Goal: Information Seeking & Learning: Learn about a topic

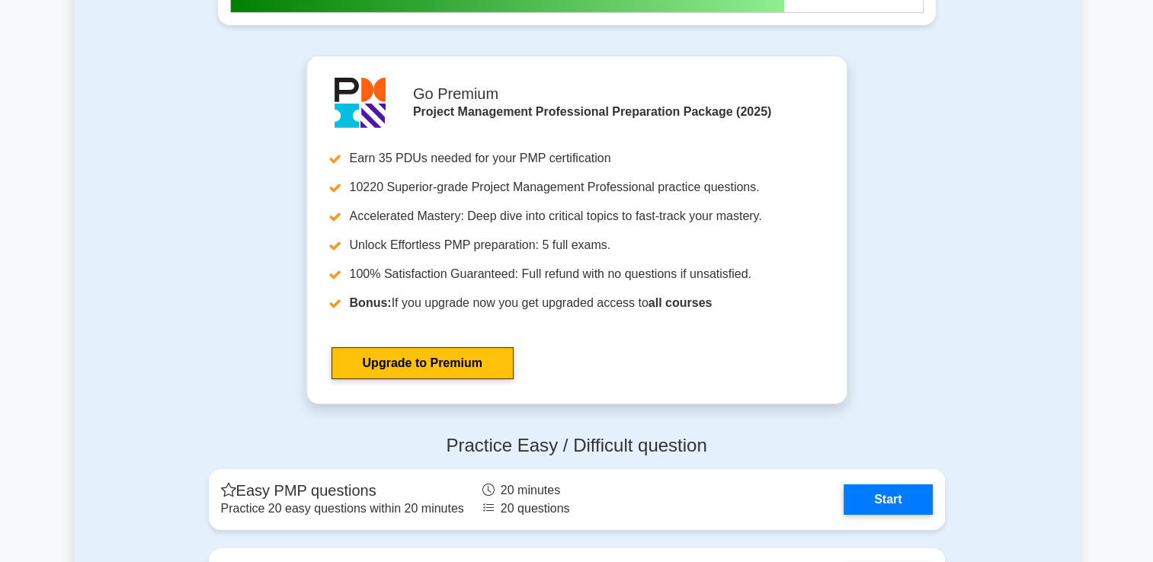
scroll to position [5512, 0]
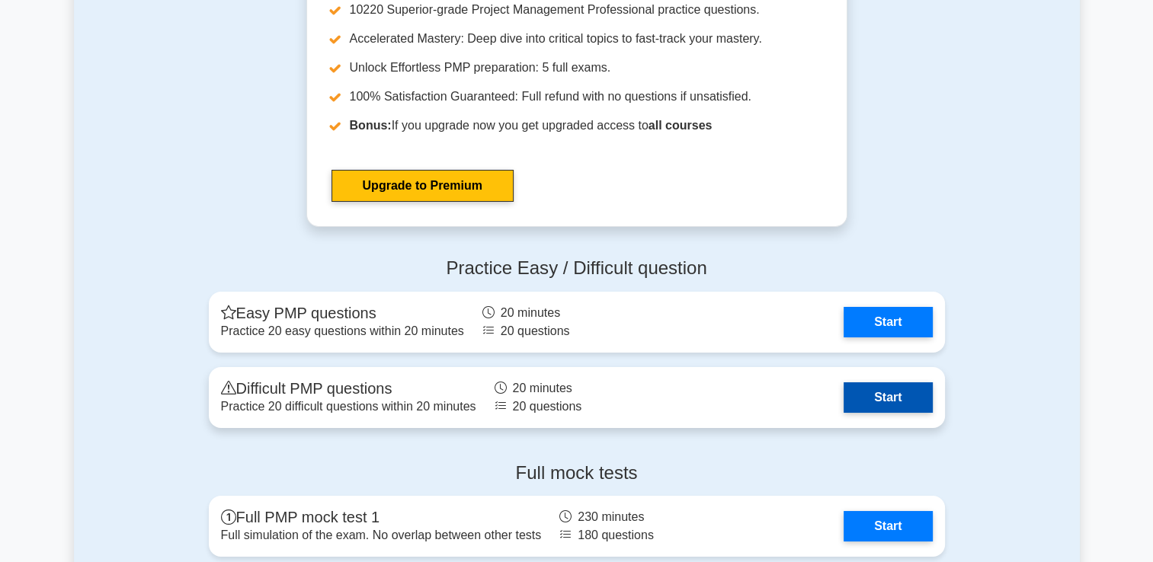
click at [899, 400] on link "Start" at bounding box center [888, 398] width 88 height 30
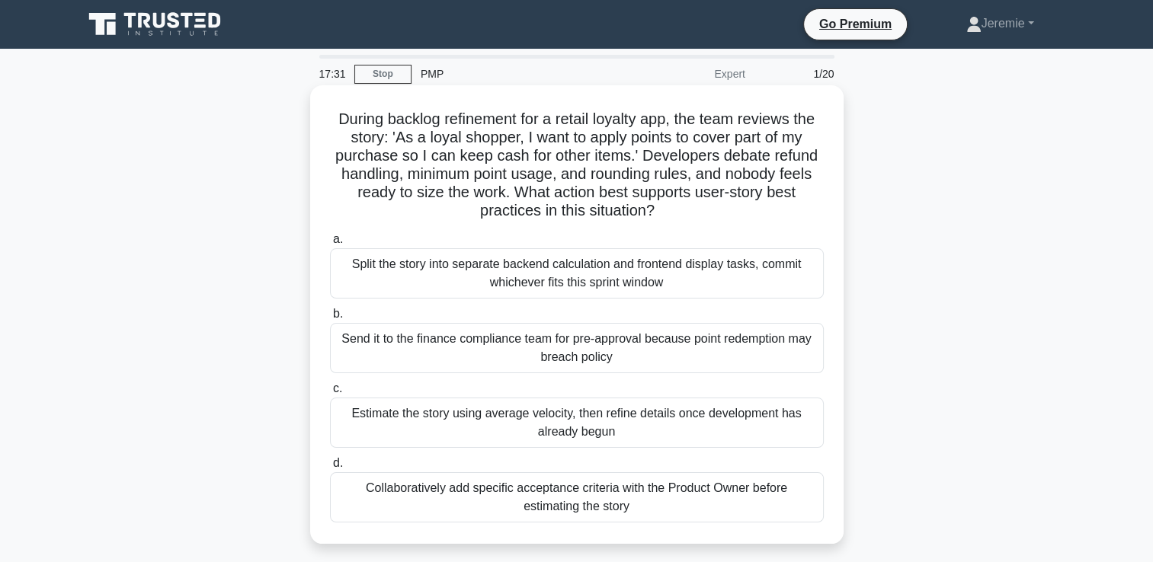
click at [650, 350] on div "Send it to the finance compliance team for pre-approval because point redemptio…" at bounding box center [577, 348] width 494 height 50
click at [330, 319] on input "b. Send it to the finance compliance team for pre-approval because point redemp…" at bounding box center [330, 314] width 0 height 10
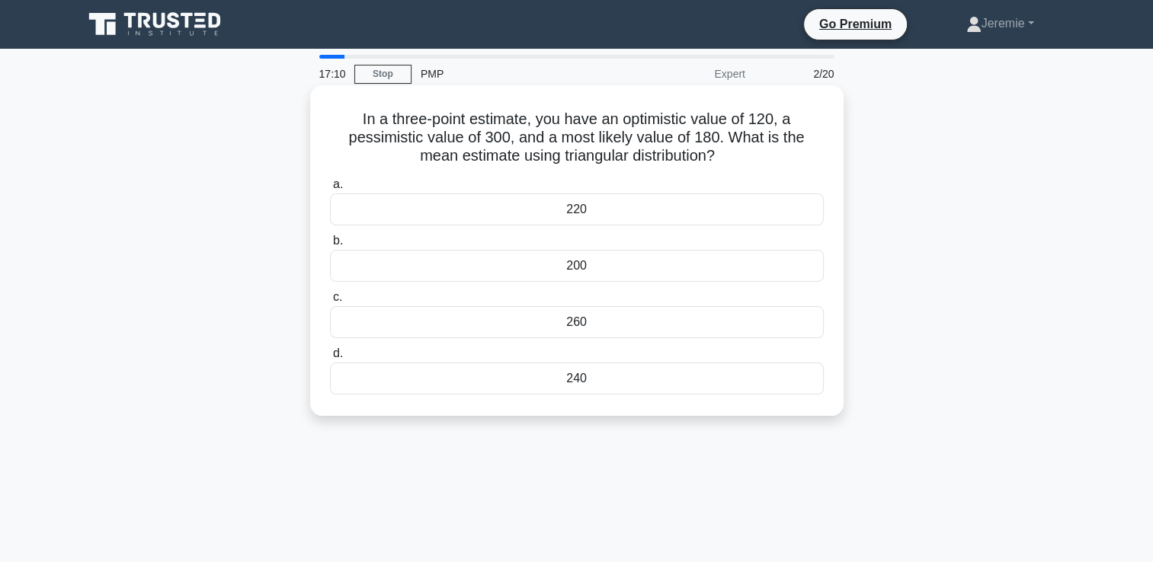
click at [582, 267] on div "200" at bounding box center [577, 266] width 494 height 32
click at [330, 246] on input "b. 200" at bounding box center [330, 241] width 0 height 10
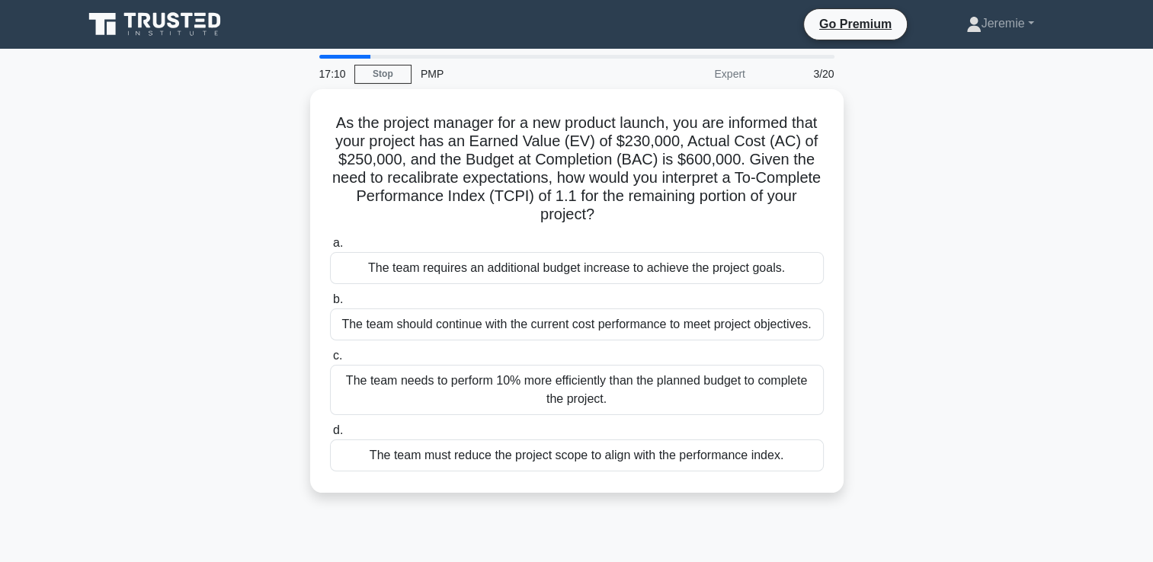
click at [582, 267] on div "The team requires an additional budget increase to achieve the project goals." at bounding box center [577, 268] width 494 height 32
click at [330, 248] on input "a. The team requires an additional budget increase to achieve the project goals." at bounding box center [330, 244] width 0 height 10
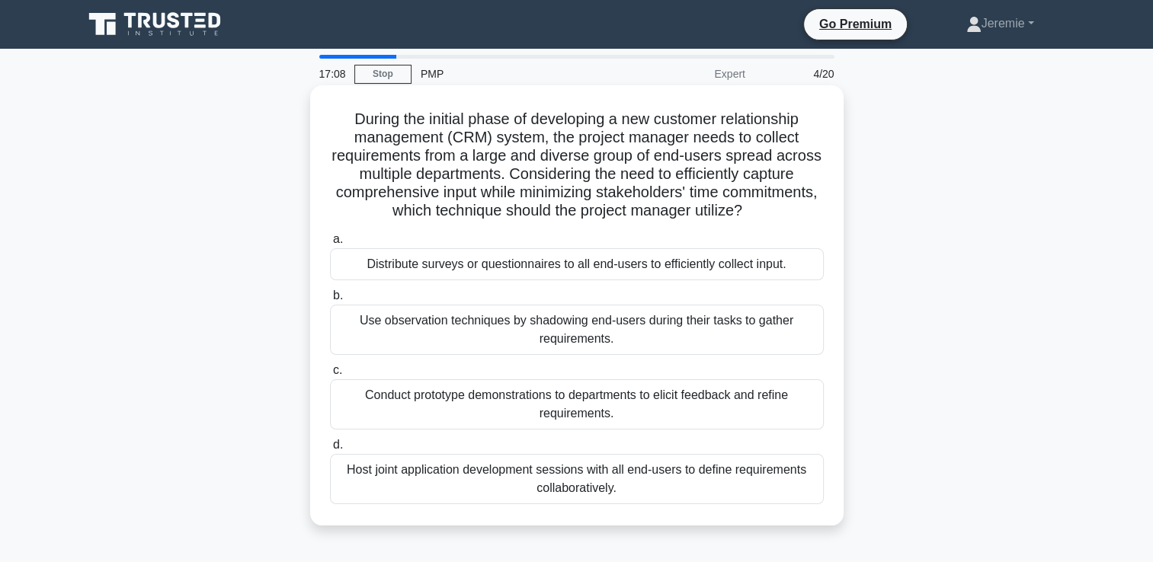
drag, startPoint x: 582, startPoint y: 267, endPoint x: 595, endPoint y: 200, distance: 68.3
click at [595, 200] on div "During the initial phase of developing a new customer relationship management (…" at bounding box center [576, 305] width 521 height 428
click at [327, 184] on div "During the initial phase of developing a new customer relationship management (…" at bounding box center [576, 305] width 521 height 428
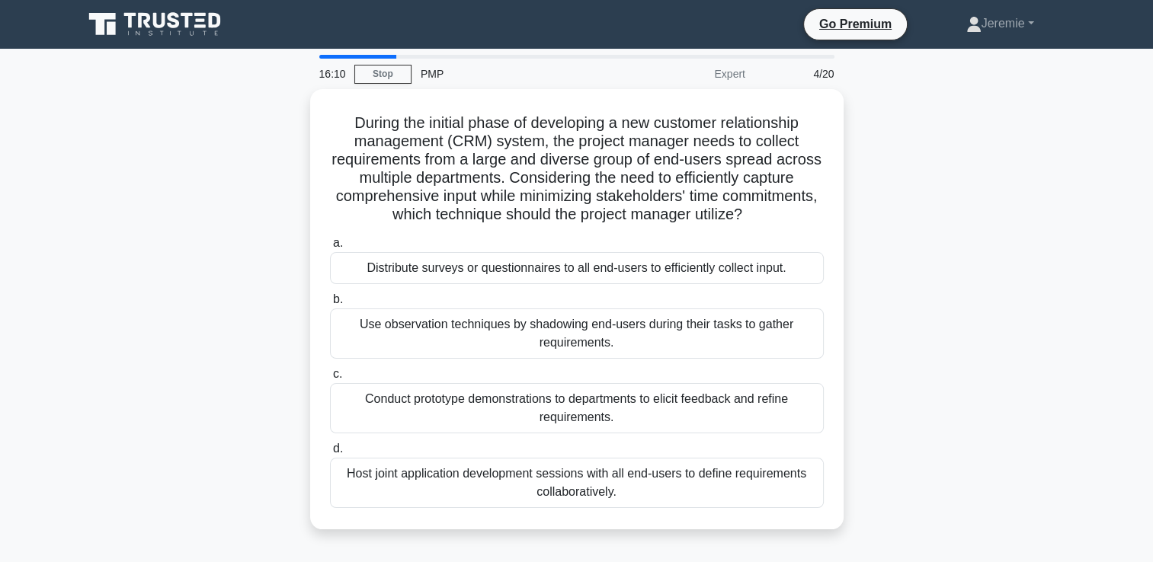
click at [98, 456] on div "During the initial phase of developing a new customer relationship management (…" at bounding box center [577, 318] width 1006 height 459
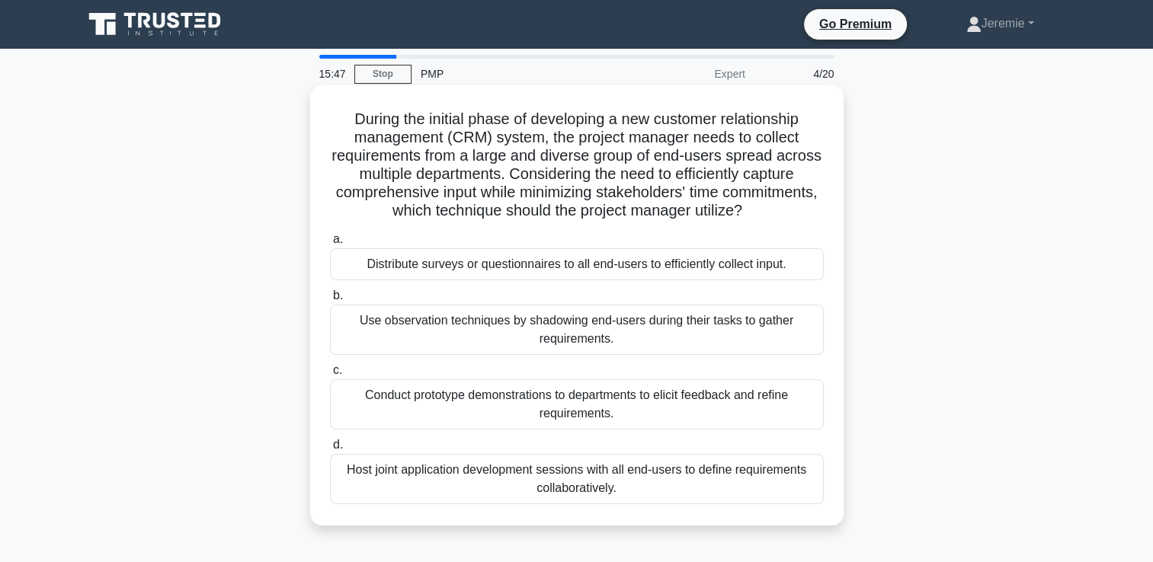
click at [617, 339] on div "Use observation techniques by shadowing end-users during their tasks to gather …" at bounding box center [577, 330] width 494 height 50
click at [330, 301] on input "b. Use observation techniques by shadowing end-users during their tasks to gath…" at bounding box center [330, 296] width 0 height 10
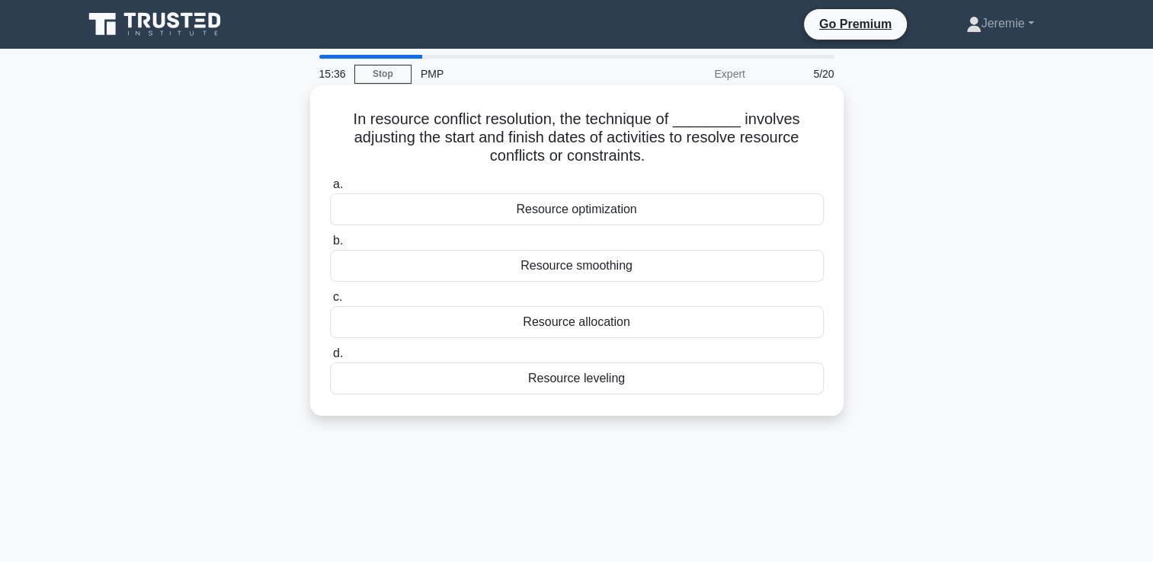
click at [565, 374] on div "Resource leveling" at bounding box center [577, 379] width 494 height 32
click at [330, 359] on input "d. Resource leveling" at bounding box center [330, 354] width 0 height 10
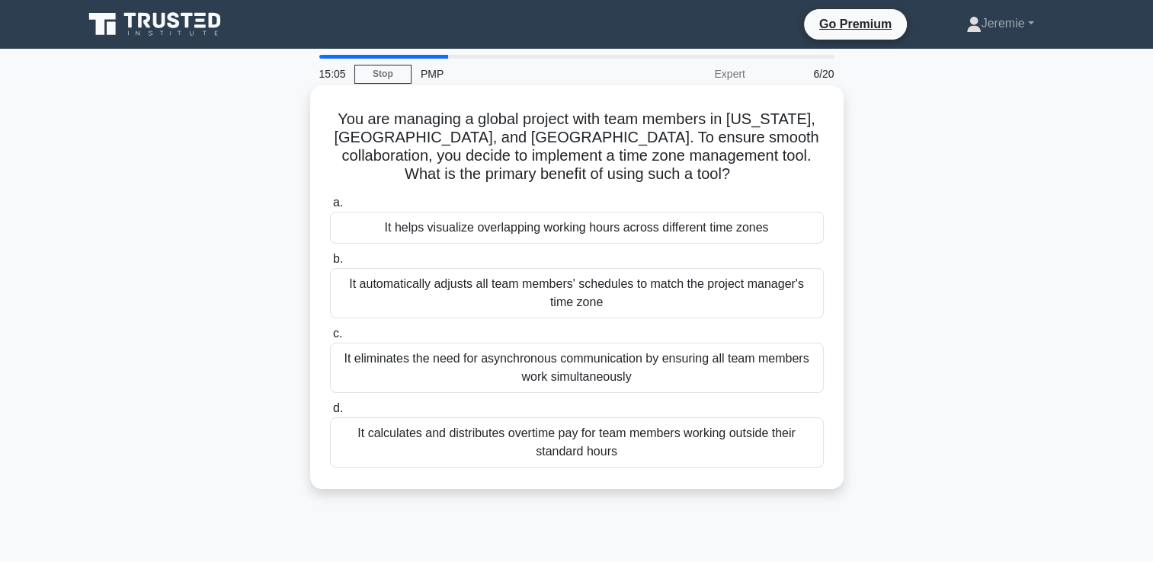
click at [610, 226] on div "It helps visualize overlapping working hours across different time zones" at bounding box center [577, 228] width 494 height 32
click at [330, 208] on input "a. It helps visualize overlapping working hours across different time zones" at bounding box center [330, 203] width 0 height 10
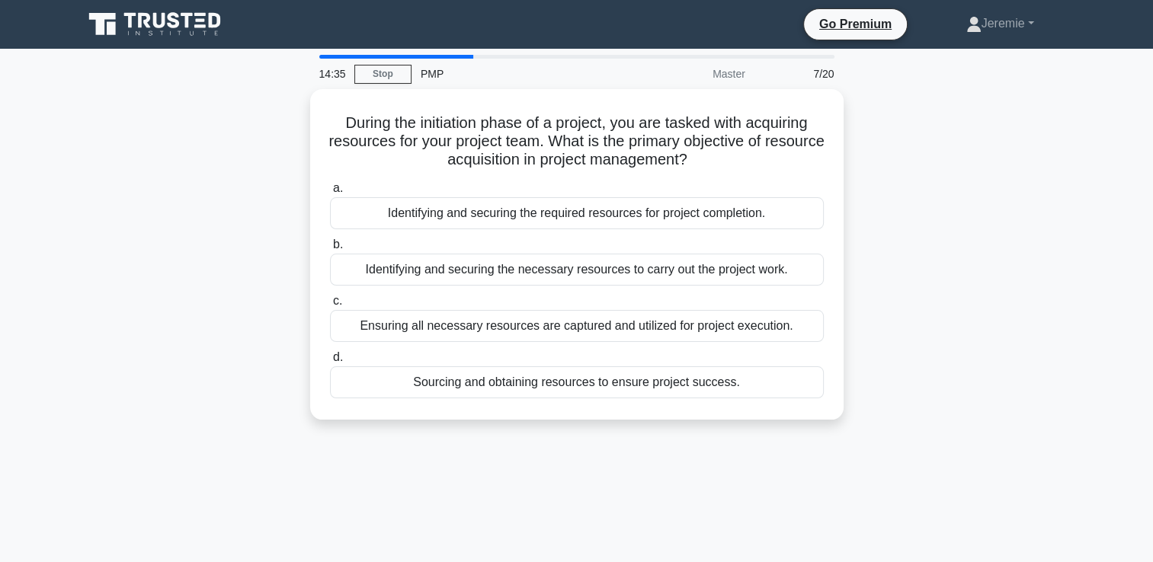
drag, startPoint x: 302, startPoint y: 246, endPoint x: 302, endPoint y: 222, distance: 24.4
click at [302, 222] on div "During the initiation phase of a project, you are tasked with acquiring resourc…" at bounding box center [577, 263] width 1006 height 349
drag, startPoint x: 302, startPoint y: 222, endPoint x: 266, endPoint y: 267, distance: 58.1
click at [266, 267] on div "During the initiation phase of a project, you are tasked with acquiring resourc…" at bounding box center [577, 263] width 1006 height 349
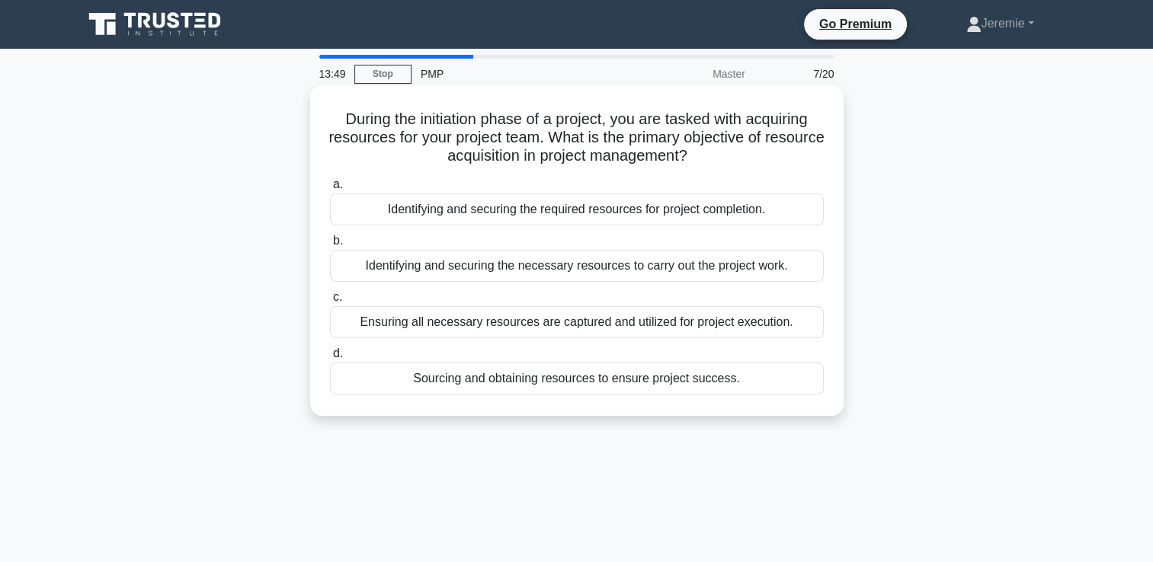
click at [593, 270] on div "Identifying and securing the necessary resources to carry out the project work." at bounding box center [577, 266] width 494 height 32
click at [330, 246] on input "b. Identifying and securing the necessary resources to carry out the project wo…" at bounding box center [330, 241] width 0 height 10
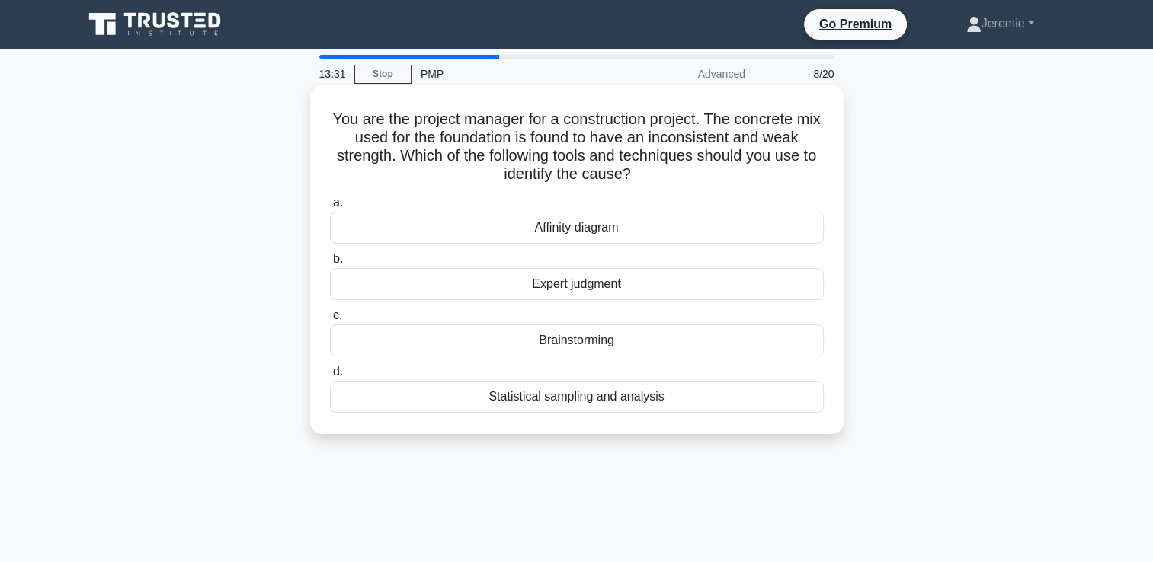
click at [550, 149] on h5 "You are the project manager for a construction project. The concrete mix used f…" at bounding box center [576, 147] width 497 height 75
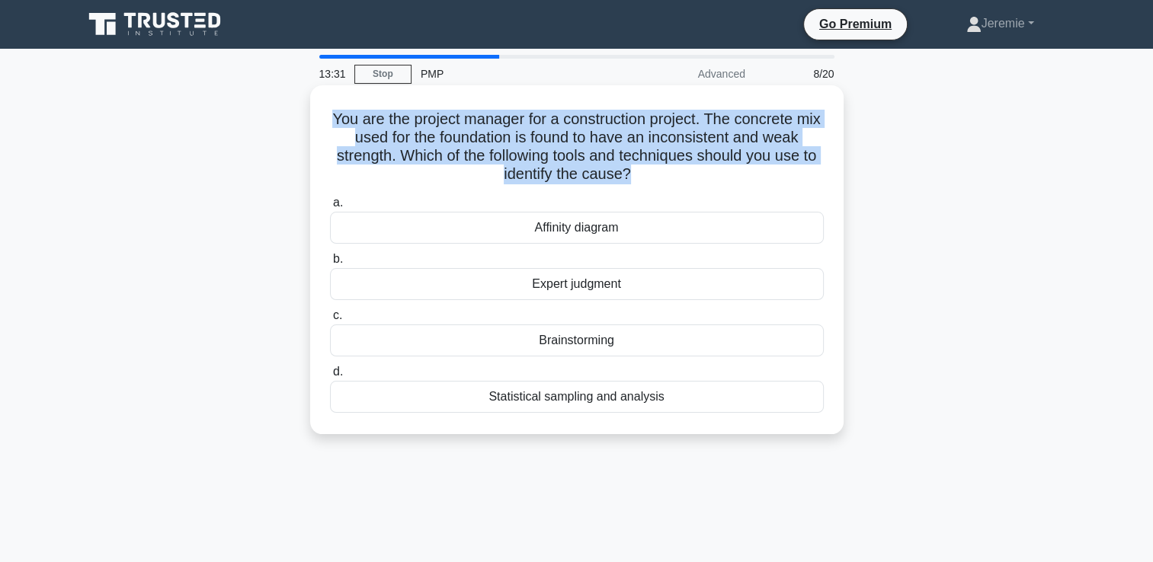
click at [550, 149] on h5 "You are the project manager for a construction project. The concrete mix used f…" at bounding box center [576, 147] width 497 height 75
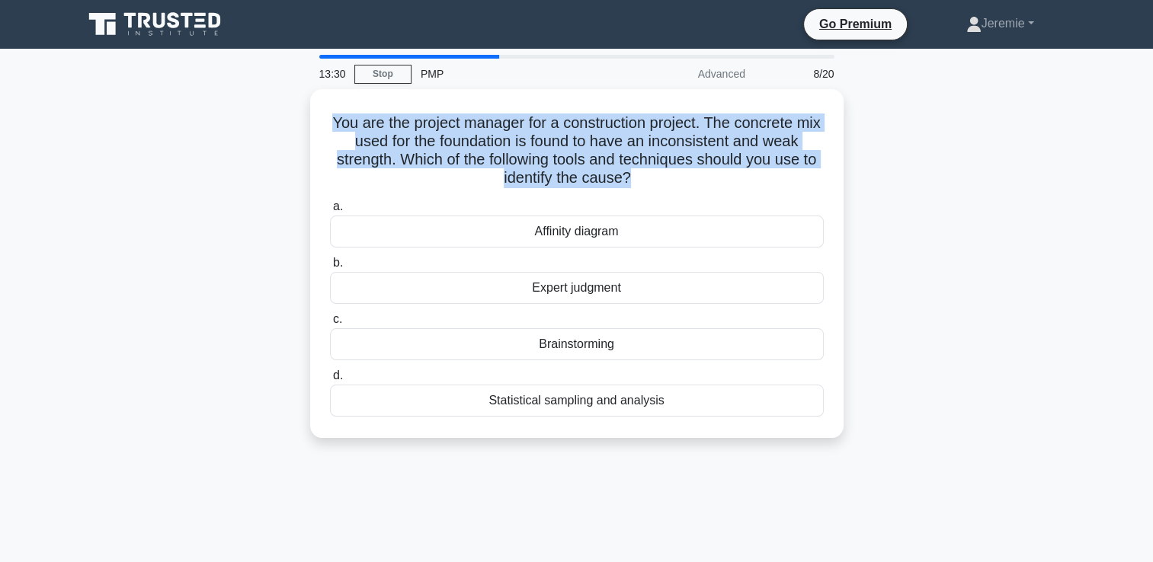
click at [178, 185] on div "You are the project manager for a construction project. The concrete mix used f…" at bounding box center [577, 272] width 1006 height 367
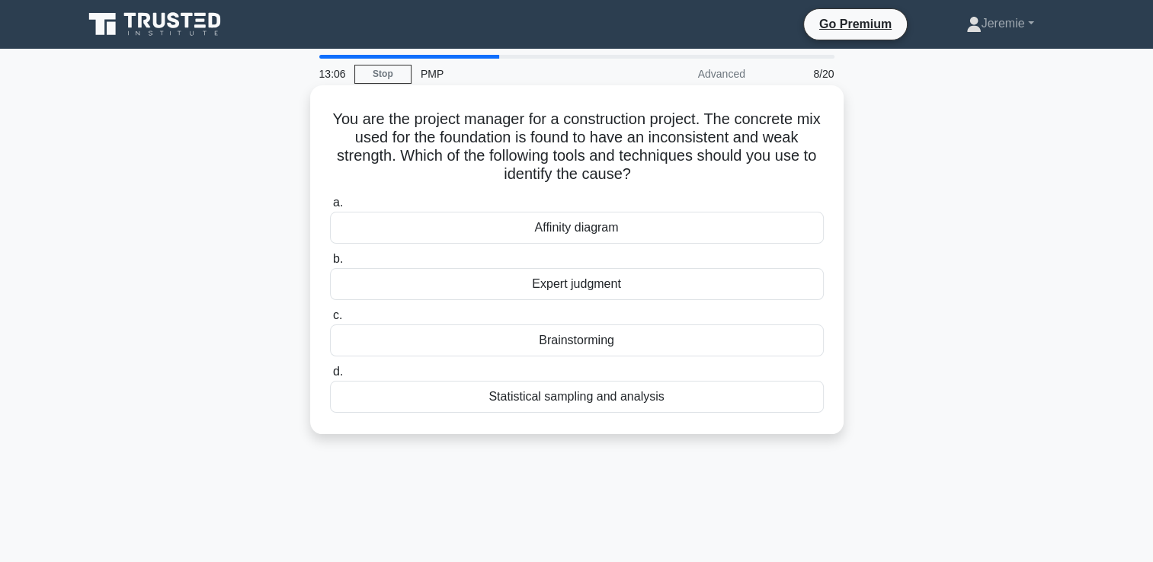
click at [408, 161] on h5 "You are the project manager for a construction project. The concrete mix used f…" at bounding box center [576, 147] width 497 height 75
drag, startPoint x: 408, startPoint y: 161, endPoint x: 394, endPoint y: 161, distance: 14.5
click at [394, 161] on h5 "You are the project manager for a construction project. The concrete mix used f…" at bounding box center [576, 147] width 497 height 75
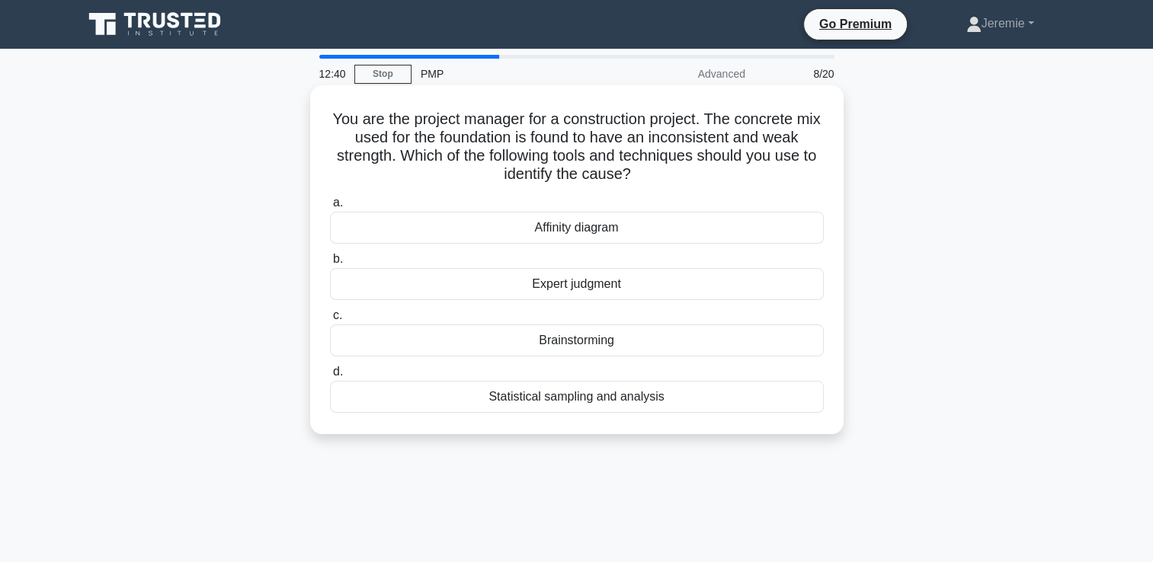
click at [575, 398] on div "Statistical sampling and analysis" at bounding box center [577, 397] width 494 height 32
click at [330, 377] on input "d. Statistical sampling and analysis" at bounding box center [330, 372] width 0 height 10
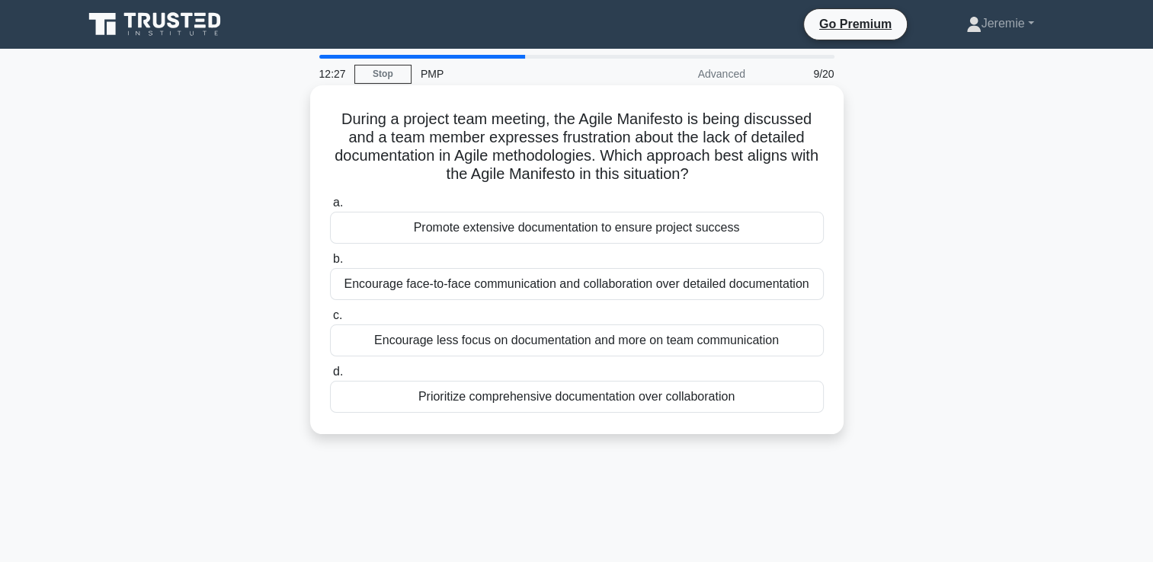
click at [622, 287] on div "Encourage face-to-face communication and collaboration over detailed documentat…" at bounding box center [577, 284] width 494 height 32
click at [330, 264] on input "b. Encourage face-to-face communication and collaboration over detailed documen…" at bounding box center [330, 260] width 0 height 10
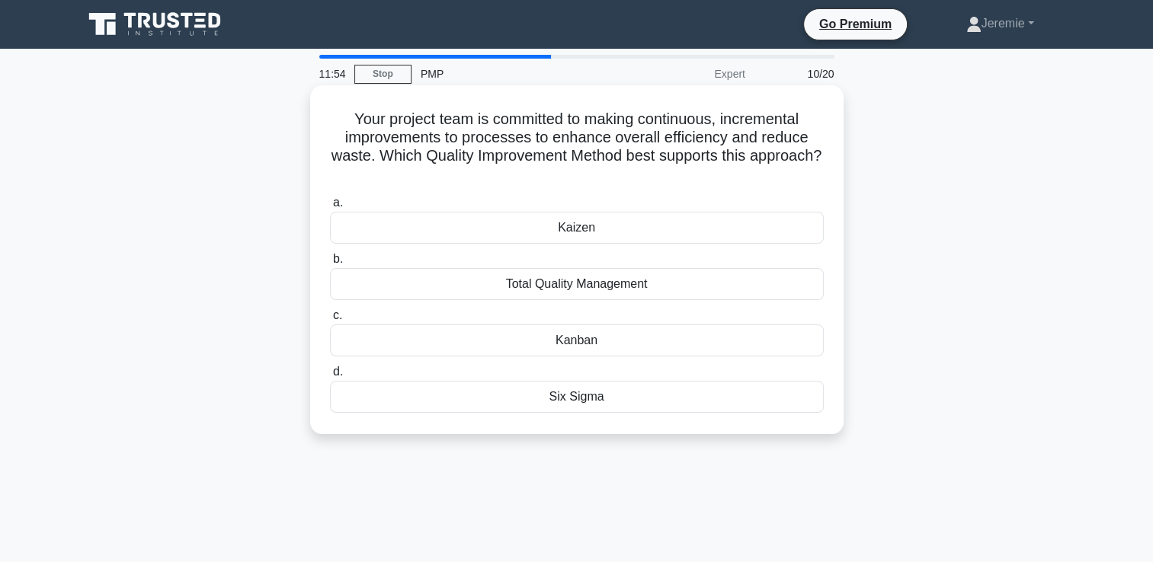
drag, startPoint x: 604, startPoint y: 176, endPoint x: 483, endPoint y: 168, distance: 120.7
click at [483, 168] on h5 "Your project team is committed to making continuous, incremental improvements t…" at bounding box center [576, 147] width 497 height 75
drag, startPoint x: 483, startPoint y: 168, endPoint x: 405, endPoint y: 149, distance: 80.0
click at [405, 149] on h5 "Your project team is committed to making continuous, incremental improvements t…" at bounding box center [576, 147] width 497 height 75
click at [584, 405] on div "Six Sigma" at bounding box center [577, 397] width 494 height 32
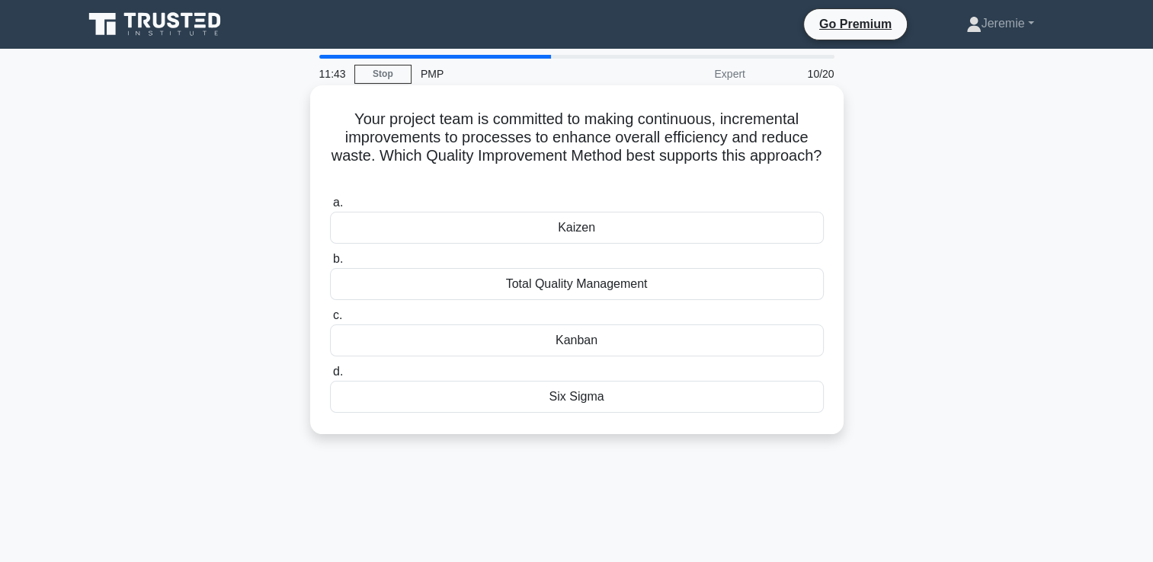
click at [330, 377] on input "d. Six Sigma" at bounding box center [330, 372] width 0 height 10
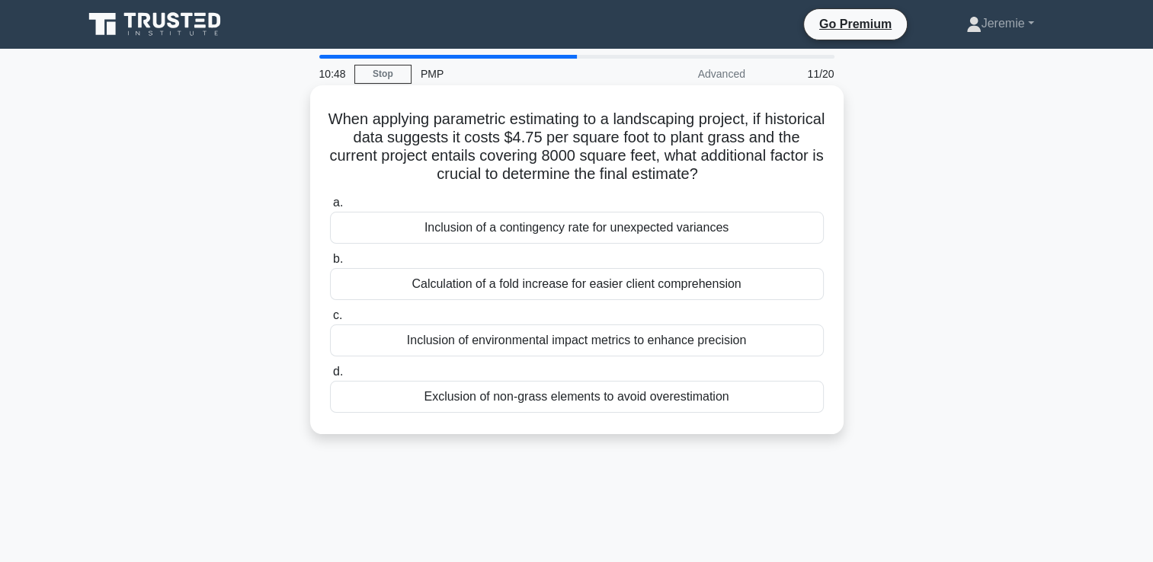
click at [585, 352] on div "Inclusion of environmental impact metrics to enhance precision" at bounding box center [577, 341] width 494 height 32
click at [330, 321] on input "c. Inclusion of environmental impact metrics to enhance precision" at bounding box center [330, 316] width 0 height 10
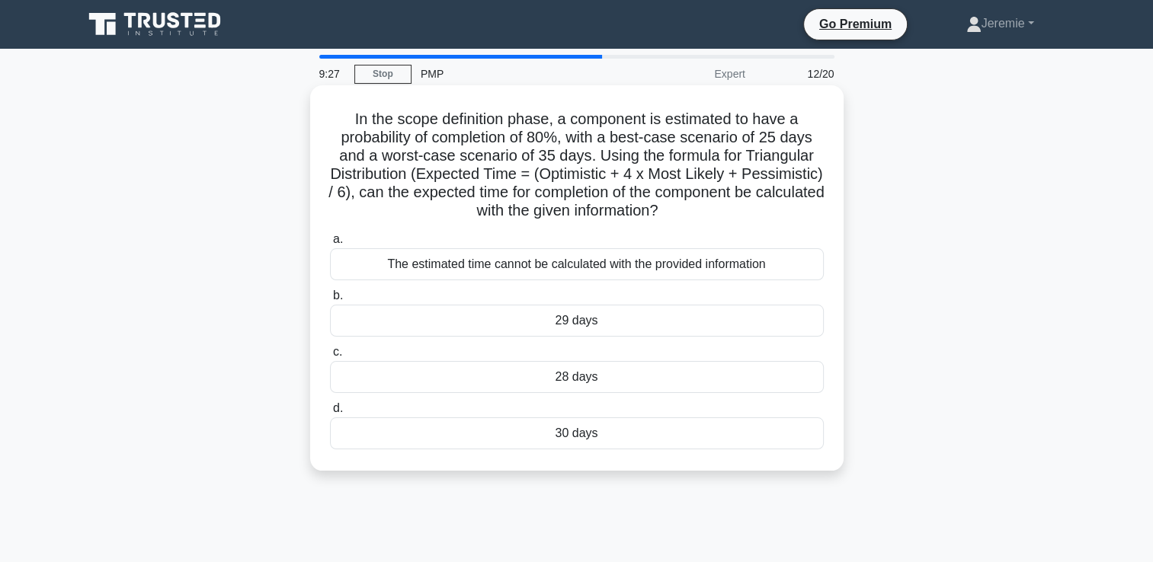
click at [594, 261] on div "The estimated time cannot be calculated with the provided information" at bounding box center [577, 264] width 494 height 32
click at [330, 245] on input "a. The estimated time cannot be calculated with the provided information" at bounding box center [330, 240] width 0 height 10
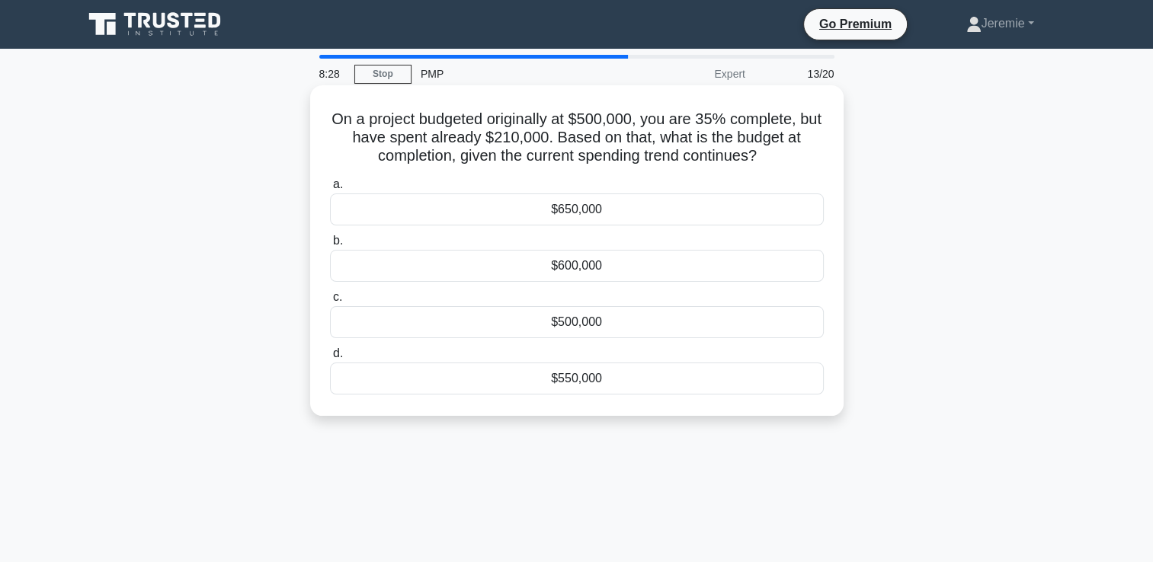
click at [565, 267] on div "$600,000" at bounding box center [577, 266] width 494 height 32
click at [330, 246] on input "b. $600,000" at bounding box center [330, 241] width 0 height 10
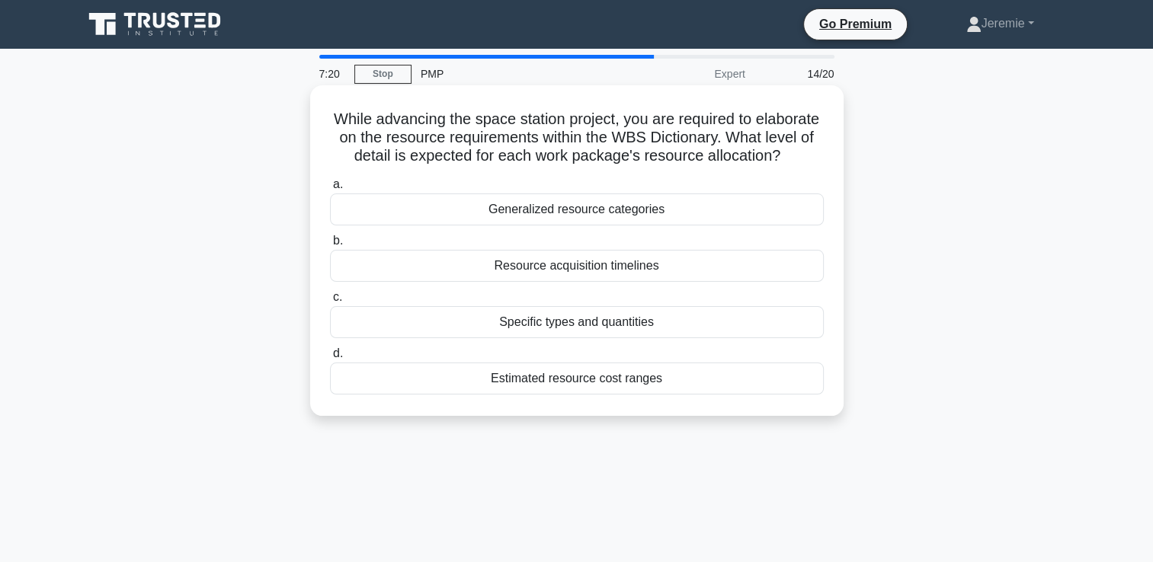
click at [563, 338] on div "Specific types and quantities" at bounding box center [577, 322] width 494 height 32
click at [330, 303] on input "c. Specific types and quantities" at bounding box center [330, 298] width 0 height 10
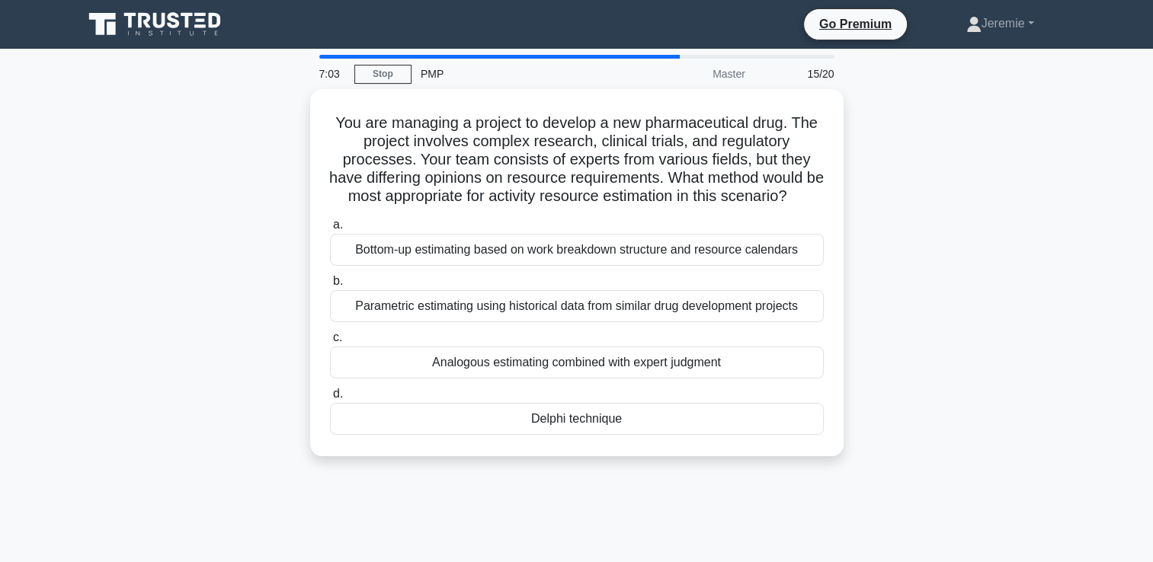
click at [191, 212] on div "You are managing a project to develop a new pharmaceutical drug. The project in…" at bounding box center [577, 282] width 1006 height 386
click at [267, 360] on div "You are managing a project to develop a new pharmaceutical drug. The project in…" at bounding box center [577, 282] width 1006 height 386
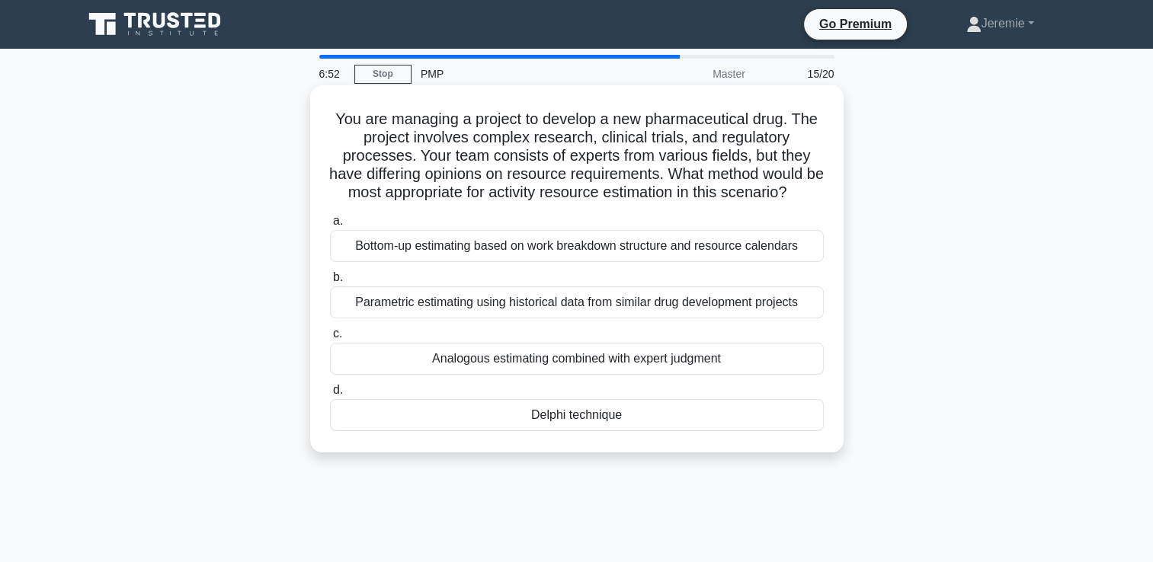
click at [536, 431] on div "Delphi technique" at bounding box center [577, 415] width 494 height 32
click at [330, 395] on input "d. Delphi technique" at bounding box center [330, 391] width 0 height 10
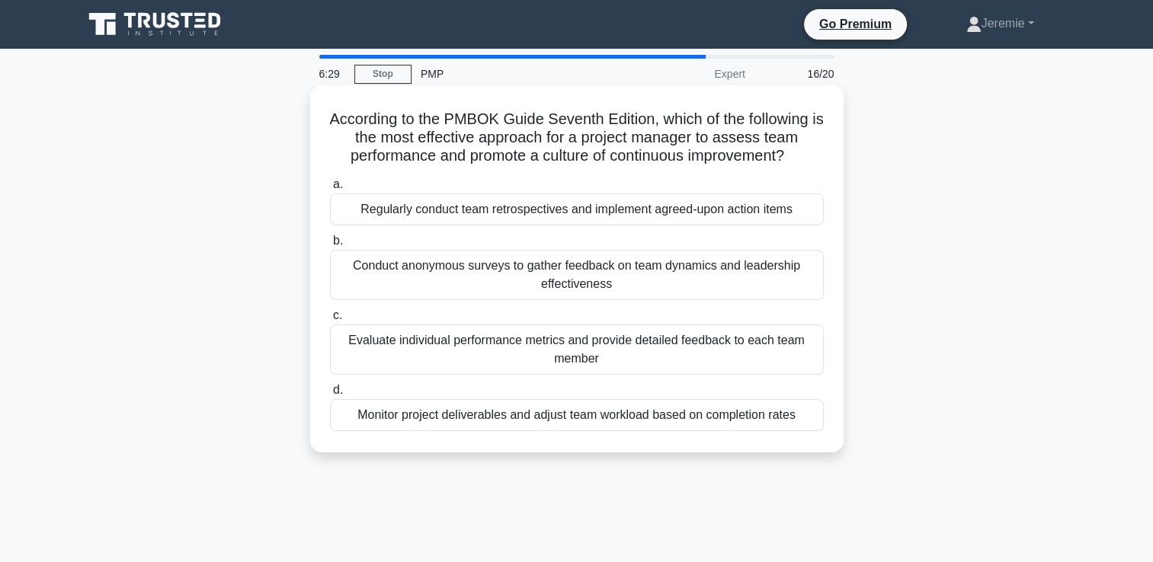
click at [534, 214] on div "Regularly conduct team retrospectives and implement agreed-upon action items" at bounding box center [577, 210] width 494 height 32
click at [330, 190] on input "a. Regularly conduct team retrospectives and implement agreed-upon action items" at bounding box center [330, 185] width 0 height 10
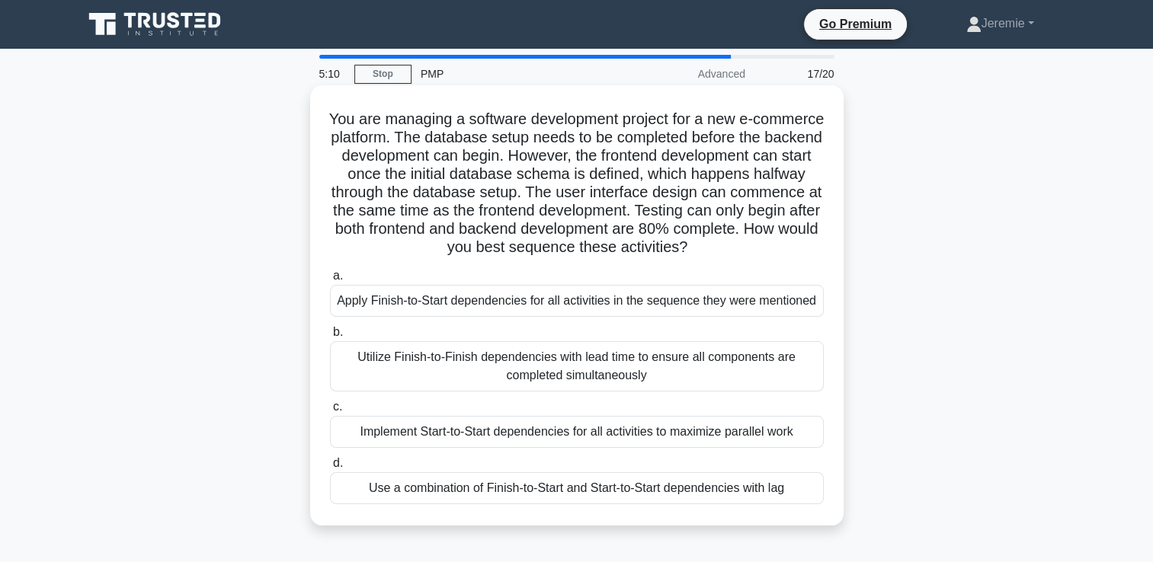
click at [601, 501] on div "Use a combination of Finish-to-Start and Start-to-Start dependencies with lag" at bounding box center [577, 488] width 494 height 32
click at [330, 469] on input "d. Use a combination of Finish-to-Start and Start-to-Start dependencies with lag" at bounding box center [330, 464] width 0 height 10
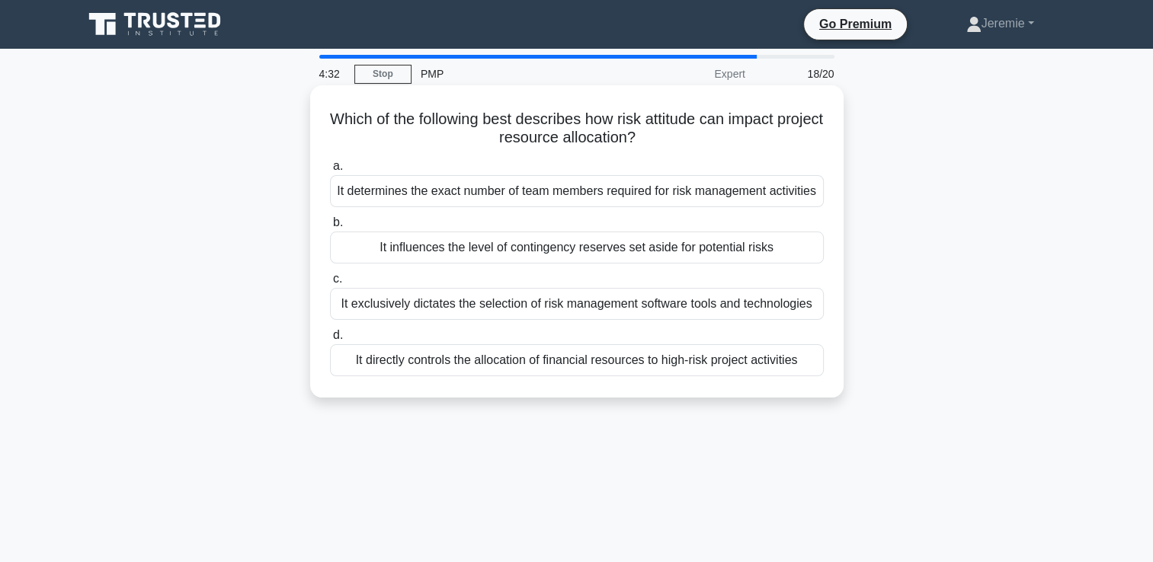
click at [634, 259] on div "It influences the level of contingency reserves set aside for potential risks" at bounding box center [577, 248] width 494 height 32
click at [330, 228] on input "b. It influences the level of contingency reserves set aside for potential risks" at bounding box center [330, 223] width 0 height 10
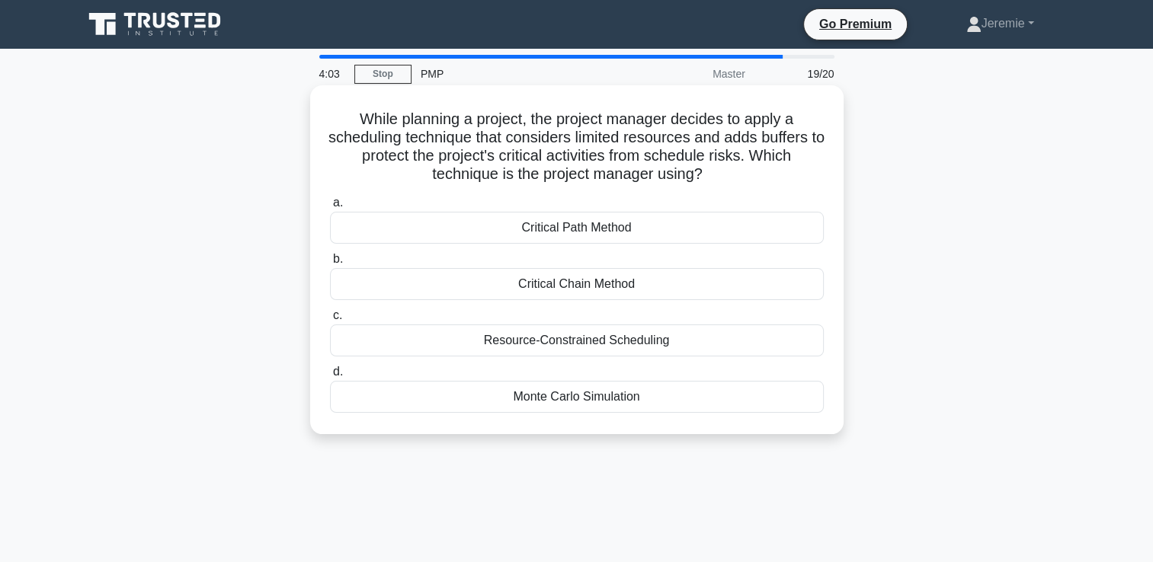
click at [576, 349] on div "Resource-Constrained Scheduling" at bounding box center [577, 341] width 494 height 32
click at [330, 321] on input "c. Resource-Constrained Scheduling" at bounding box center [330, 316] width 0 height 10
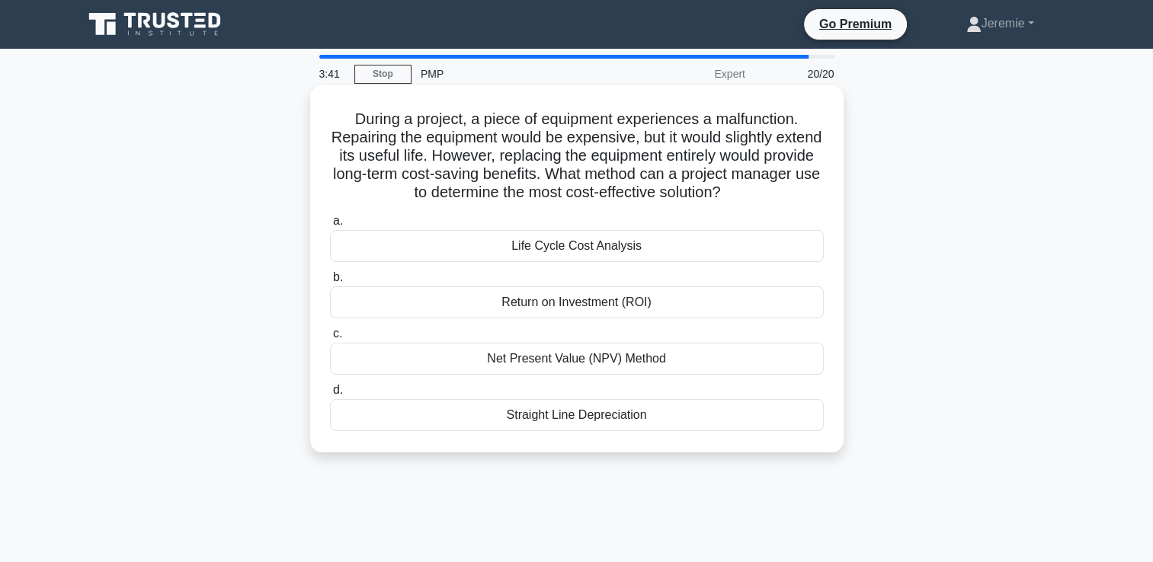
click at [490, 159] on h5 "During a project, a piece of equipment experiences a malfunction. Repairing the…" at bounding box center [576, 156] width 497 height 93
drag, startPoint x: 490, startPoint y: 159, endPoint x: 442, endPoint y: 165, distance: 48.4
click at [442, 165] on h5 "During a project, a piece of equipment experiences a malfunction. Repairing the…" at bounding box center [576, 156] width 497 height 93
click at [588, 251] on div "Life Cycle Cost Analysis" at bounding box center [577, 246] width 494 height 32
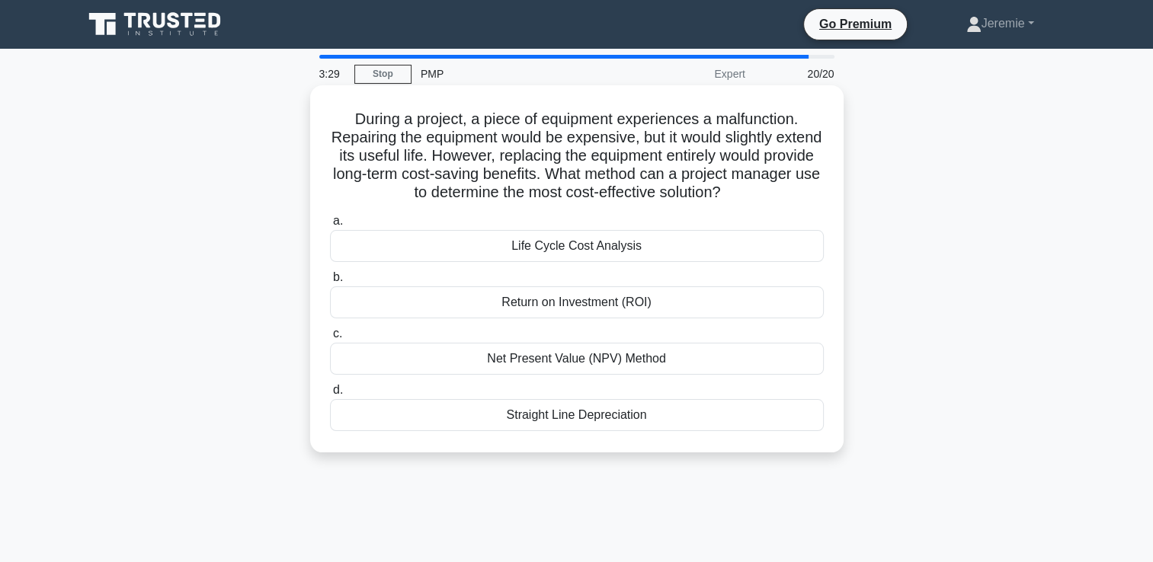
click at [330, 226] on input "a. Life Cycle Cost Analysis" at bounding box center [330, 221] width 0 height 10
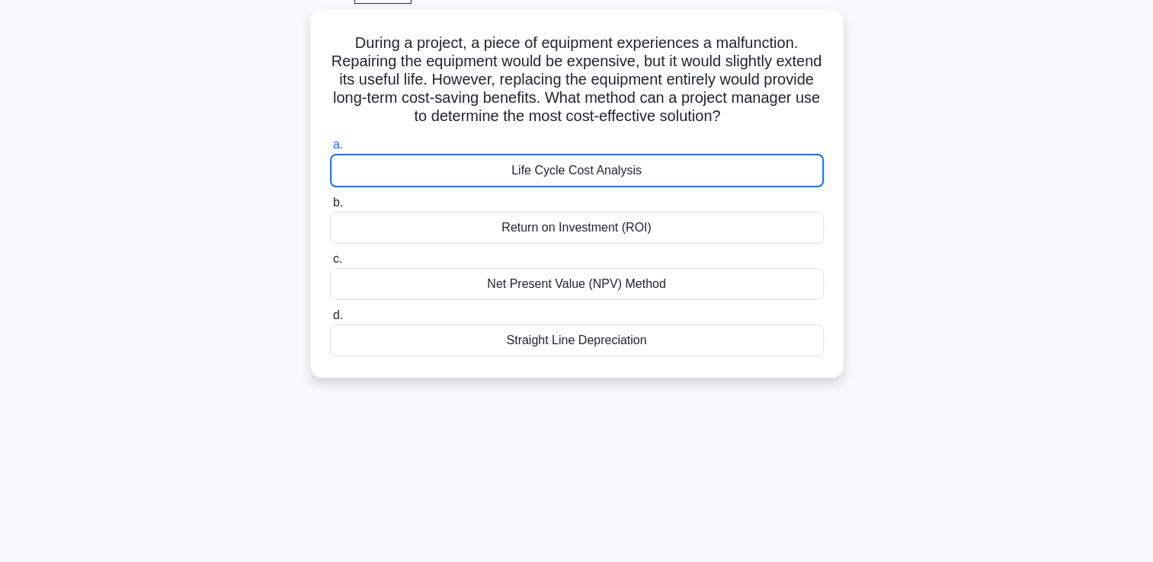
scroll to position [67, 0]
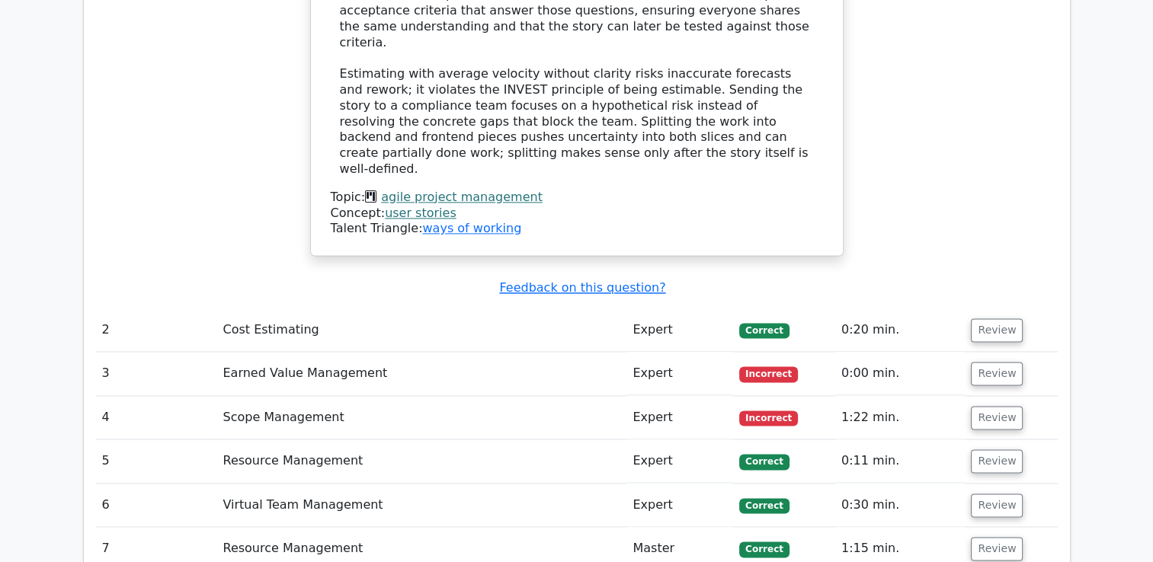
scroll to position [2059, 0]
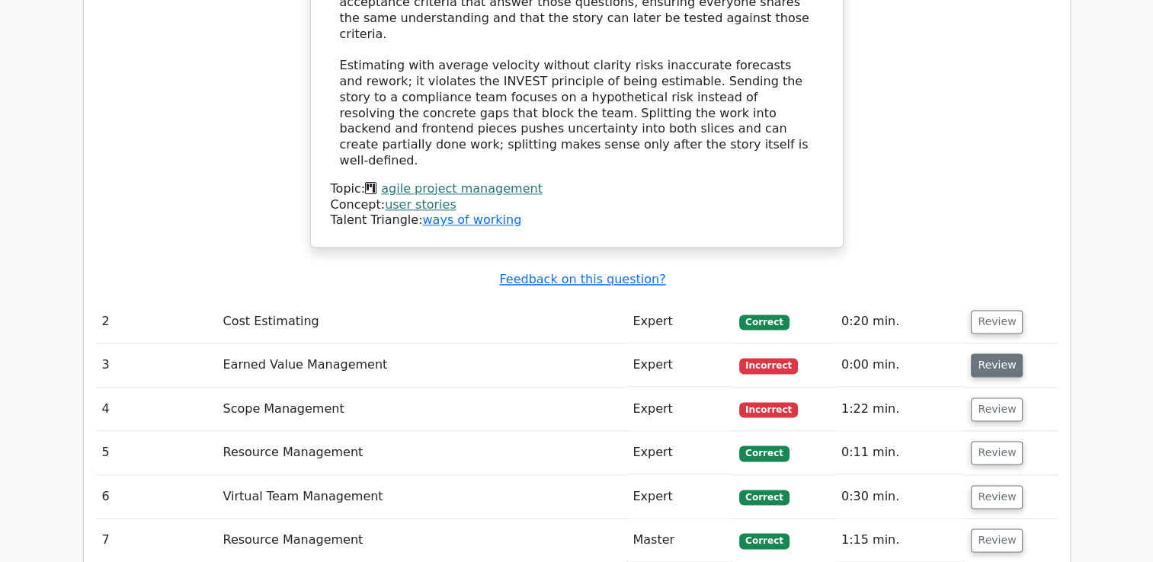
click at [978, 354] on button "Review" at bounding box center [997, 366] width 52 height 24
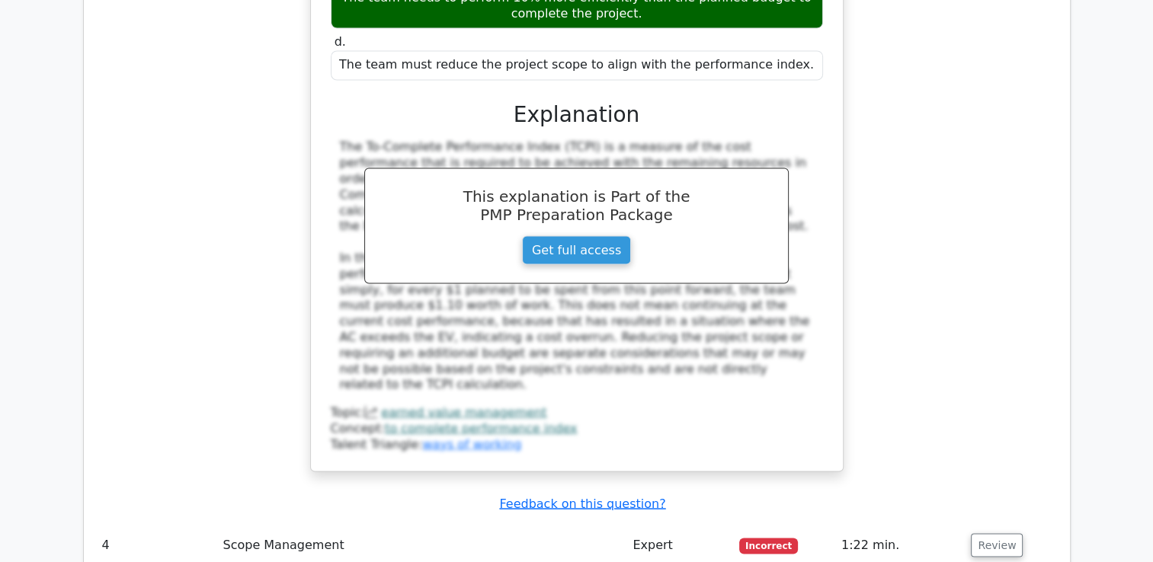
scroll to position [2786, 0]
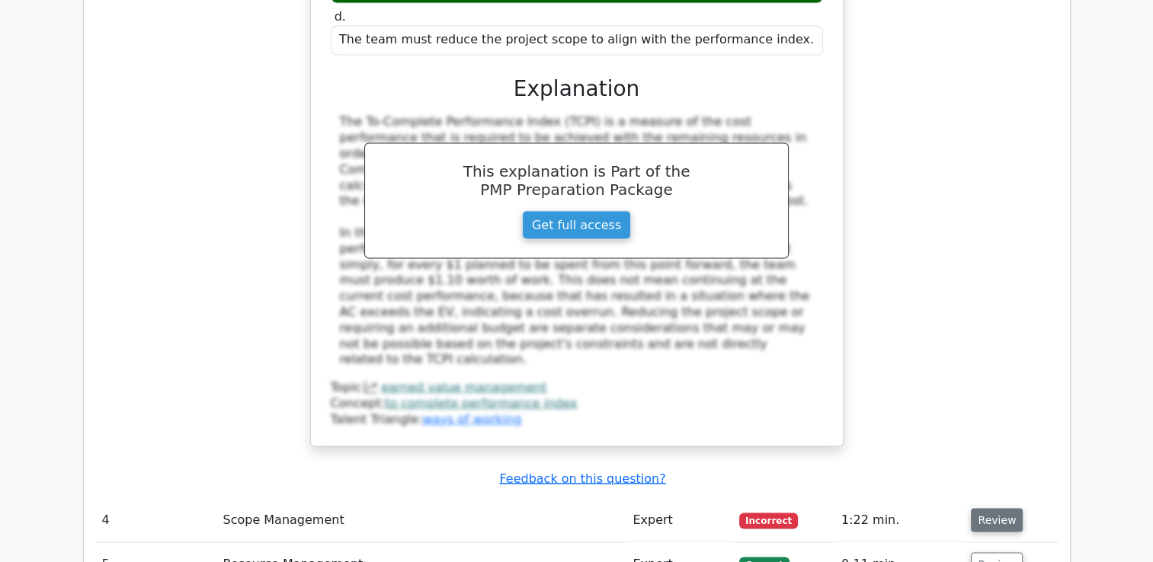
click at [1001, 508] on button "Review" at bounding box center [997, 520] width 52 height 24
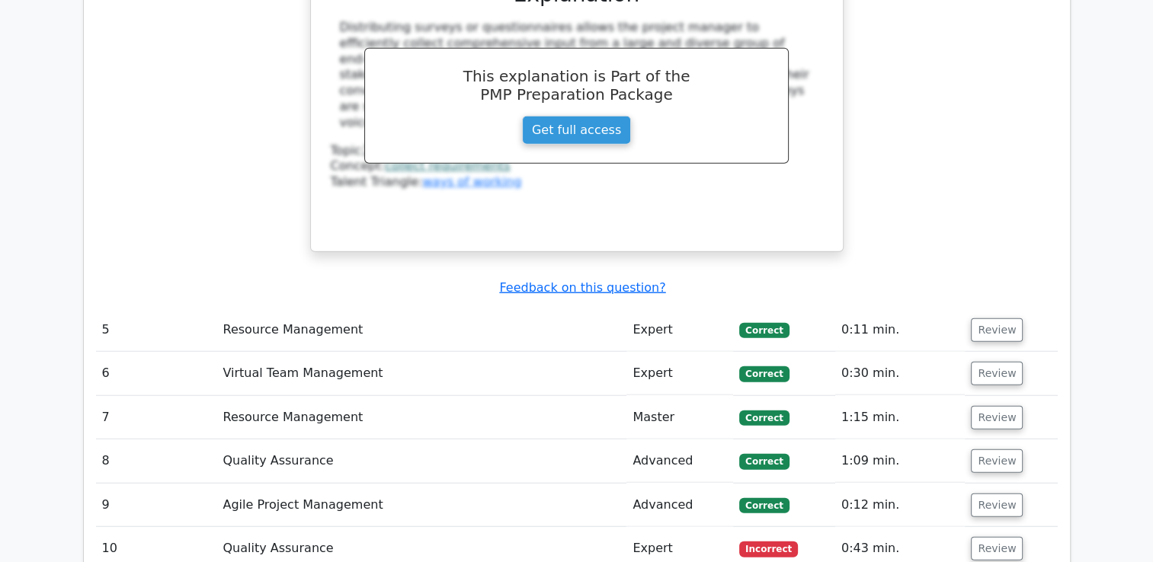
scroll to position [3792, 0]
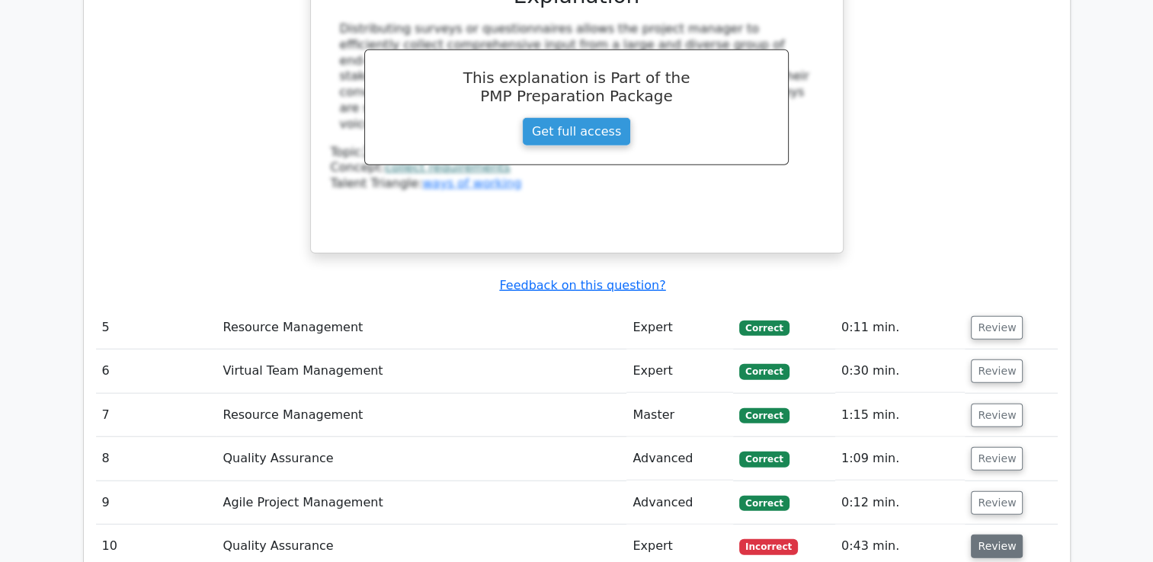
click at [1007, 535] on button "Review" at bounding box center [997, 547] width 52 height 24
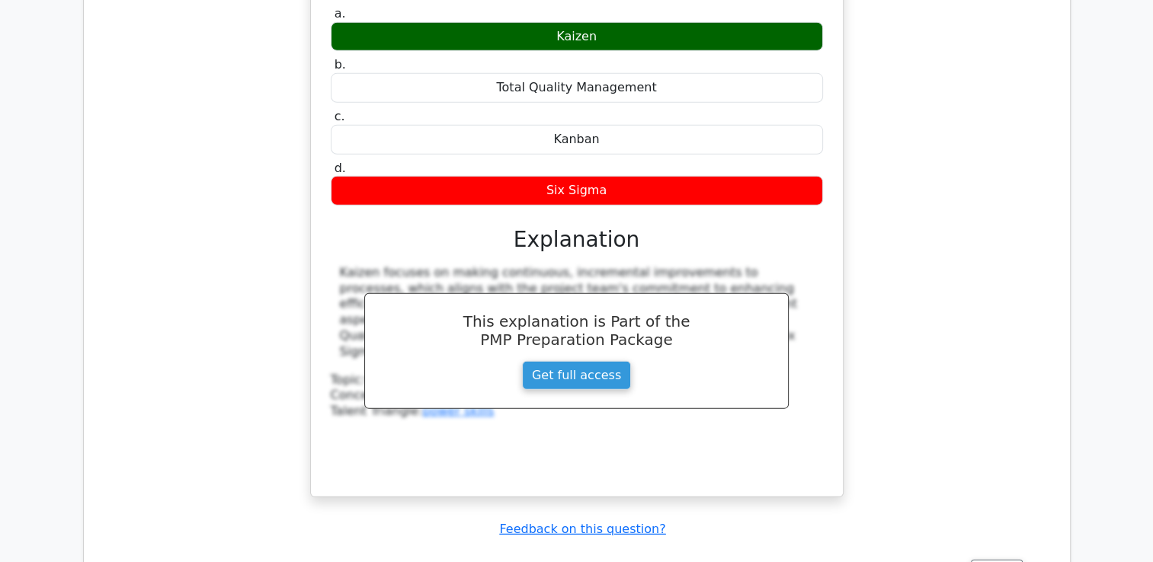
scroll to position [4493, 0]
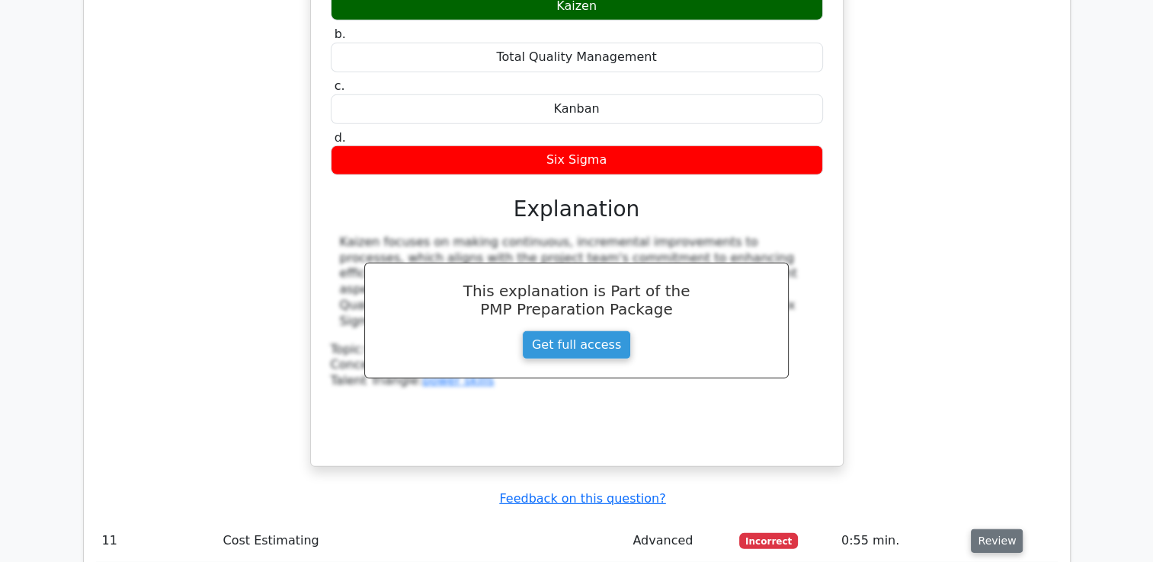
click at [997, 530] on button "Review" at bounding box center [997, 542] width 52 height 24
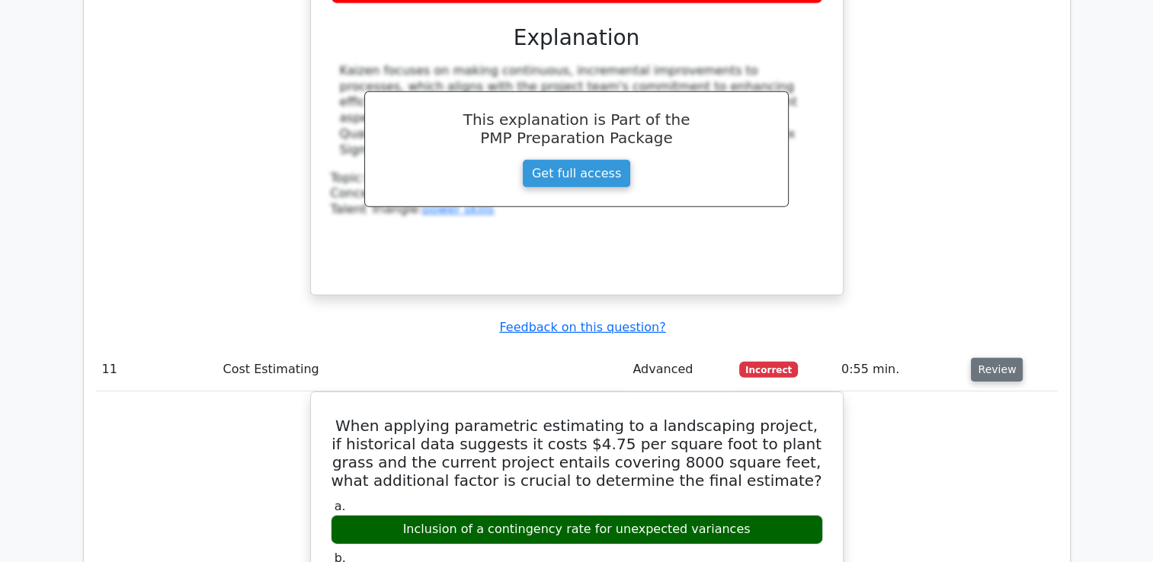
scroll to position [4737, 0]
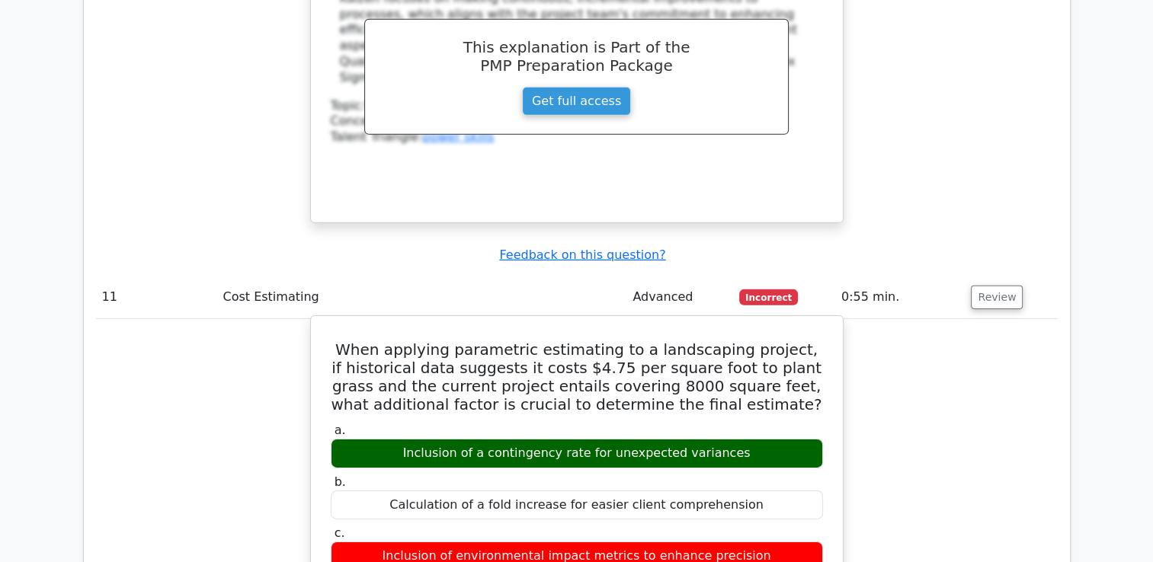
click at [553, 341] on h5 "When applying parametric estimating to a landscaping project, if historical dat…" at bounding box center [576, 377] width 495 height 73
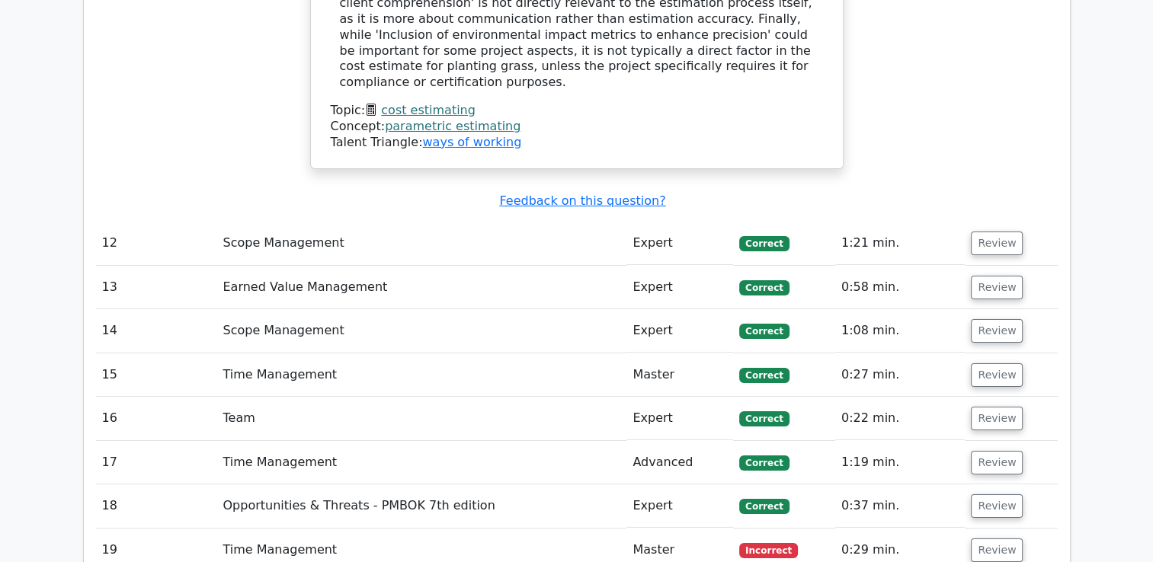
scroll to position [5651, 0]
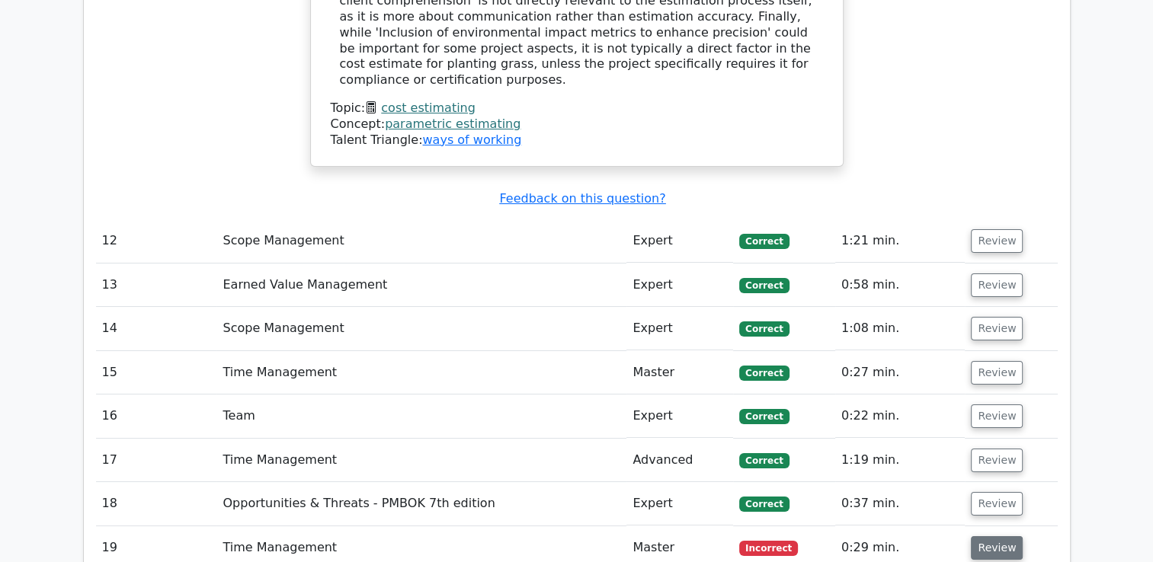
click at [986, 536] on button "Review" at bounding box center [997, 548] width 52 height 24
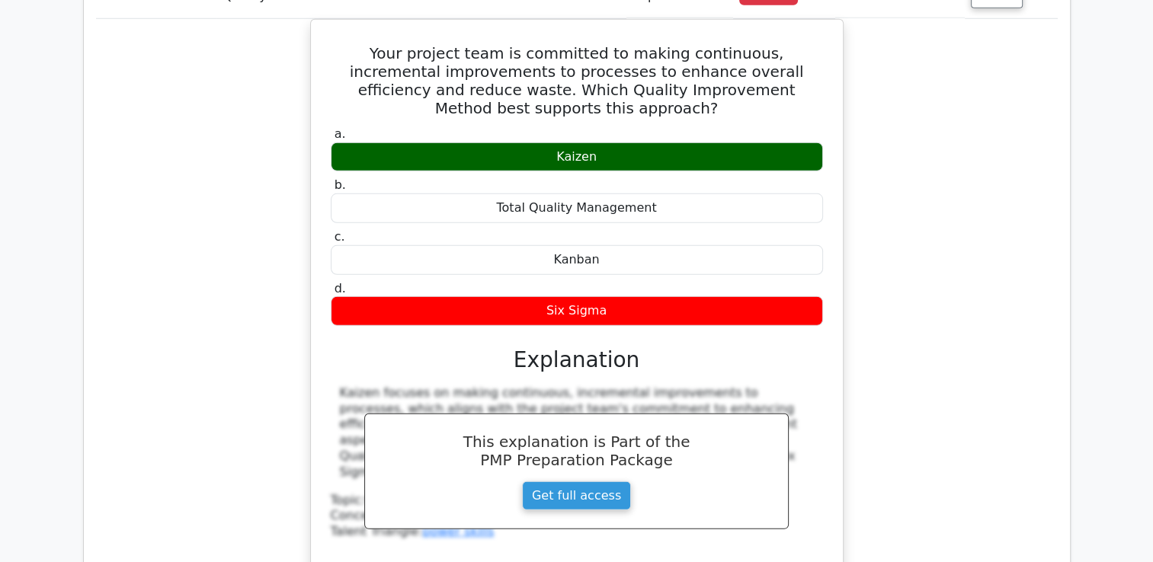
scroll to position [4340, 0]
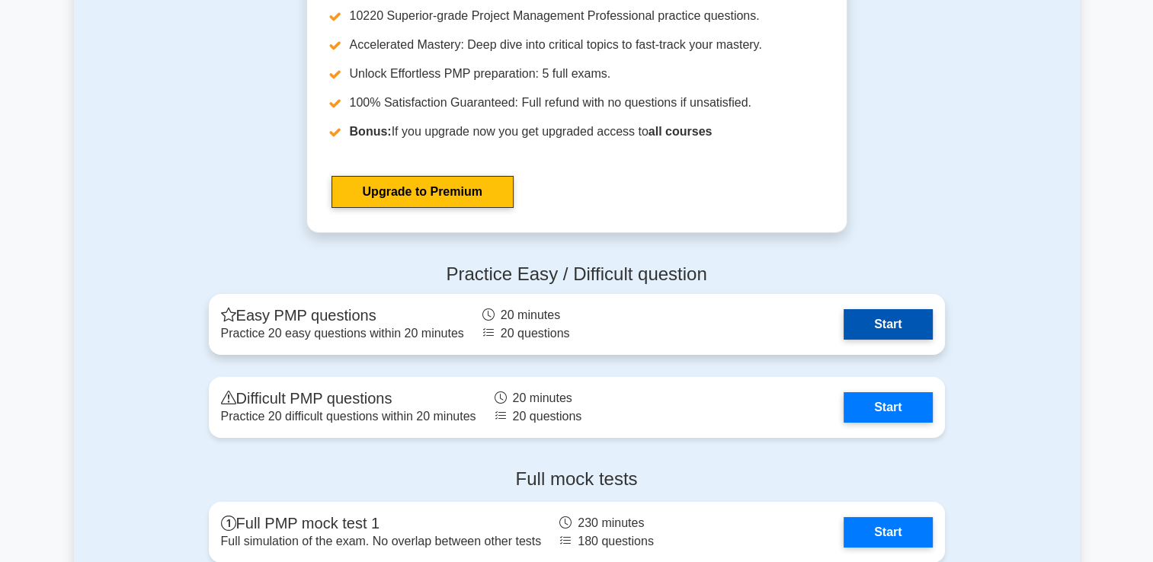
scroll to position [5512, 0]
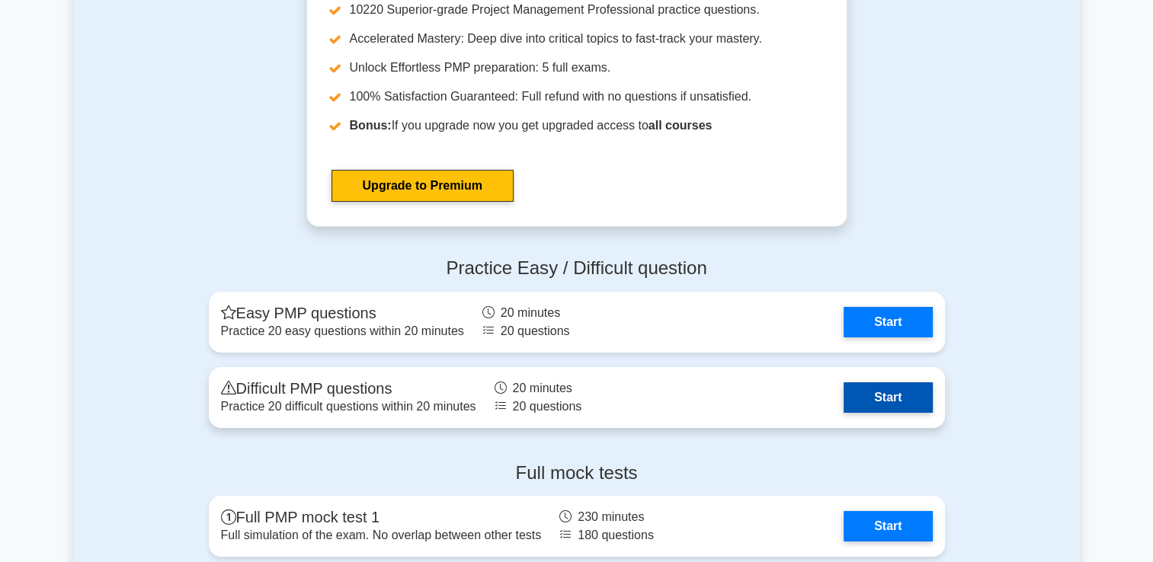
click at [886, 389] on link "Start" at bounding box center [888, 398] width 88 height 30
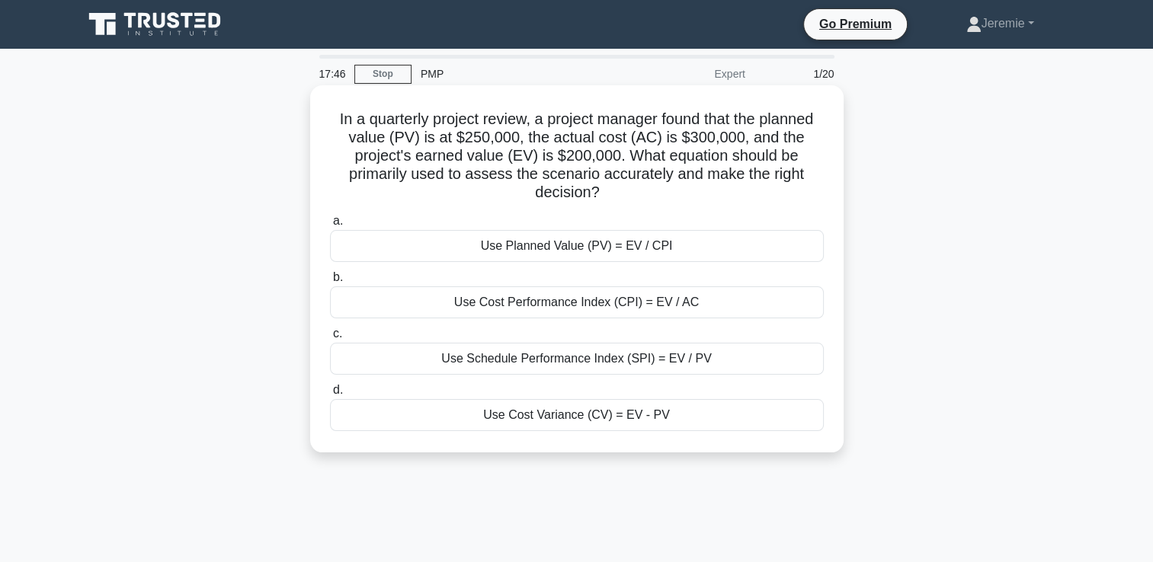
click at [558, 308] on div "Use Cost Performance Index (CPI) = EV / AC" at bounding box center [577, 303] width 494 height 32
click at [330, 283] on input "b. Use Cost Performance Index (CPI) = EV / AC" at bounding box center [330, 278] width 0 height 10
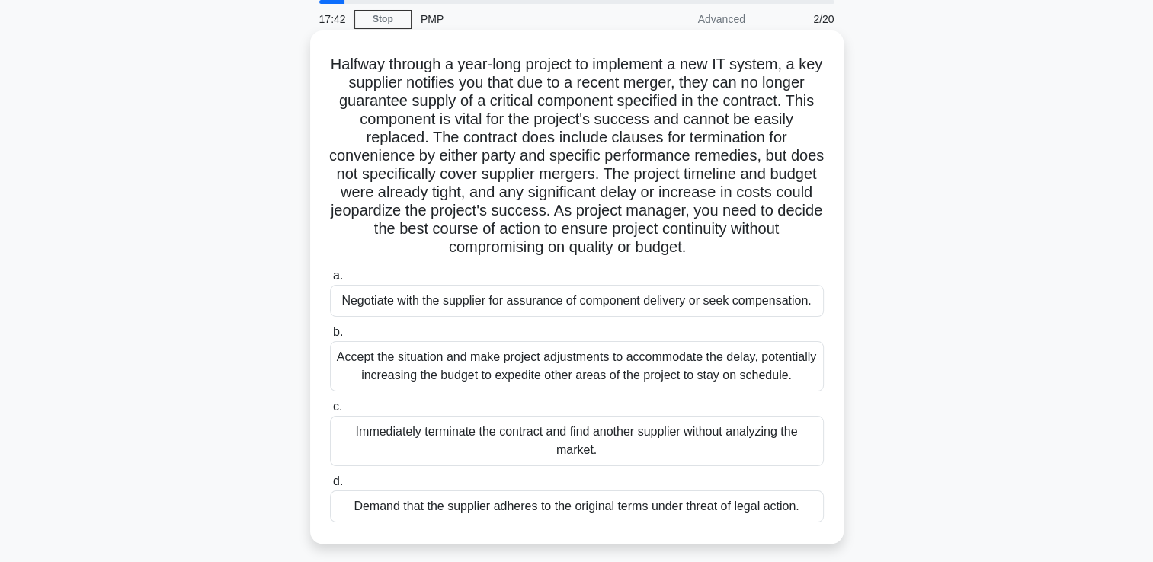
scroll to position [61, 0]
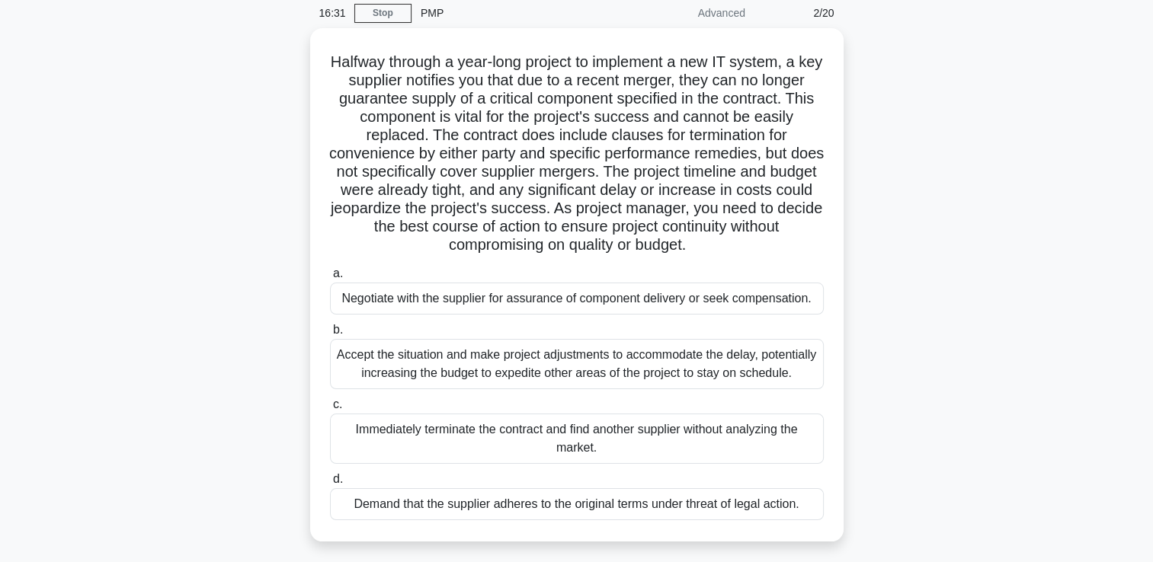
click at [245, 397] on div "Halfway through a year-long project to implement a new IT system, a key supplie…" at bounding box center [577, 294] width 1006 height 532
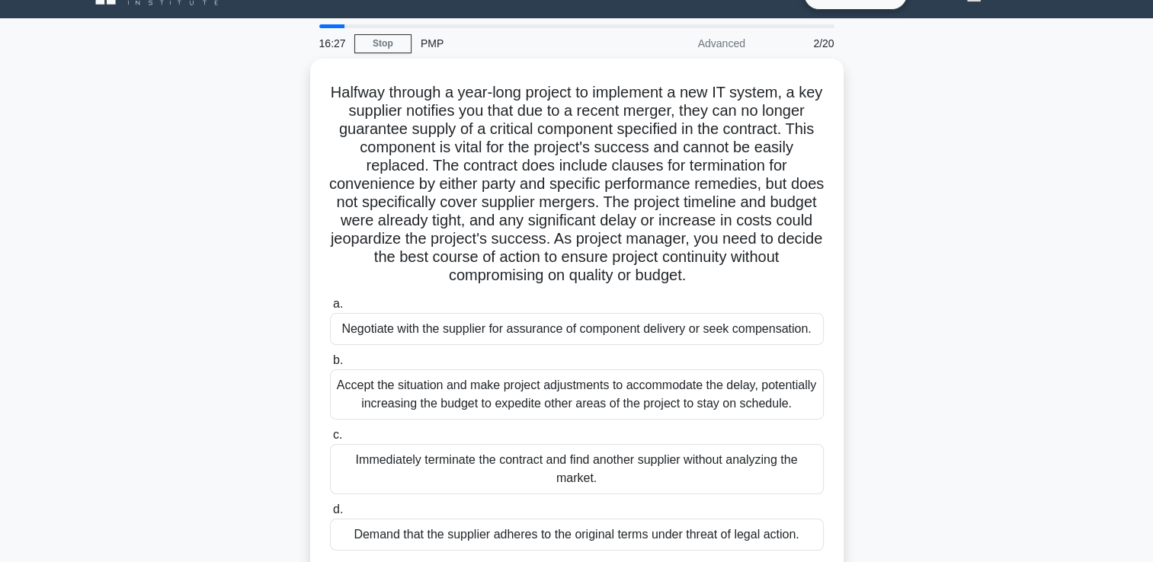
scroll to position [0, 0]
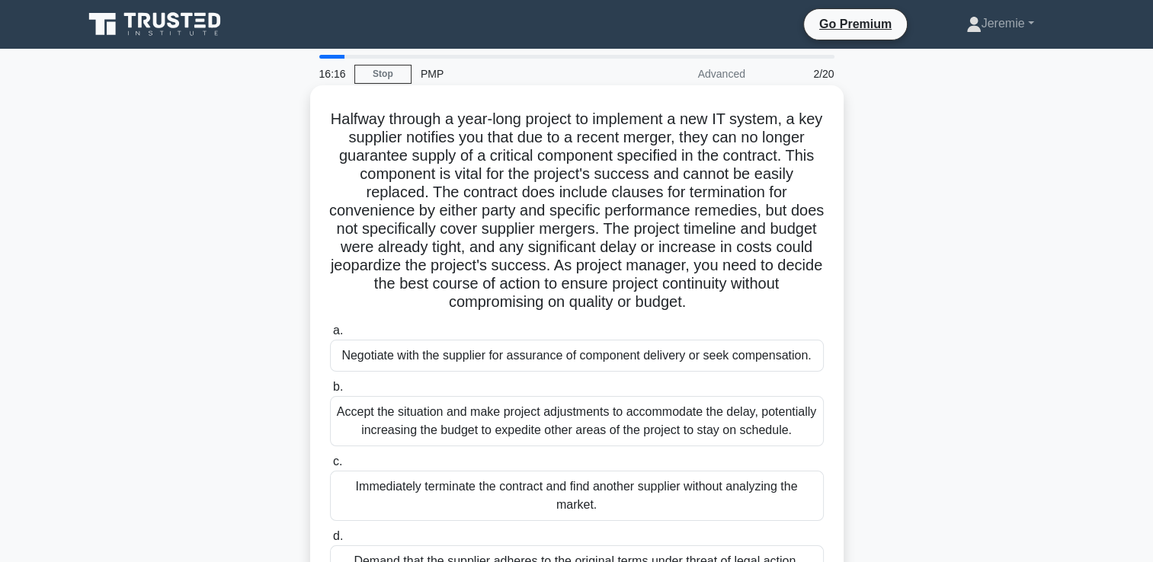
click at [635, 363] on div "Negotiate with the supplier for assurance of component delivery or seek compens…" at bounding box center [577, 356] width 494 height 32
click at [330, 336] on input "a. Negotiate with the supplier for assurance of component delivery or seek comp…" at bounding box center [330, 331] width 0 height 10
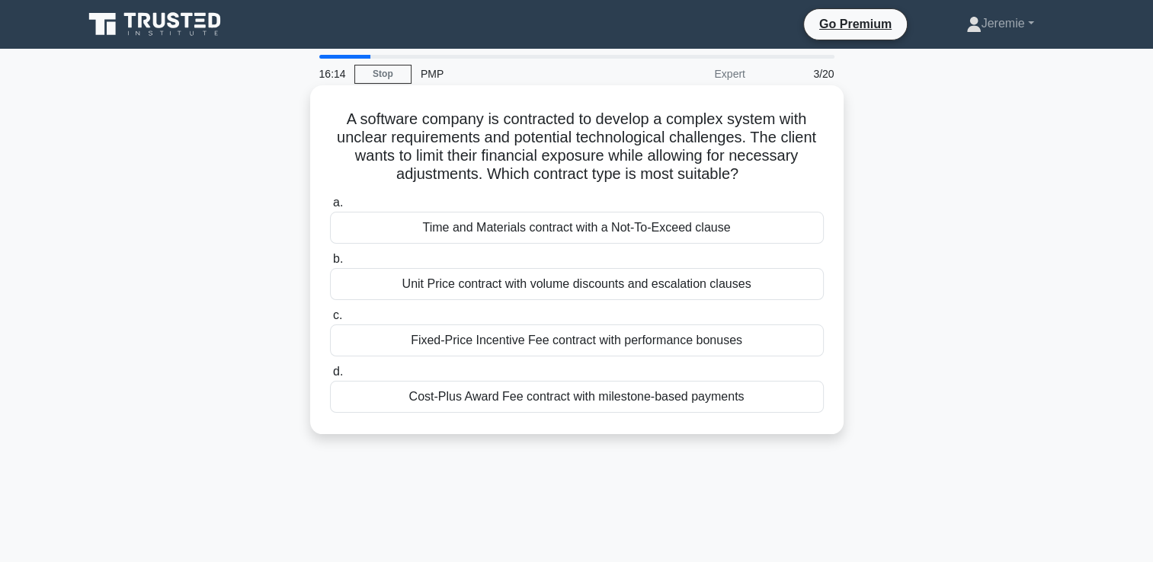
click at [543, 126] on h5 "A software company is contracted to develop a complex system with unclear requi…" at bounding box center [576, 147] width 497 height 75
drag, startPoint x: 543, startPoint y: 126, endPoint x: 609, endPoint y: 137, distance: 67.1
click at [609, 137] on h5 "A software company is contracted to develop a complex system with unclear requi…" at bounding box center [576, 147] width 497 height 75
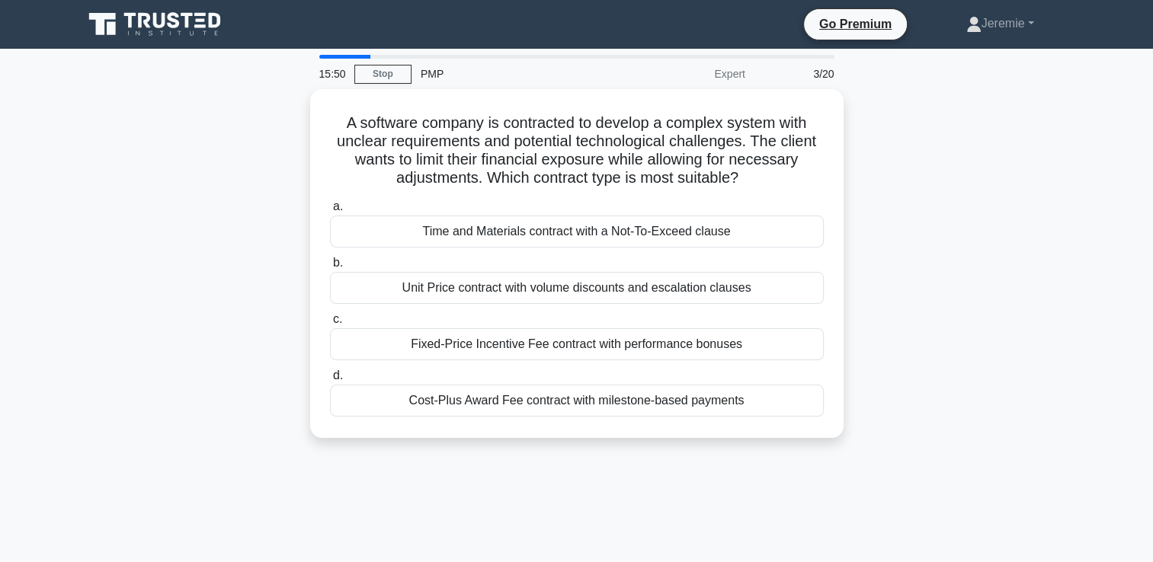
click at [964, 340] on div "A software company is contracted to develop a complex system with unclear requi…" at bounding box center [577, 272] width 1006 height 367
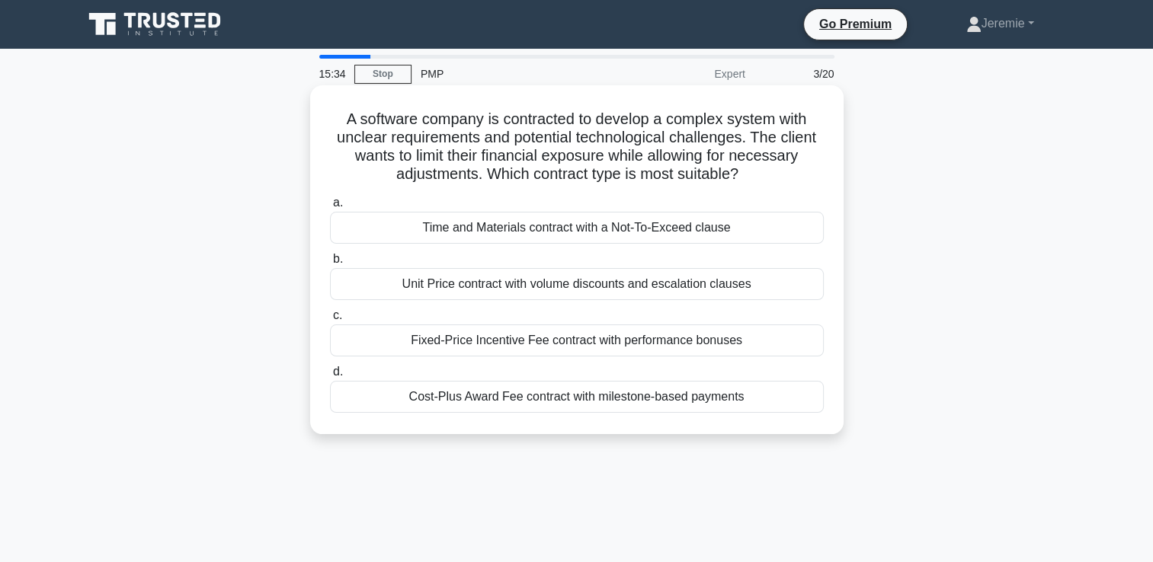
click at [573, 227] on div "Time and Materials contract with a Not-To-Exceed clause" at bounding box center [577, 228] width 494 height 32
click at [330, 208] on input "a. Time and Materials contract with a Not-To-Exceed clause" at bounding box center [330, 203] width 0 height 10
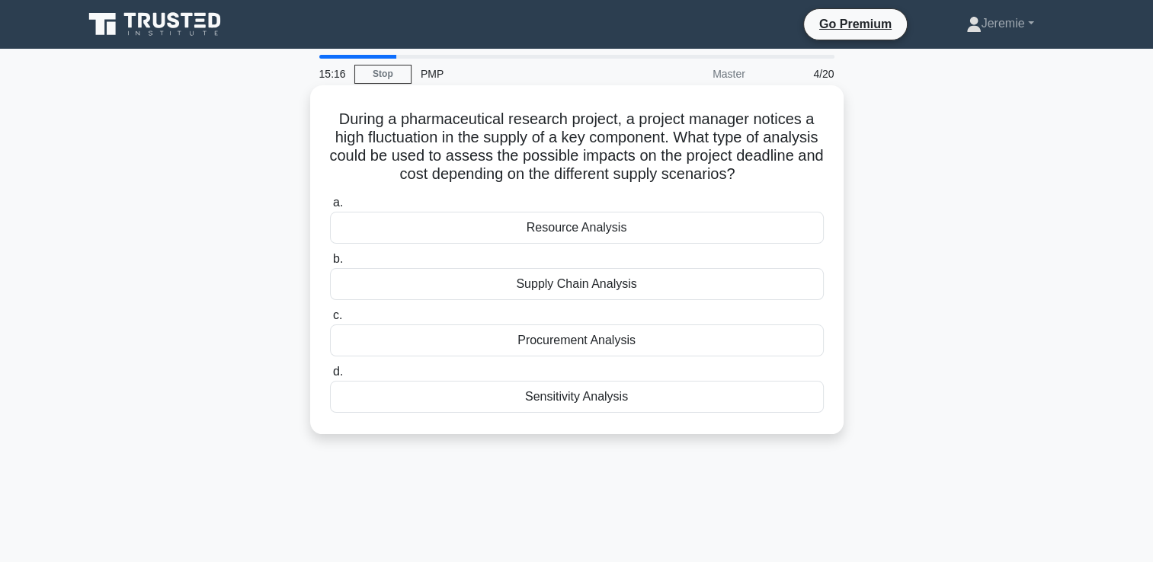
click at [607, 176] on h5 "During a pharmaceutical research project, a project manager notices a high fluc…" at bounding box center [576, 147] width 497 height 75
drag, startPoint x: 607, startPoint y: 176, endPoint x: 505, endPoint y: 162, distance: 102.4
click at [505, 162] on h5 "During a pharmaceutical research project, a project manager notices a high fluc…" at bounding box center [576, 147] width 497 height 75
click at [690, 156] on h5 "During a pharmaceutical research project, a project manager notices a high fluc…" at bounding box center [576, 147] width 497 height 75
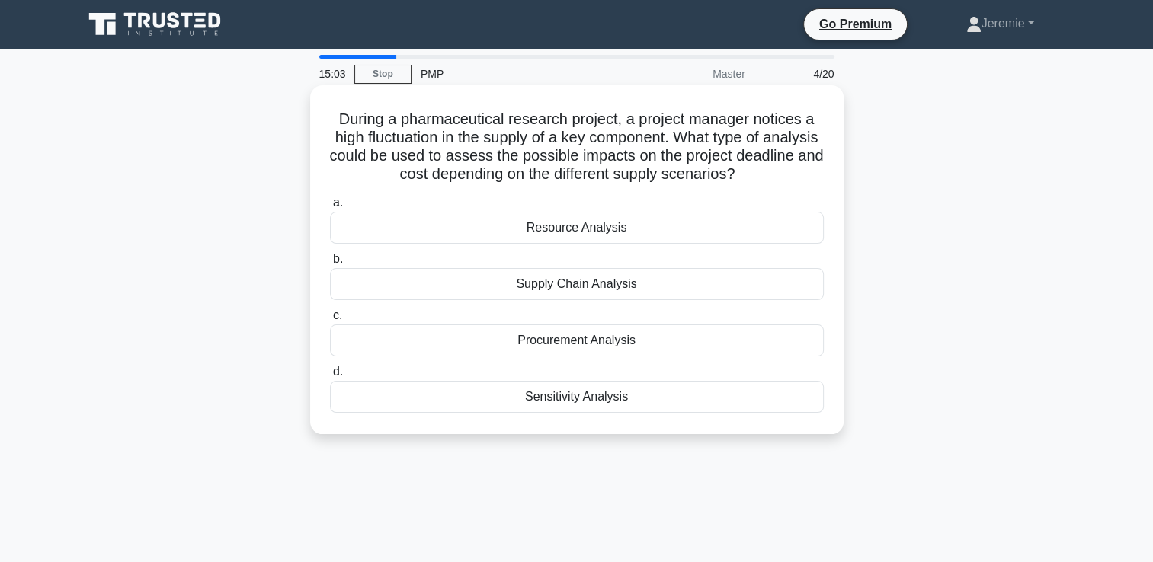
click at [610, 278] on div "Supply Chain Analysis" at bounding box center [577, 284] width 494 height 32
click at [330, 264] on input "b. Supply Chain Analysis" at bounding box center [330, 260] width 0 height 10
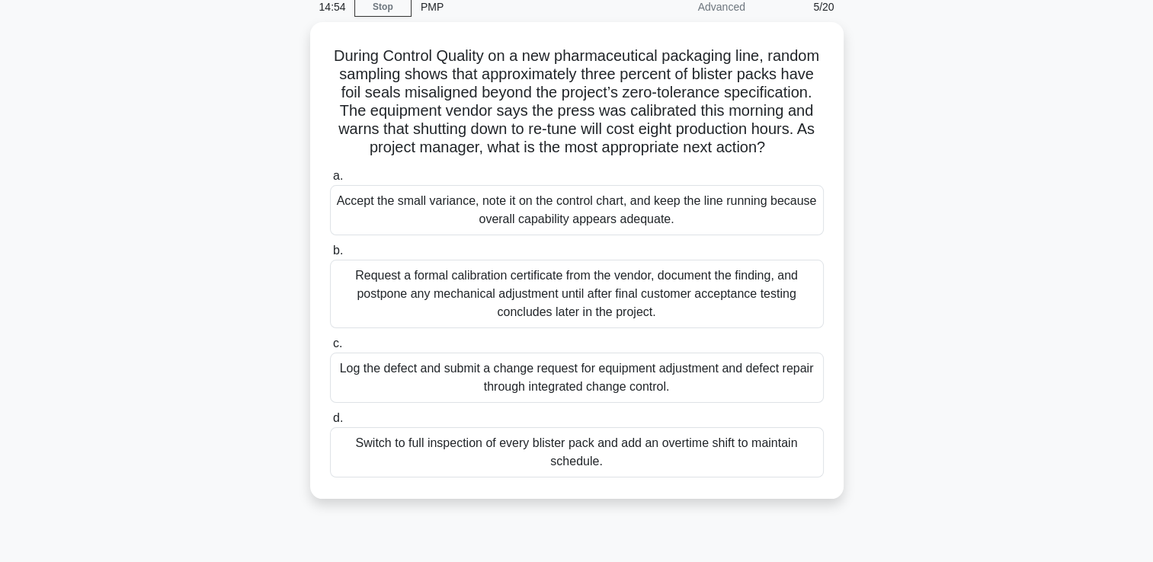
scroll to position [91, 0]
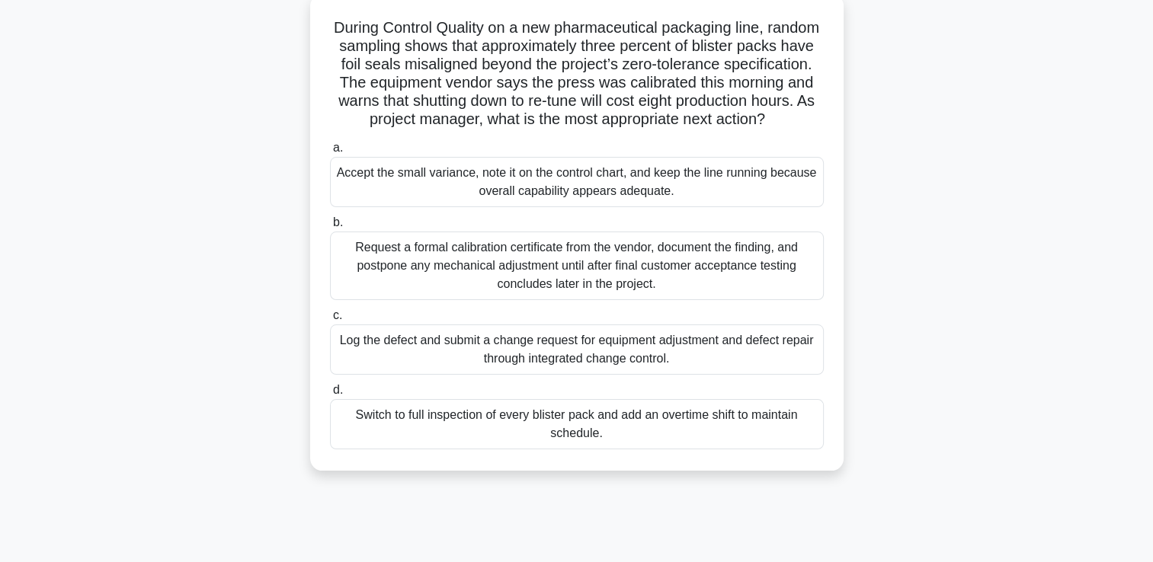
click at [661, 369] on div "Log the defect and submit a change request for equipment adjustment and defect …" at bounding box center [577, 350] width 494 height 50
click at [330, 321] on input "c. Log the defect and submit a change request for equipment adjustment and defe…" at bounding box center [330, 316] width 0 height 10
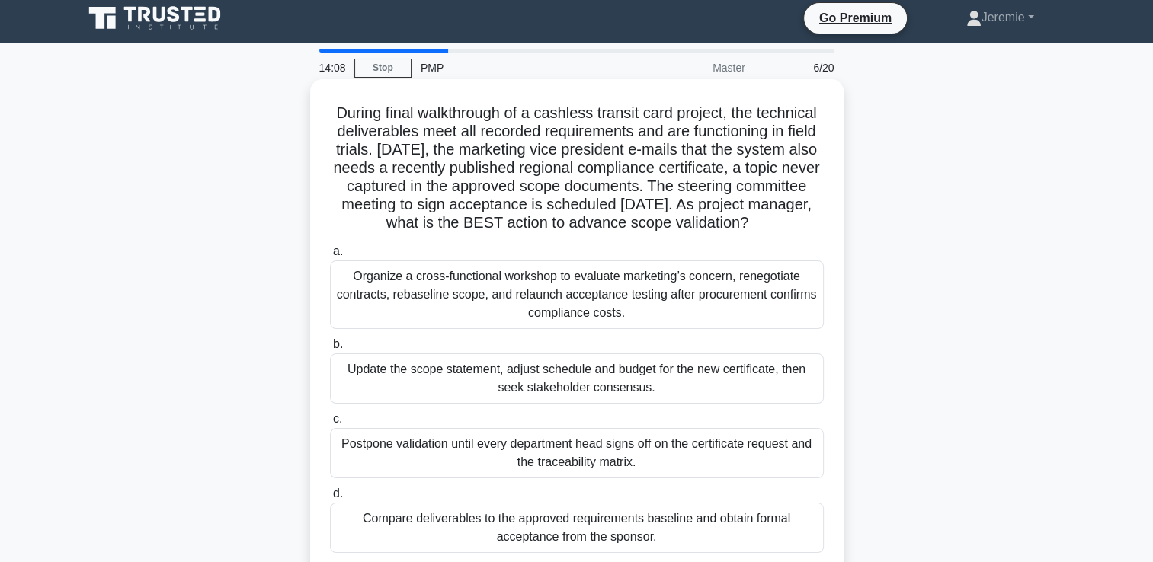
scroll to position [0, 0]
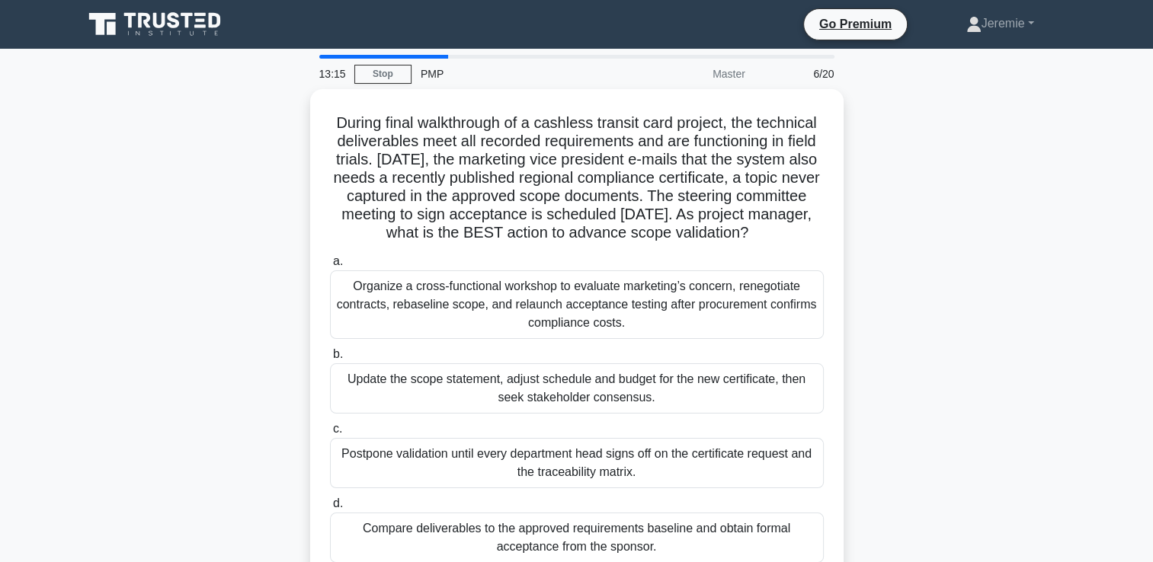
click at [280, 255] on div "During final walkthrough of a cashless transit card project, the technical deli…" at bounding box center [577, 346] width 1006 height 514
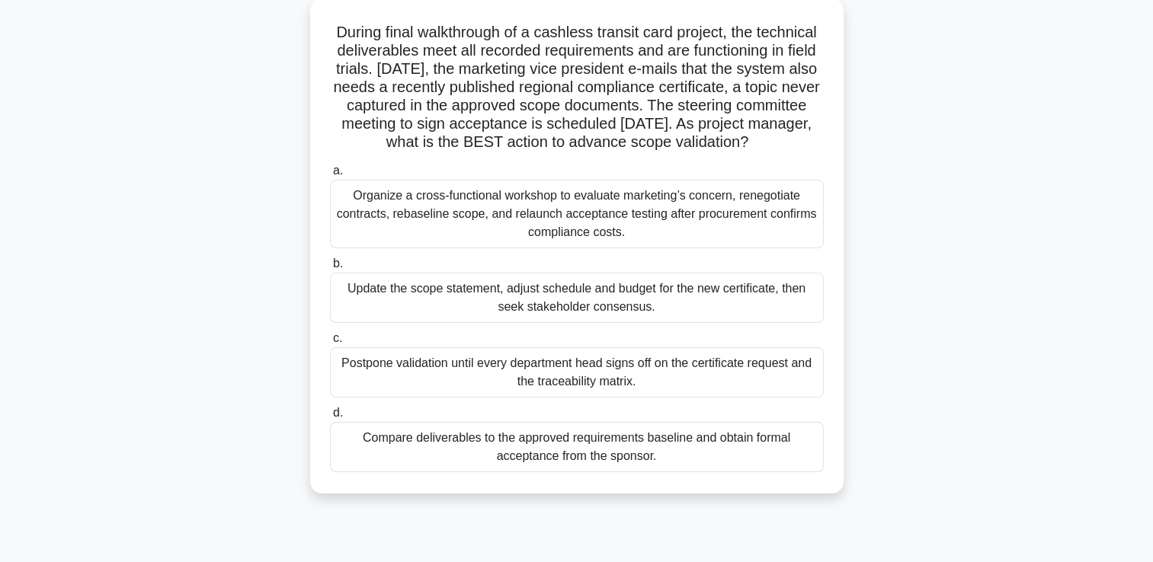
scroll to position [91, 0]
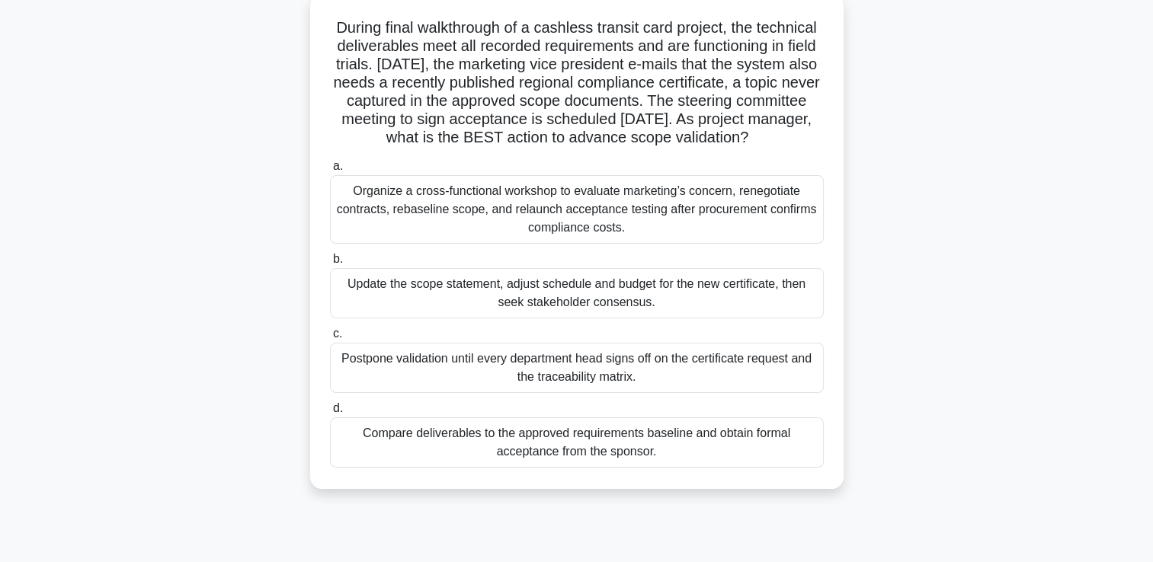
click at [558, 111] on h5 "During final walkthrough of a cashless transit card project, the technical deli…" at bounding box center [576, 83] width 497 height 130
drag, startPoint x: 558, startPoint y: 111, endPoint x: 529, endPoint y: 110, distance: 29.0
click at [529, 110] on h5 "During final walkthrough of a cashless transit card project, the technical deli…" at bounding box center [576, 83] width 497 height 130
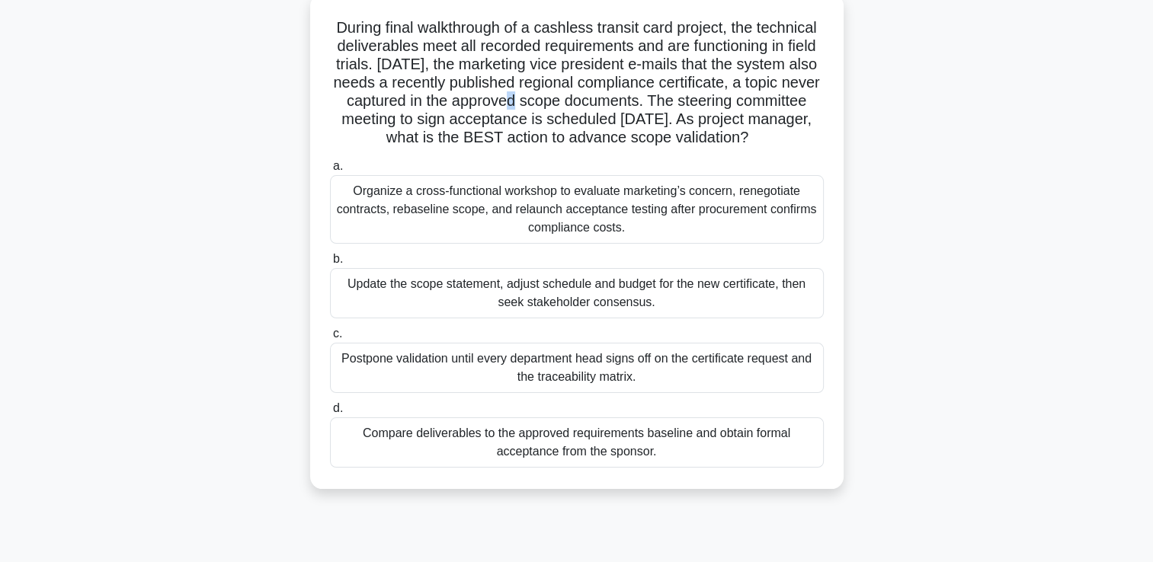
click at [529, 110] on h5 "During final walkthrough of a cashless transit card project, the technical deli…" at bounding box center [576, 83] width 497 height 130
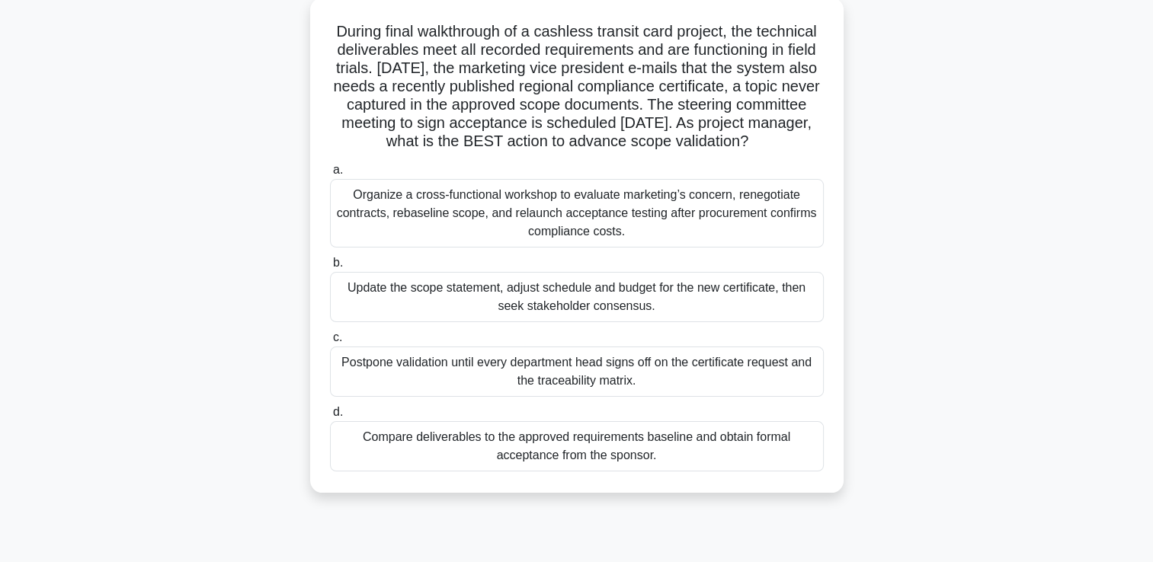
click at [887, 101] on div "During final walkthrough of a cashless transit card project, the technical deli…" at bounding box center [577, 255] width 1006 height 514
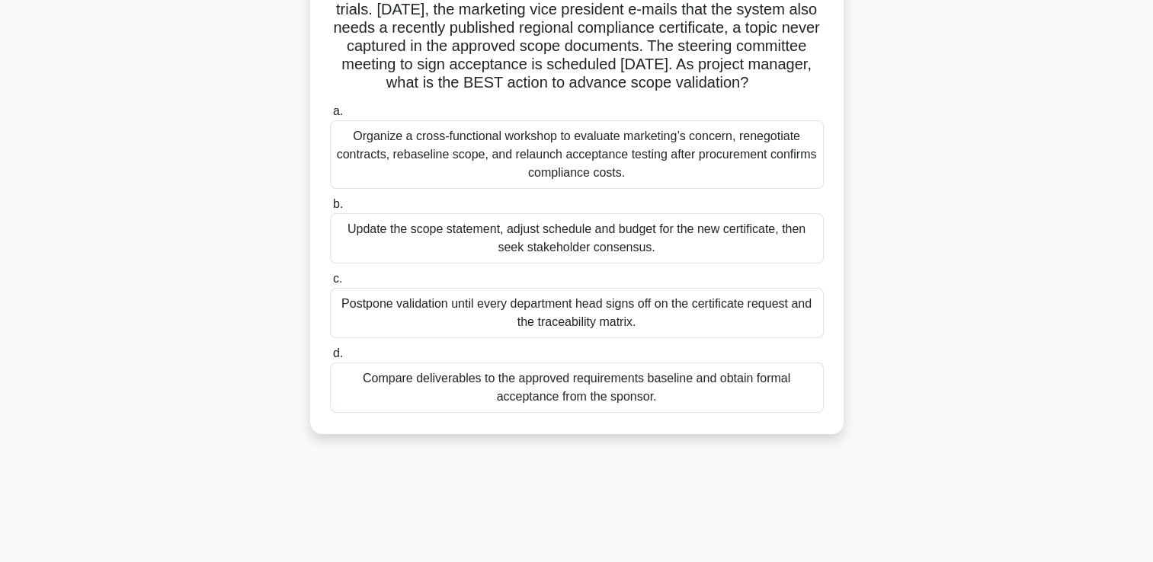
scroll to position [152, 0]
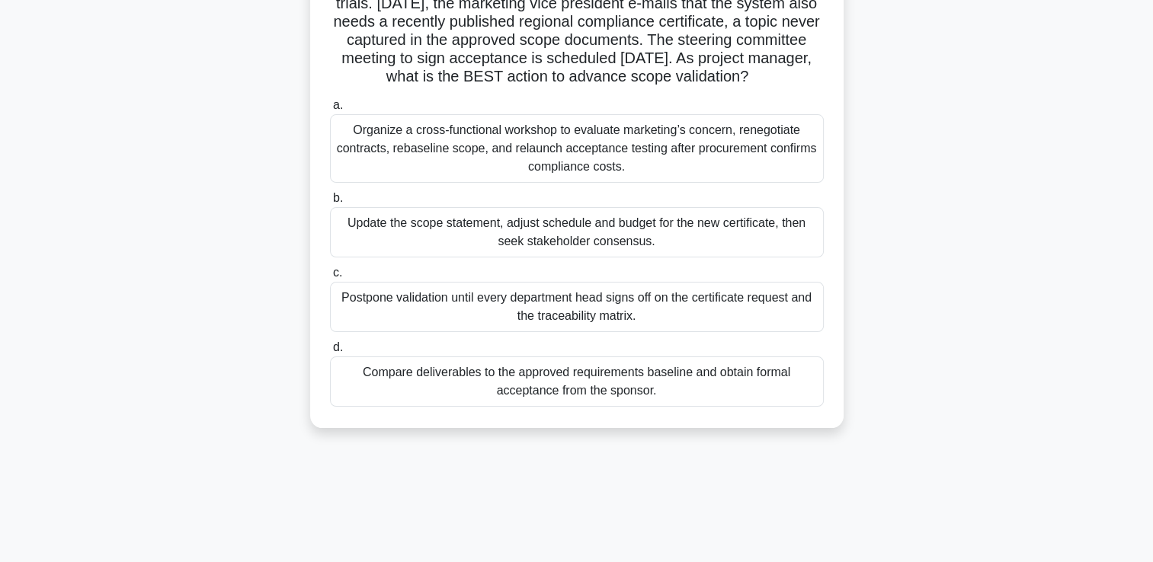
click at [625, 169] on div "Organize a cross-functional workshop to evaluate marketing’s concern, renegotia…" at bounding box center [577, 148] width 494 height 69
click at [330, 110] on input "a. Organize a cross-functional workshop to evaluate marketing’s concern, renego…" at bounding box center [330, 106] width 0 height 10
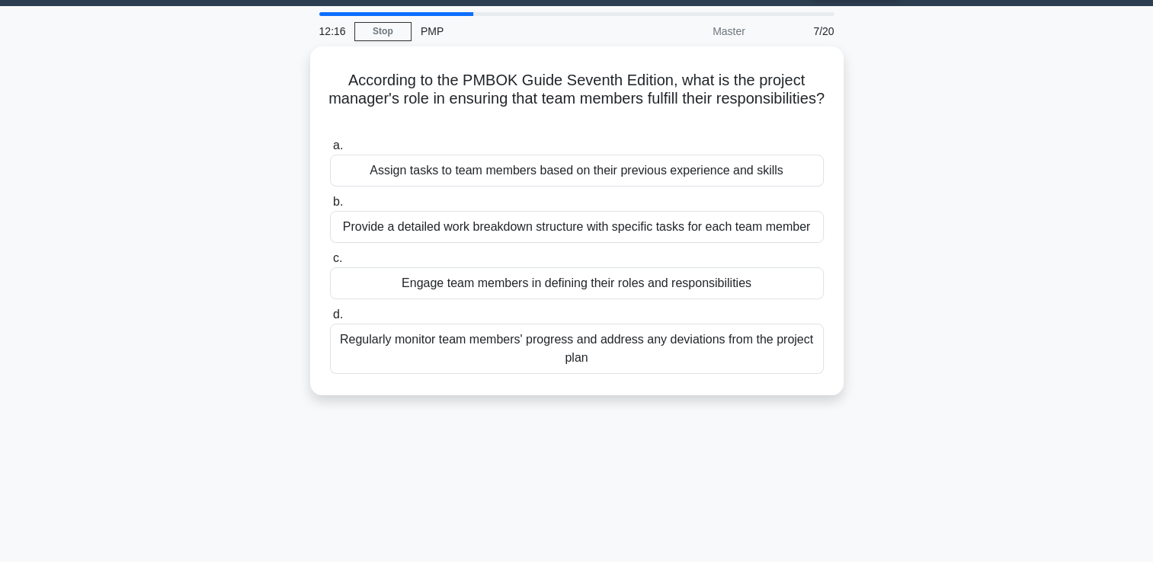
scroll to position [0, 0]
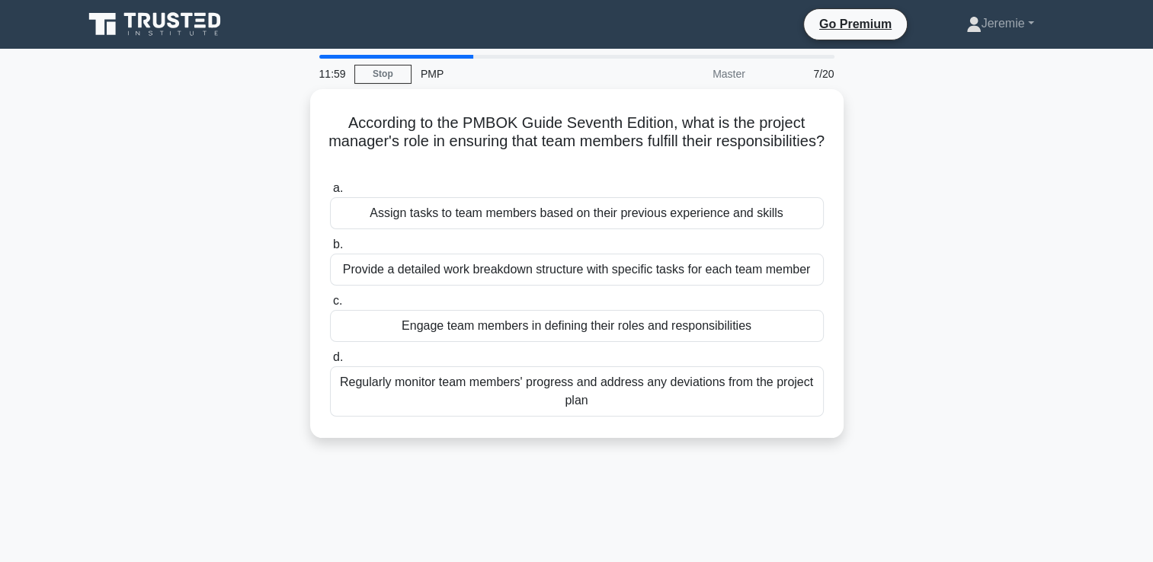
click at [896, 364] on div "According to the PMBOK Guide Seventh Edition, what is the project manager's rol…" at bounding box center [577, 272] width 1006 height 367
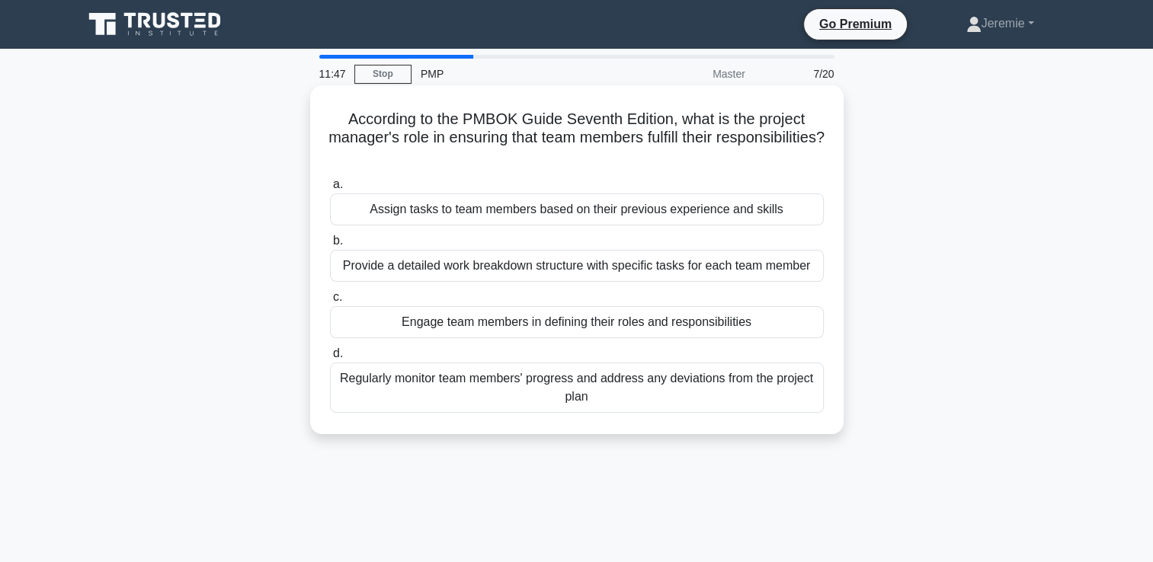
click at [756, 409] on div "Regularly monitor team members' progress and address any deviations from the pr…" at bounding box center [577, 388] width 494 height 50
click at [330, 359] on input "d. Regularly monitor team members' progress and address any deviations from the…" at bounding box center [330, 354] width 0 height 10
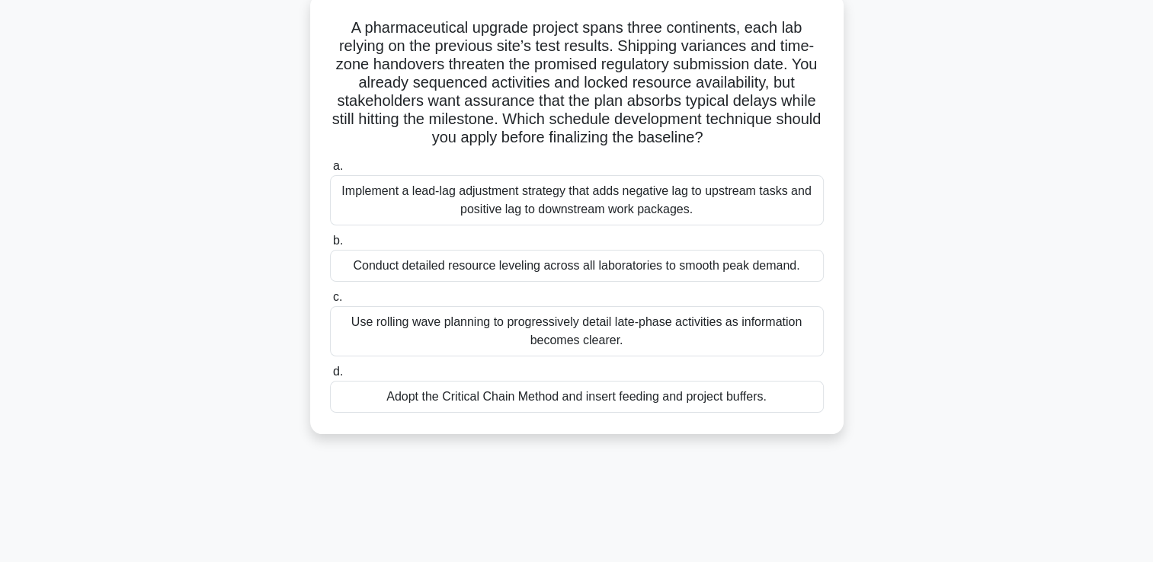
scroll to position [61, 0]
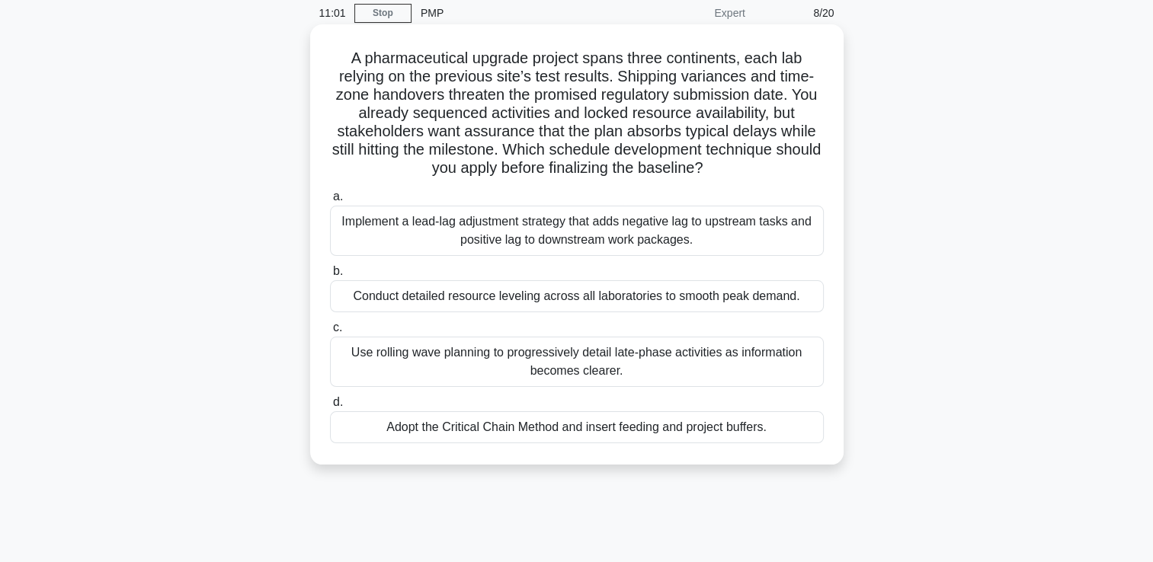
click at [494, 117] on h5 "A pharmaceutical upgrade project spans three continents, each lab relying on th…" at bounding box center [576, 114] width 497 height 130
click at [558, 433] on div "Adopt the Critical Chain Method and insert feeding and project buffers." at bounding box center [577, 427] width 494 height 32
click at [330, 408] on input "d. Adopt the Critical Chain Method and insert feeding and project buffers." at bounding box center [330, 403] width 0 height 10
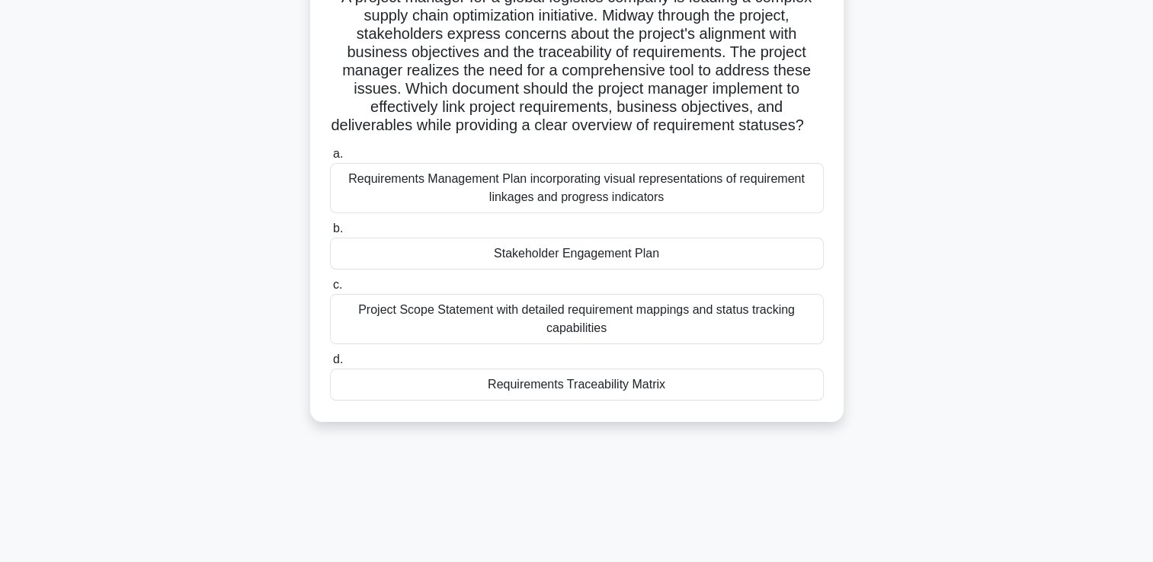
scroll to position [91, 0]
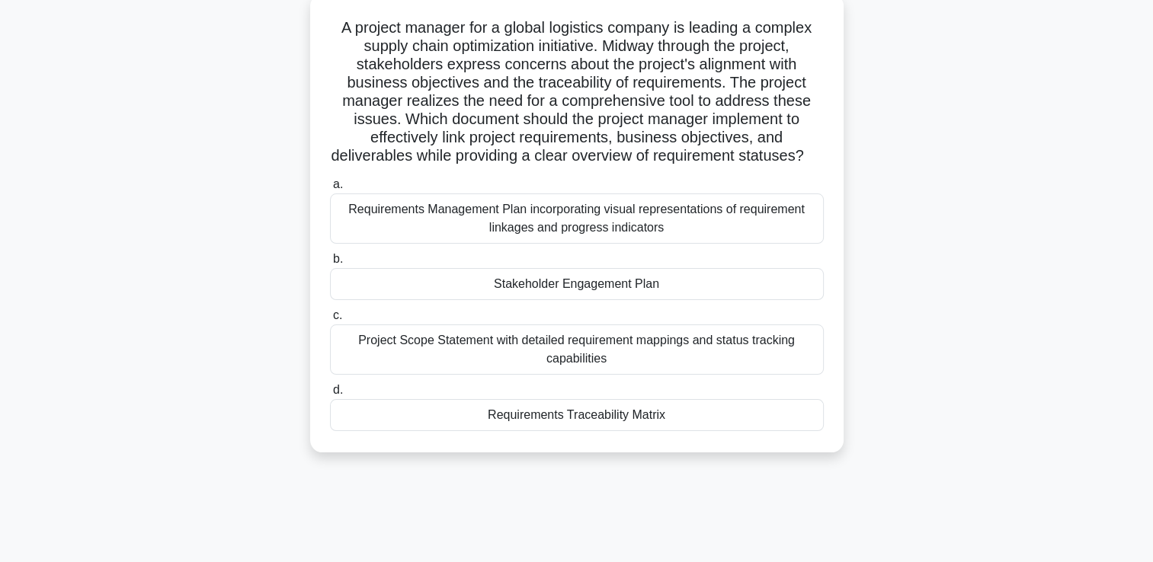
click at [623, 431] on div "Requirements Traceability Matrix" at bounding box center [577, 415] width 494 height 32
click at [330, 395] on input "d. Requirements Traceability Matrix" at bounding box center [330, 391] width 0 height 10
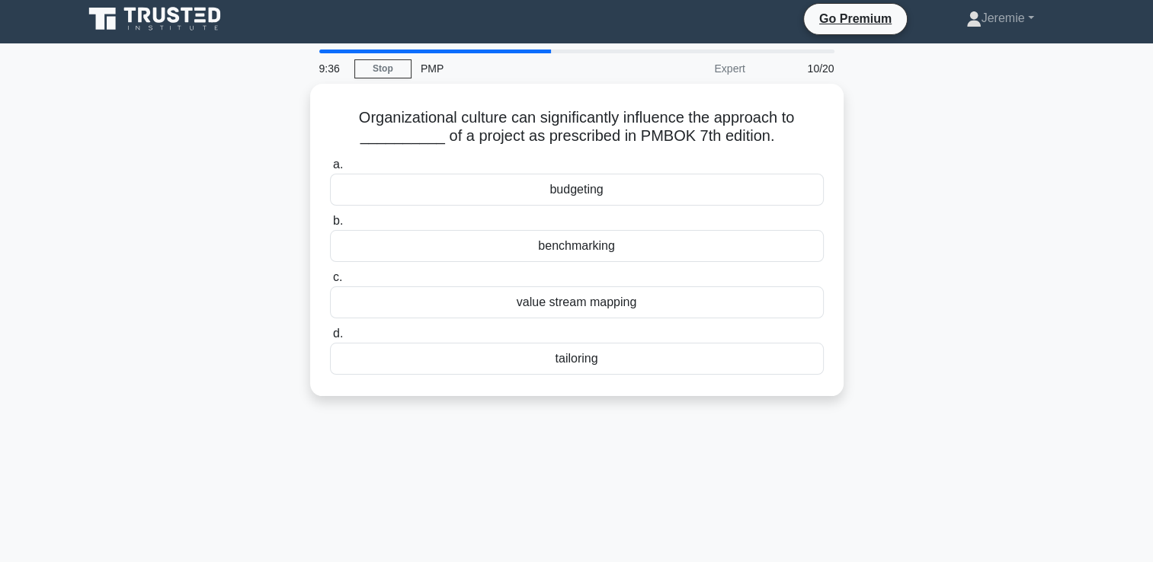
scroll to position [0, 0]
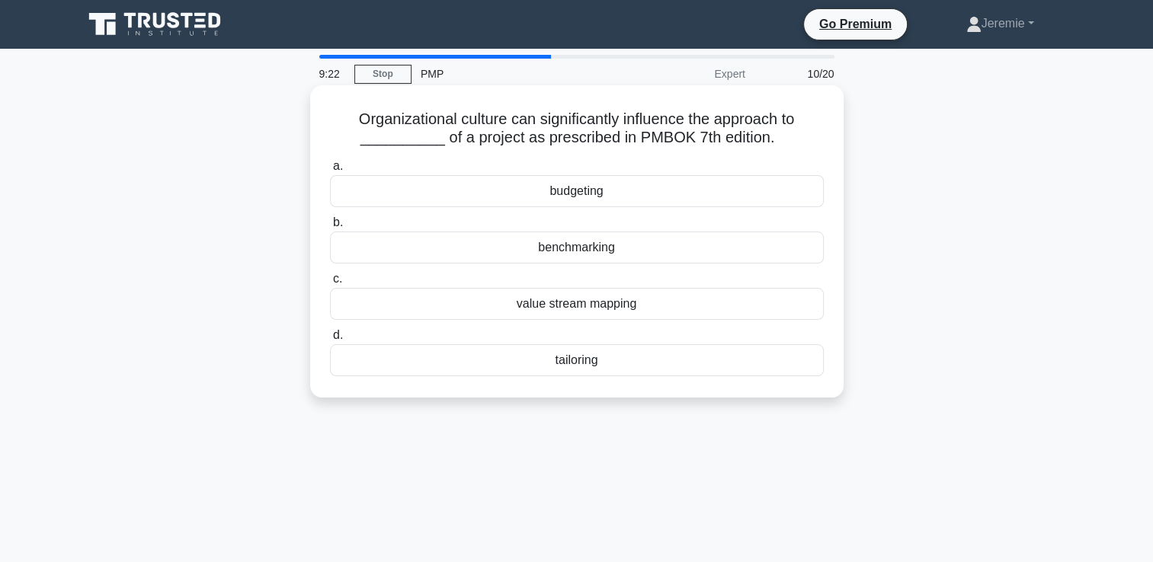
click at [576, 364] on div "tailoring" at bounding box center [577, 360] width 494 height 32
click at [330, 341] on input "d. tailoring" at bounding box center [330, 336] width 0 height 10
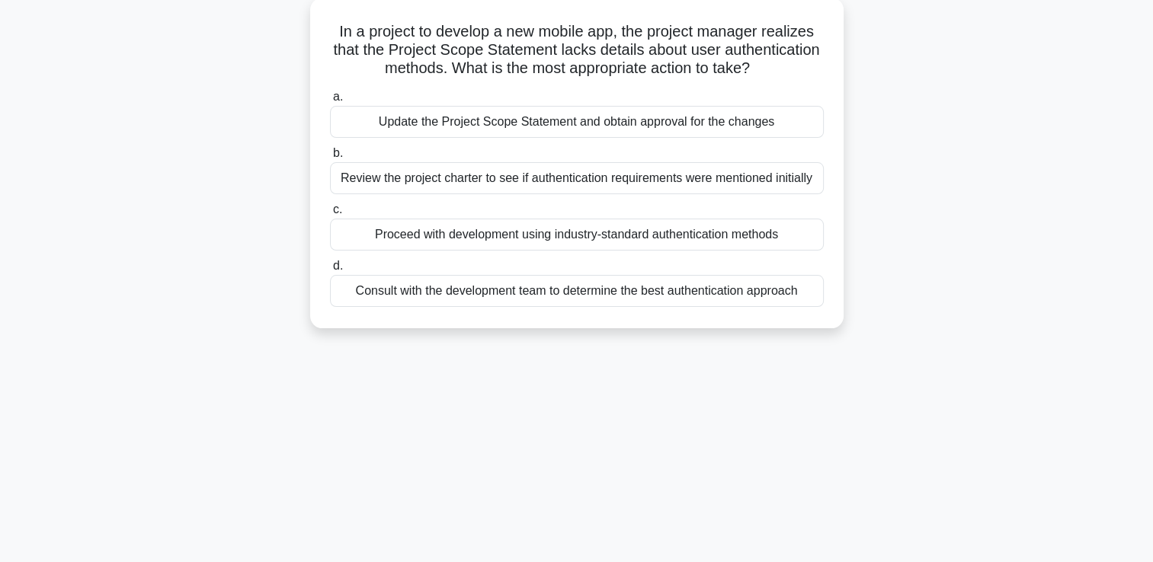
scroll to position [122, 0]
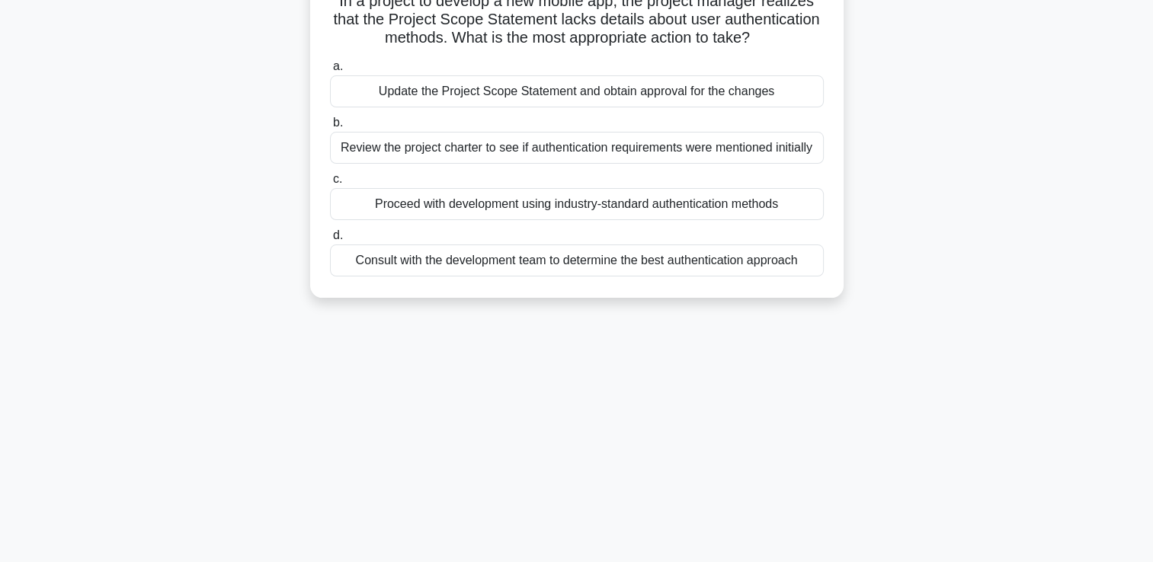
click at [246, 354] on div "8:58 Stop PMP Expert 11/20 In a project to develop a new mobile app, the projec…" at bounding box center [577, 314] width 1006 height 762
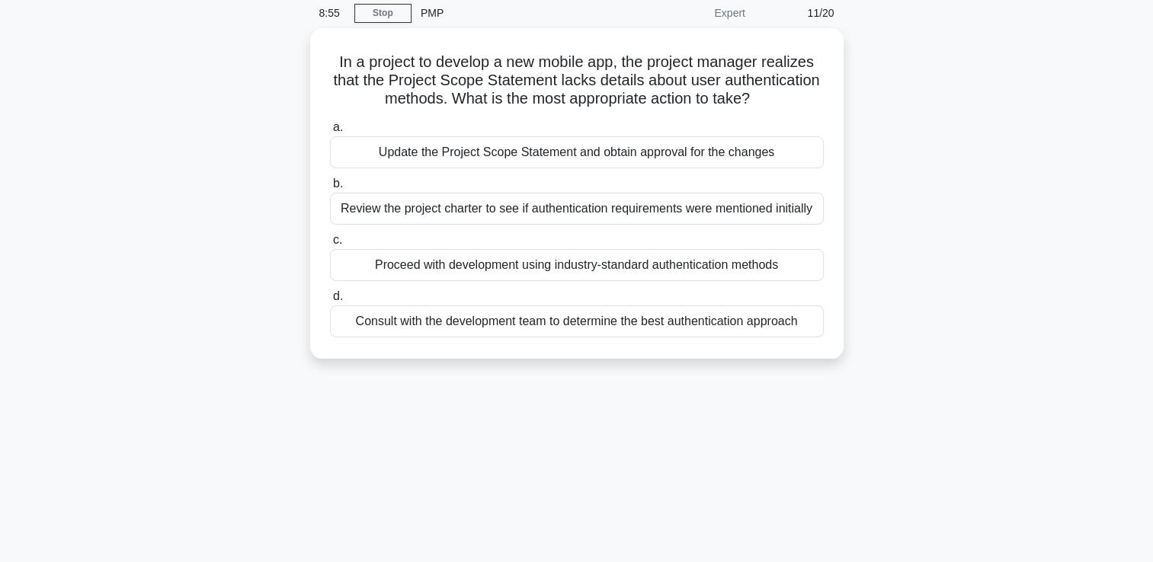
scroll to position [30, 0]
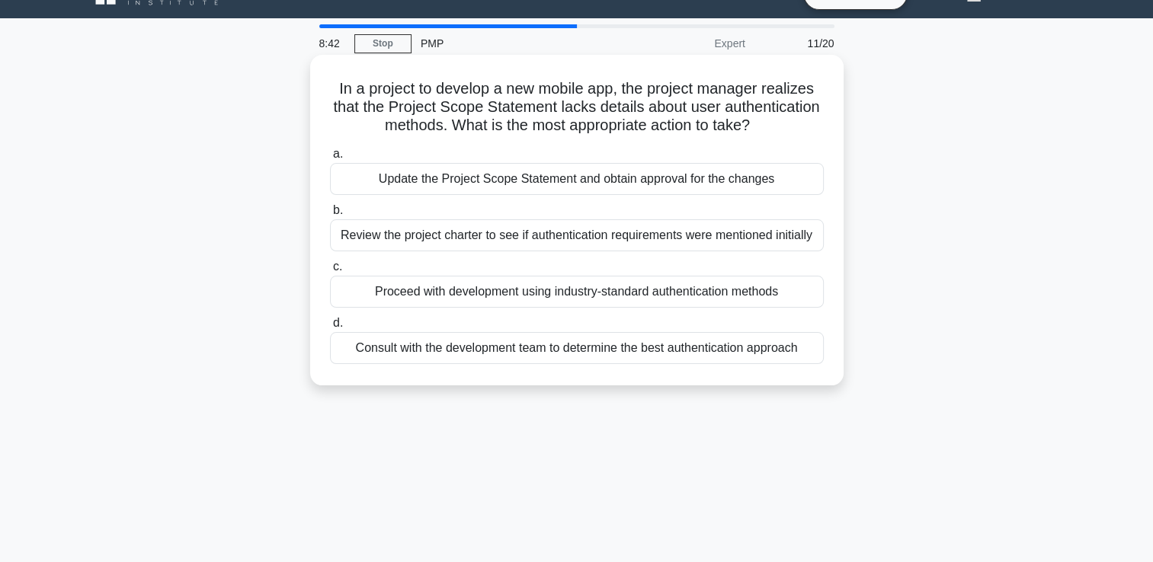
click at [607, 195] on div "Update the Project Scope Statement and obtain approval for the changes" at bounding box center [577, 179] width 494 height 32
click at [330, 159] on input "a. Update the Project Scope Statement and obtain approval for the changes" at bounding box center [330, 154] width 0 height 10
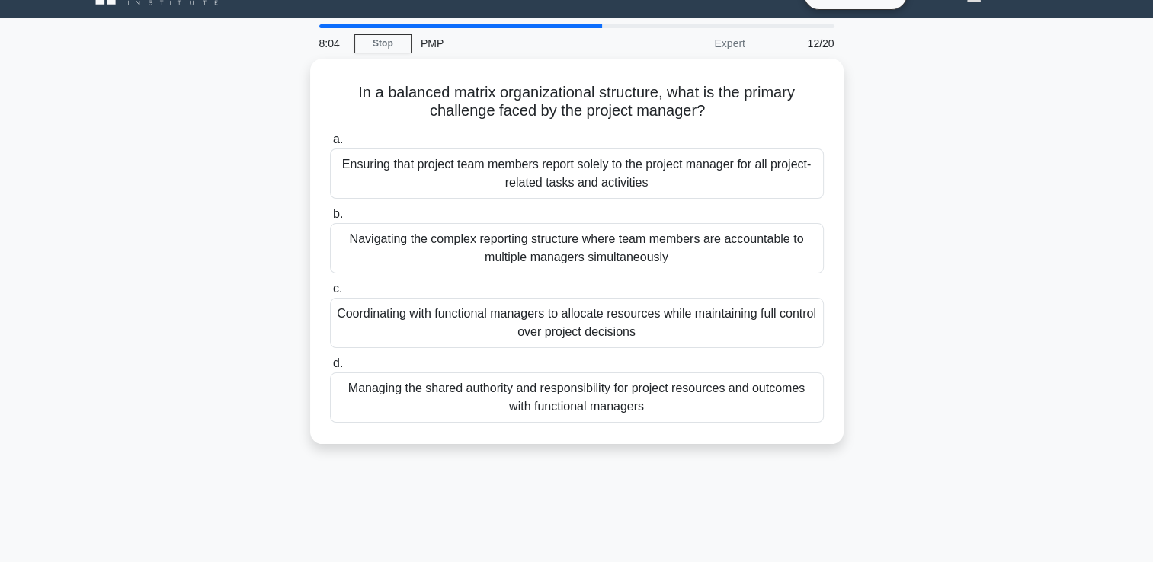
scroll to position [0, 0]
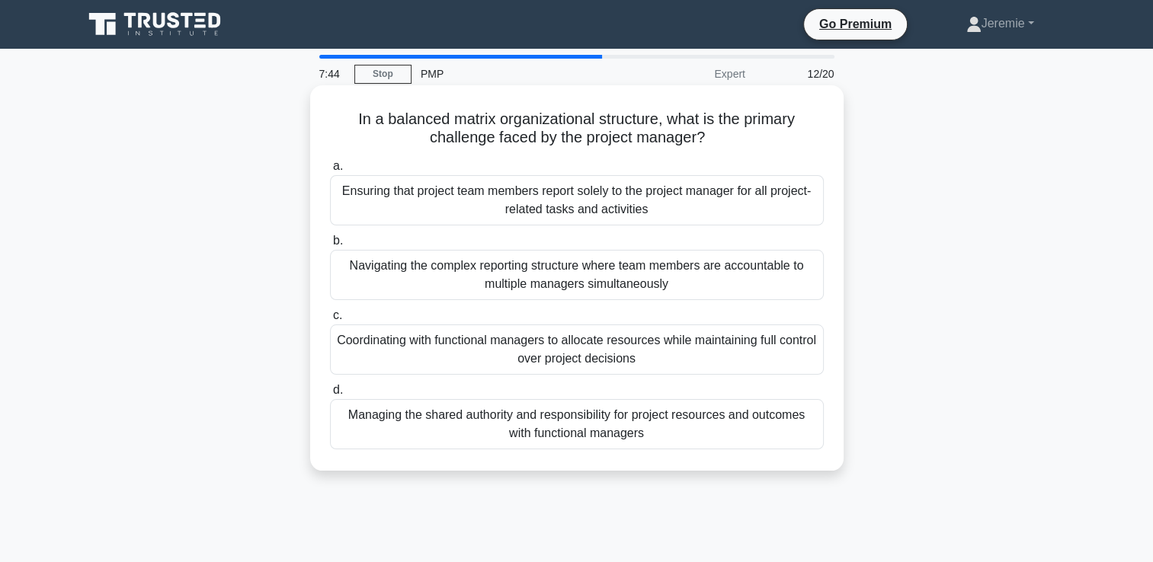
click at [671, 434] on div "Managing the shared authority and responsibility for project resources and outc…" at bounding box center [577, 424] width 494 height 50
click at [330, 395] on input "d. Managing the shared authority and responsibility for project resources and o…" at bounding box center [330, 391] width 0 height 10
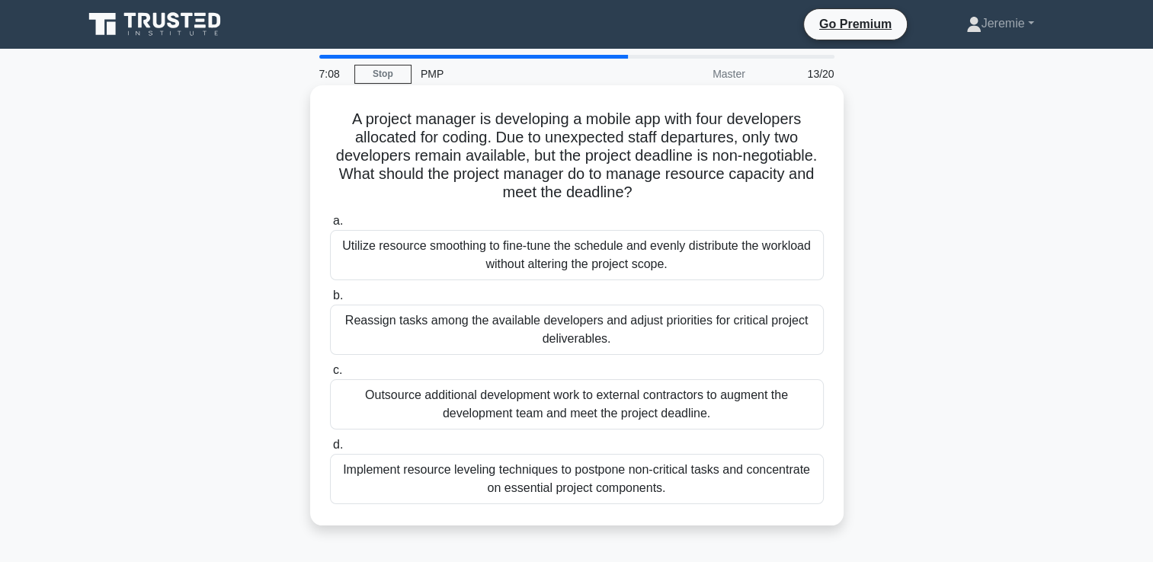
click at [625, 274] on div "Utilize resource smoothing to fine-tune the schedule and evenly distribute the …" at bounding box center [577, 255] width 494 height 50
click at [330, 226] on input "a. Utilize resource smoothing to fine-tune the schedule and evenly distribute t…" at bounding box center [330, 221] width 0 height 10
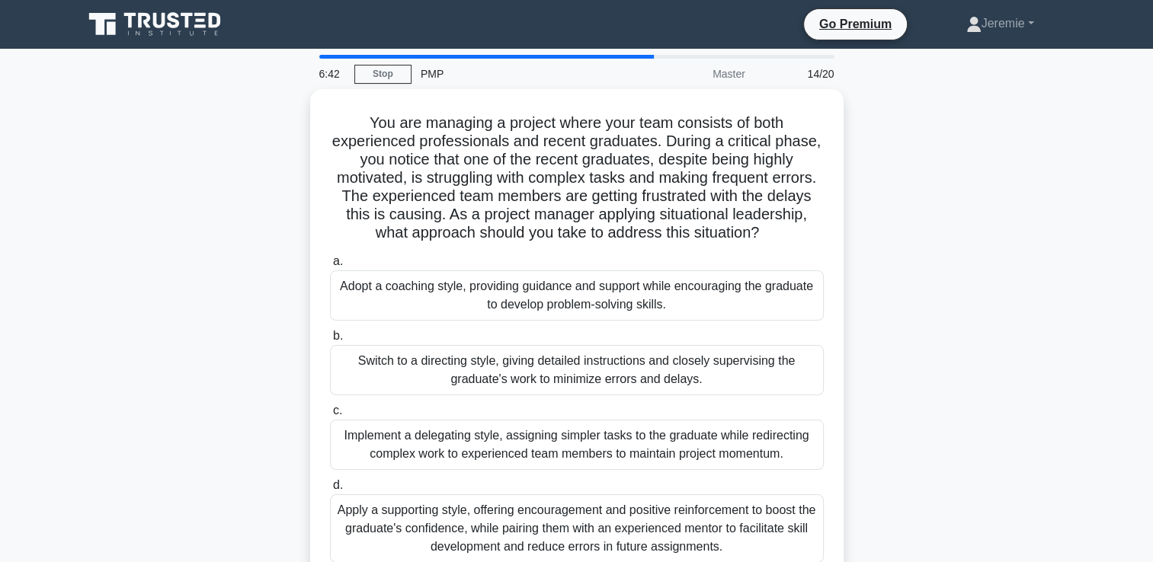
click at [254, 419] on div "You are managing a project where your team consists of both experienced profess…" at bounding box center [577, 346] width 1006 height 514
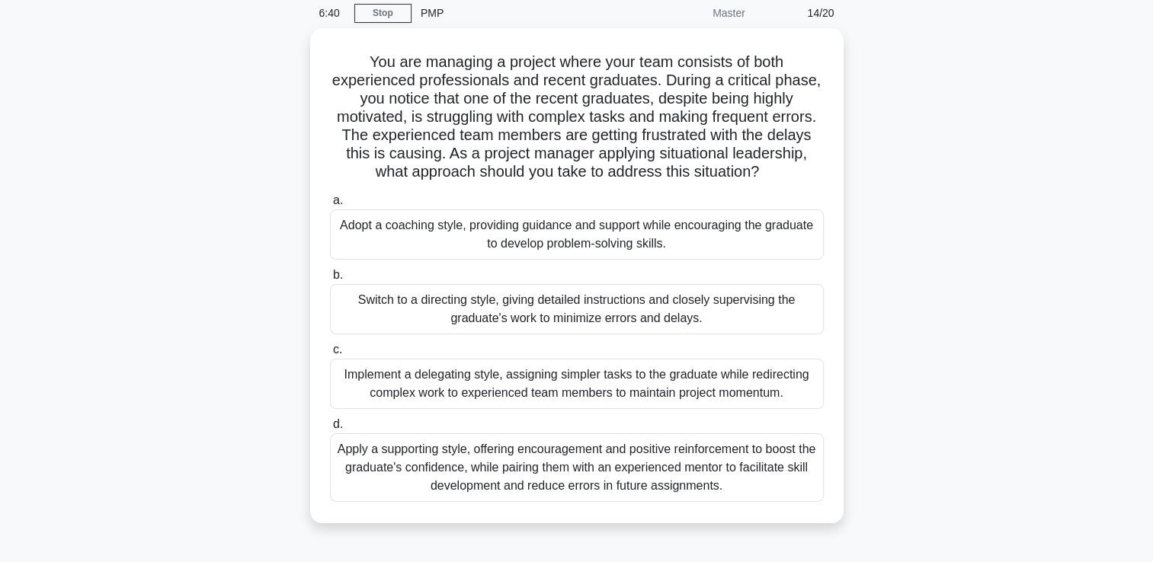
scroll to position [91, 0]
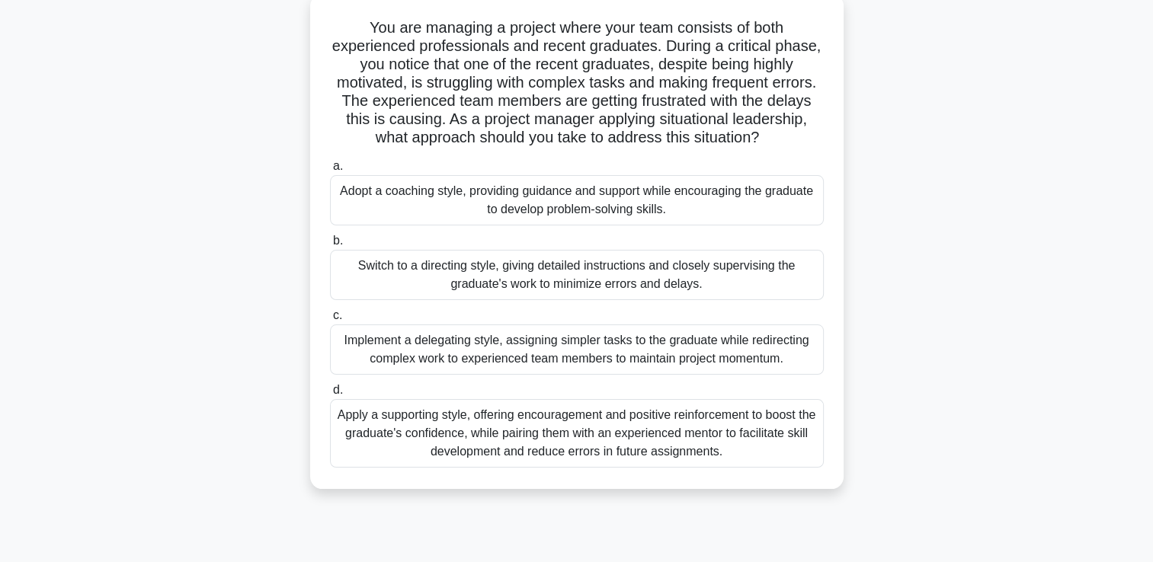
click at [694, 431] on div "Apply a supporting style, offering encouragement and positive reinforcement to …" at bounding box center [577, 433] width 494 height 69
click at [330, 395] on input "d. Apply a supporting style, offering encouragement and positive reinforcement …" at bounding box center [330, 391] width 0 height 10
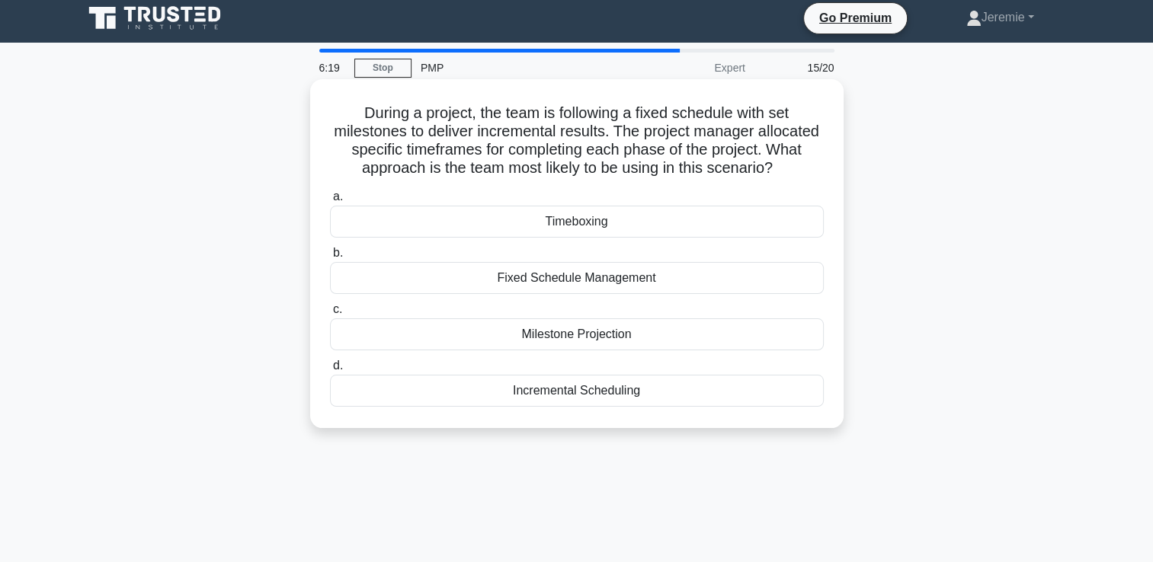
scroll to position [0, 0]
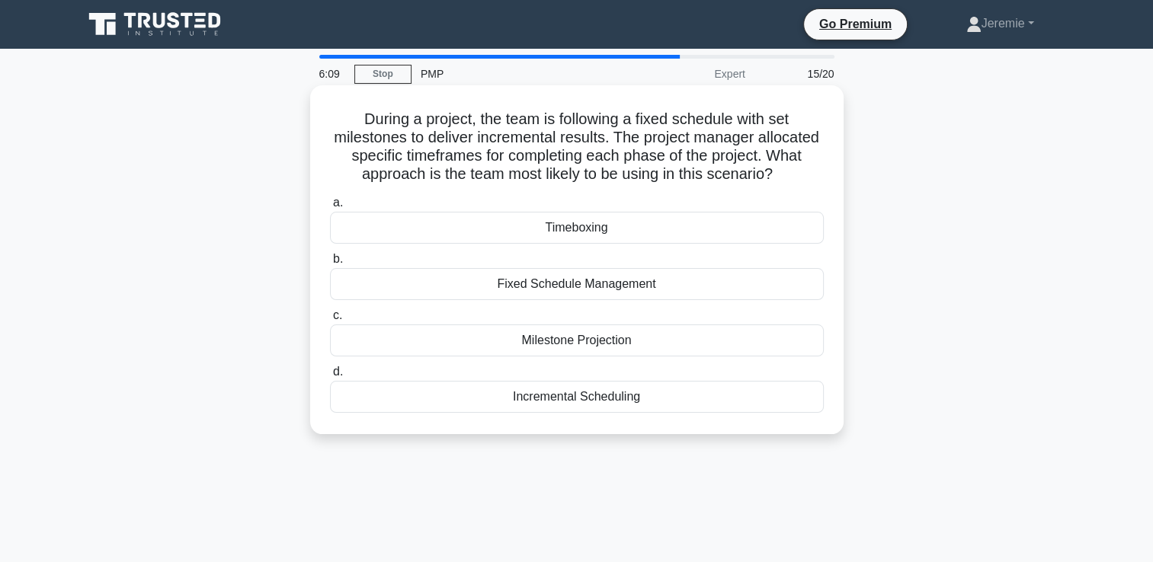
click at [445, 177] on h5 "During a project, the team is following a fixed schedule with set milestones to…" at bounding box center [576, 147] width 497 height 75
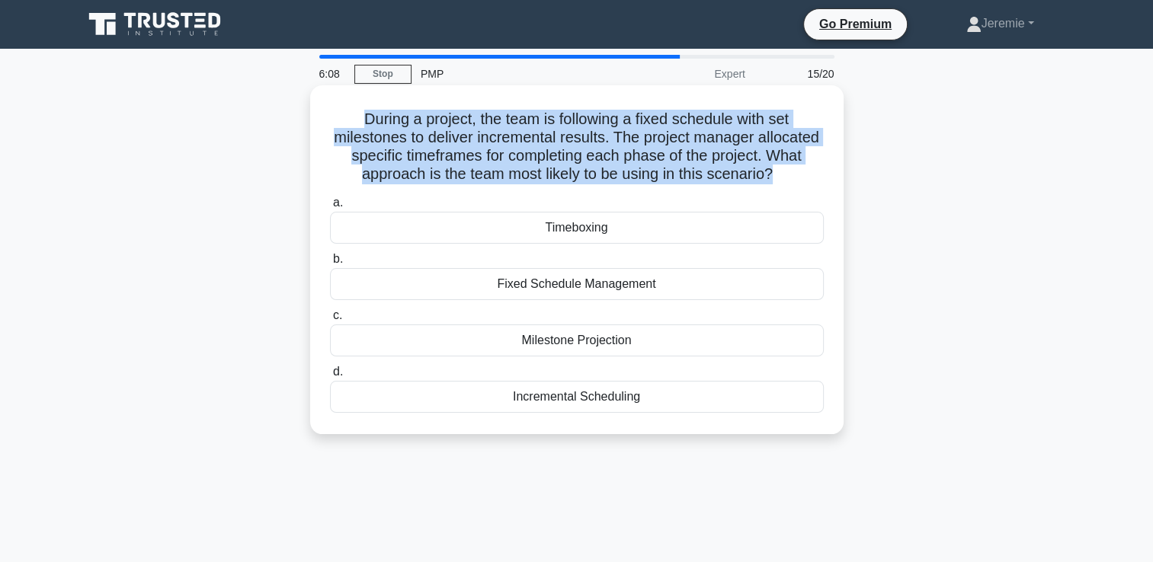
click at [445, 177] on h5 "During a project, the team is following a fixed schedule with set milestones to…" at bounding box center [576, 147] width 497 height 75
drag, startPoint x: 445, startPoint y: 177, endPoint x: 624, endPoint y: 178, distance: 179.1
click at [624, 178] on h5 "During a project, the team is following a fixed schedule with set milestones to…" at bounding box center [576, 147] width 497 height 75
click at [579, 175] on h5 "During a project, the team is following a fixed schedule with set milestones to…" at bounding box center [576, 147] width 497 height 75
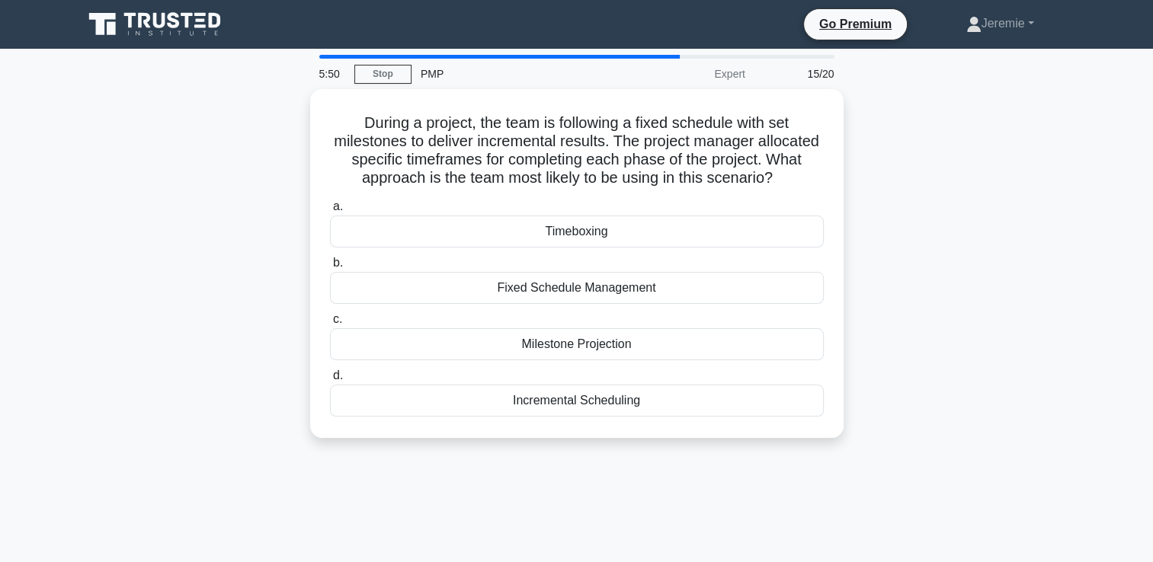
click at [986, 189] on div "During a project, the team is following a fixed schedule with set milestones to…" at bounding box center [577, 272] width 1006 height 367
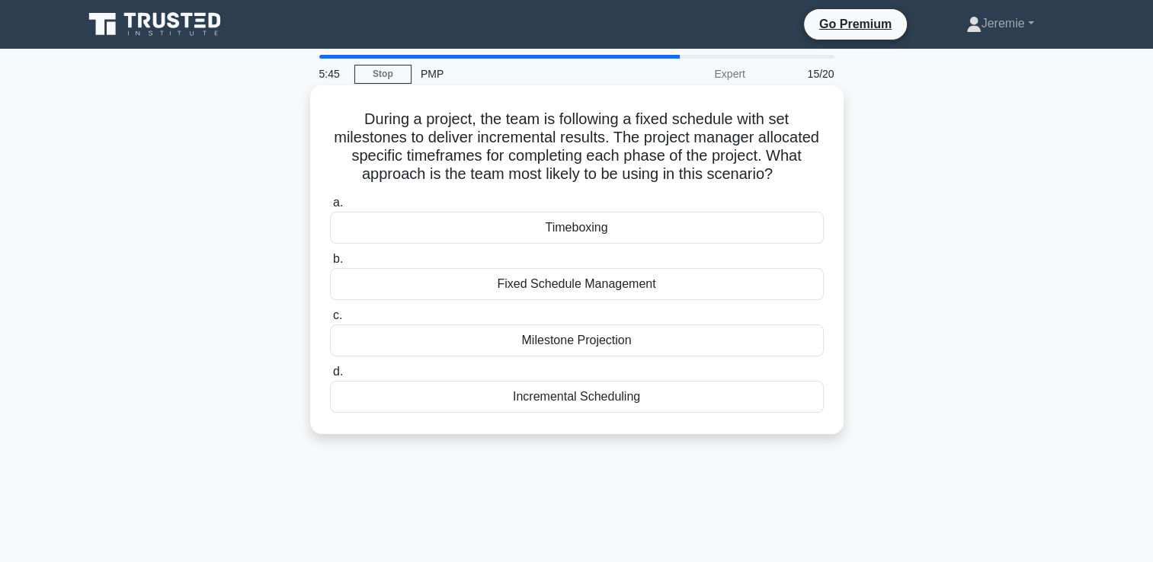
click at [786, 139] on h5 "During a project, the team is following a fixed schedule with set milestones to…" at bounding box center [576, 147] width 497 height 75
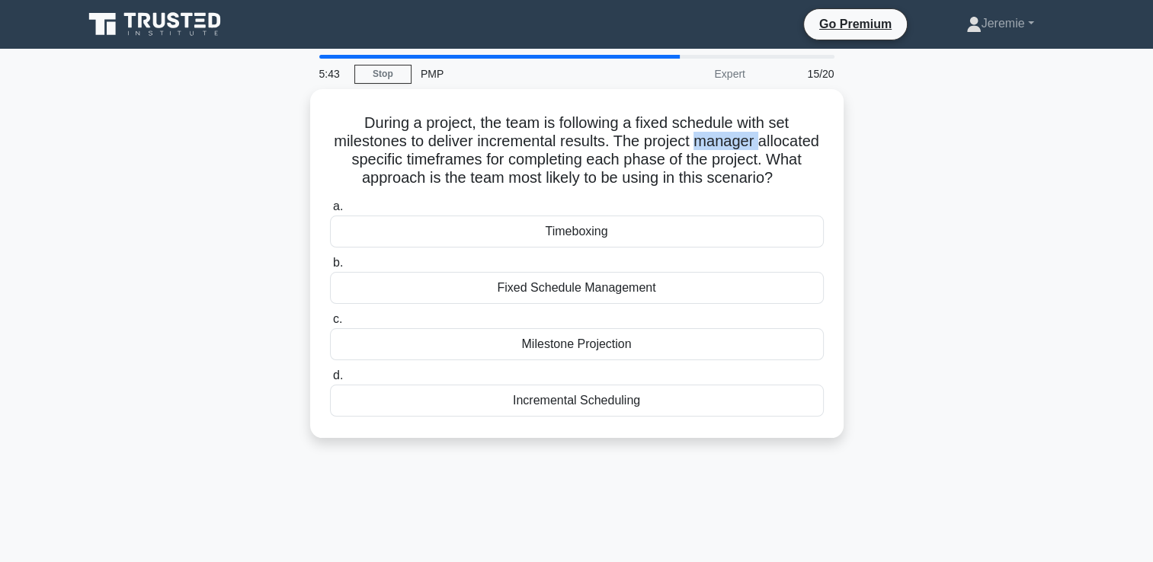
drag, startPoint x: 786, startPoint y: 139, endPoint x: 904, endPoint y: 145, distance: 117.5
click at [904, 145] on div "During a project, the team is following a fixed schedule with set milestones to…" at bounding box center [577, 272] width 1006 height 367
click at [960, 288] on div "During a project, the team is following a fixed schedule with set milestones to…" at bounding box center [577, 272] width 1006 height 367
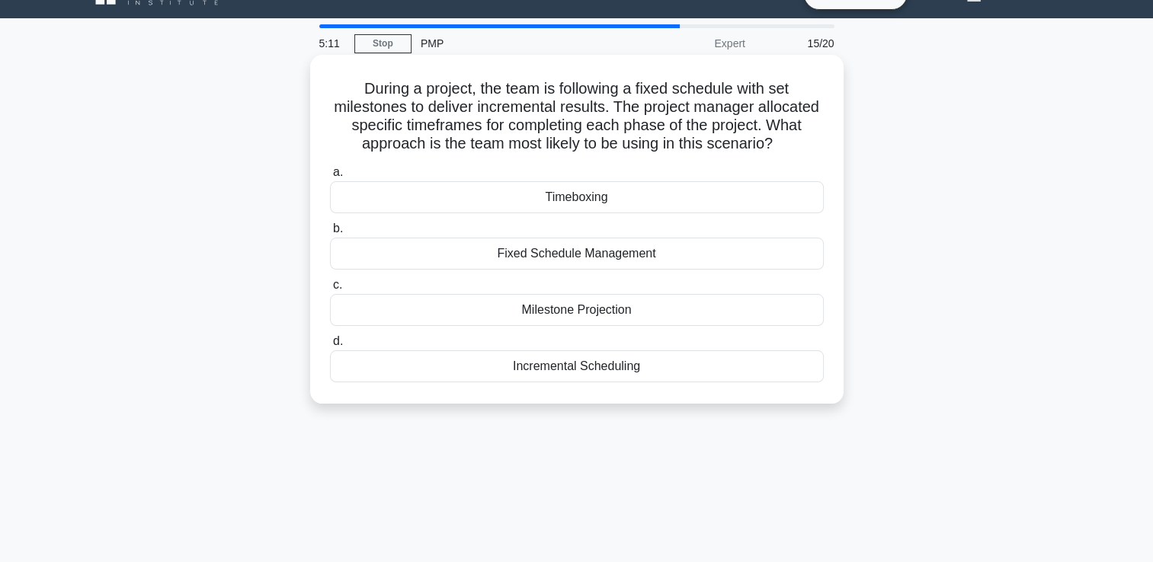
click at [770, 255] on div "Fixed Schedule Management" at bounding box center [577, 254] width 494 height 32
click at [330, 234] on input "b. Fixed Schedule Management" at bounding box center [330, 229] width 0 height 10
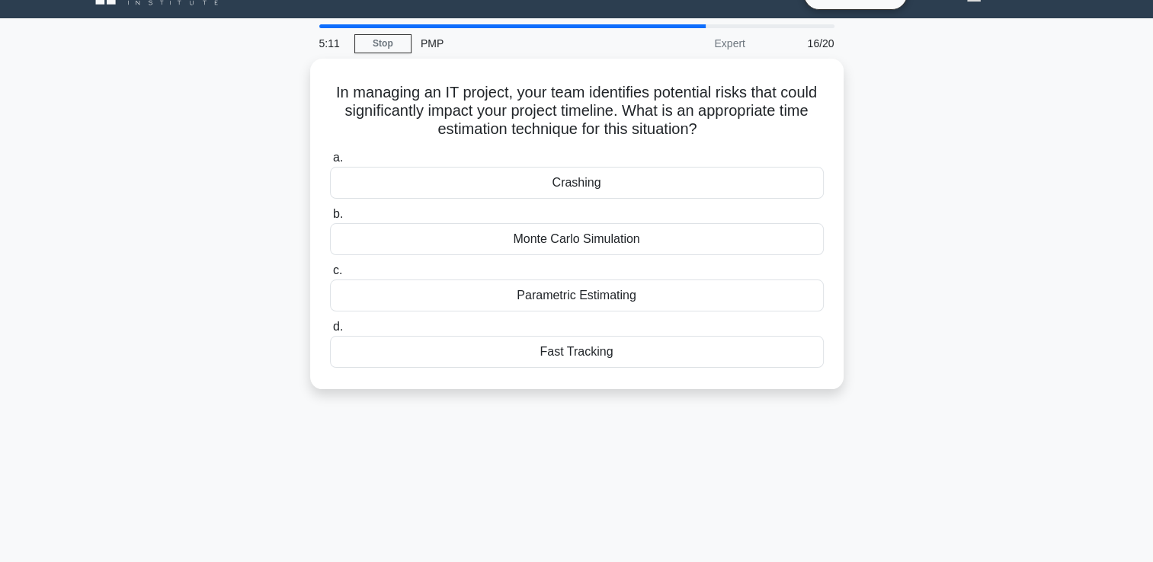
scroll to position [0, 0]
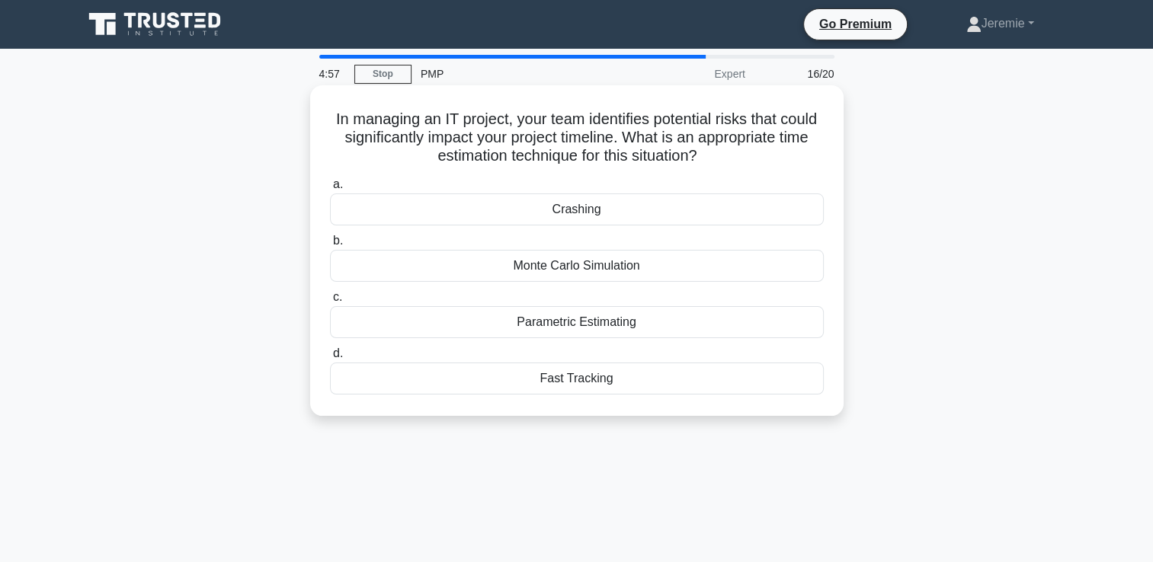
click at [709, 211] on div "Crashing" at bounding box center [577, 210] width 494 height 32
click at [330, 190] on input "a. Crashing" at bounding box center [330, 185] width 0 height 10
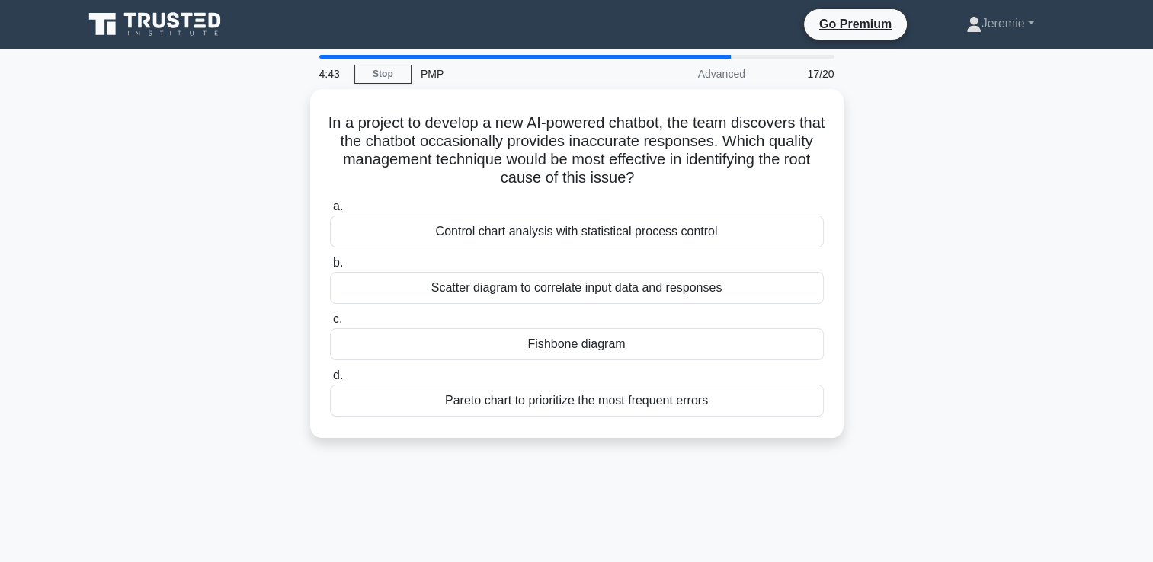
click at [978, 337] on div "In a project to develop a new AI-powered chatbot, the team discovers that the c…" at bounding box center [577, 272] width 1006 height 367
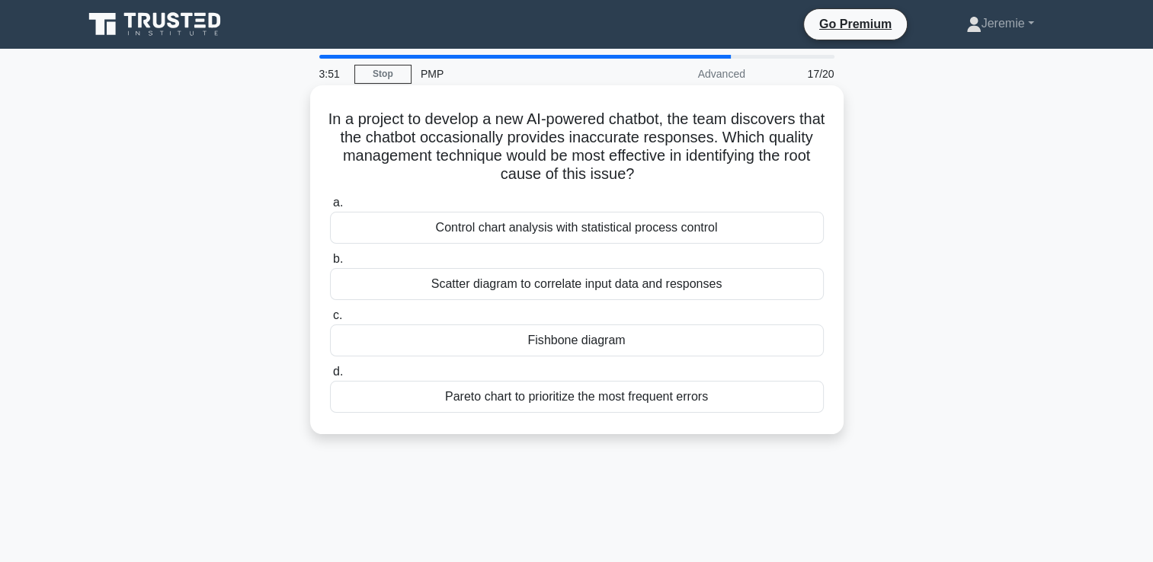
click at [789, 297] on div "Scatter diagram to correlate input data and responses" at bounding box center [577, 284] width 494 height 32
click at [330, 264] on input "b. Scatter diagram to correlate input data and responses" at bounding box center [330, 260] width 0 height 10
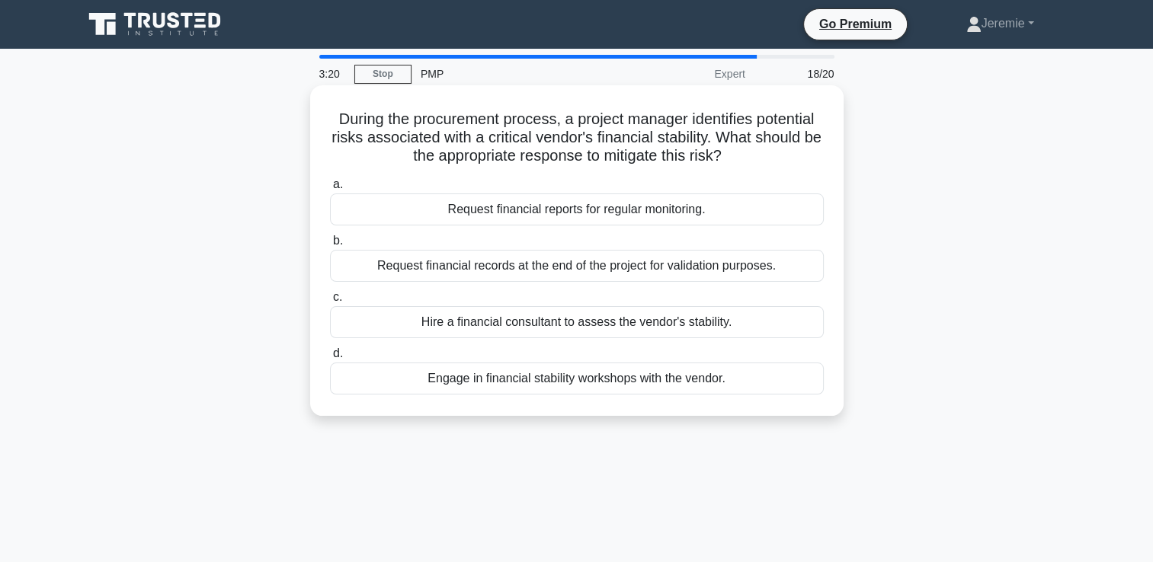
click at [796, 211] on div "Request financial reports for regular monitoring." at bounding box center [577, 210] width 494 height 32
click at [330, 190] on input "a. Request financial reports for regular monitoring." at bounding box center [330, 185] width 0 height 10
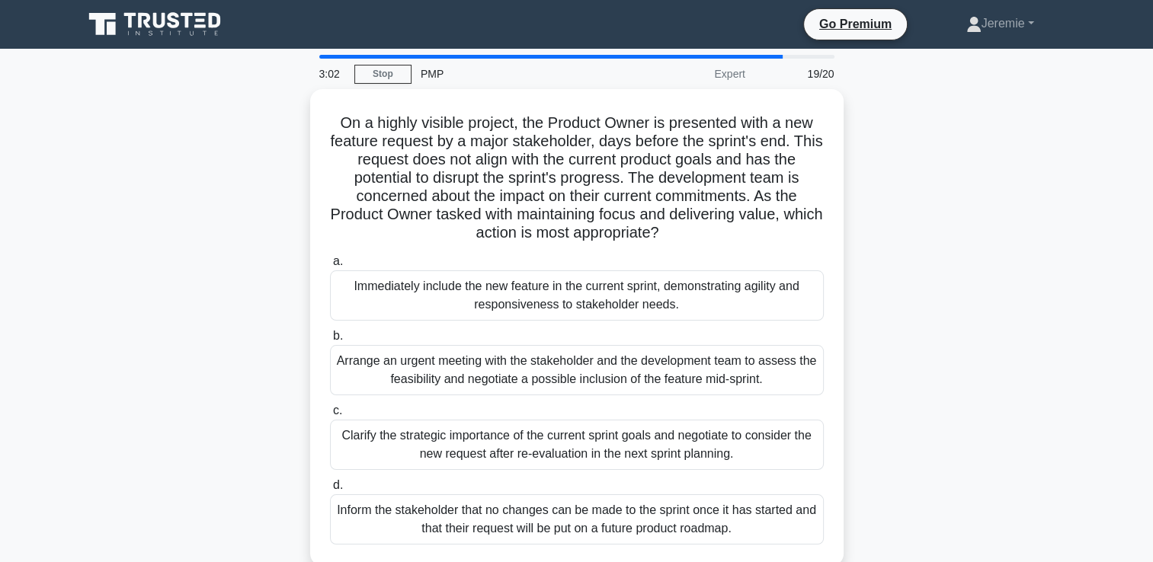
click at [259, 165] on div "On a highly visible project, the Product Owner is presented with a new feature …" at bounding box center [577, 336] width 1006 height 495
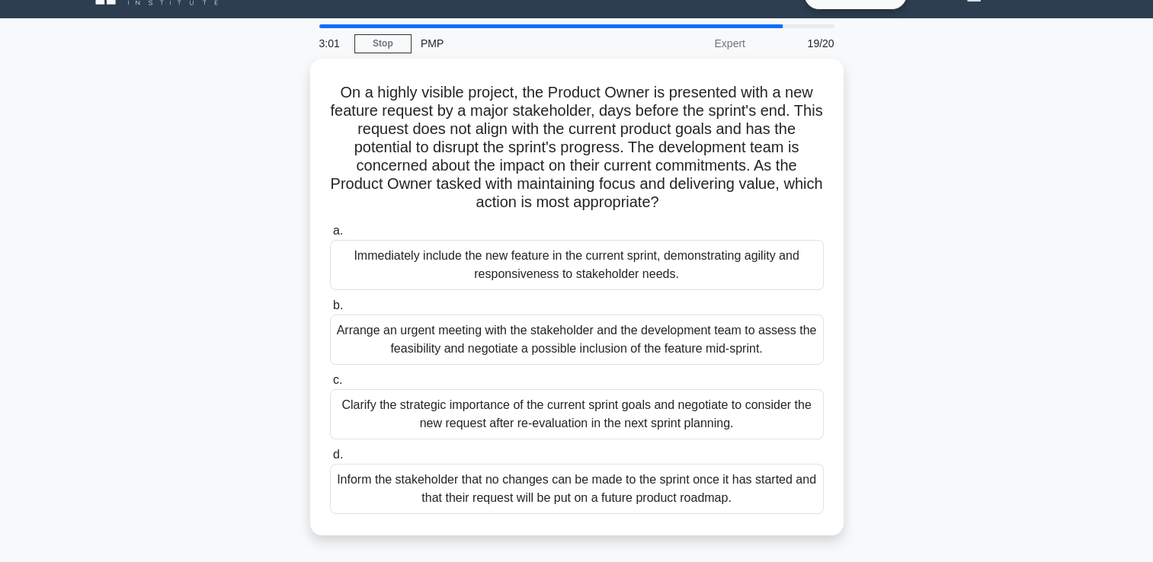
scroll to position [61, 0]
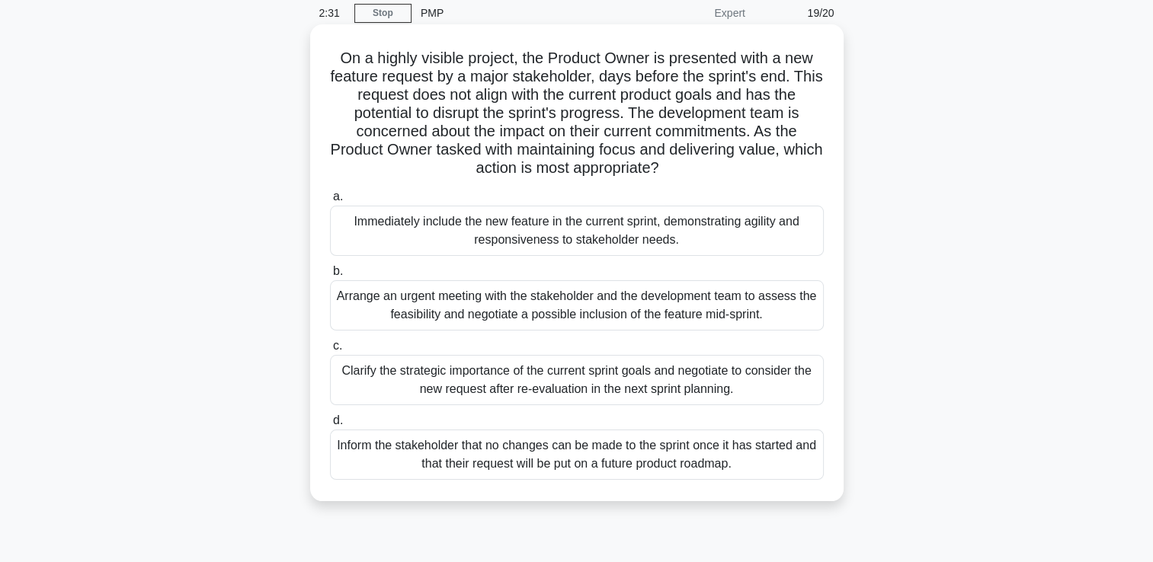
click at [747, 389] on div "Clarify the strategic importance of the current sprint goals and negotiate to c…" at bounding box center [577, 380] width 494 height 50
click at [330, 351] on input "c. Clarify the strategic importance of the current sprint goals and negotiate t…" at bounding box center [330, 346] width 0 height 10
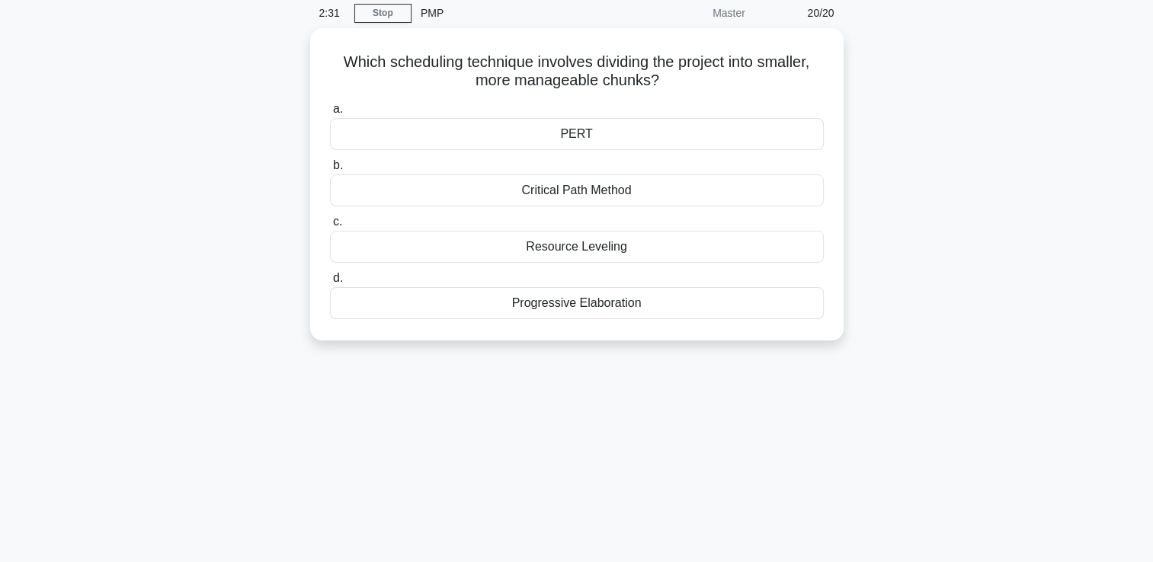
scroll to position [0, 0]
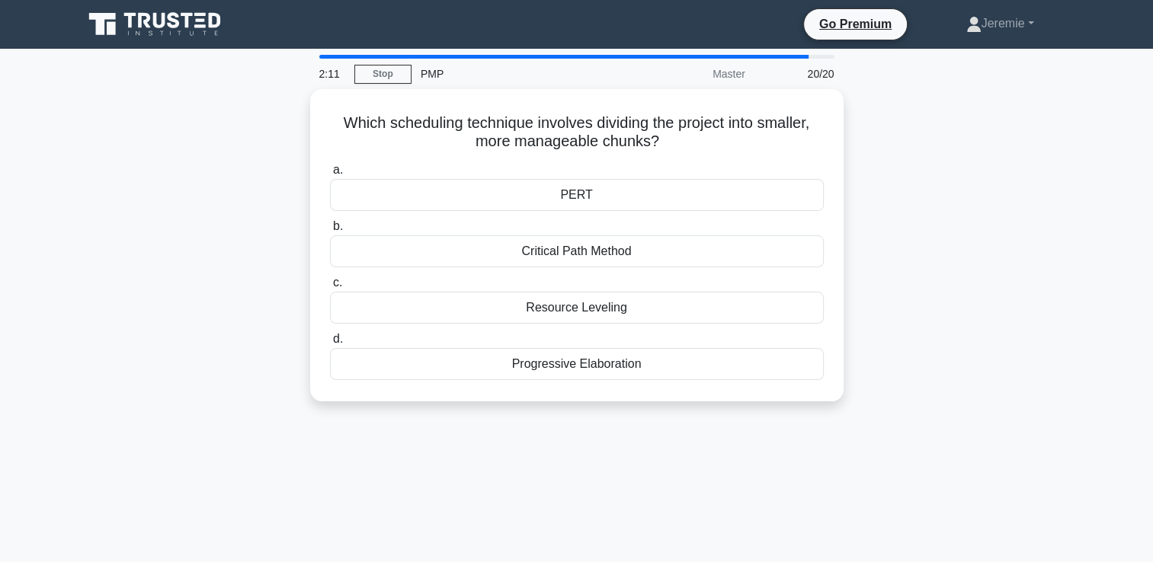
click at [945, 160] on div "Which scheduling technique involves dividing the project into smaller, more man…" at bounding box center [577, 254] width 1006 height 331
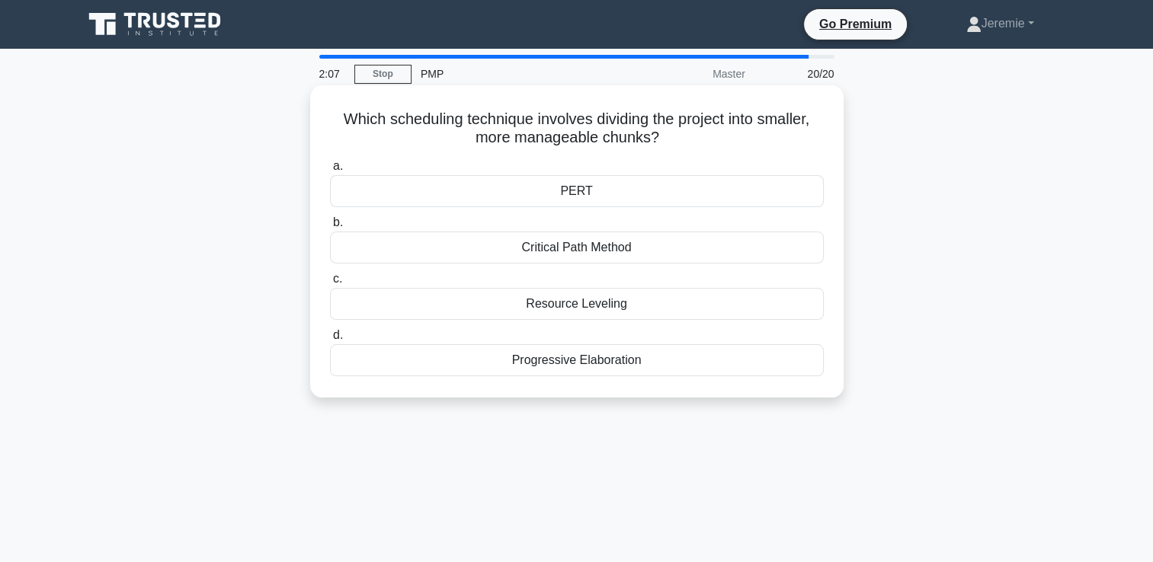
click at [796, 181] on div "PERT" at bounding box center [577, 191] width 494 height 32
click at [330, 171] on input "a. PERT" at bounding box center [330, 167] width 0 height 10
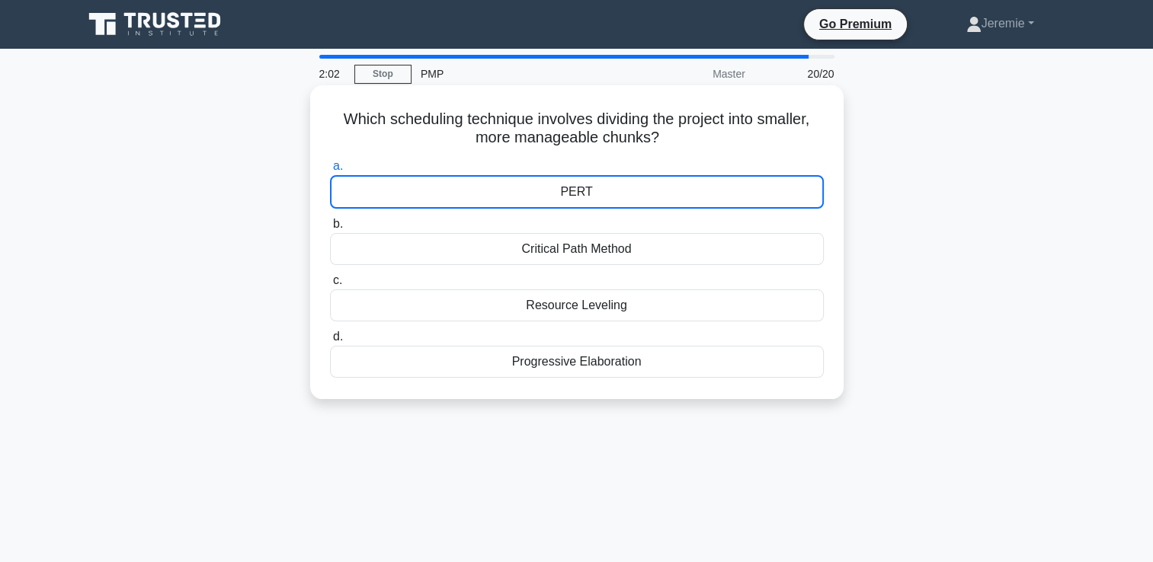
click at [775, 187] on div "PERT" at bounding box center [577, 192] width 494 height 34
click at [330, 171] on input "a. PERT" at bounding box center [330, 167] width 0 height 10
click at [775, 187] on div "PERT" at bounding box center [577, 192] width 494 height 34
click at [330, 171] on input "a. PERT" at bounding box center [330, 167] width 0 height 10
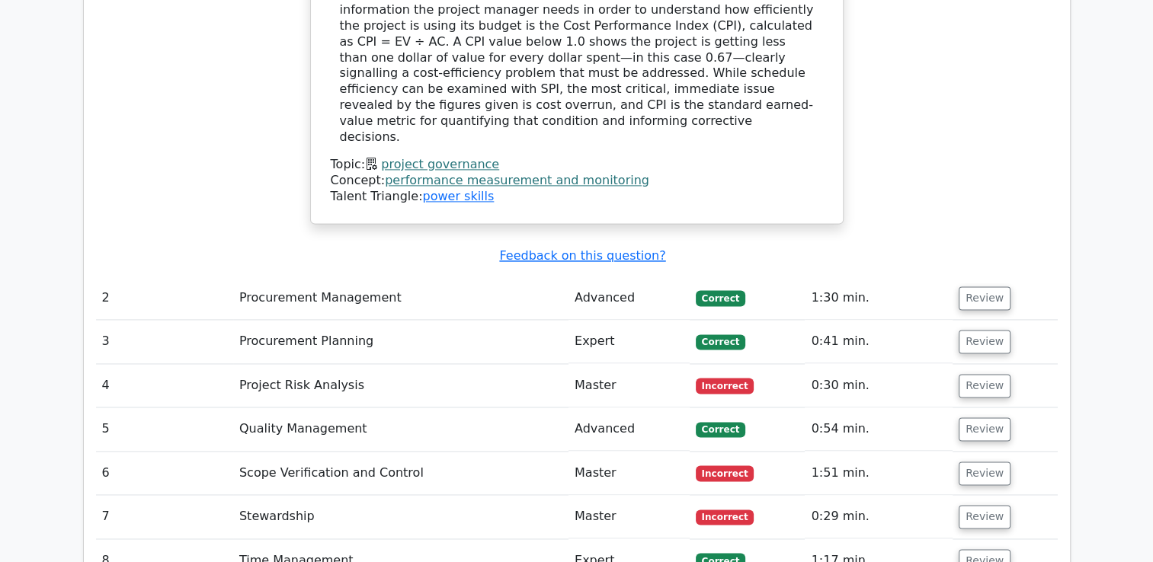
scroll to position [2097, 0]
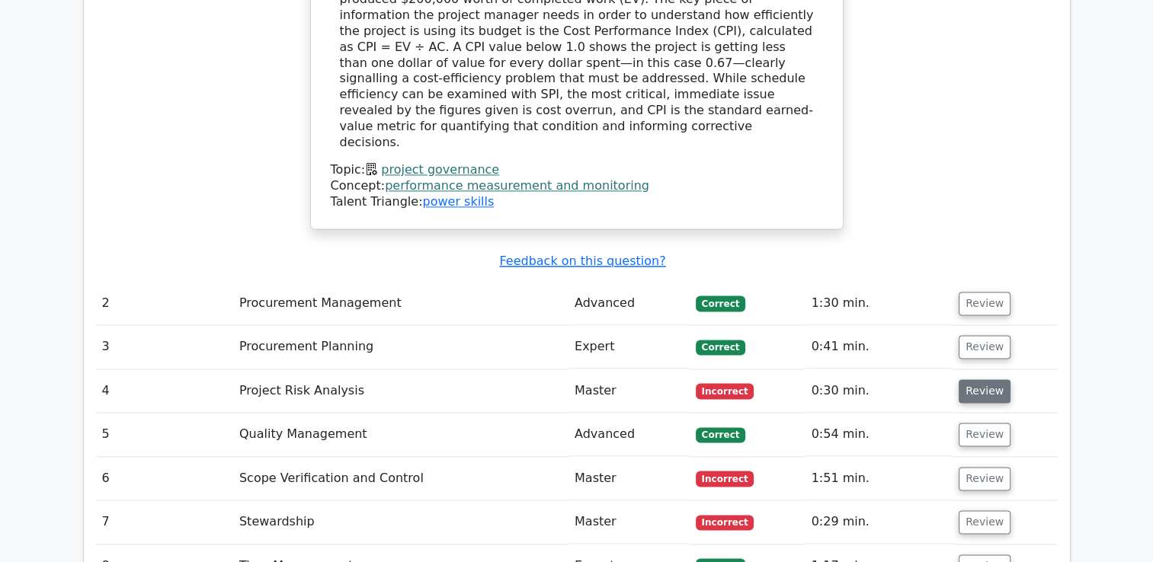
click at [960, 379] on button "Review" at bounding box center [985, 391] width 52 height 24
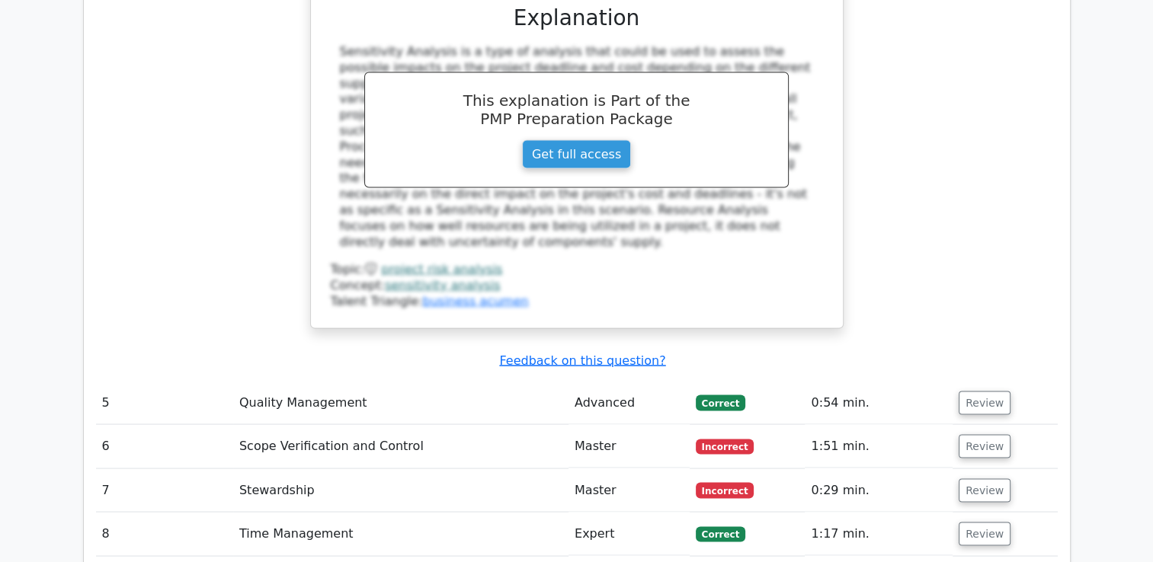
scroll to position [2871, 0]
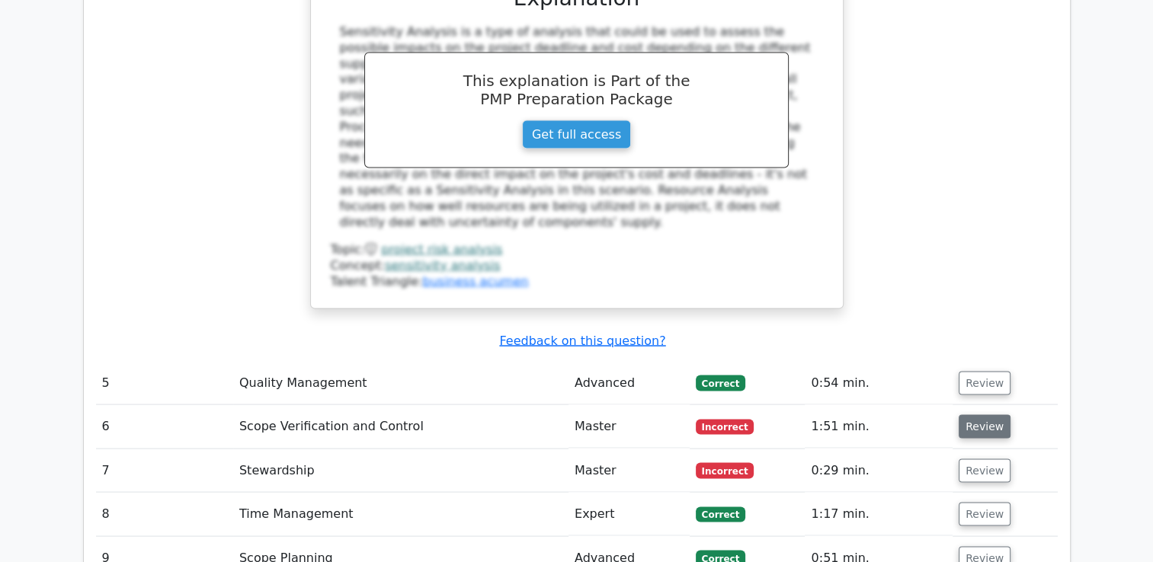
click at [981, 415] on button "Review" at bounding box center [985, 427] width 52 height 24
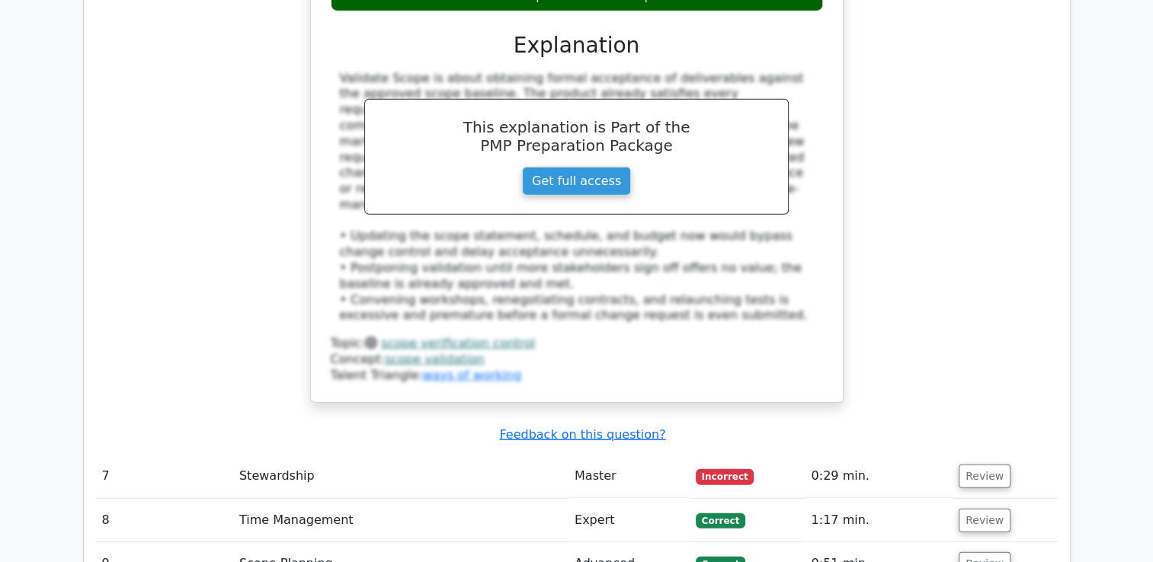
scroll to position [3810, 0]
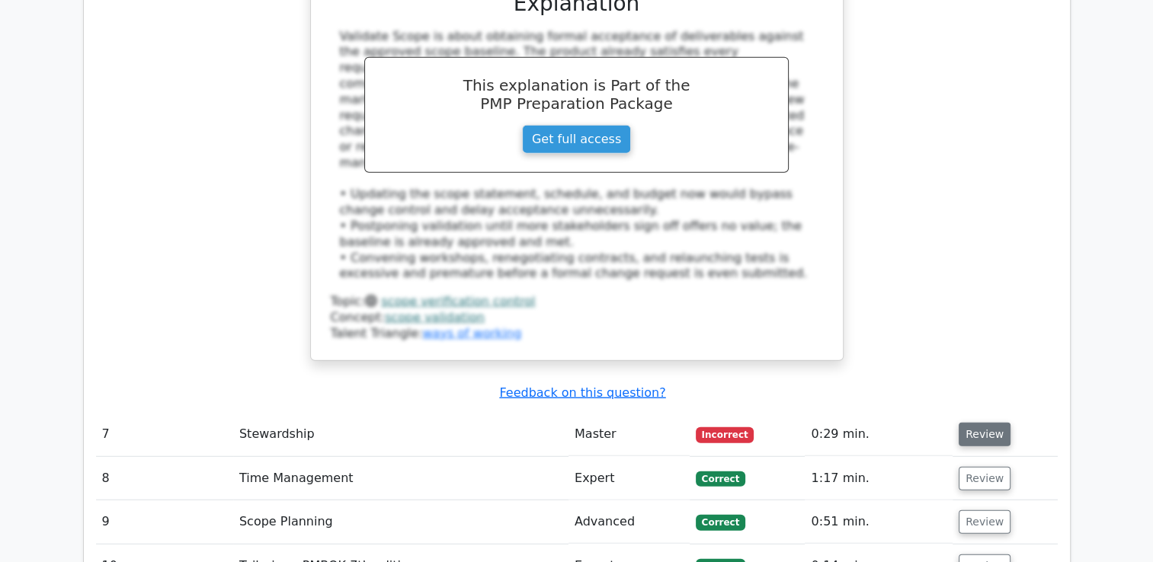
click at [975, 423] on button "Review" at bounding box center [985, 435] width 52 height 24
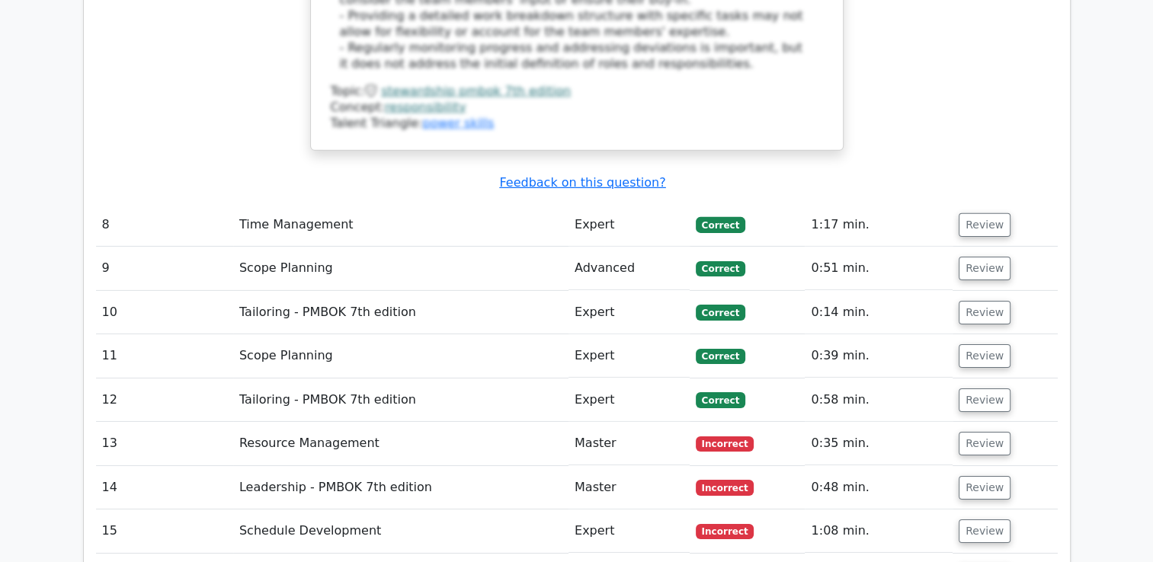
scroll to position [4859, 0]
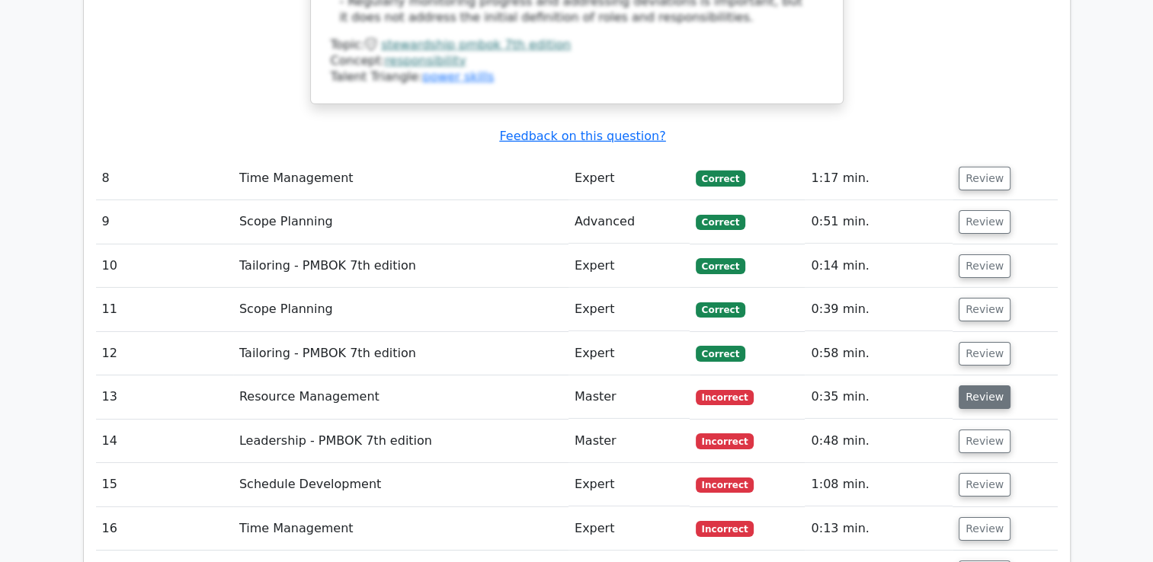
click at [972, 386] on button "Review" at bounding box center [985, 398] width 52 height 24
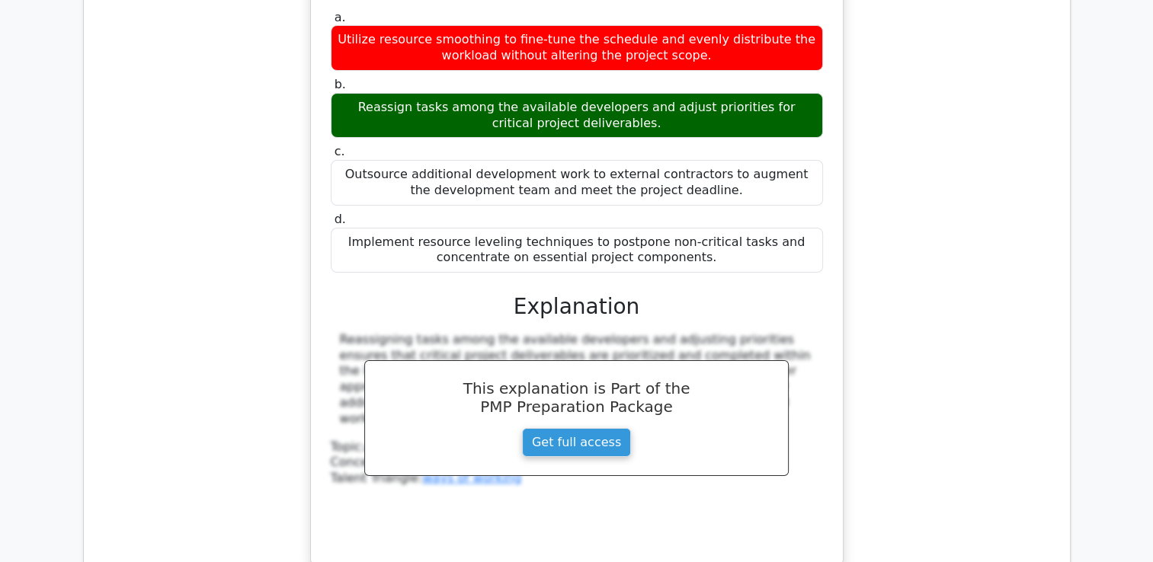
scroll to position [5528, 0]
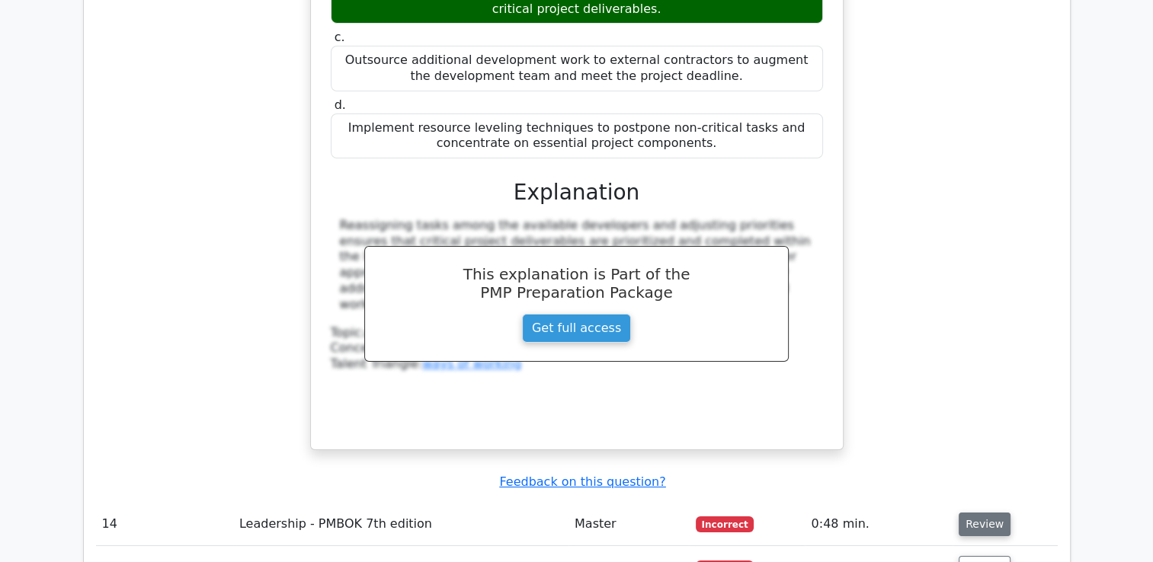
click at [975, 513] on button "Review" at bounding box center [985, 525] width 52 height 24
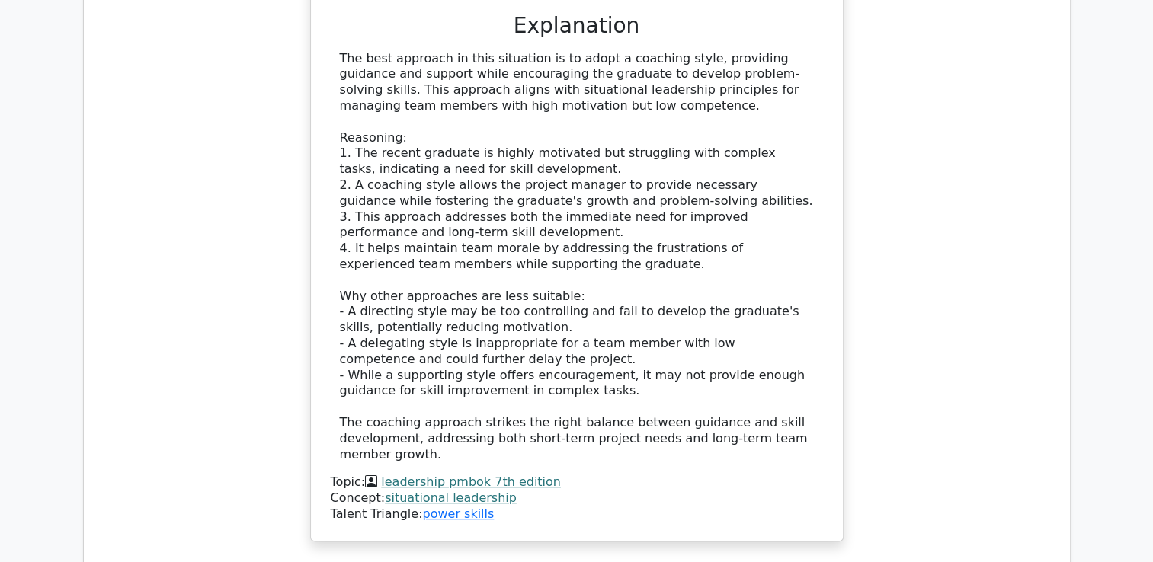
scroll to position [6655, 0]
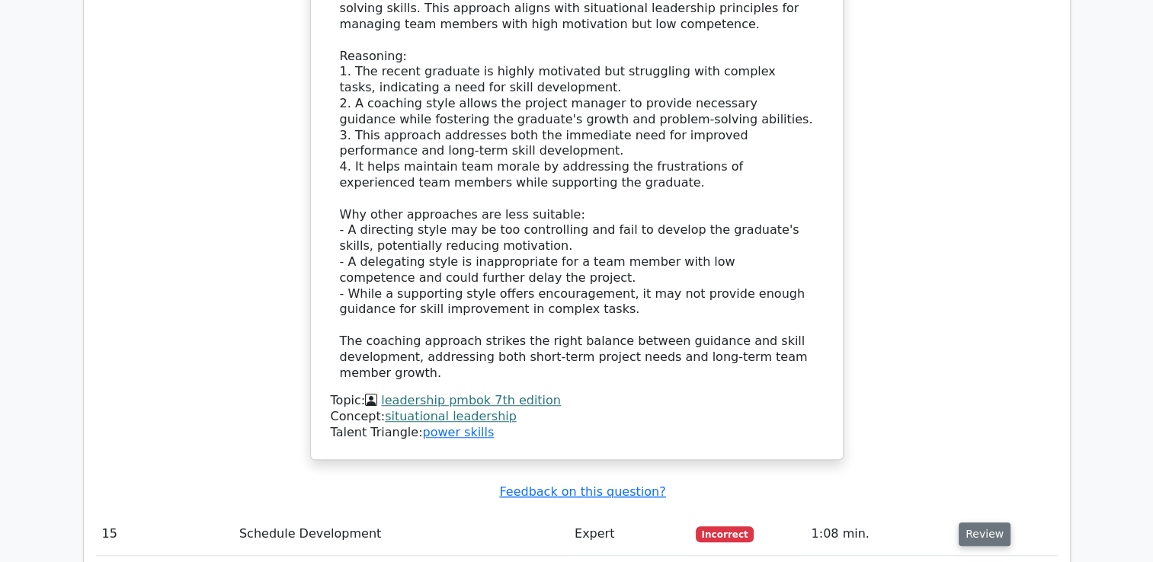
click at [976, 523] on button "Review" at bounding box center [985, 535] width 52 height 24
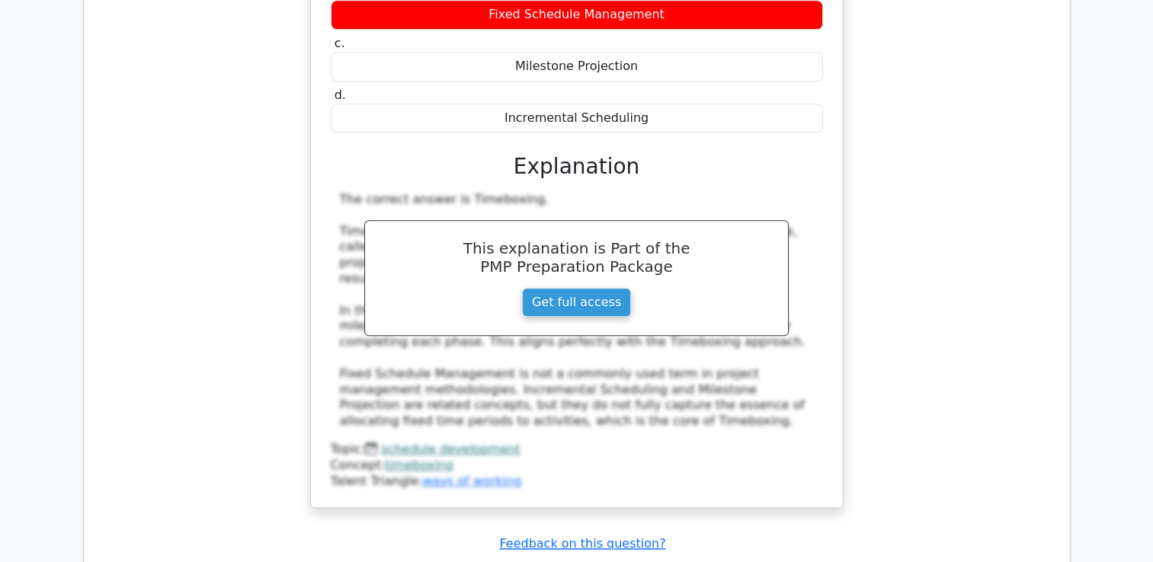
scroll to position [7417, 0]
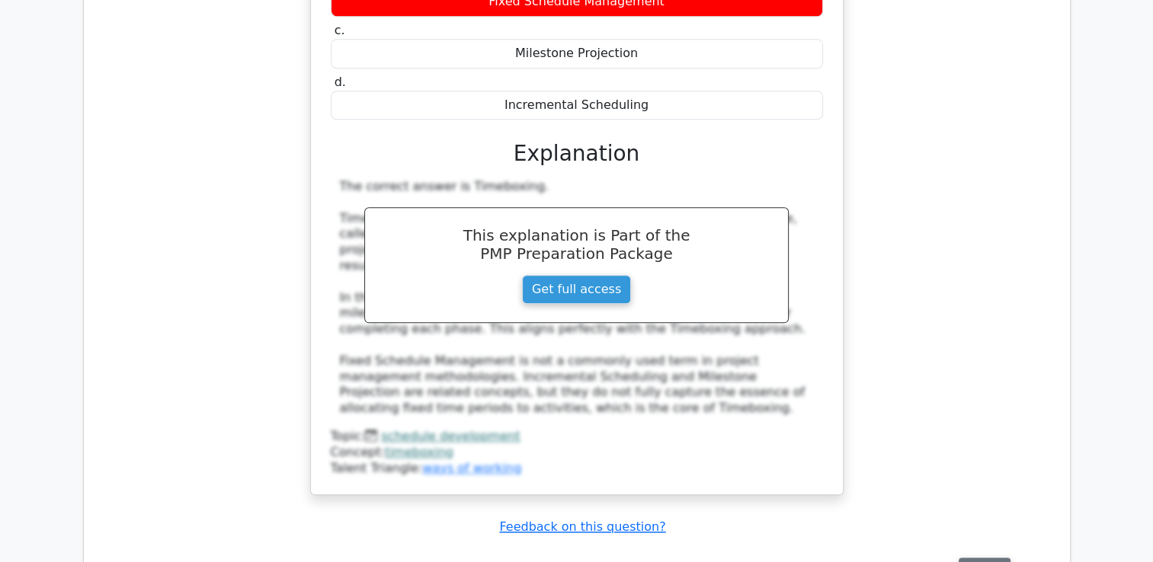
click at [986, 558] on button "Review" at bounding box center [985, 570] width 52 height 24
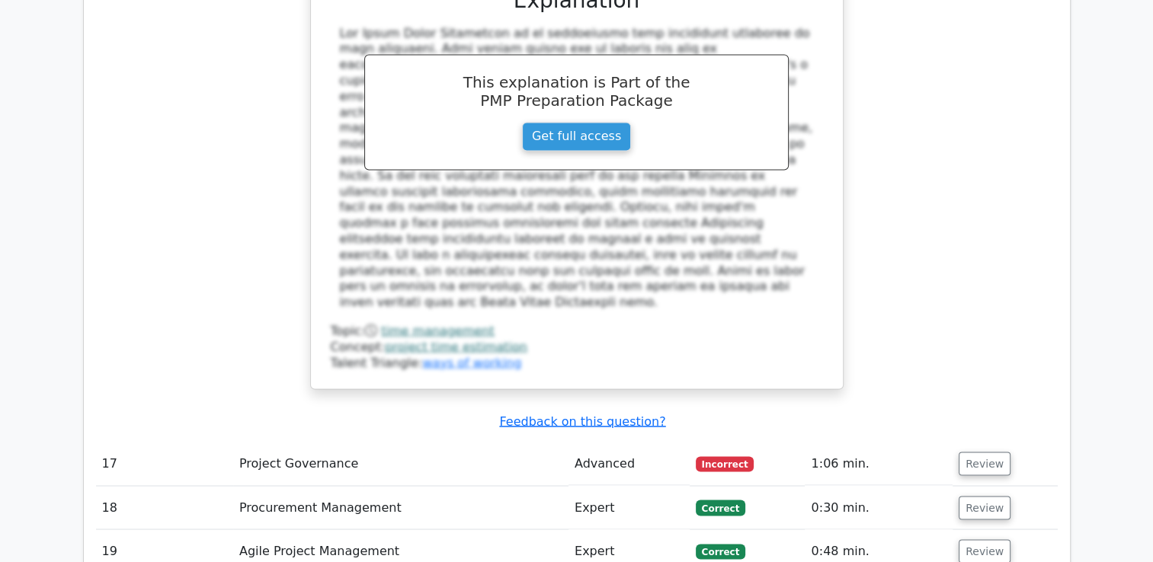
scroll to position [8301, 0]
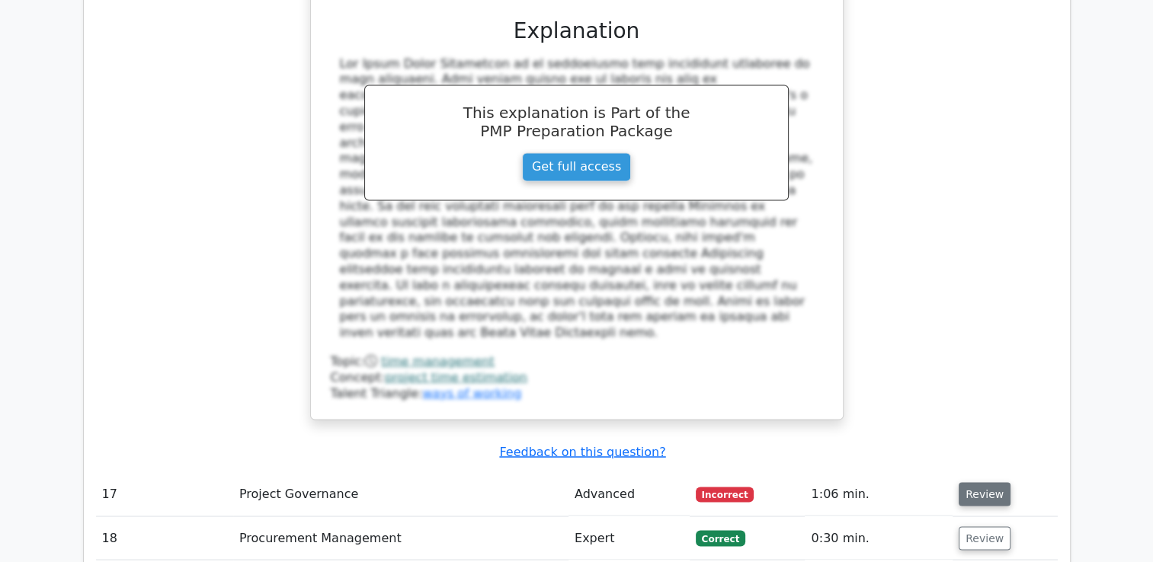
click at [987, 482] on button "Review" at bounding box center [985, 494] width 52 height 24
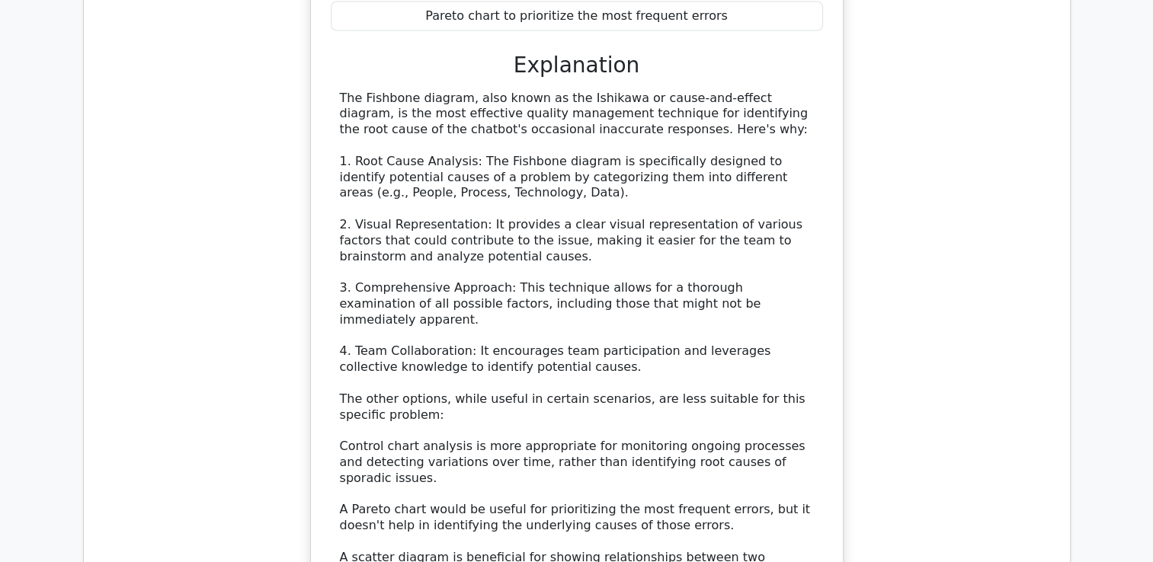
scroll to position [9124, 0]
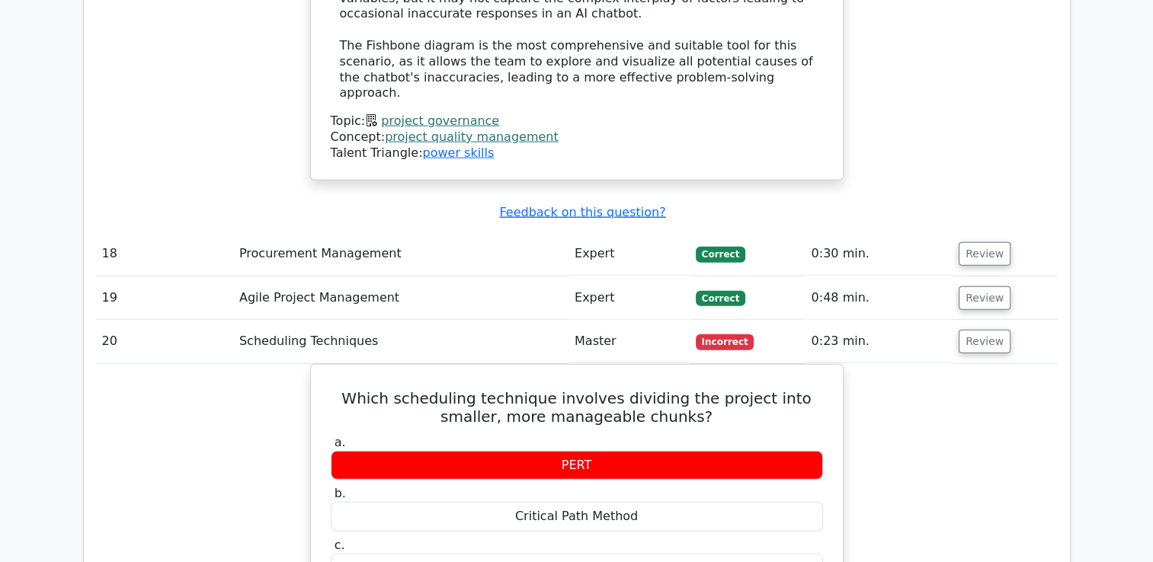
scroll to position [9704, 0]
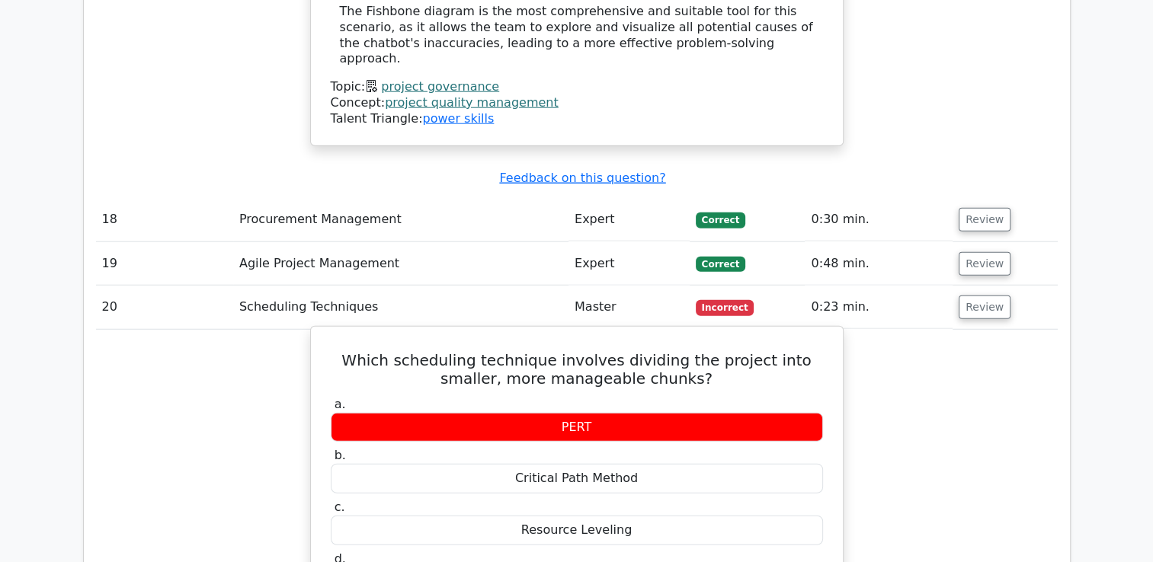
drag, startPoint x: 549, startPoint y: 300, endPoint x: 508, endPoint y: 317, distance: 44.4
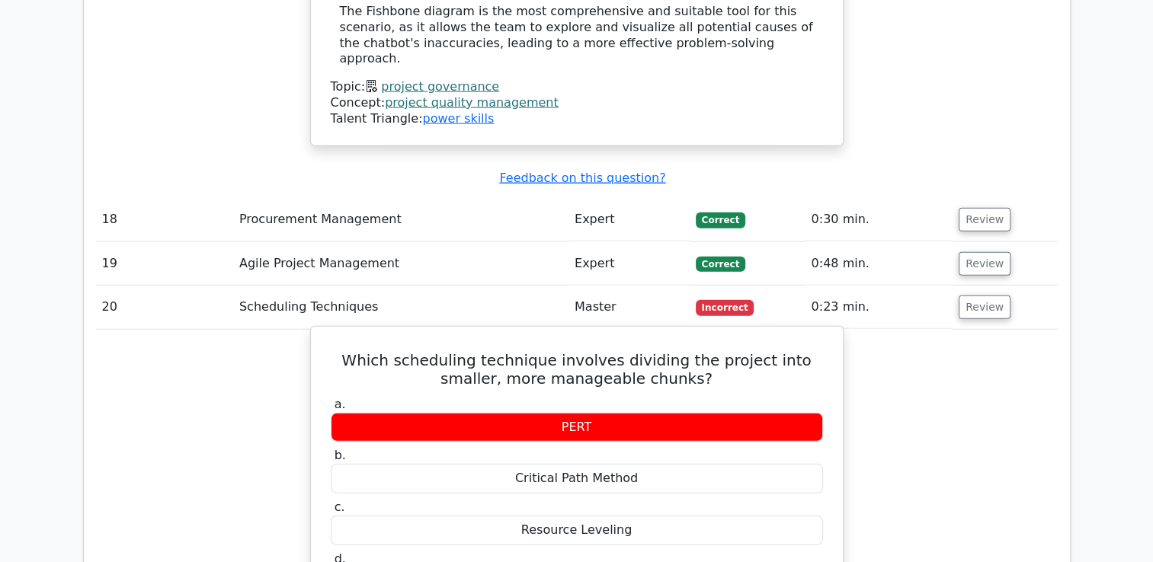
drag, startPoint x: 579, startPoint y: 341, endPoint x: 556, endPoint y: 356, distance: 27.5
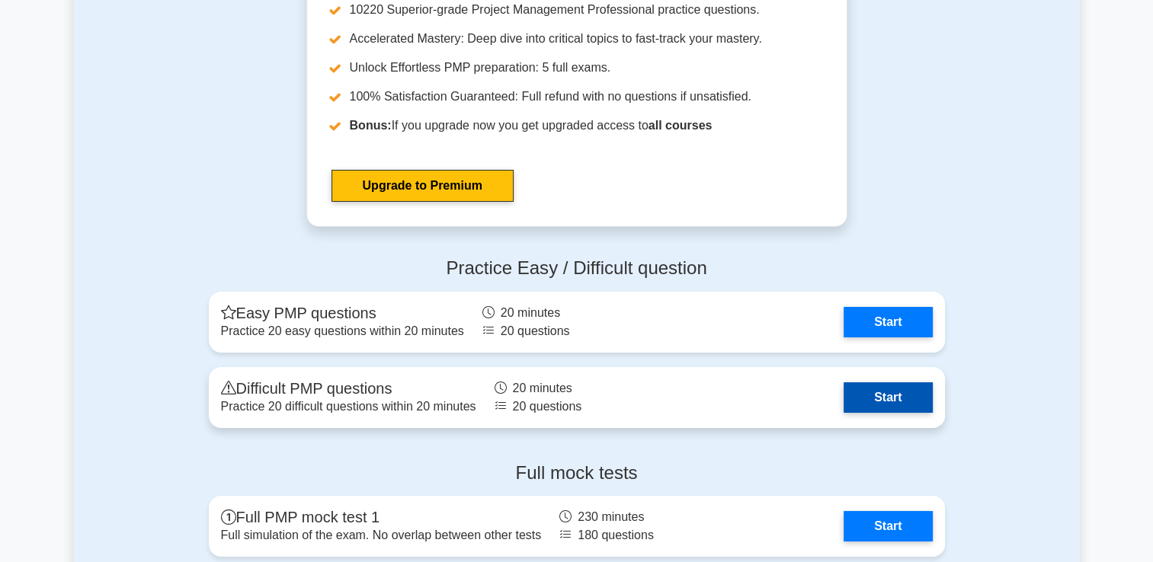
click at [908, 389] on link "Start" at bounding box center [888, 398] width 88 height 30
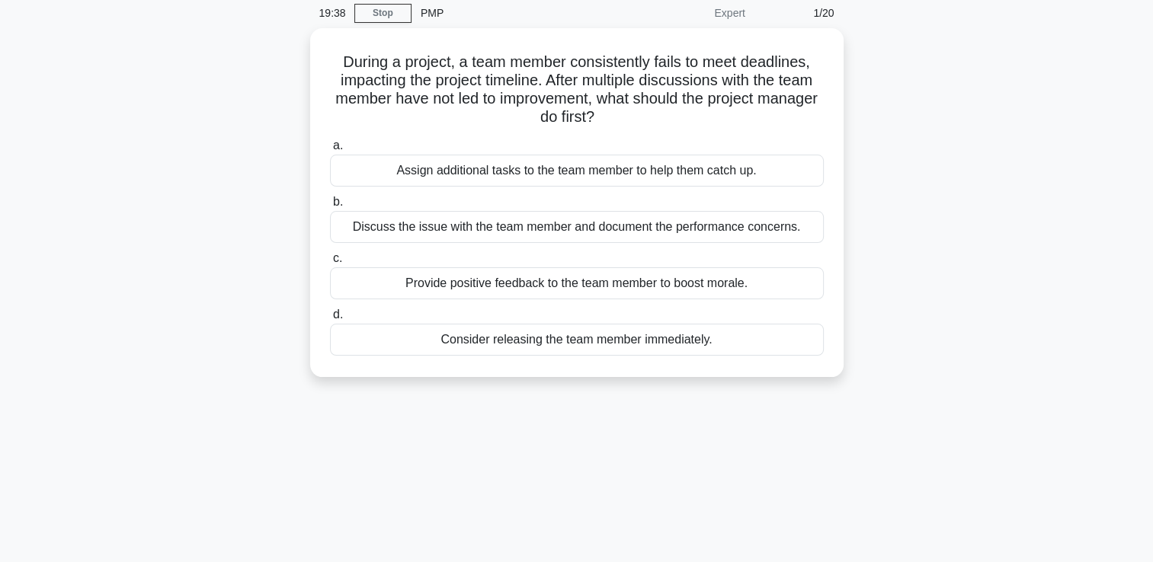
scroll to position [30, 0]
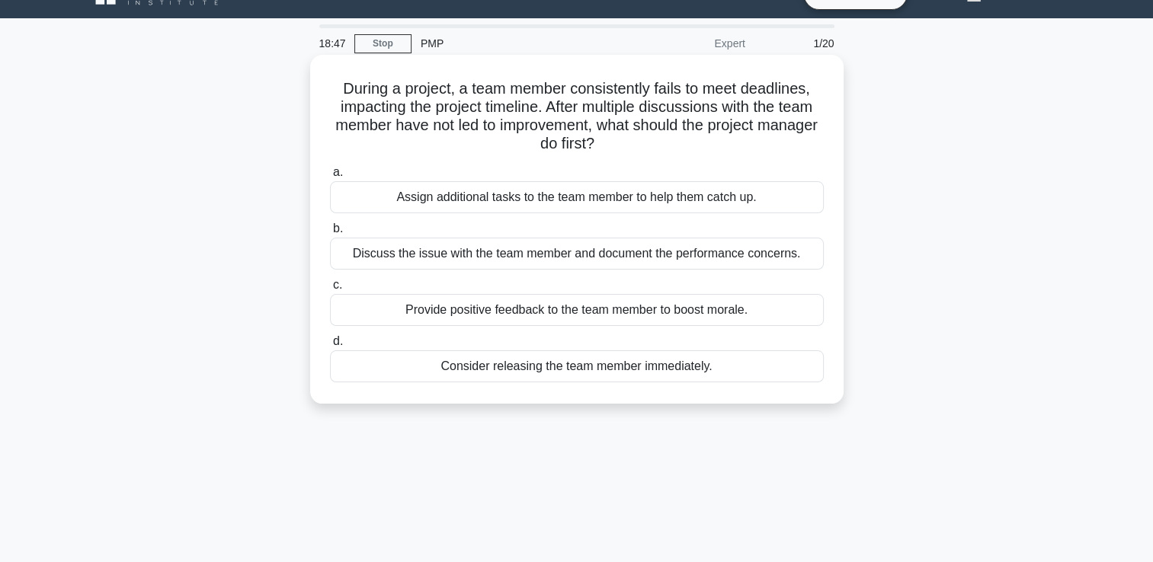
click at [575, 360] on div "Consider releasing the team member immediately." at bounding box center [577, 367] width 494 height 32
click at [330, 347] on input "d. Consider releasing the team member immediately." at bounding box center [330, 342] width 0 height 10
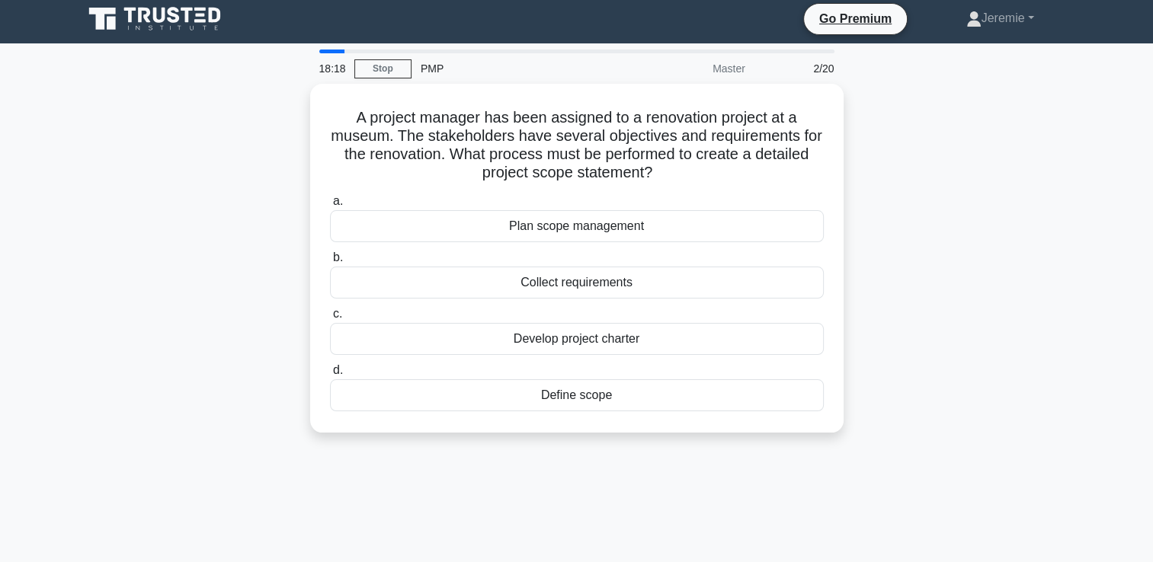
scroll to position [0, 0]
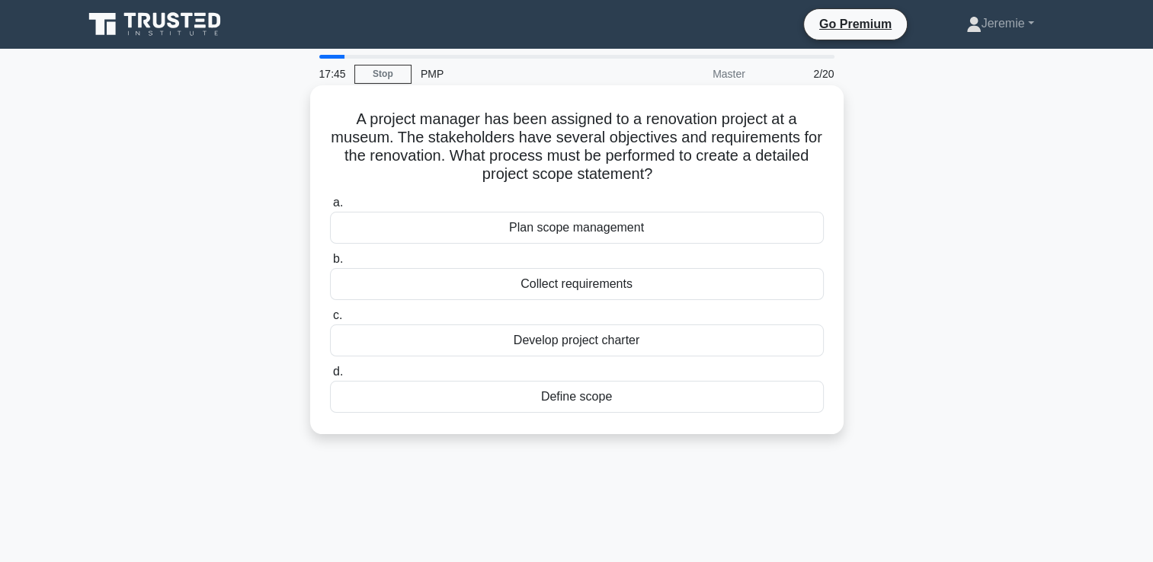
click at [570, 291] on div "Collect requirements" at bounding box center [577, 284] width 494 height 32
click at [330, 264] on input "b. Collect requirements" at bounding box center [330, 260] width 0 height 10
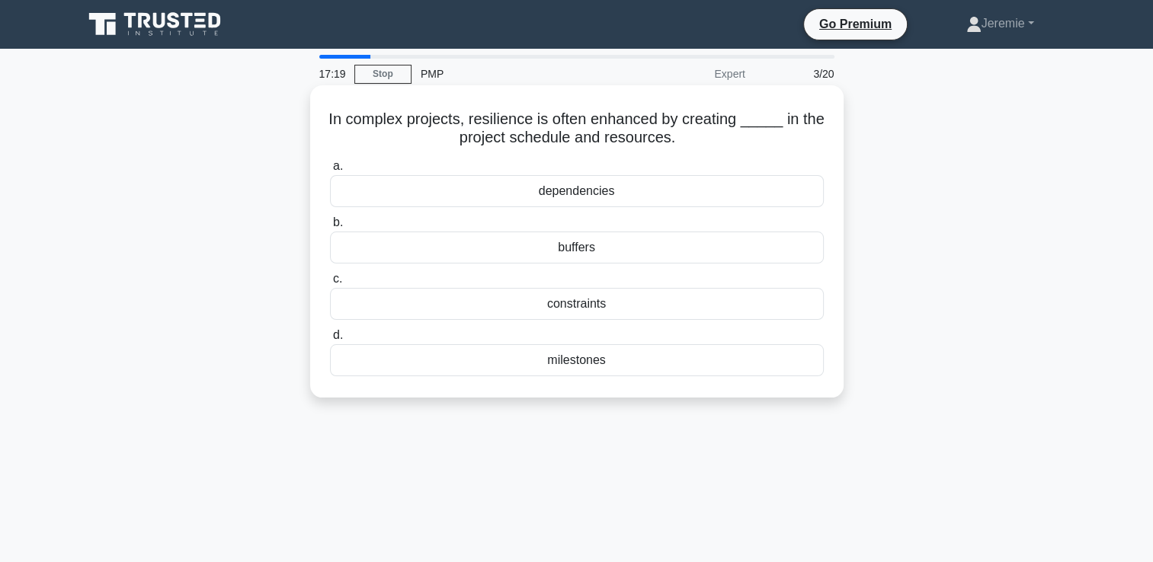
click at [568, 245] on div "buffers" at bounding box center [577, 248] width 494 height 32
click at [330, 228] on input "b. buffers" at bounding box center [330, 223] width 0 height 10
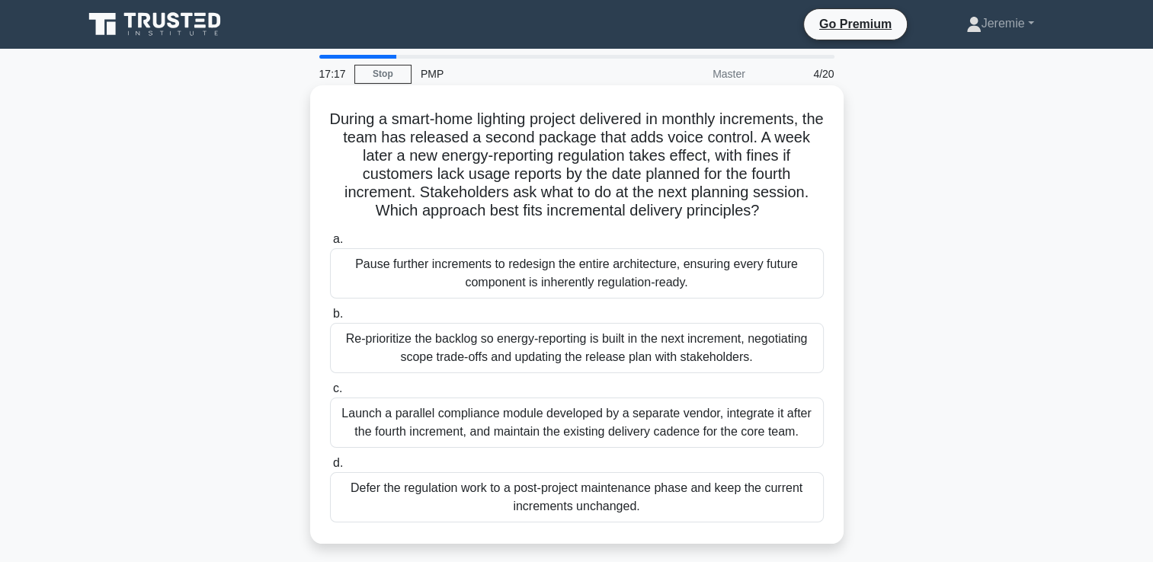
click at [399, 138] on h5 "During a smart-home lighting project delivered in monthly increments, the team …" at bounding box center [576, 165] width 497 height 111
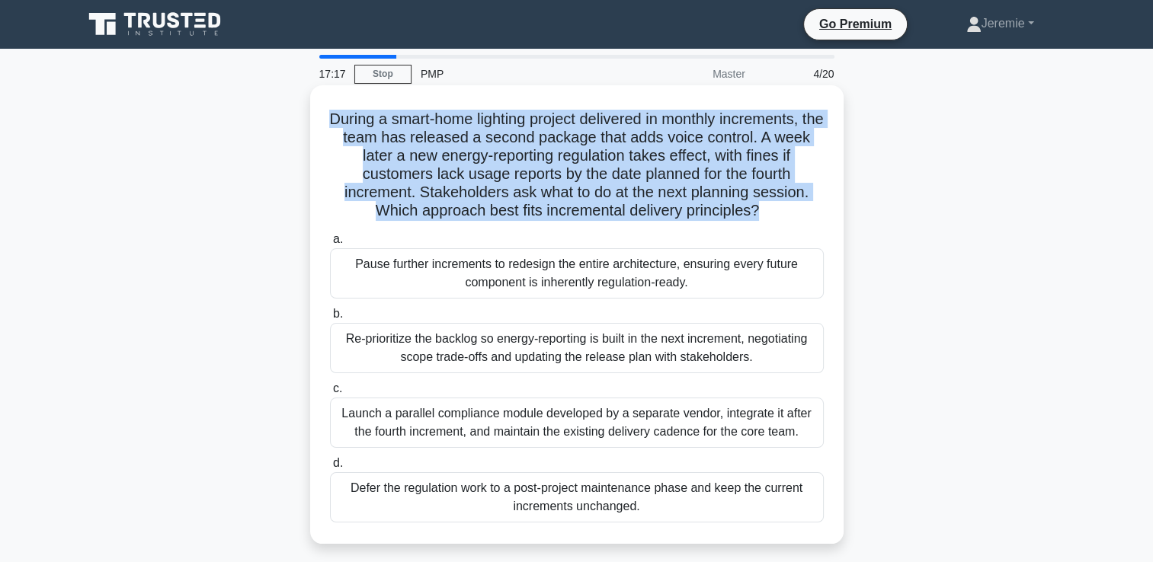
click at [399, 138] on h5 "During a smart-home lighting project delivered in monthly increments, the team …" at bounding box center [576, 165] width 497 height 111
click at [718, 131] on h5 "During a smart-home lighting project delivered in monthly increments, the team …" at bounding box center [576, 165] width 497 height 111
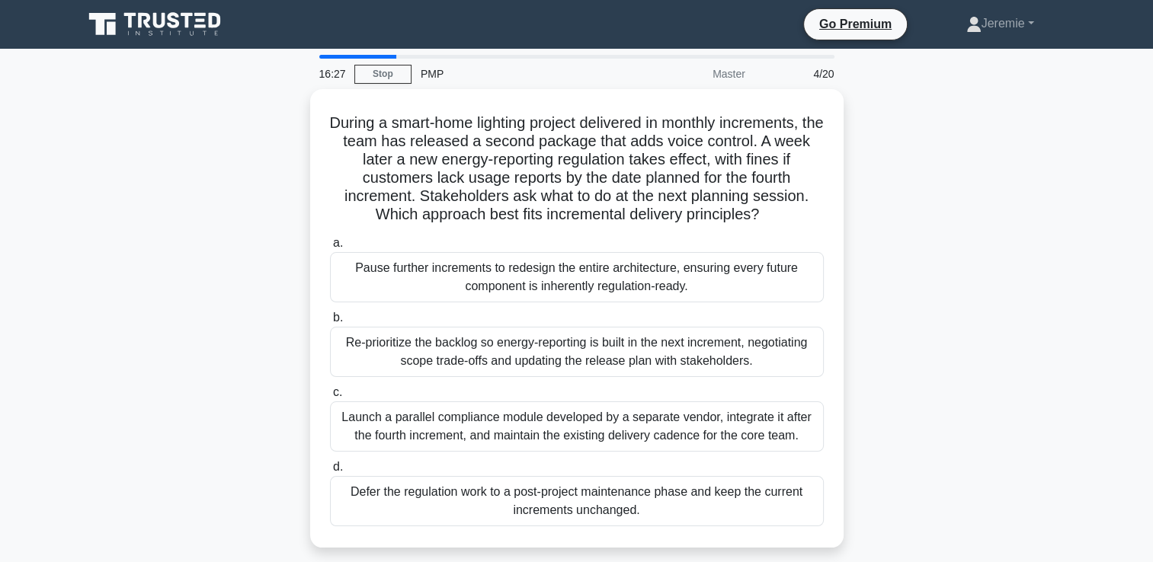
click at [933, 321] on div "During a smart-home lighting project delivered in monthly increments, the team …" at bounding box center [577, 327] width 1006 height 477
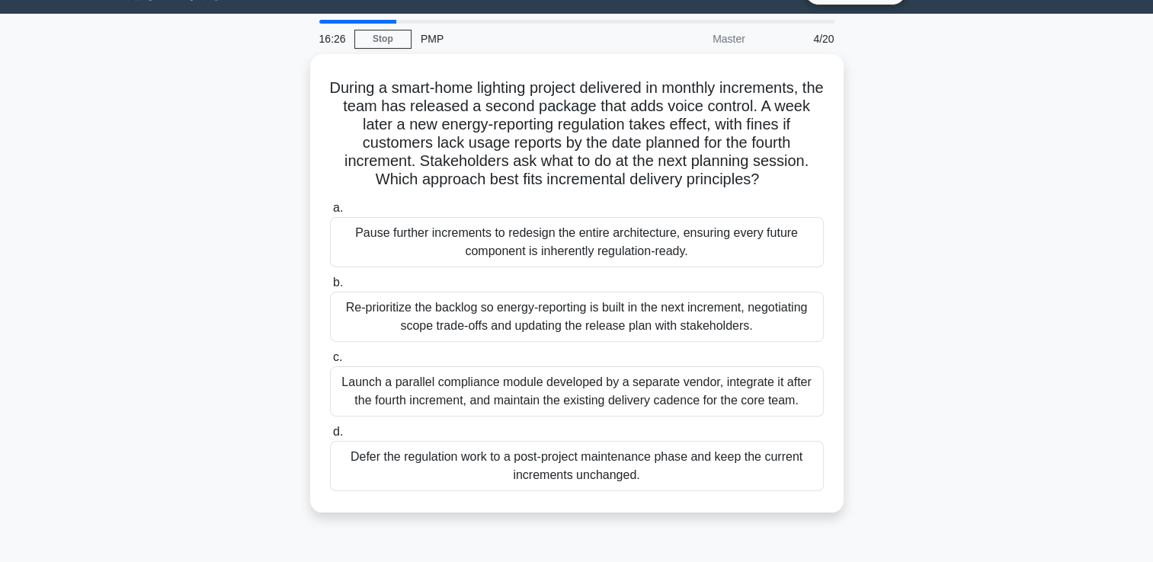
scroll to position [61, 0]
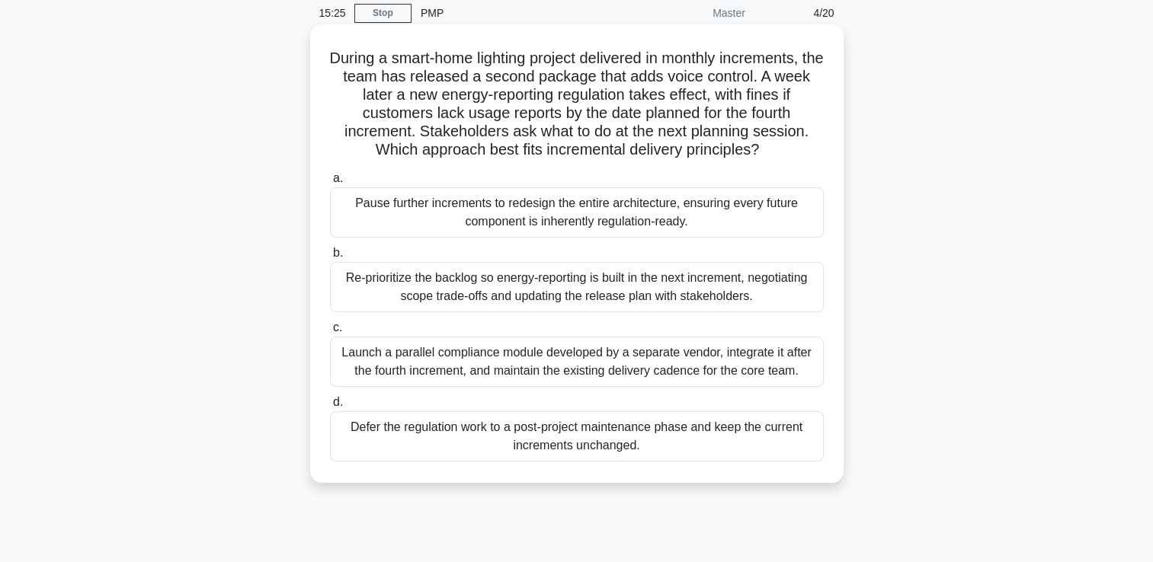
click at [777, 293] on div "Re-prioritize the backlog so energy-reporting is built in the next increment, n…" at bounding box center [577, 287] width 494 height 50
click at [330, 258] on input "b. Re-prioritize the backlog so energy-reporting is built in the next increment…" at bounding box center [330, 253] width 0 height 10
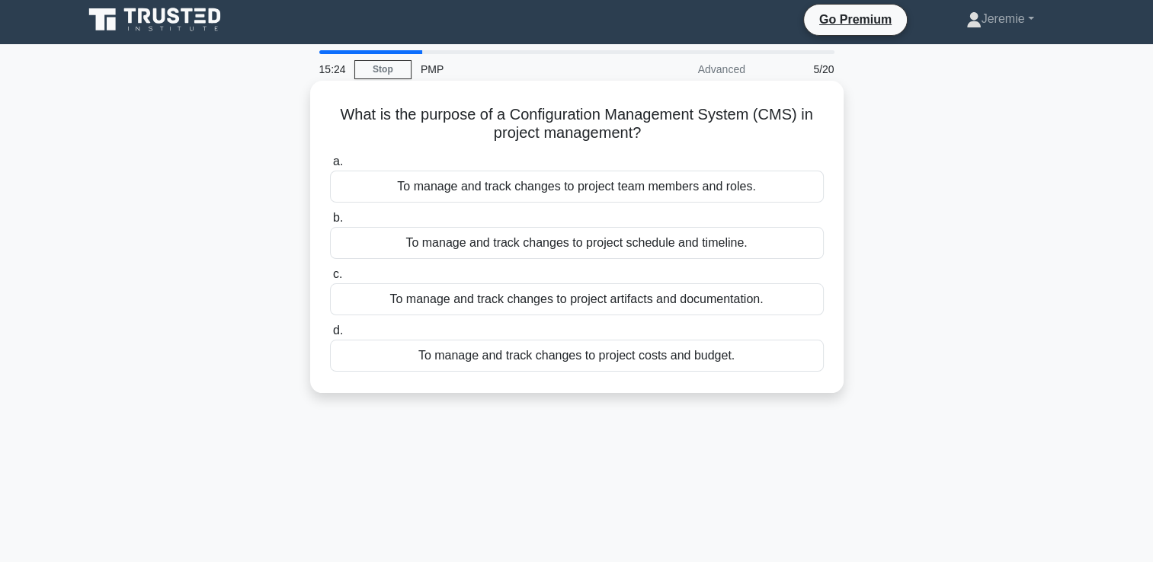
scroll to position [0, 0]
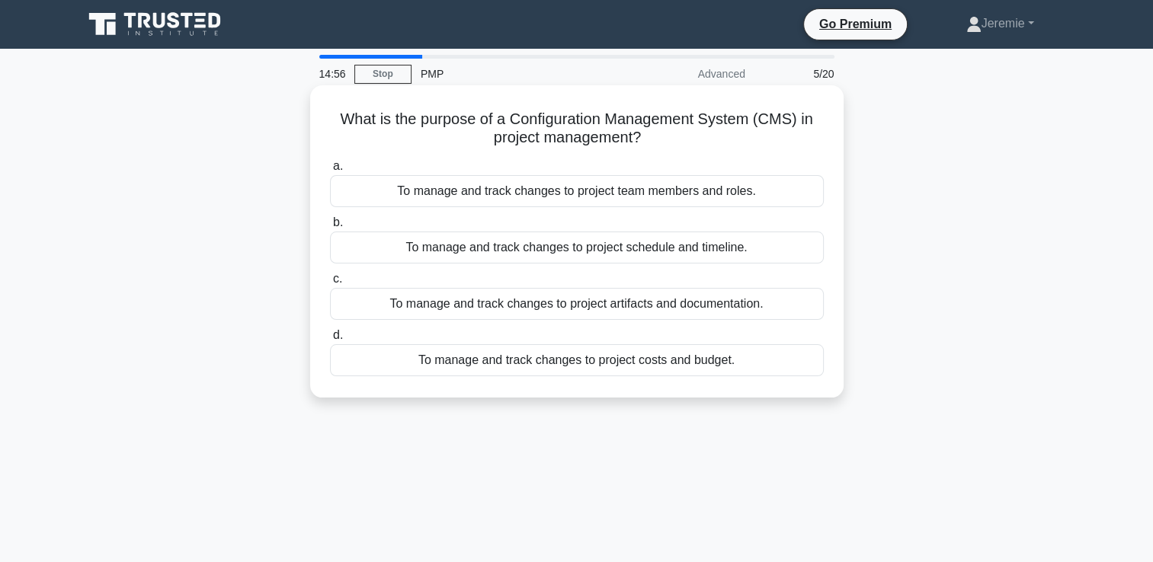
click at [666, 305] on div "To manage and track changes to project artifacts and documentation." at bounding box center [577, 304] width 494 height 32
click at [330, 284] on input "c. To manage and track changes to project artifacts and documentation." at bounding box center [330, 279] width 0 height 10
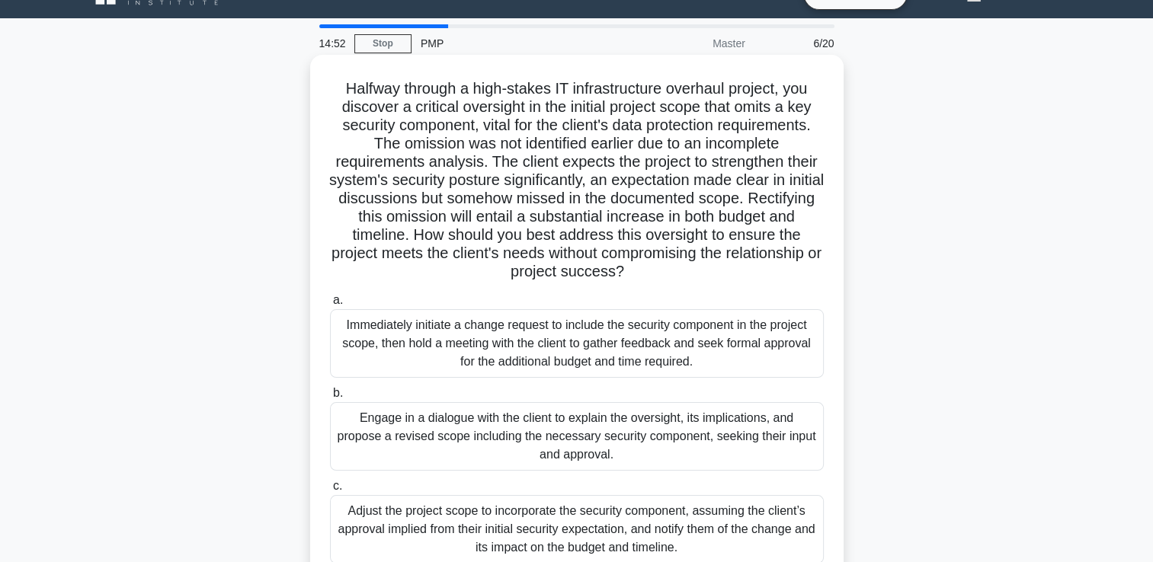
scroll to position [61, 0]
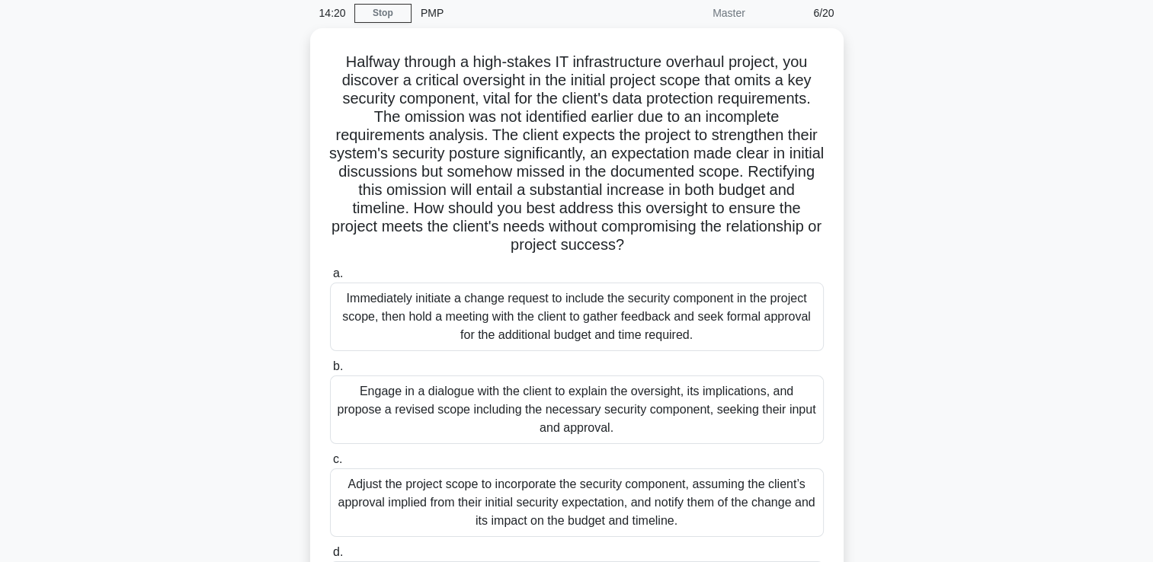
click at [248, 140] on div "Halfway through a high-stakes IT infrastructure overhaul project, you discover …" at bounding box center [577, 349] width 1006 height 642
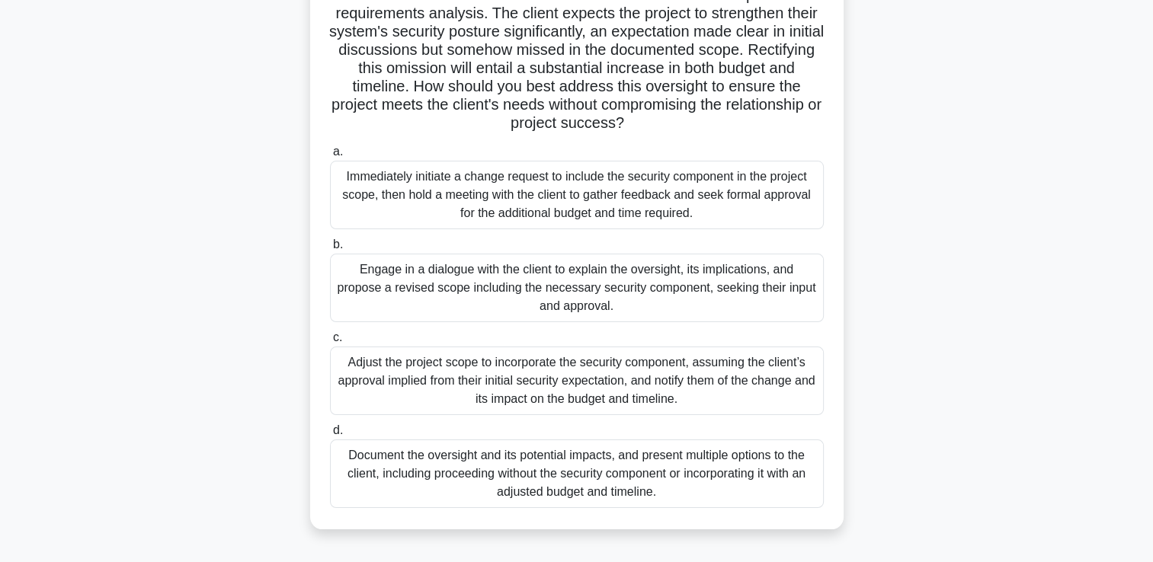
scroll to position [213, 0]
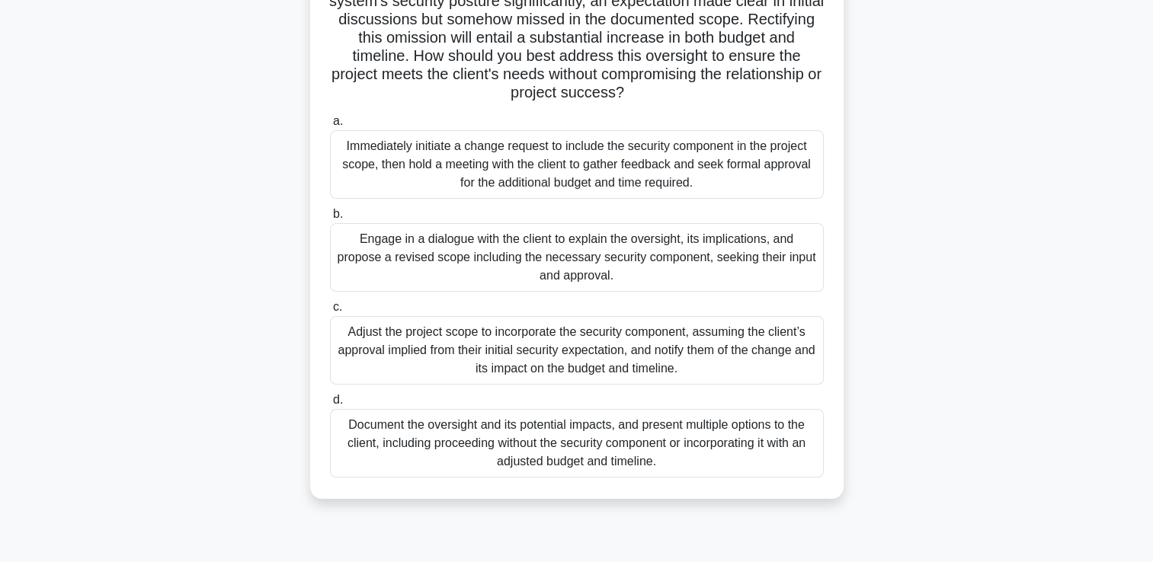
click at [267, 209] on div "Halfway through a high-stakes IT infrastructure overhaul project, you discover …" at bounding box center [577, 197] width 1006 height 642
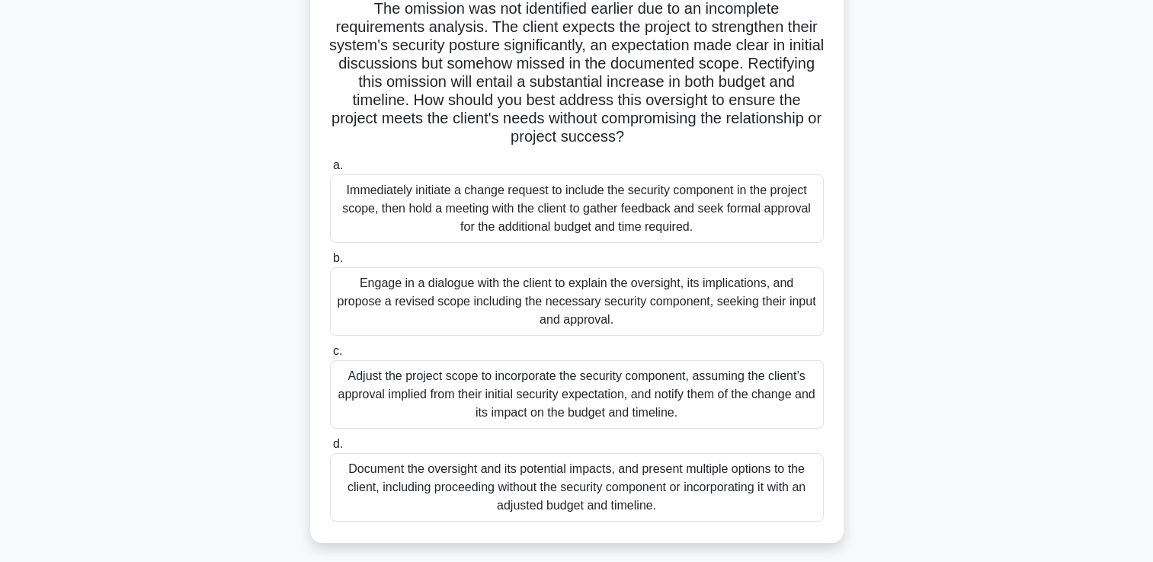
scroll to position [200, 0]
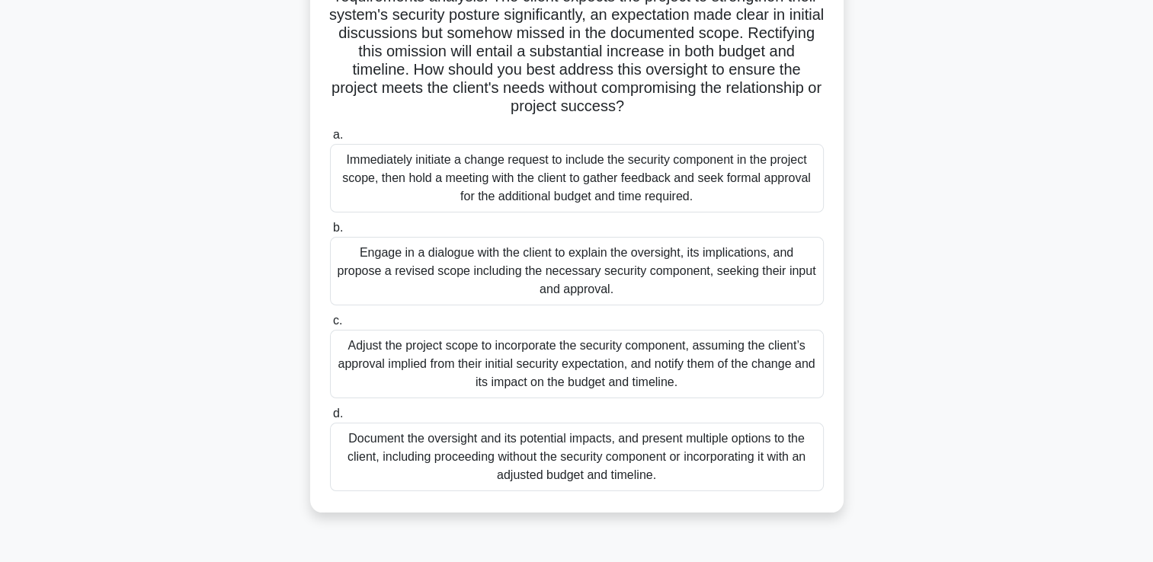
click at [933, 187] on div "Halfway through a high-stakes IT infrastructure overhaul project, you discover …" at bounding box center [577, 211] width 1006 height 642
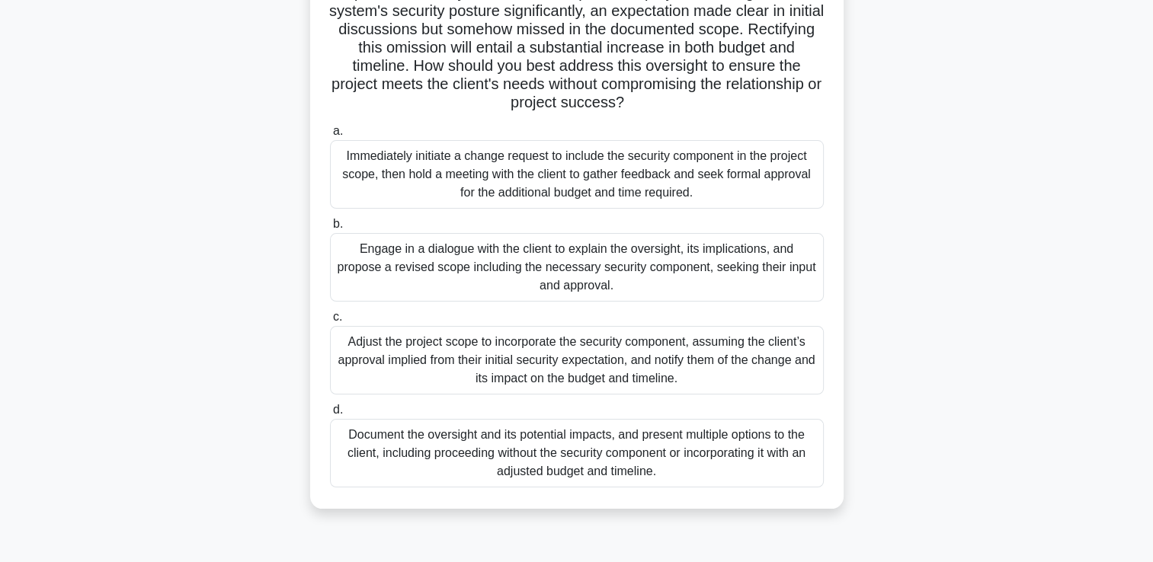
click at [725, 437] on div "Document the oversight and its potential impacts, and present multiple options …" at bounding box center [577, 453] width 494 height 69
click at [330, 415] on input "d. Document the oversight and its potential impacts, and present multiple optio…" at bounding box center [330, 410] width 0 height 10
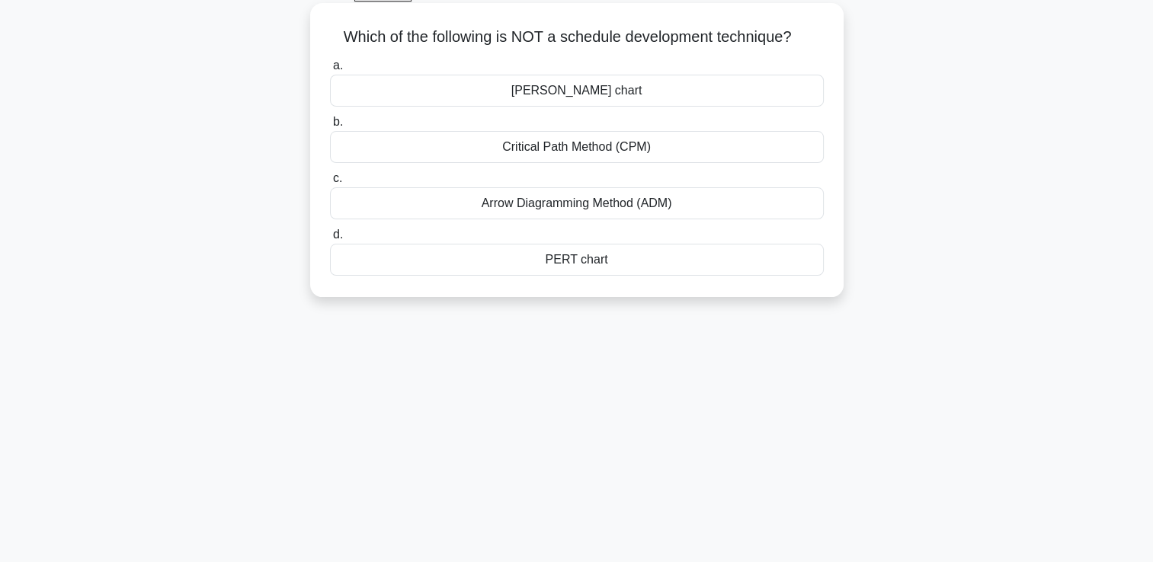
scroll to position [0, 0]
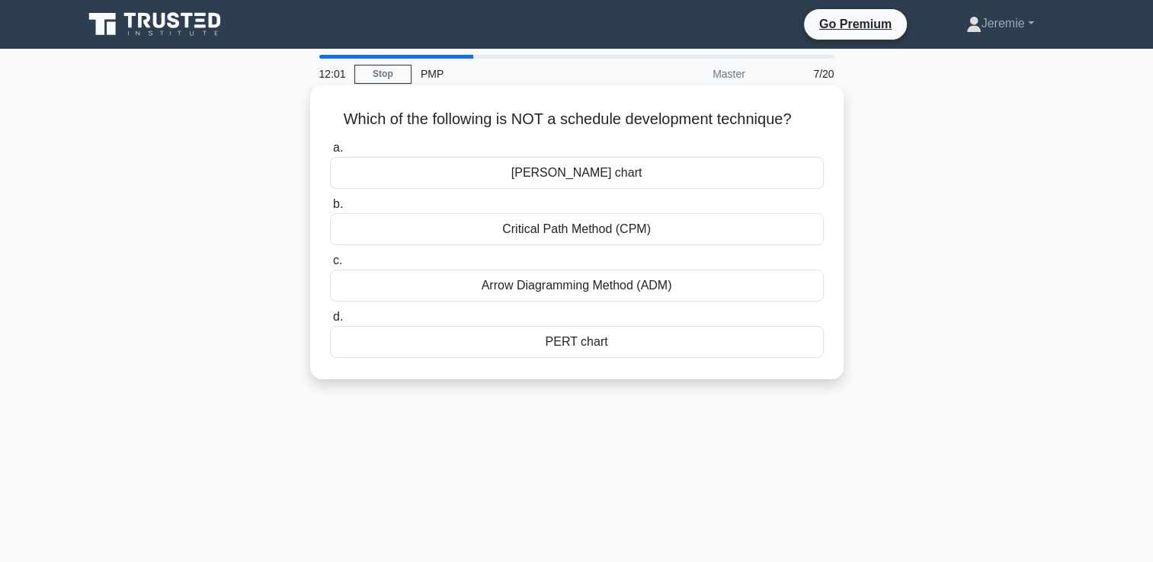
click at [595, 287] on div "Arrow Diagramming Method (ADM)" at bounding box center [577, 286] width 494 height 32
click at [330, 266] on input "c. Arrow Diagramming Method (ADM)" at bounding box center [330, 261] width 0 height 10
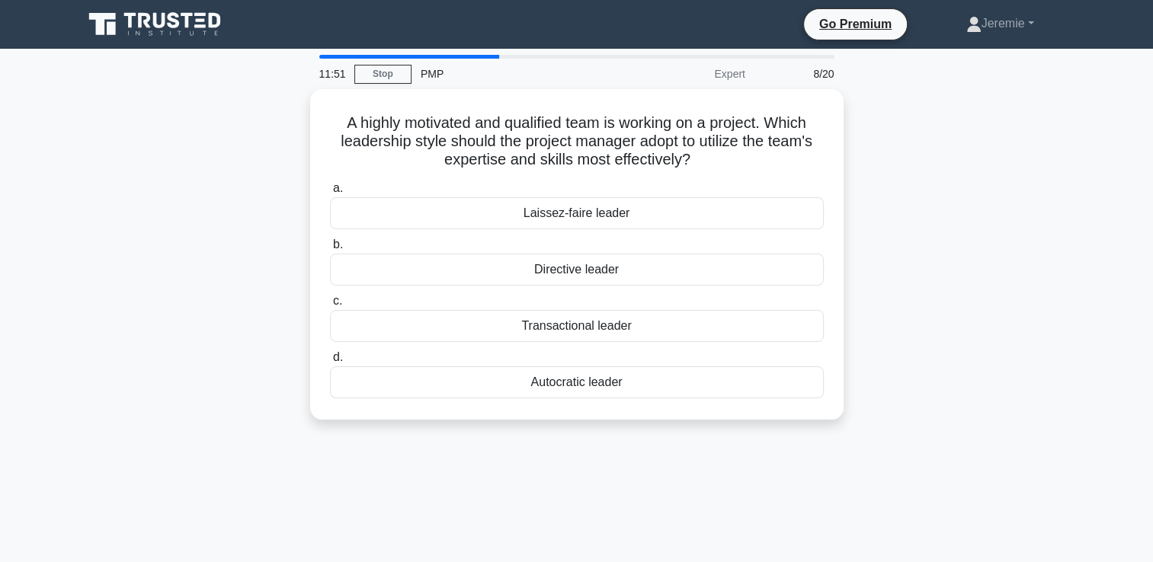
click at [918, 167] on div "A highly motivated and qualified team is working on a project. Which leadership…" at bounding box center [577, 263] width 1006 height 349
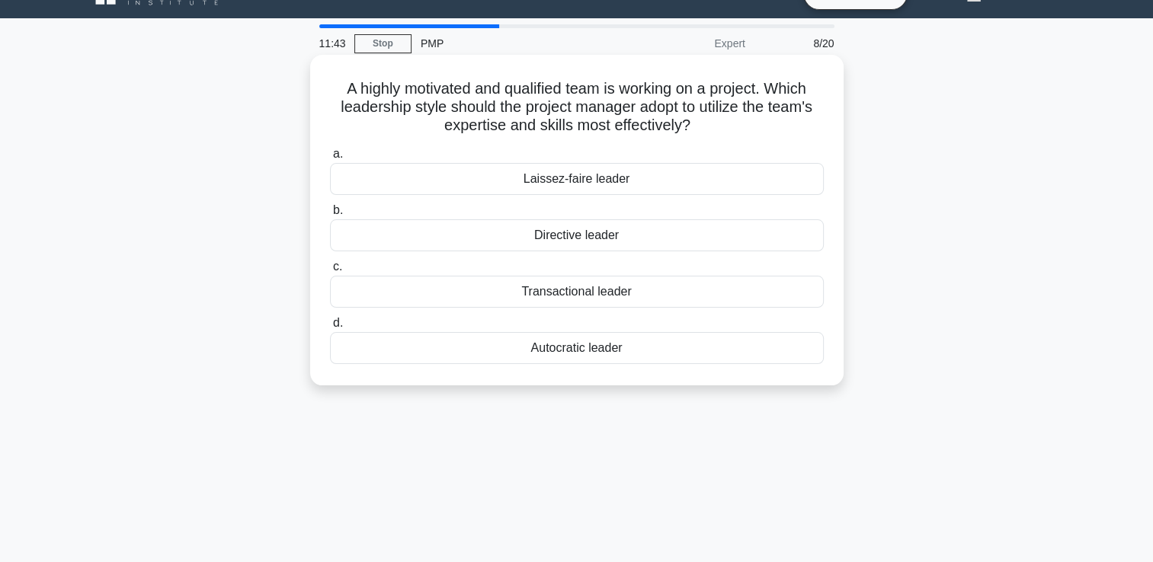
click at [669, 180] on div "Laissez-faire leader" at bounding box center [577, 179] width 494 height 32
click at [330, 159] on input "a. Laissez-faire leader" at bounding box center [330, 154] width 0 height 10
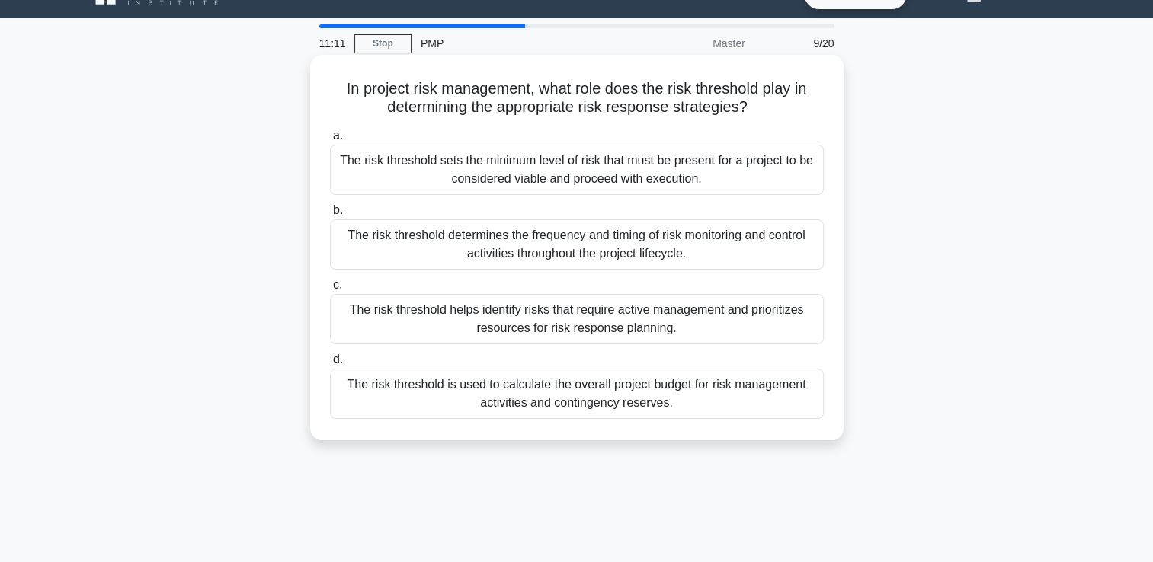
scroll to position [61, 0]
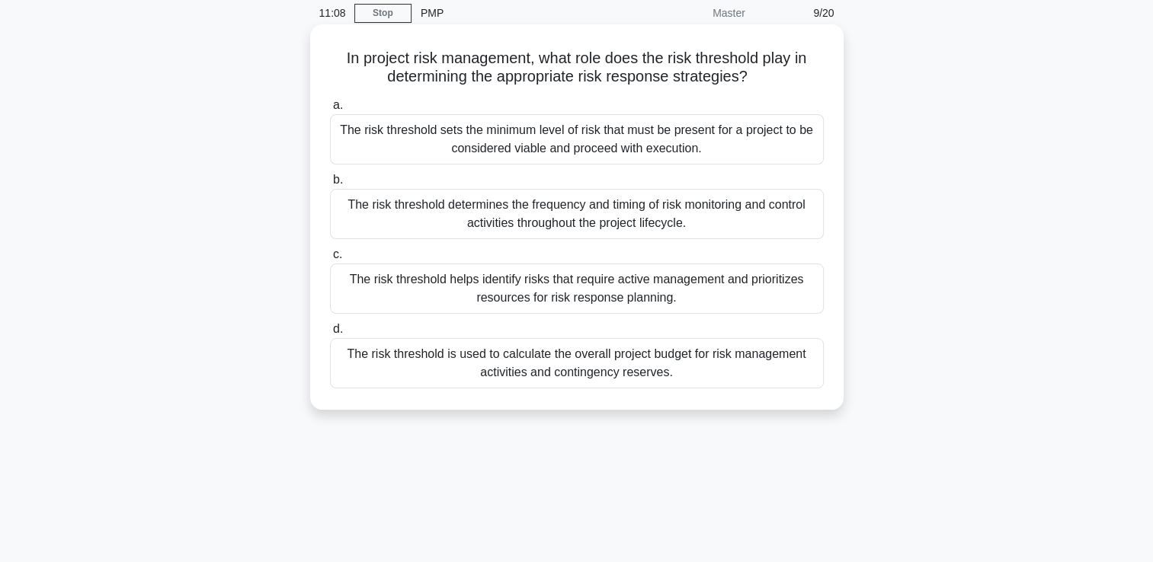
click at [561, 360] on div "The risk threshold is used to calculate the overall project budget for risk man…" at bounding box center [577, 363] width 494 height 50
click at [330, 335] on input "d. The risk threshold is used to calculate the overall project budget for risk …" at bounding box center [330, 330] width 0 height 10
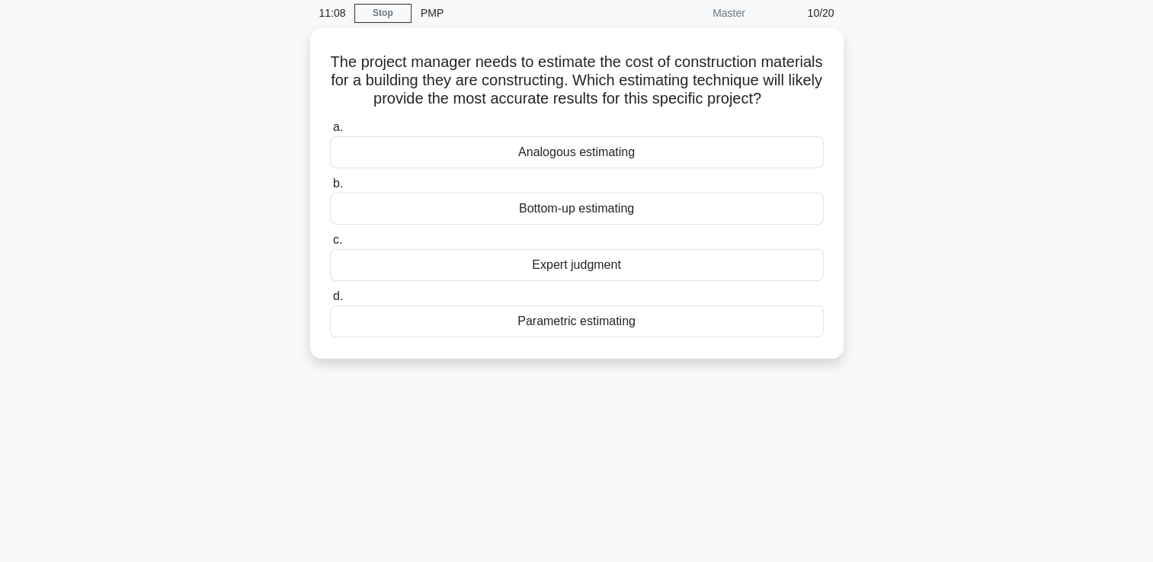
scroll to position [0, 0]
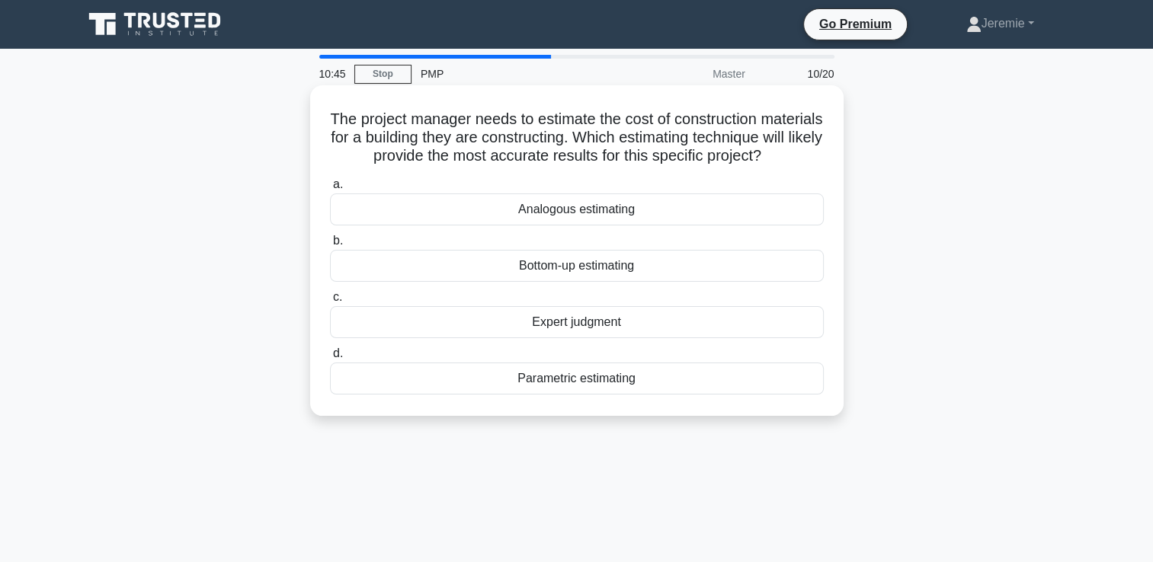
click at [634, 226] on div "Analogous estimating" at bounding box center [577, 210] width 494 height 32
click at [330, 190] on input "a. Analogous estimating" at bounding box center [330, 185] width 0 height 10
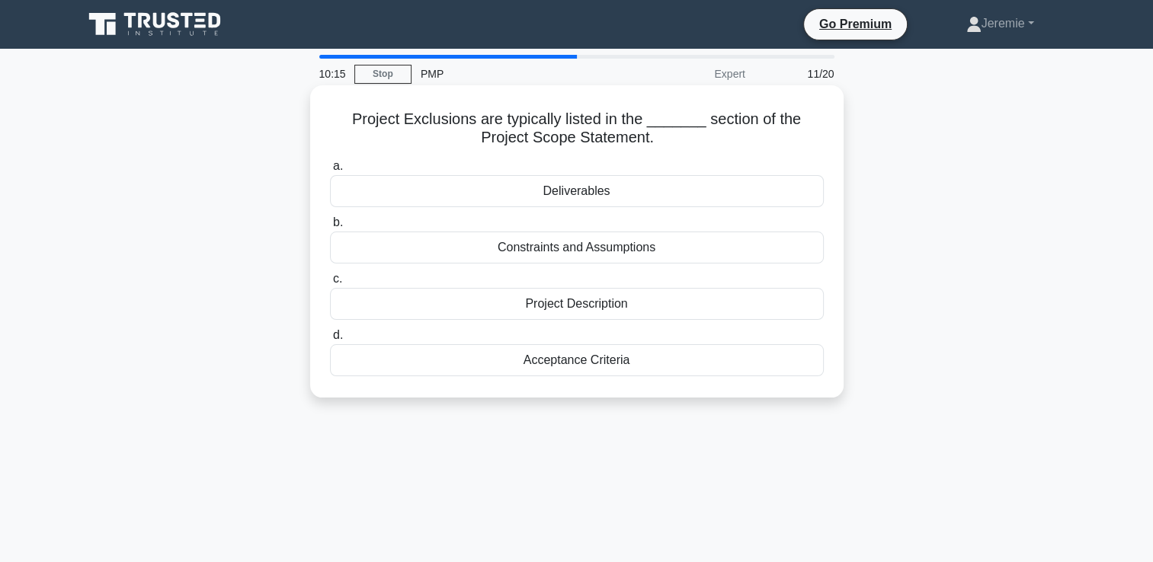
click at [604, 251] on div "Constraints and Assumptions" at bounding box center [577, 248] width 494 height 32
click at [330, 228] on input "b. Constraints and Assumptions" at bounding box center [330, 223] width 0 height 10
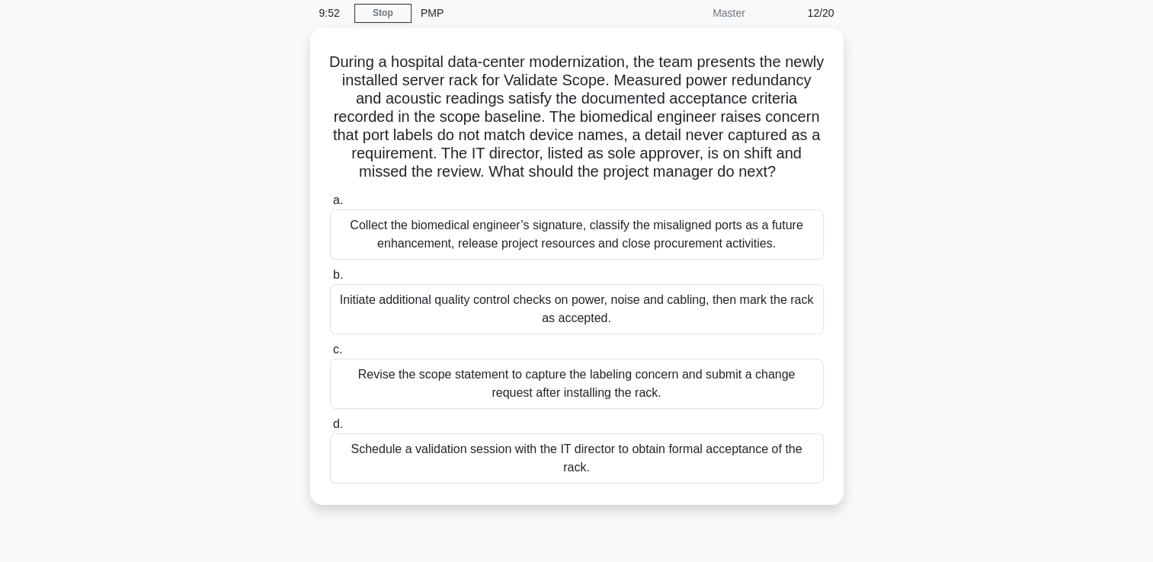
scroll to position [91, 0]
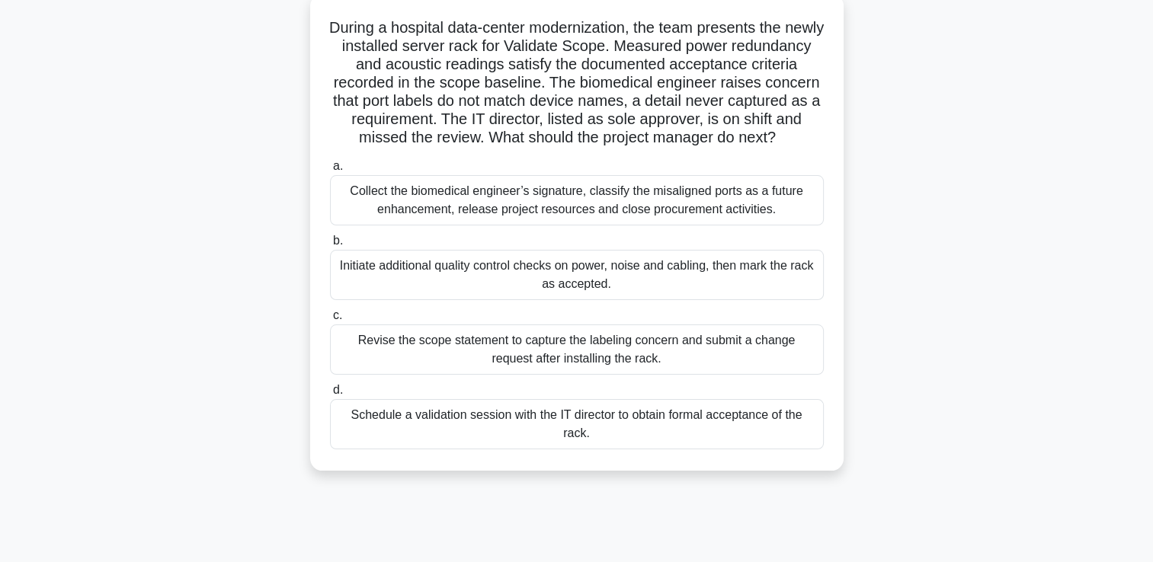
click at [411, 443] on div "Schedule a validation session with the IT director to obtain formal acceptance …" at bounding box center [577, 424] width 494 height 50
click at [330, 395] on input "d. Schedule a validation session with the IT director to obtain formal acceptan…" at bounding box center [330, 391] width 0 height 10
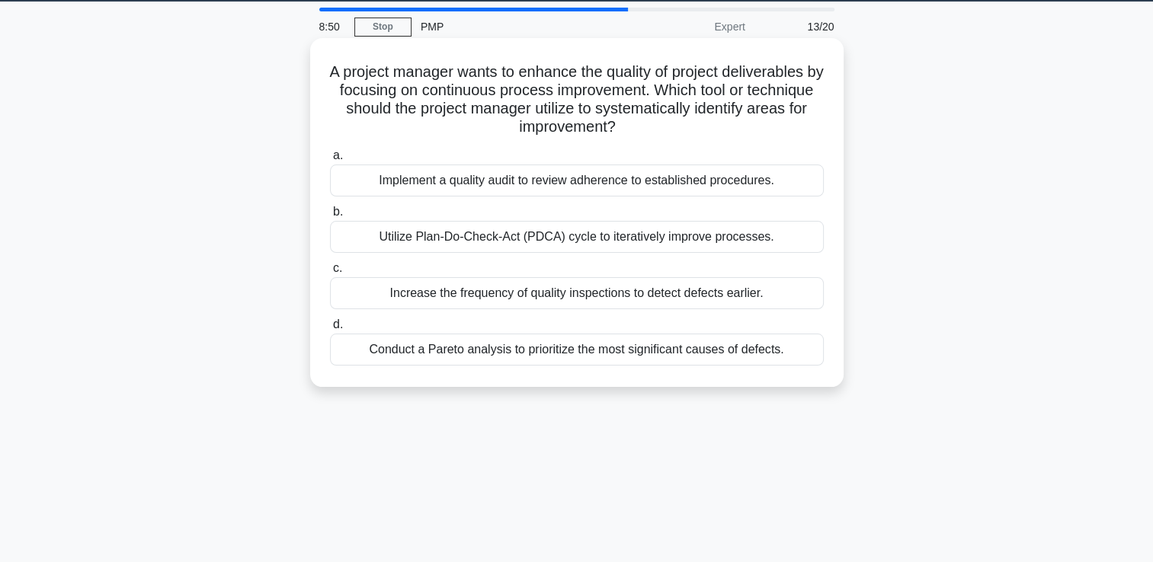
scroll to position [0, 0]
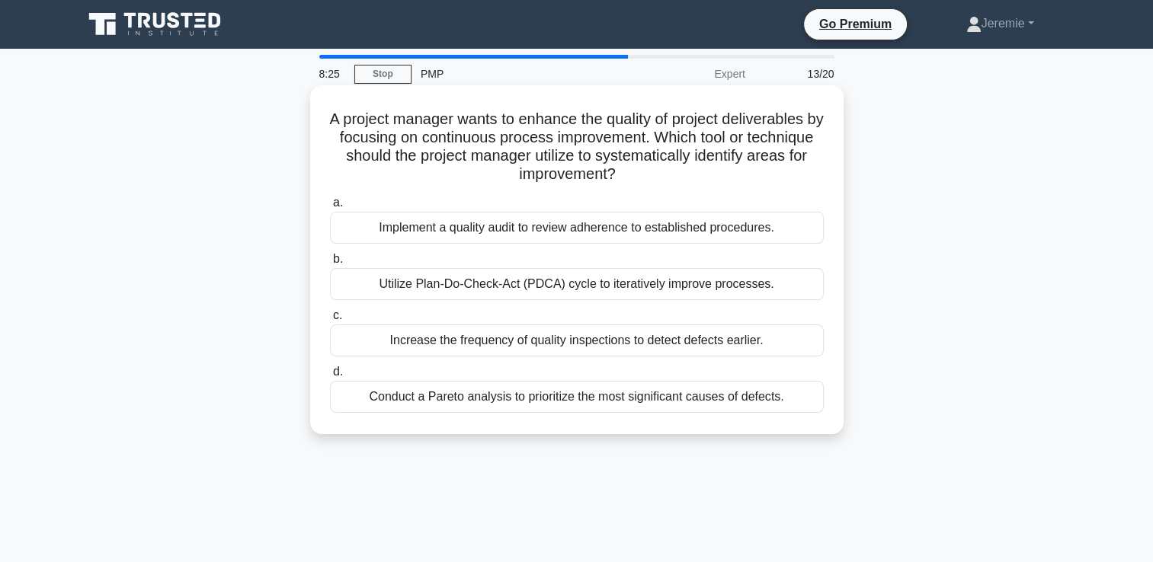
click at [444, 280] on div "Utilize Plan-Do-Check-Act (PDCA) cycle to iteratively improve processes." at bounding box center [577, 284] width 494 height 32
click at [330, 264] on input "b. Utilize Plan-Do-Check-Act (PDCA) cycle to iteratively improve processes." at bounding box center [330, 260] width 0 height 10
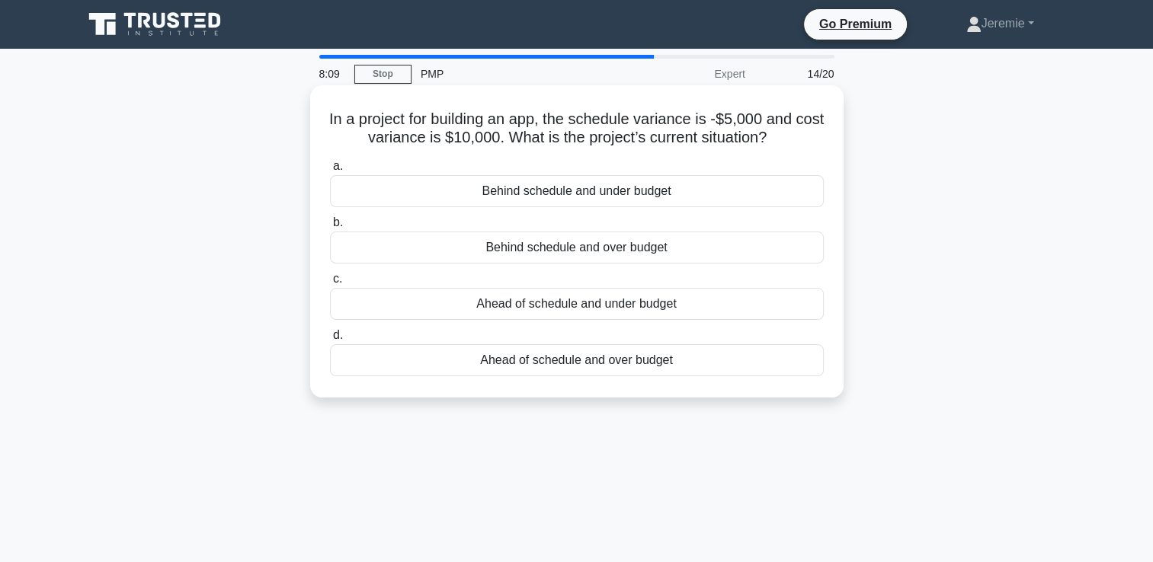
click at [522, 195] on div "Behind schedule and under budget" at bounding box center [577, 191] width 494 height 32
click at [330, 171] on input "a. Behind schedule and under budget" at bounding box center [330, 167] width 0 height 10
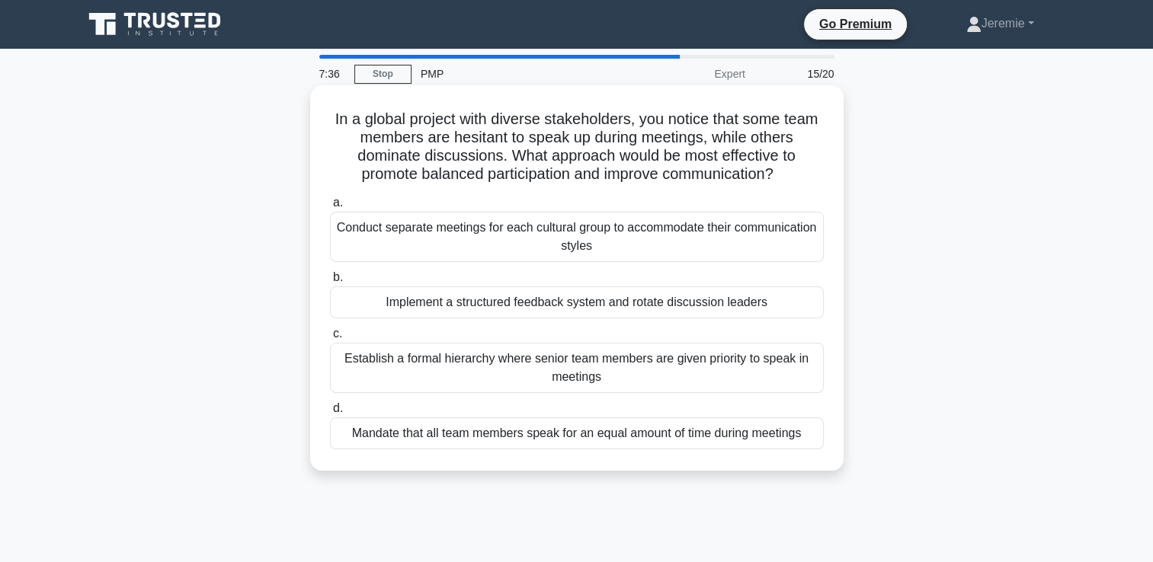
click at [721, 306] on div "Implement a structured feedback system and rotate discussion leaders" at bounding box center [577, 303] width 494 height 32
click at [330, 283] on input "b. Implement a structured feedback system and rotate discussion leaders" at bounding box center [330, 278] width 0 height 10
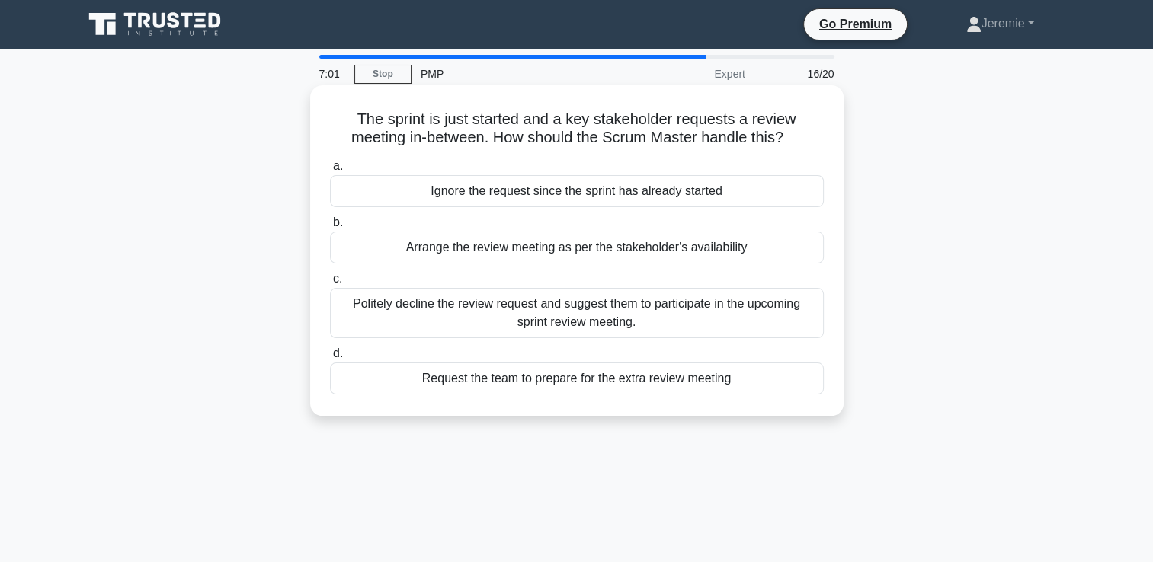
click at [652, 302] on div "Politely decline the review request and suggest them to participate in the upco…" at bounding box center [577, 313] width 494 height 50
click at [330, 284] on input "c. Politely decline the review request and suggest them to participate in the u…" at bounding box center [330, 279] width 0 height 10
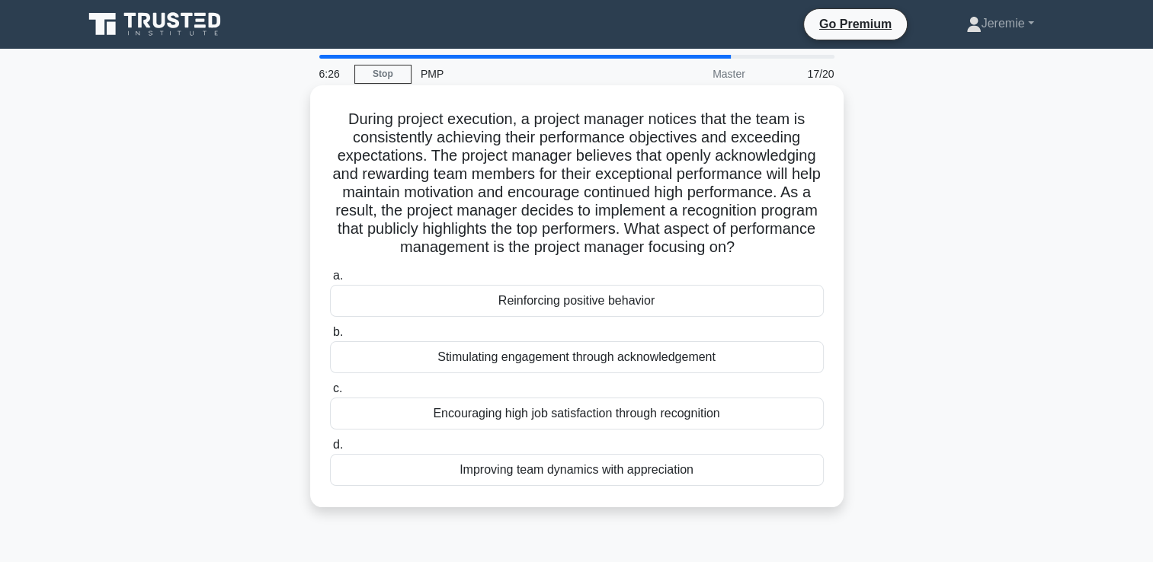
click at [561, 358] on div "Stimulating engagement through acknowledgement" at bounding box center [577, 357] width 494 height 32
click at [330, 338] on input "b. Stimulating engagement through acknowledgement" at bounding box center [330, 333] width 0 height 10
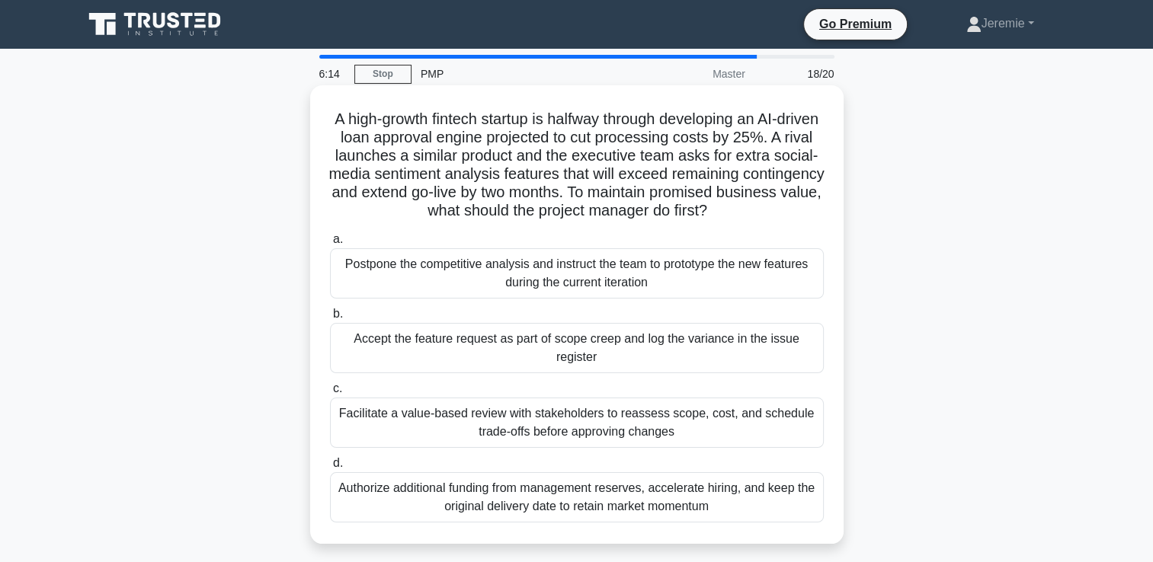
click at [652, 196] on h5 "A high-growth fintech startup is halfway through developing an AI-driven loan a…" at bounding box center [576, 165] width 497 height 111
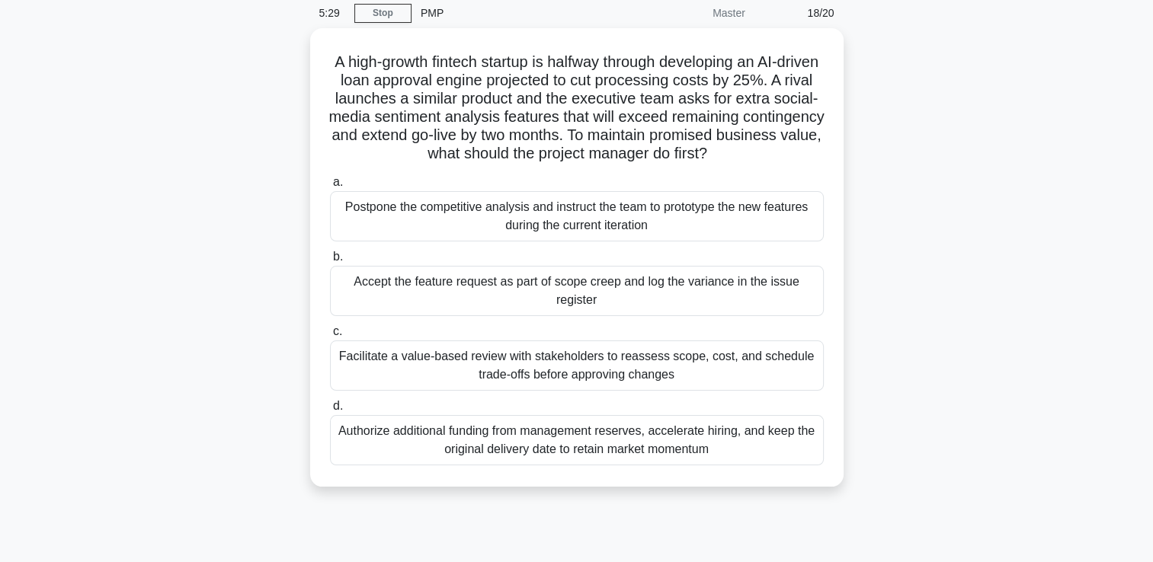
scroll to position [30, 0]
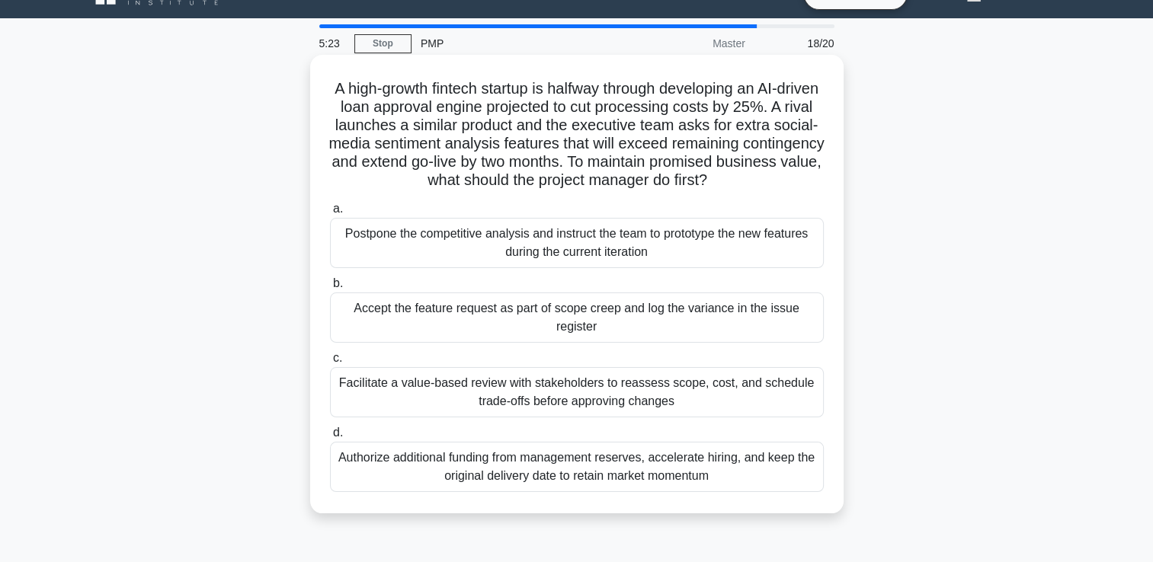
click at [620, 398] on div "Facilitate a value-based review with stakeholders to reassess scope, cost, and …" at bounding box center [577, 392] width 494 height 50
click at [330, 363] on input "c. Facilitate a value-based review with stakeholders to reassess scope, cost, a…" at bounding box center [330, 359] width 0 height 10
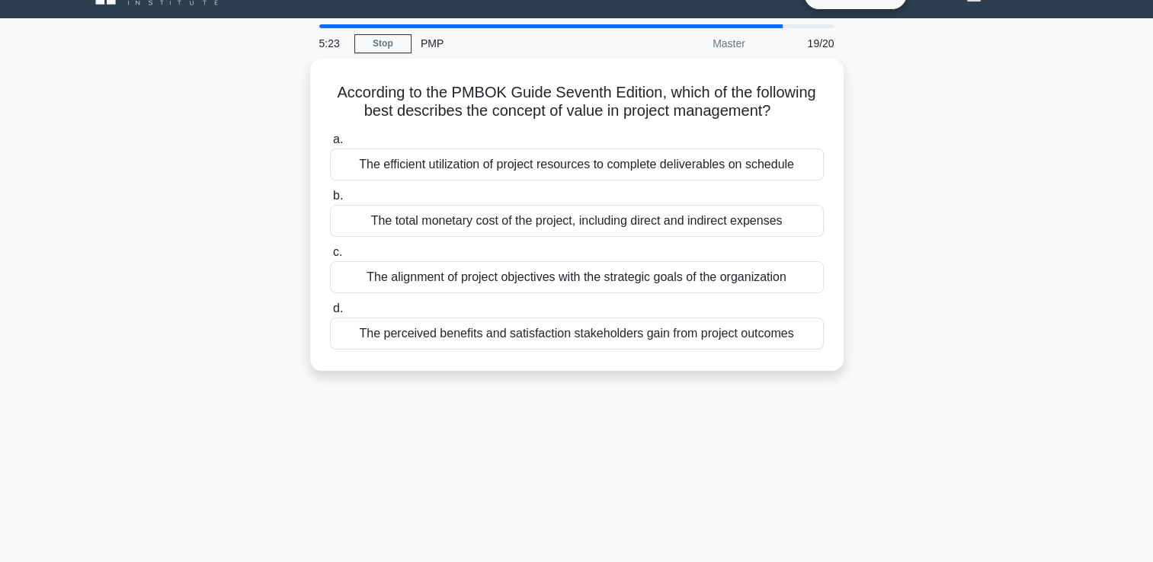
scroll to position [0, 0]
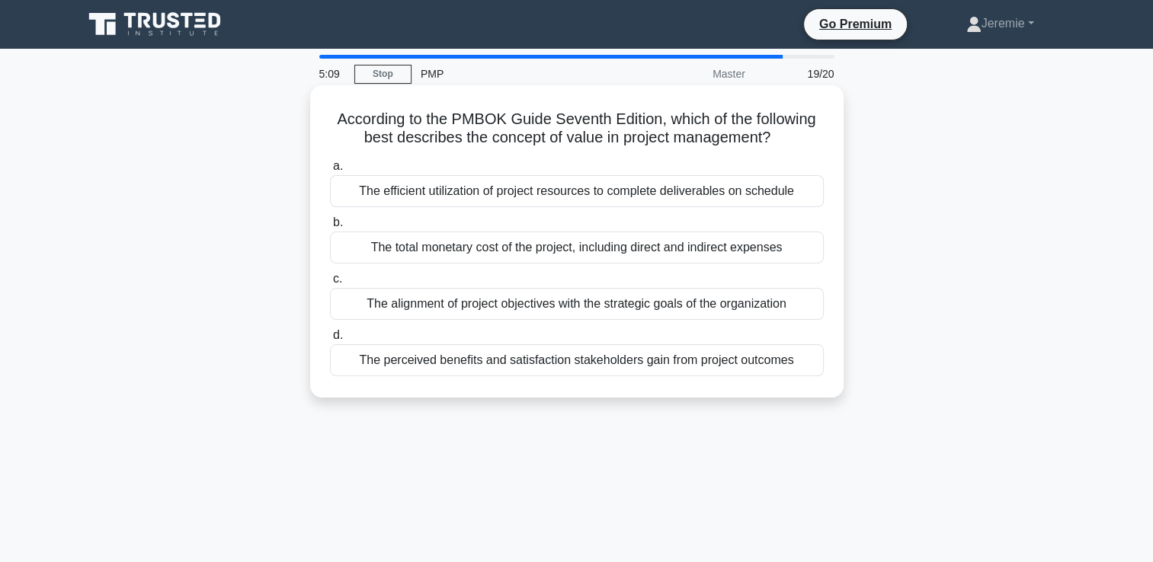
click at [613, 373] on div "The perceived benefits and satisfaction stakeholders gain from project outcomes" at bounding box center [577, 360] width 494 height 32
click at [330, 341] on input "d. The perceived benefits and satisfaction stakeholders gain from project outco…" at bounding box center [330, 336] width 0 height 10
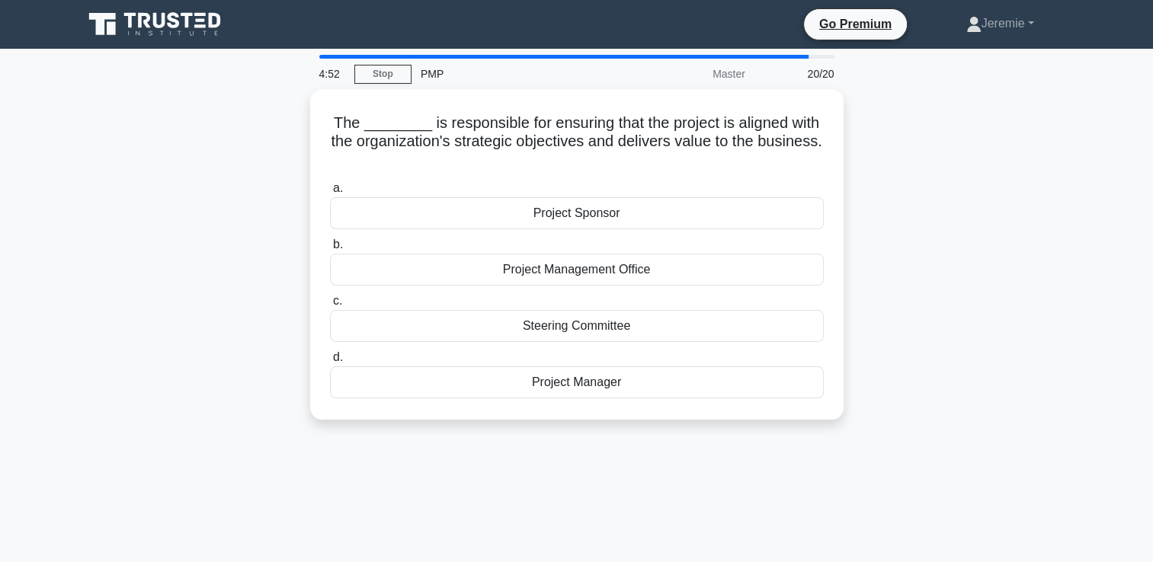
click at [969, 139] on div "The ________ is responsible for ensuring that the project is aligned with the o…" at bounding box center [577, 263] width 1006 height 349
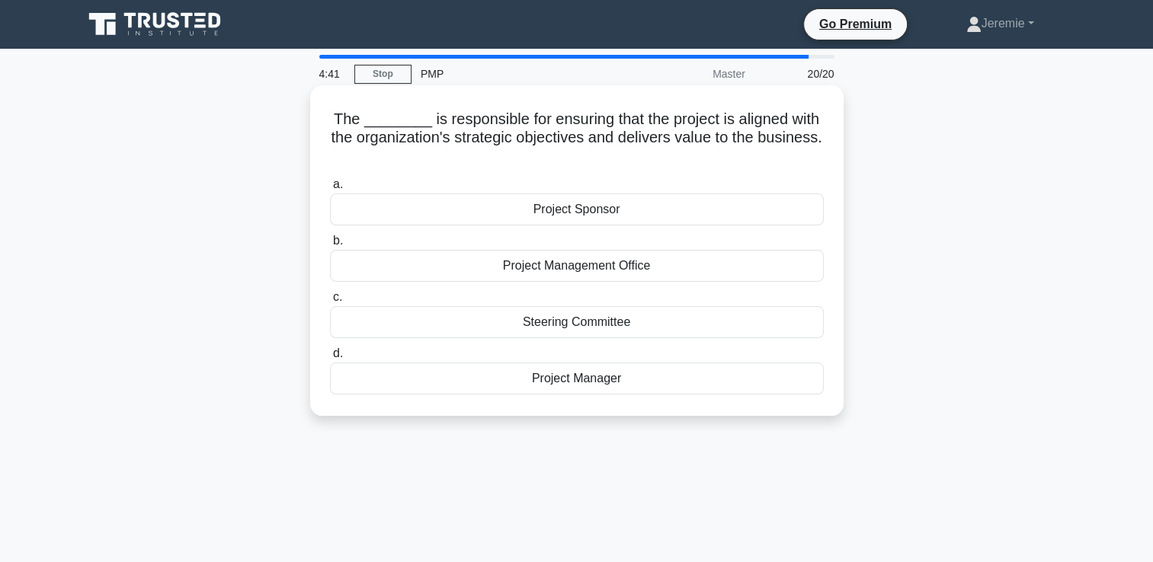
click at [763, 266] on div "Project Management Office" at bounding box center [577, 266] width 494 height 32
click at [330, 246] on input "b. Project Management Office" at bounding box center [330, 241] width 0 height 10
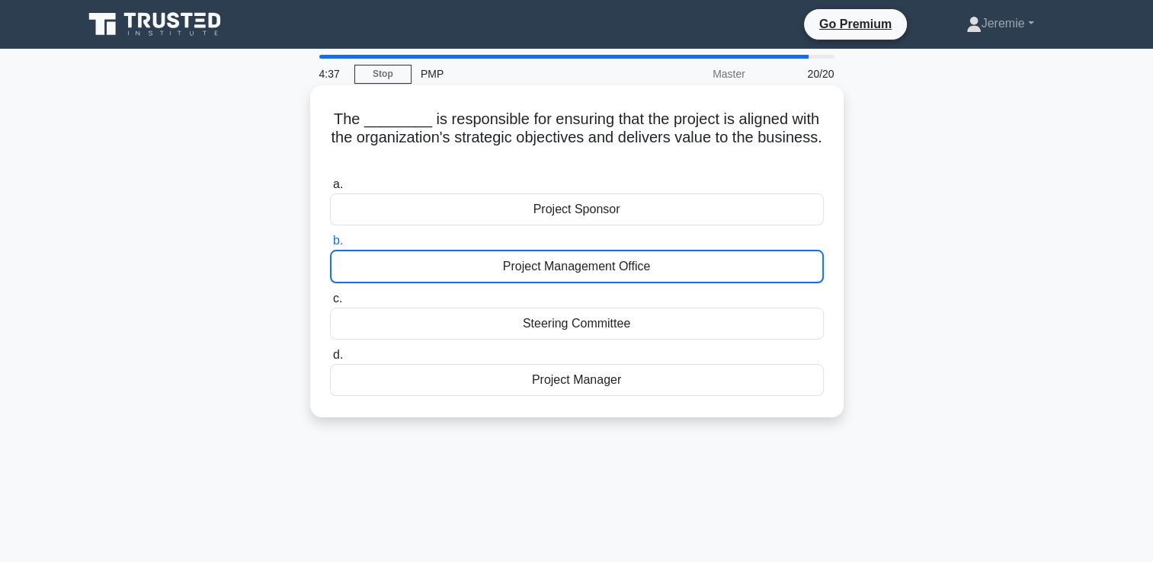
click at [814, 265] on div "Project Management Office" at bounding box center [577, 267] width 494 height 34
click at [330, 246] on input "b. Project Management Office" at bounding box center [330, 241] width 0 height 10
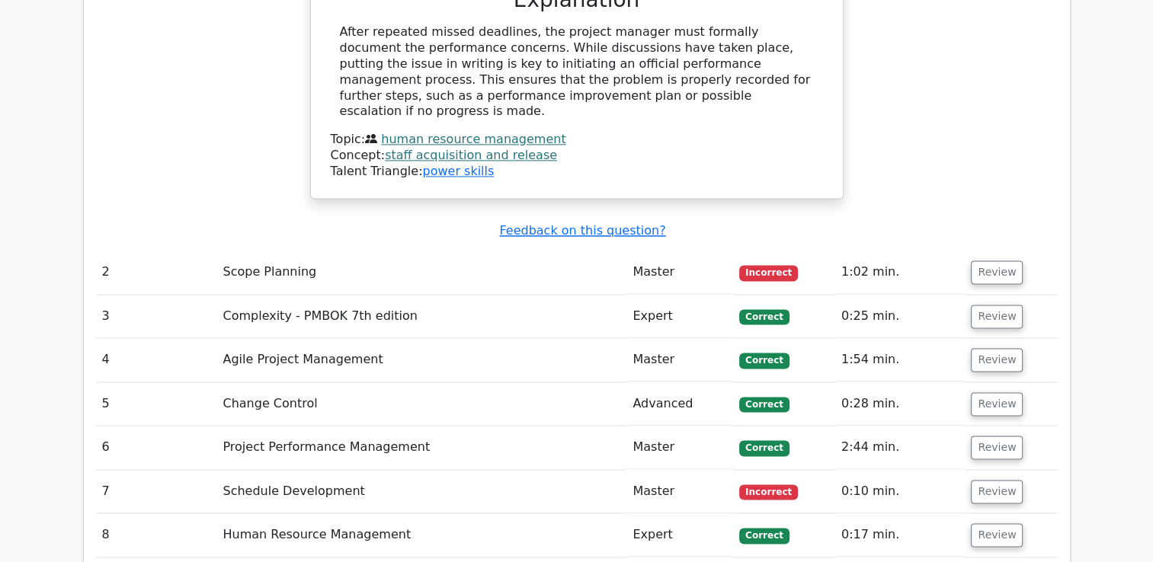
scroll to position [2034, 0]
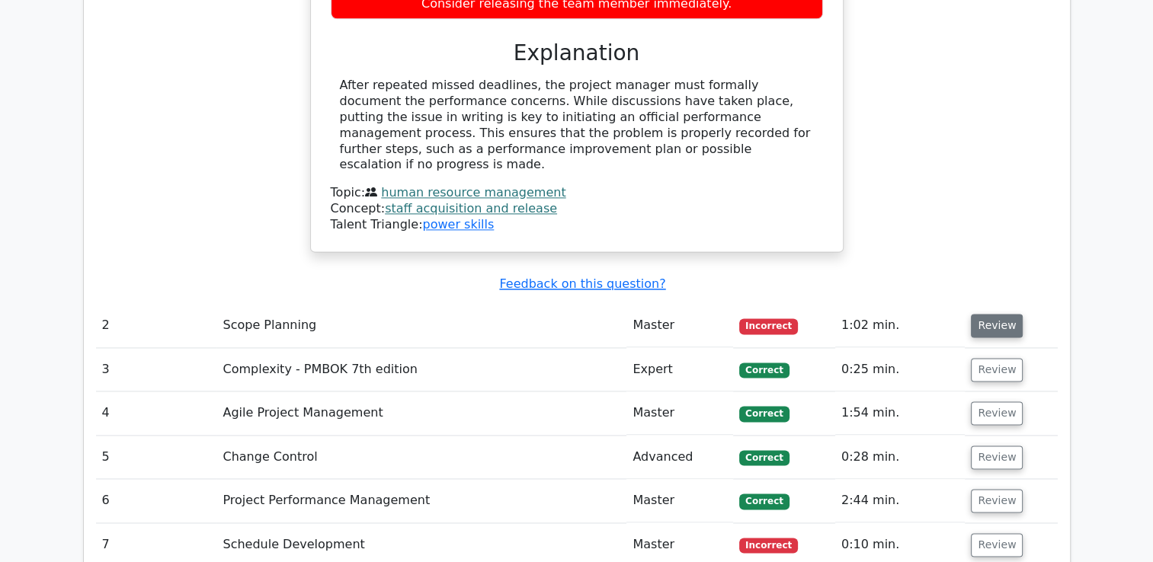
click at [994, 314] on button "Review" at bounding box center [997, 326] width 52 height 24
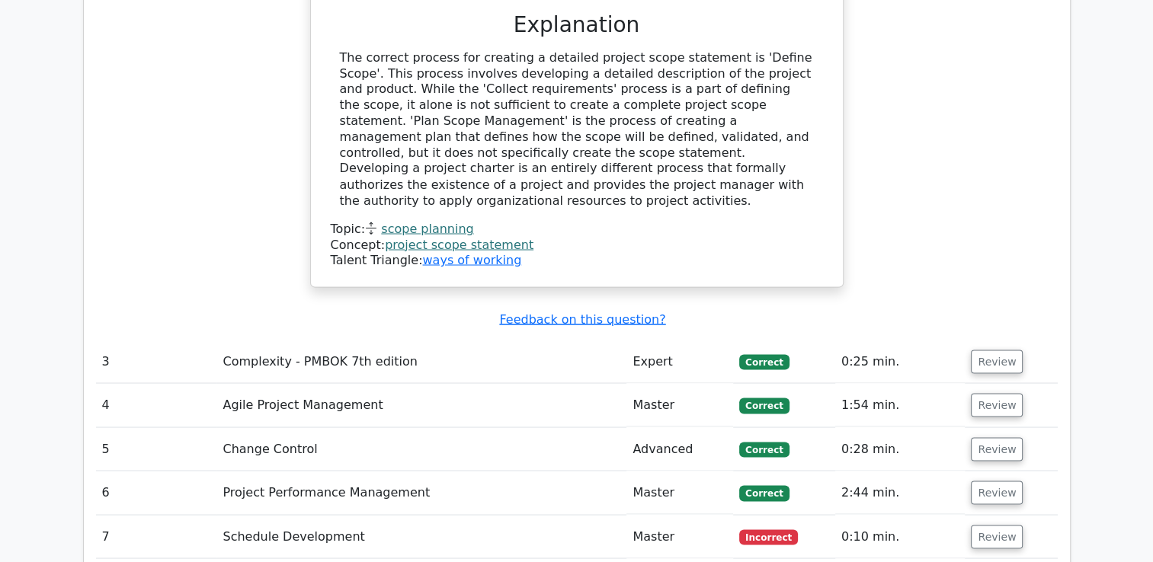
scroll to position [2694, 0]
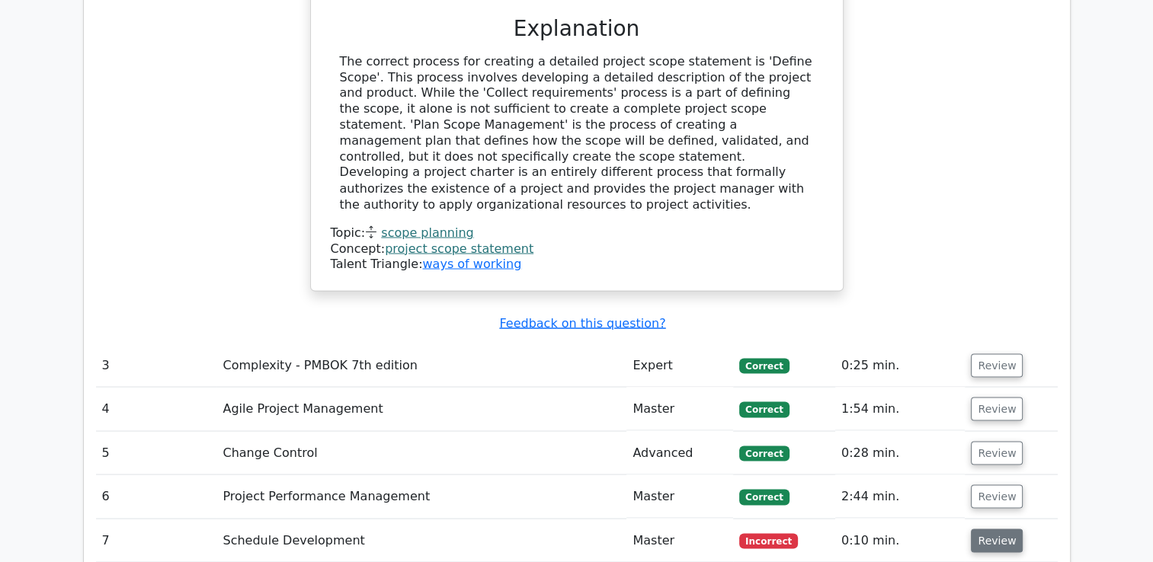
click at [1006, 529] on button "Review" at bounding box center [997, 541] width 52 height 24
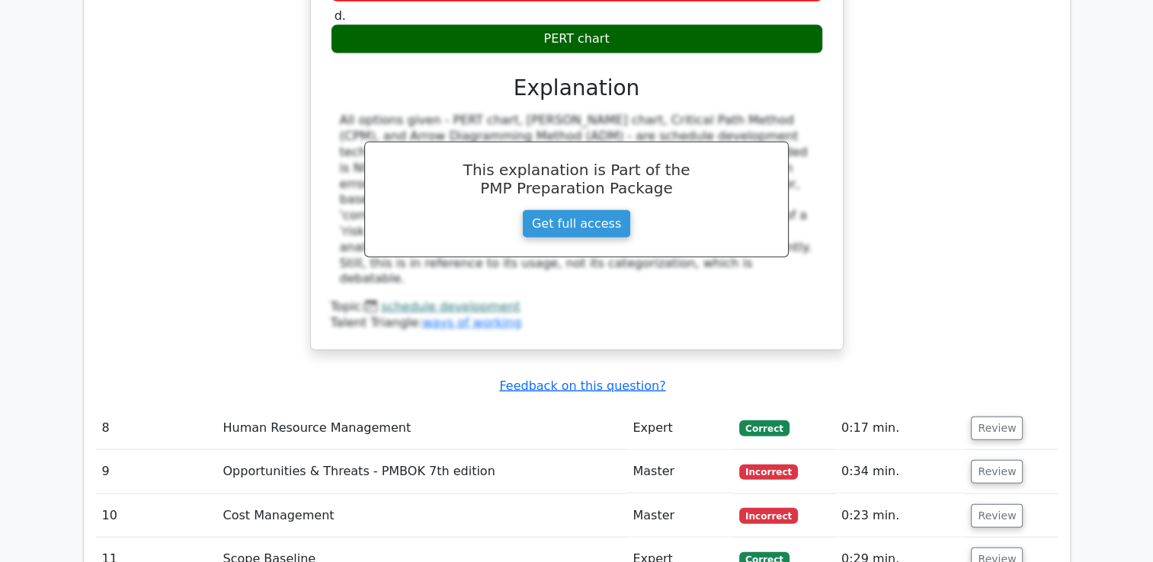
scroll to position [3548, 0]
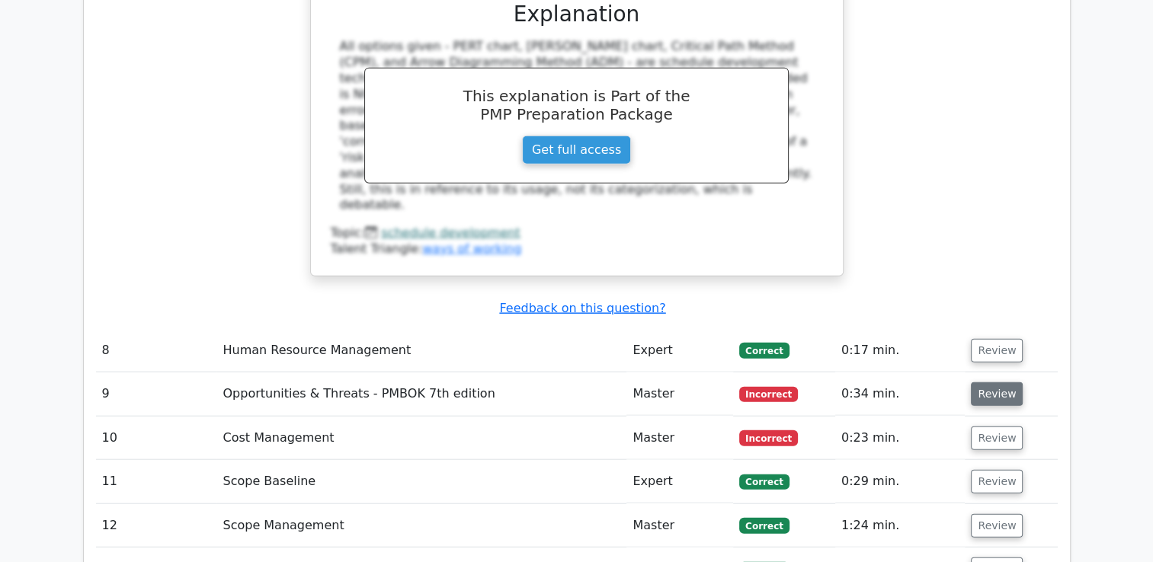
click at [991, 383] on button "Review" at bounding box center [997, 395] width 52 height 24
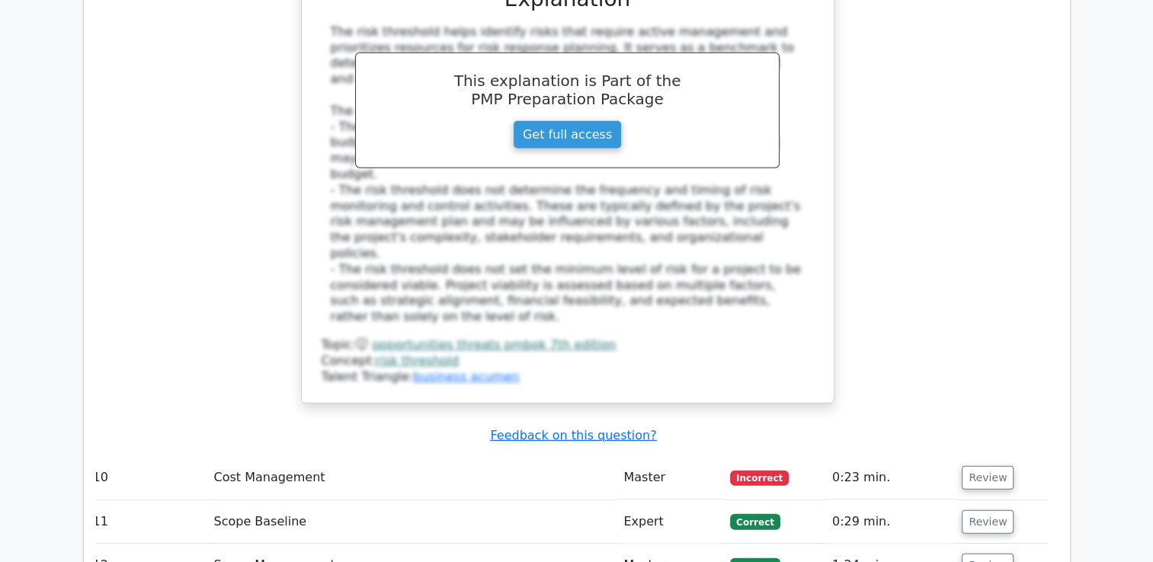
scroll to position [4340, 0]
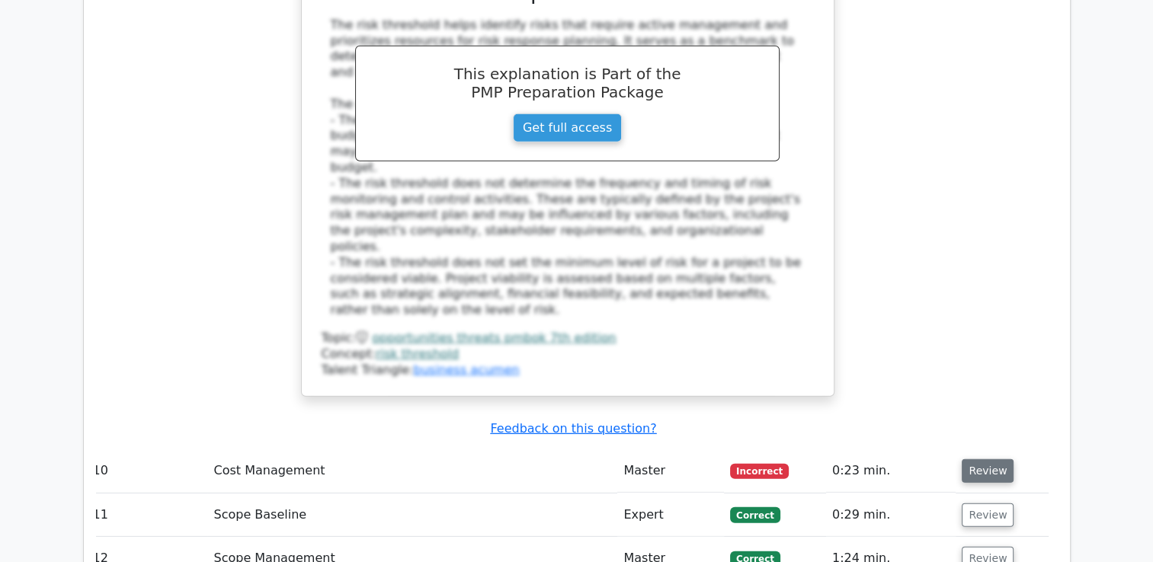
click at [964, 459] on button "Review" at bounding box center [988, 471] width 52 height 24
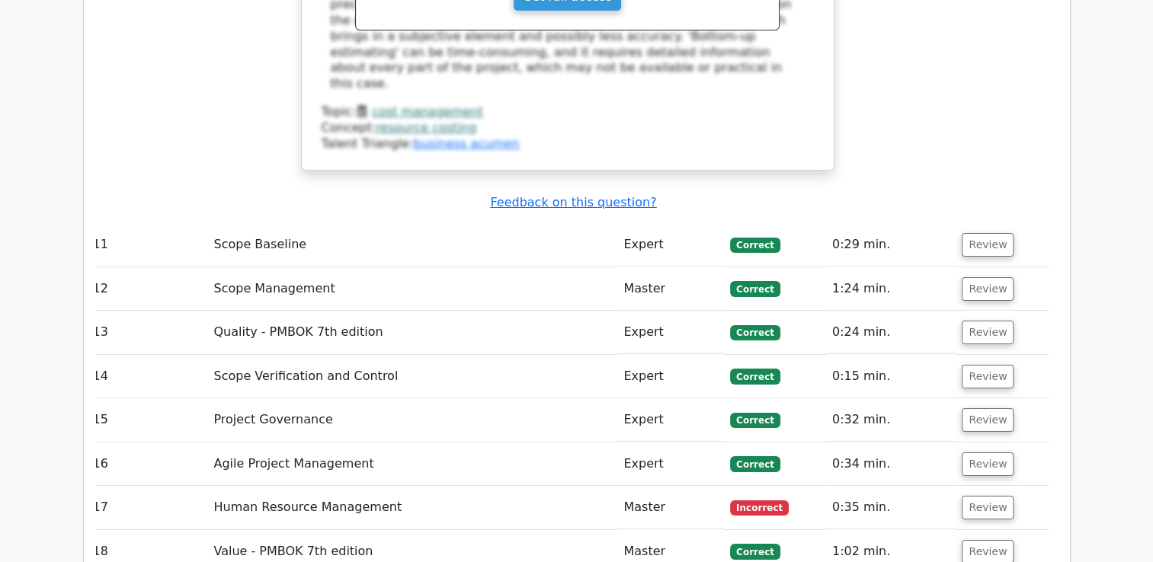
scroll to position [5346, 0]
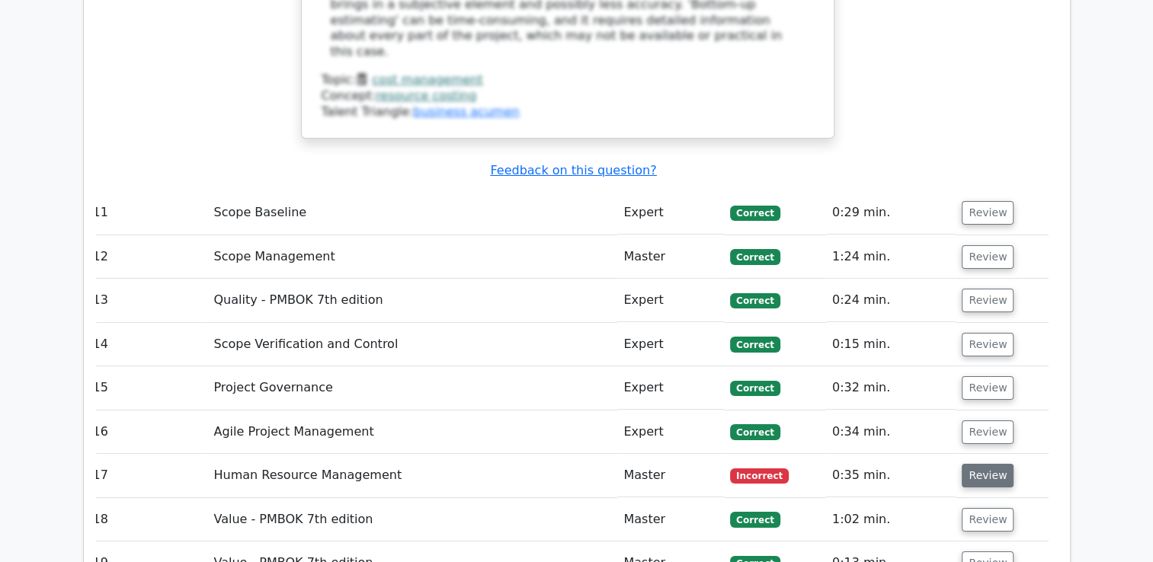
click at [991, 464] on button "Review" at bounding box center [988, 476] width 52 height 24
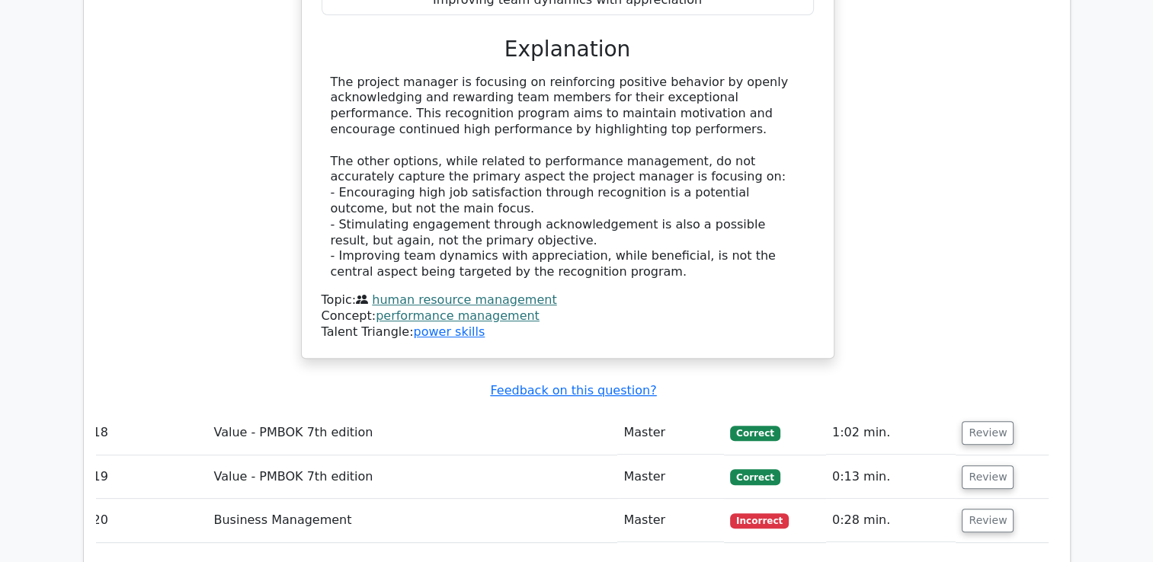
scroll to position [6230, 0]
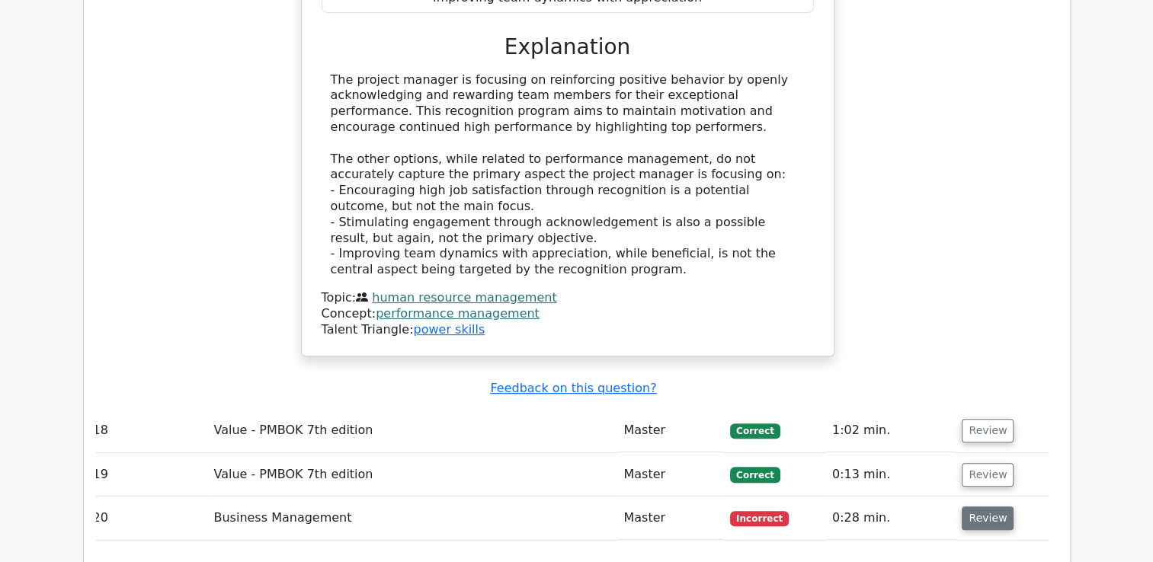
click at [980, 507] on button "Review" at bounding box center [988, 519] width 52 height 24
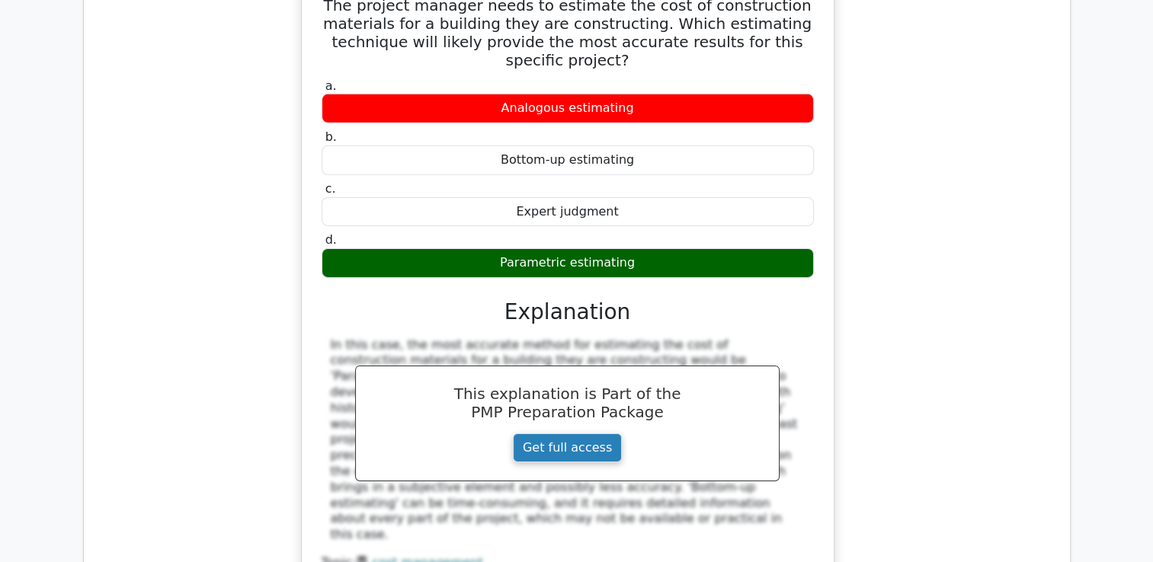
scroll to position [4859, 0]
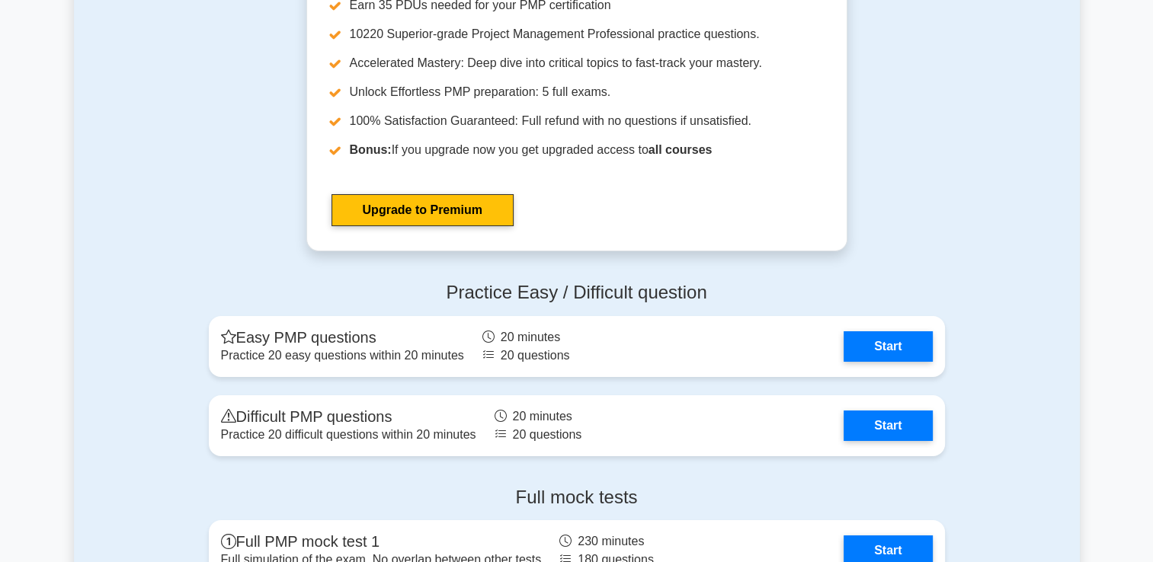
scroll to position [5512, 0]
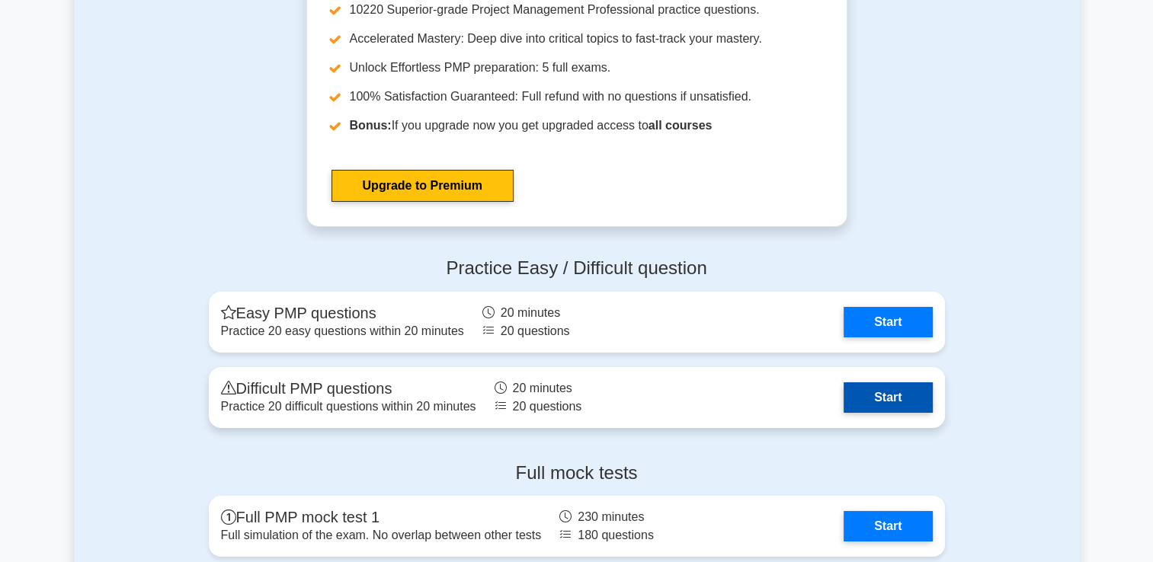
click at [864, 389] on link "Start" at bounding box center [888, 398] width 88 height 30
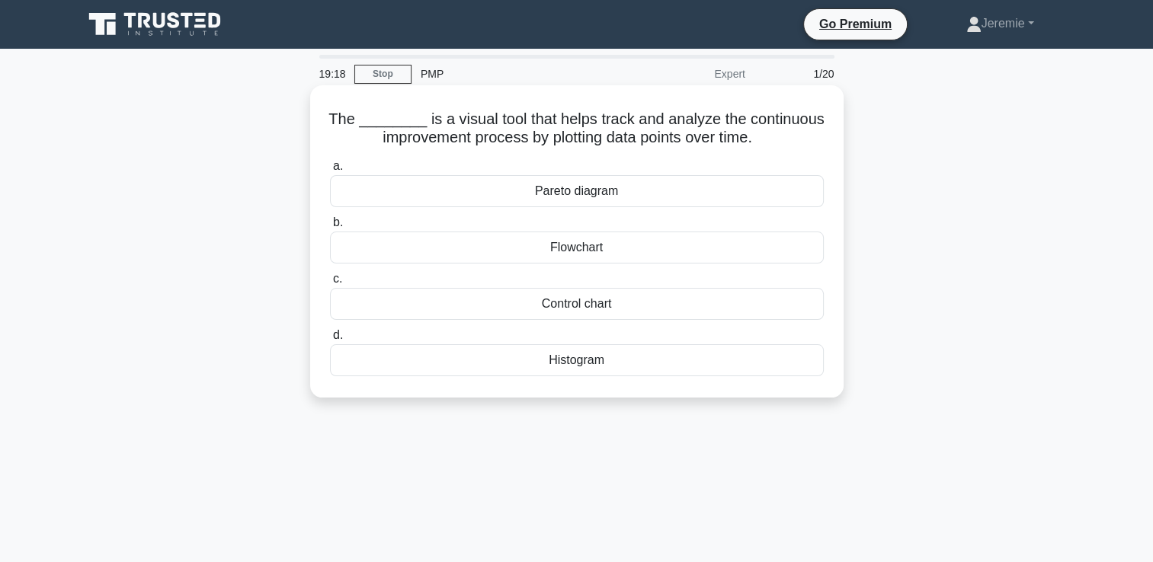
click at [620, 245] on div "Flowchart" at bounding box center [577, 248] width 494 height 32
click at [330, 228] on input "b. Flowchart" at bounding box center [330, 223] width 0 height 10
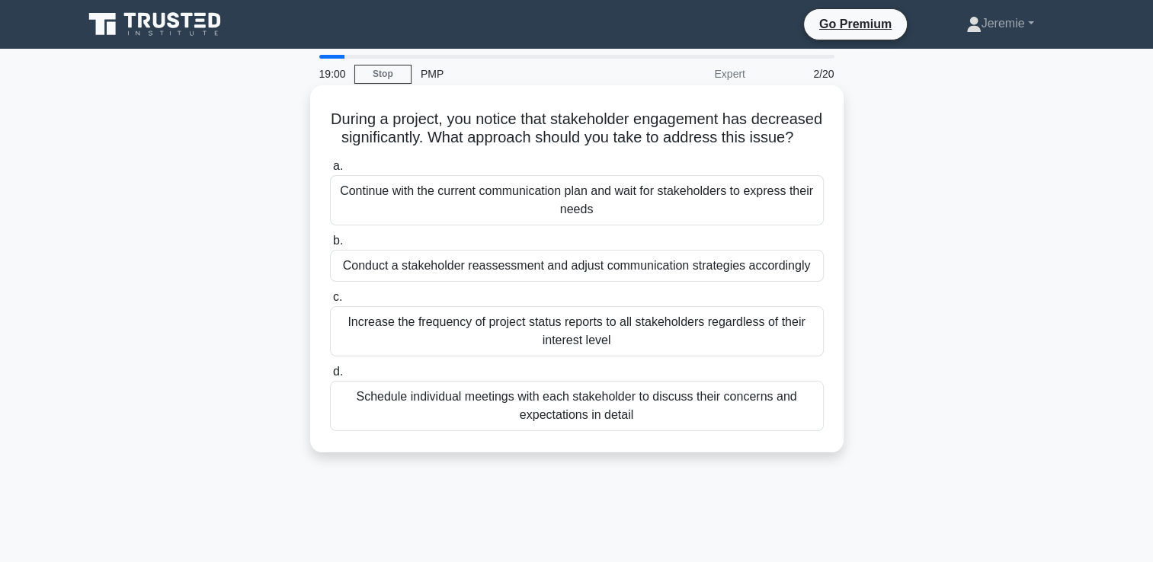
click at [614, 282] on div "Conduct a stakeholder reassessment and adjust communication strategies accordin…" at bounding box center [577, 266] width 494 height 32
click at [330, 246] on input "b. Conduct a stakeholder reassessment and adjust communication strategies accor…" at bounding box center [330, 241] width 0 height 10
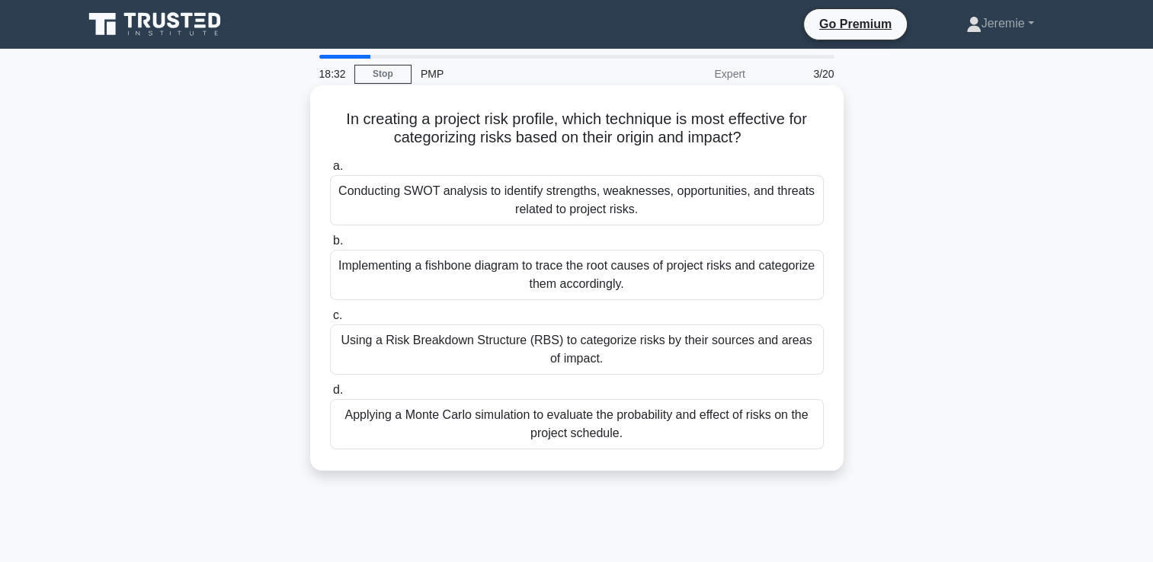
click at [618, 340] on div "Using a Risk Breakdown Structure (RBS) to categorize risks by their sources and…" at bounding box center [577, 350] width 494 height 50
click at [330, 321] on input "c. Using a Risk Breakdown Structure (RBS) to categorize risks by their sources …" at bounding box center [330, 316] width 0 height 10
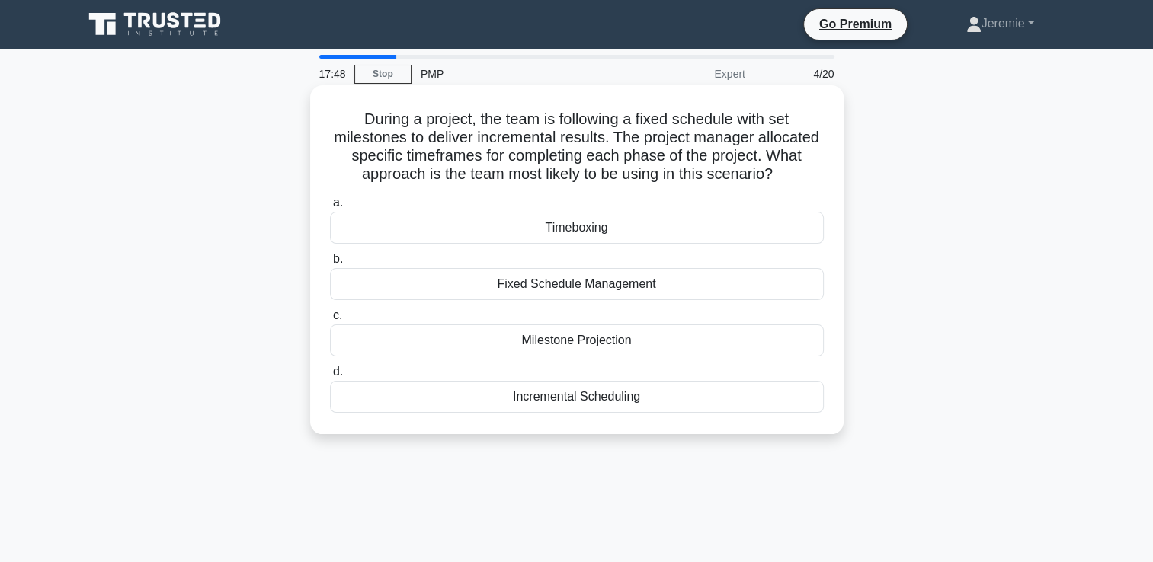
click at [580, 234] on div "Timeboxing" at bounding box center [577, 228] width 494 height 32
click at [330, 208] on input "a. Timeboxing" at bounding box center [330, 203] width 0 height 10
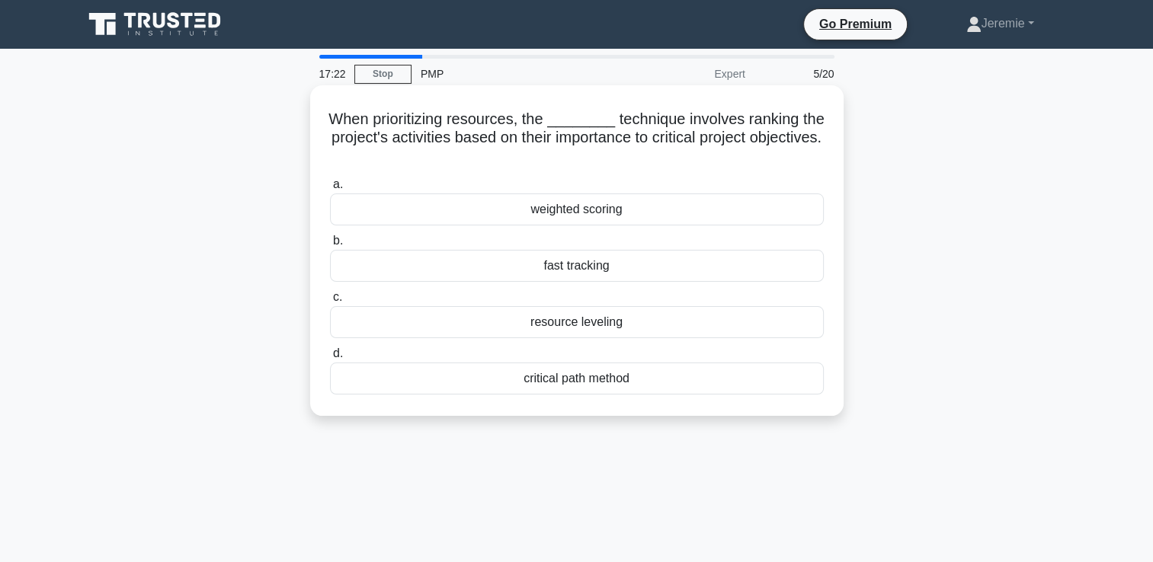
click at [629, 221] on div "weighted scoring" at bounding box center [577, 210] width 494 height 32
click at [330, 190] on input "a. weighted scoring" at bounding box center [330, 185] width 0 height 10
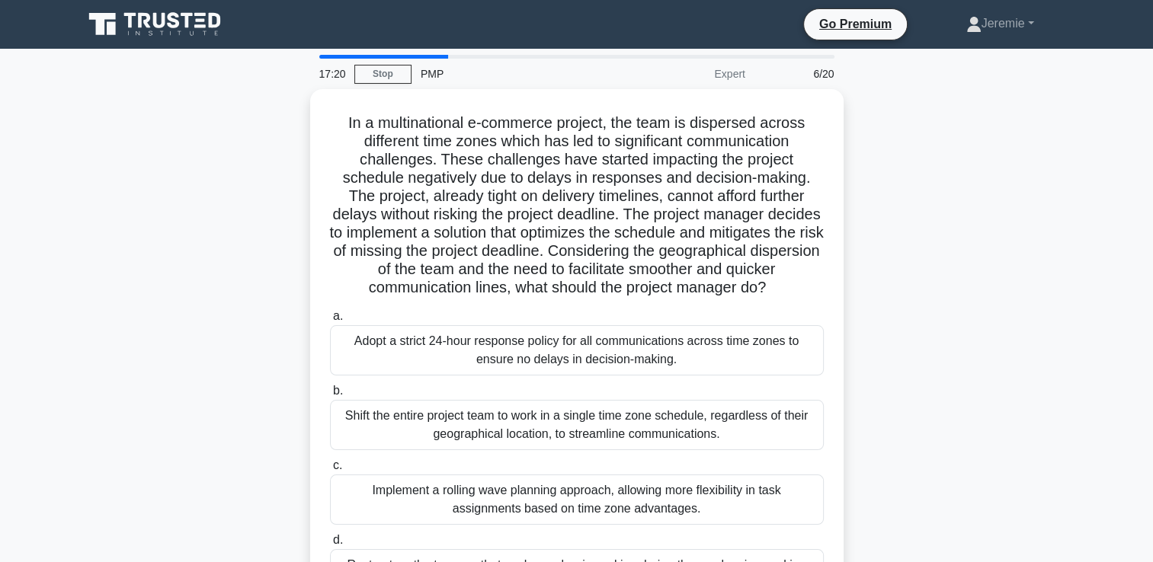
click at [194, 232] on div "In a multinational e-commerce project, the team is dispersed across different t…" at bounding box center [577, 364] width 1006 height 550
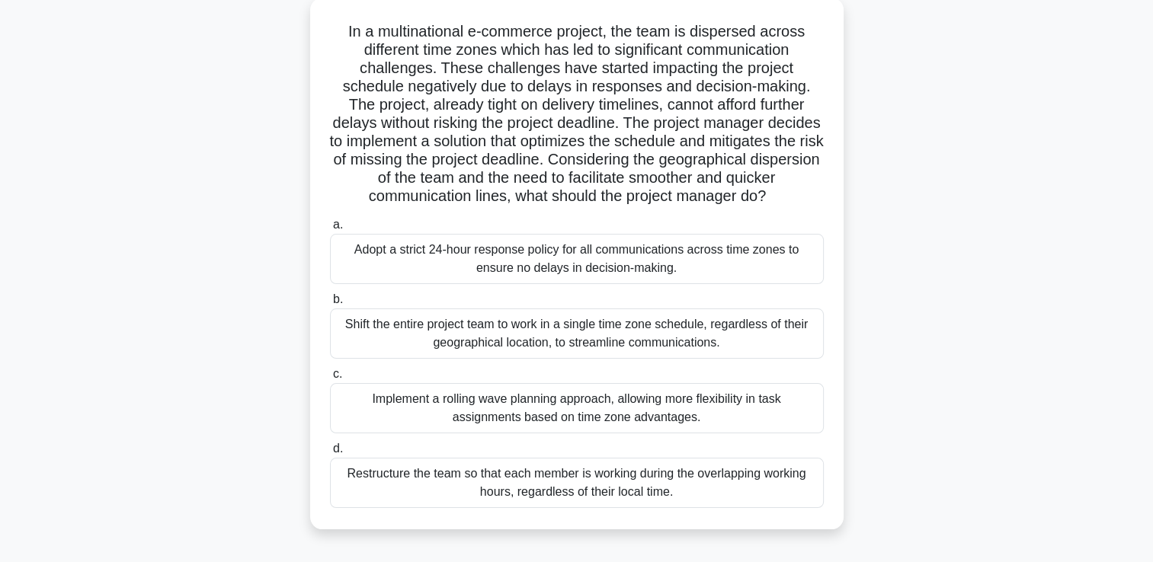
scroll to position [91, 0]
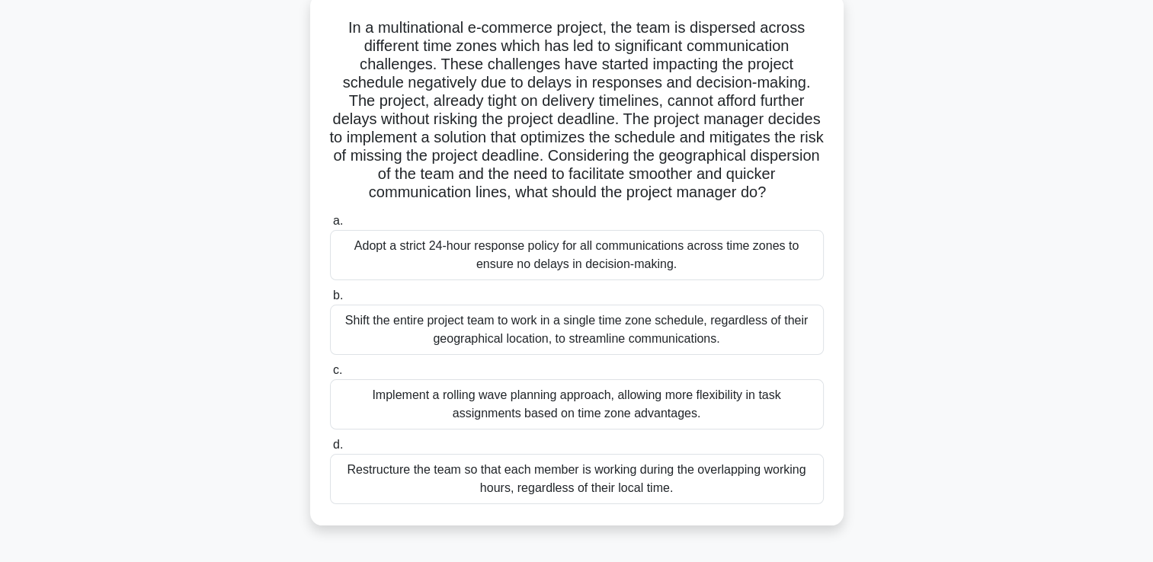
click at [613, 418] on div "Implement a rolling wave planning approach, allowing more flexibility in task a…" at bounding box center [577, 404] width 494 height 50
click at [330, 376] on input "c. Implement a rolling wave planning approach, allowing more flexibility in tas…" at bounding box center [330, 371] width 0 height 10
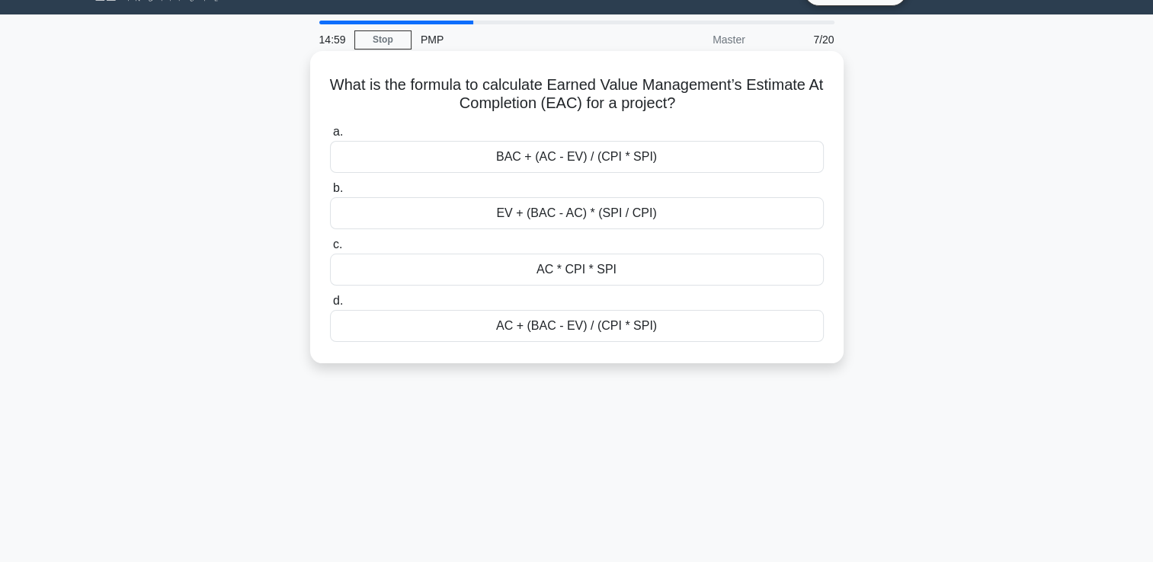
scroll to position [0, 0]
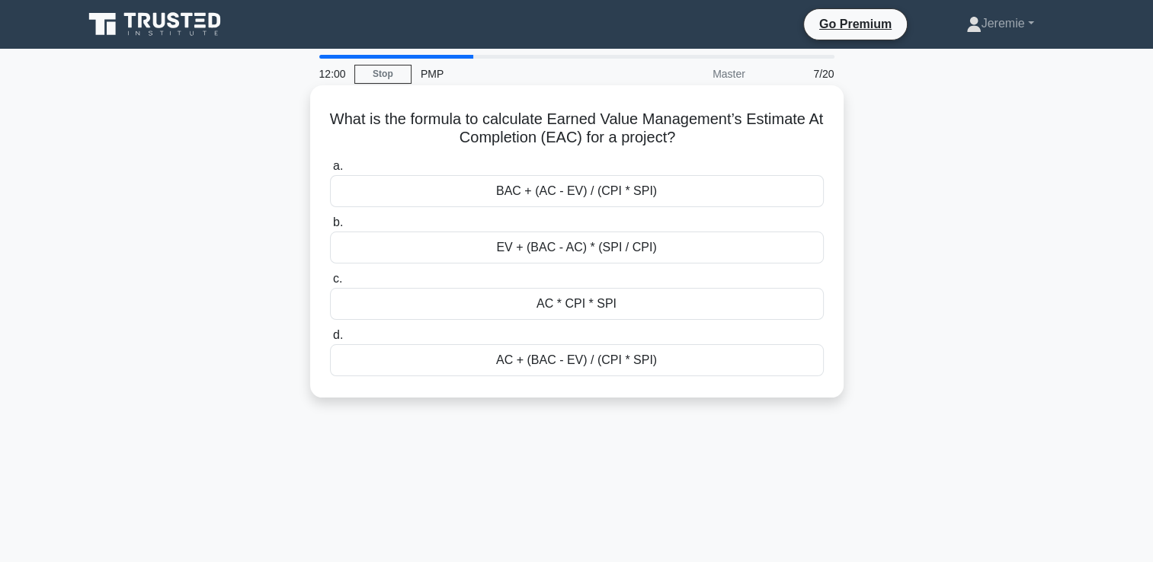
click at [573, 201] on div "BAC + (AC - EV) / (CPI * SPI)" at bounding box center [577, 191] width 494 height 32
click at [330, 171] on input "a. BAC + (AC - EV) / (CPI * SPI)" at bounding box center [330, 167] width 0 height 10
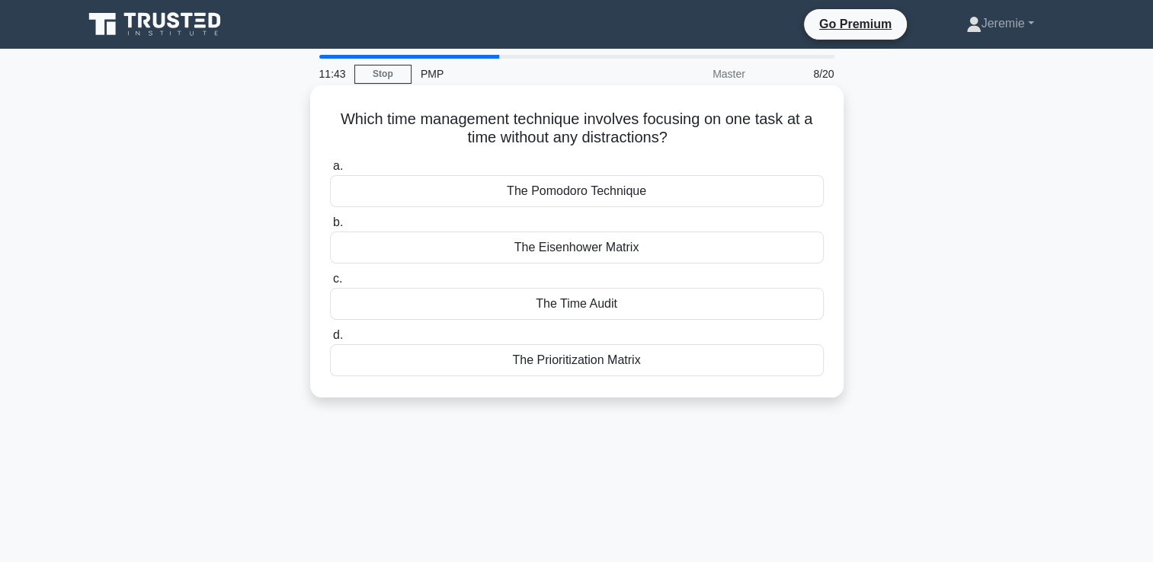
click at [802, 194] on div "The Pomodoro Technique" at bounding box center [577, 191] width 494 height 32
click at [330, 171] on input "a. The Pomodoro Technique" at bounding box center [330, 167] width 0 height 10
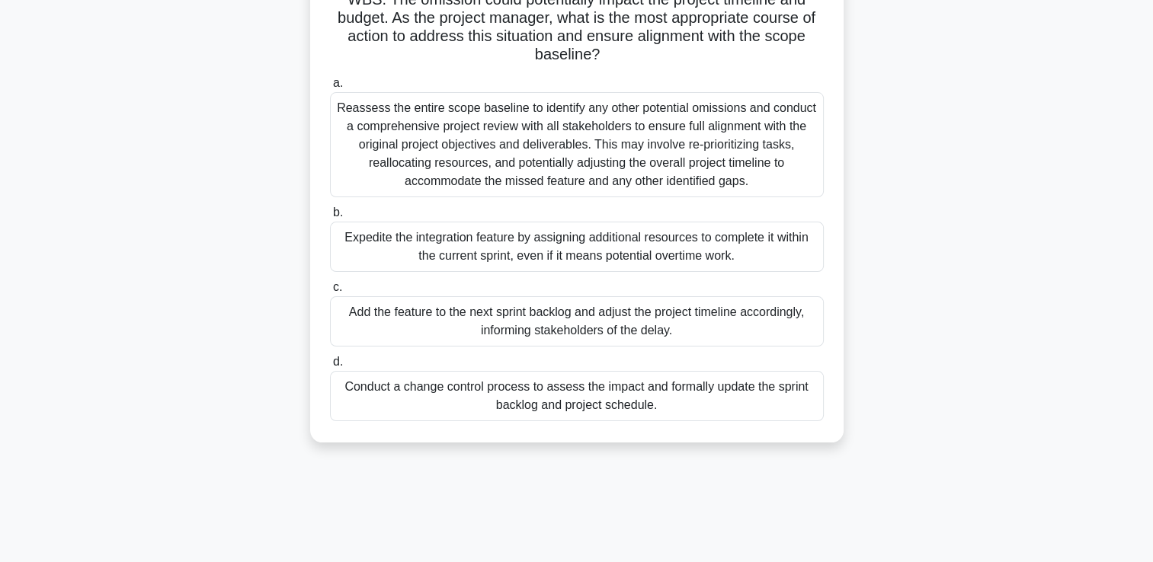
scroll to position [213, 0]
click at [247, 120] on div "You are managing a complex software development project. During a sprint review…" at bounding box center [577, 169] width 1006 height 587
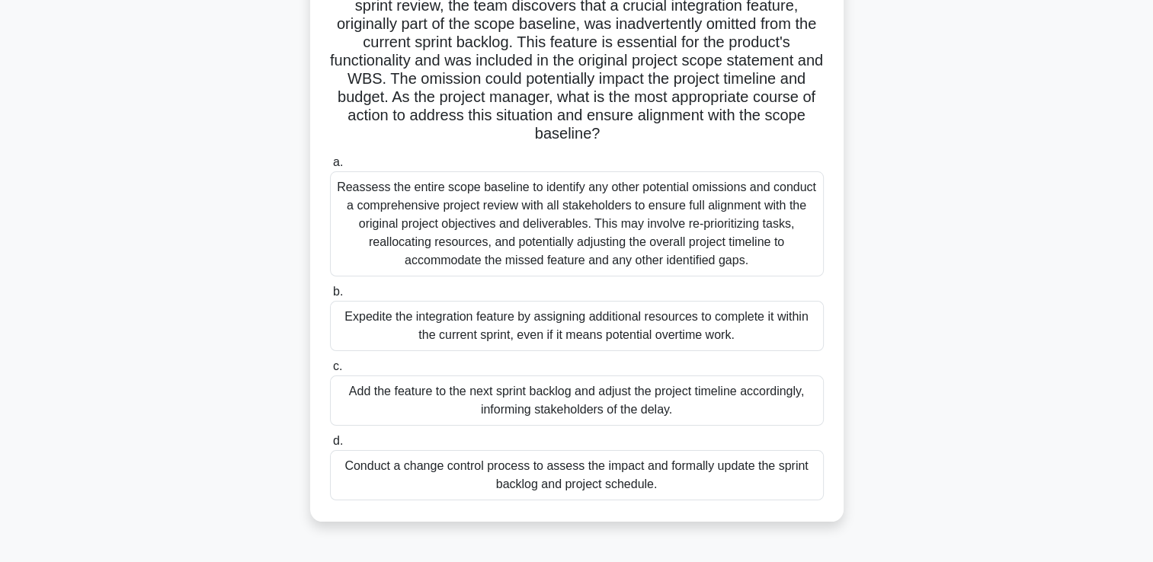
scroll to position [139, 0]
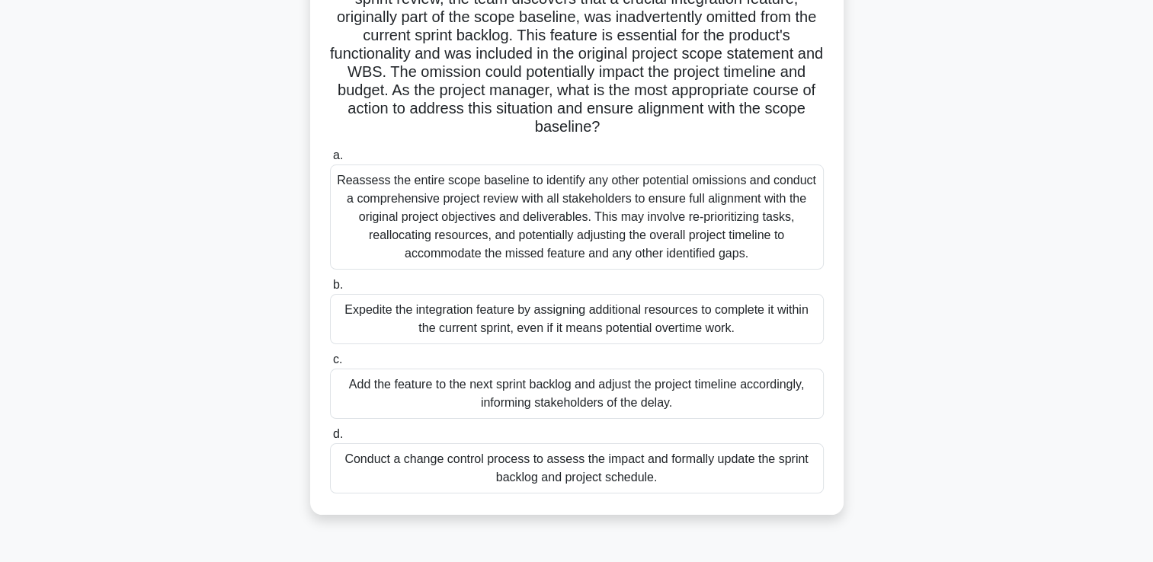
click at [542, 468] on div "Conduct a change control process to assess the impact and formally update the s…" at bounding box center [577, 468] width 494 height 50
click at [330, 440] on input "d. Conduct a change control process to assess the impact and formally update th…" at bounding box center [330, 435] width 0 height 10
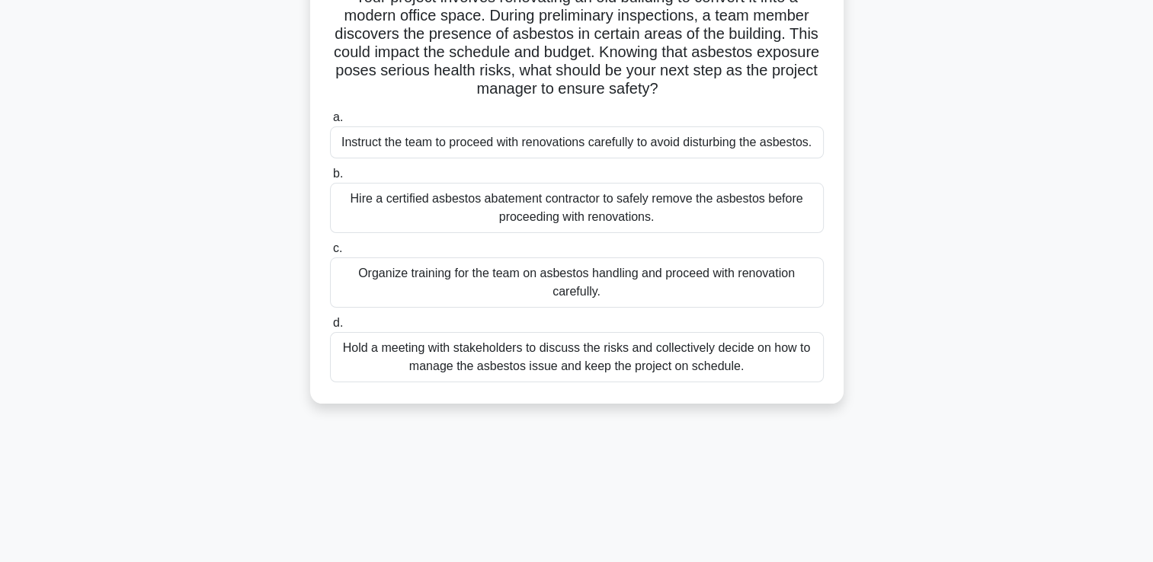
scroll to position [152, 0]
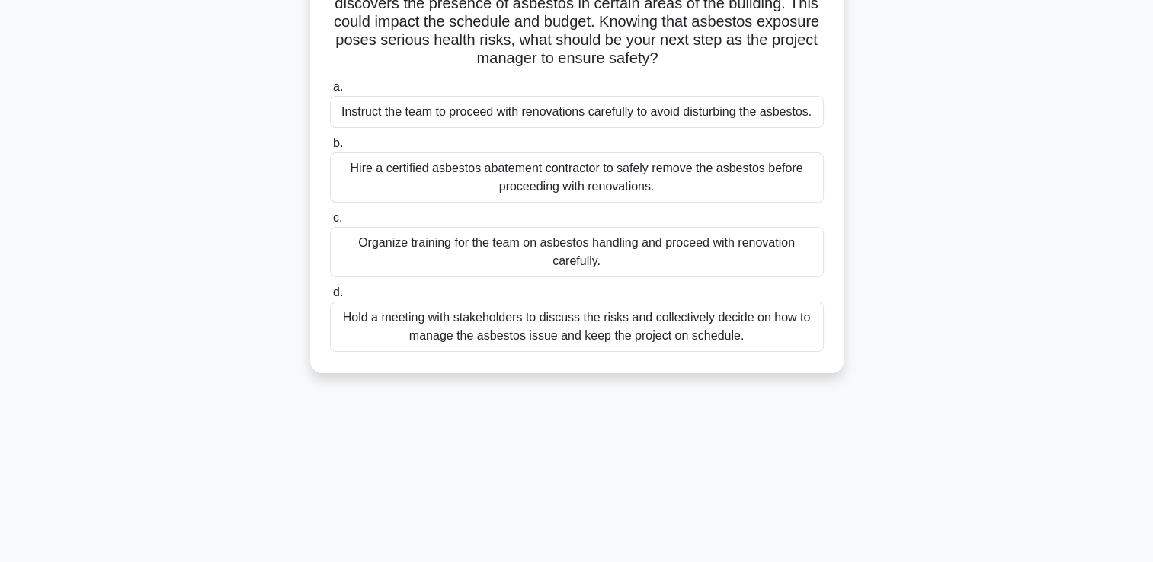
click at [744, 189] on div "Hire a certified asbestos abatement contractor to safely remove the asbestos be…" at bounding box center [577, 177] width 494 height 50
click at [330, 149] on input "b. Hire a certified asbestos abatement contractor to safely remove the asbestos…" at bounding box center [330, 144] width 0 height 10
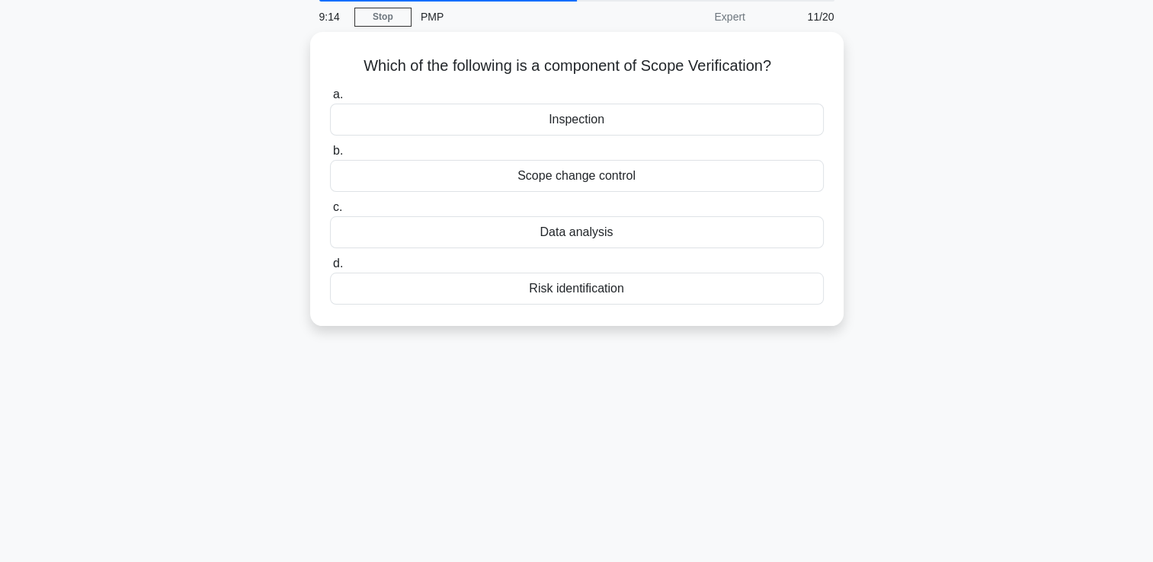
scroll to position [61, 0]
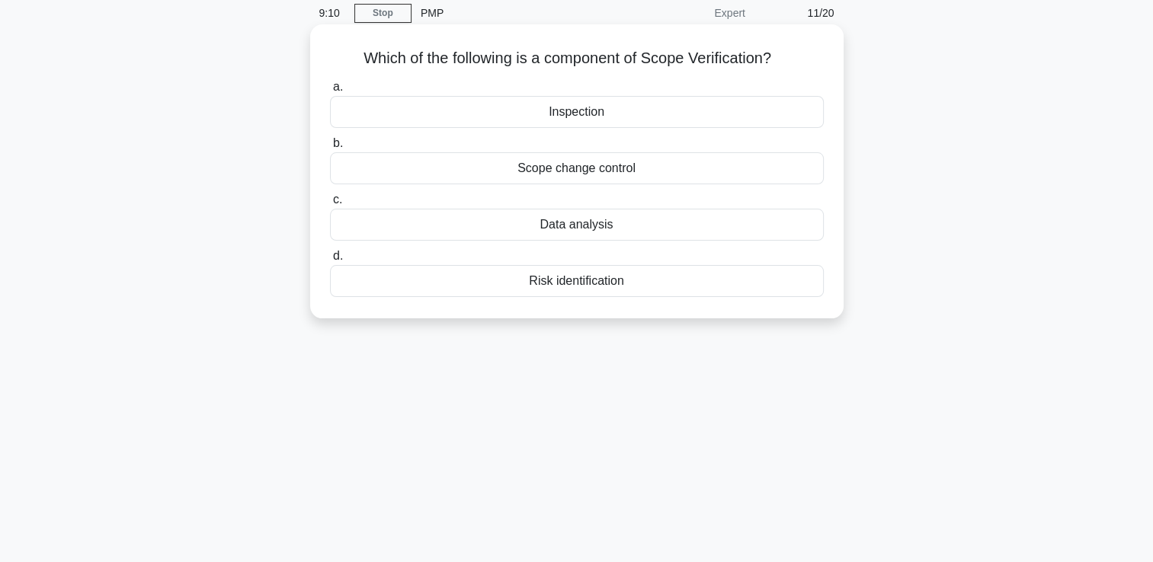
click at [775, 174] on div "Scope change control" at bounding box center [577, 168] width 494 height 32
click at [330, 149] on input "b. Scope change control" at bounding box center [330, 144] width 0 height 10
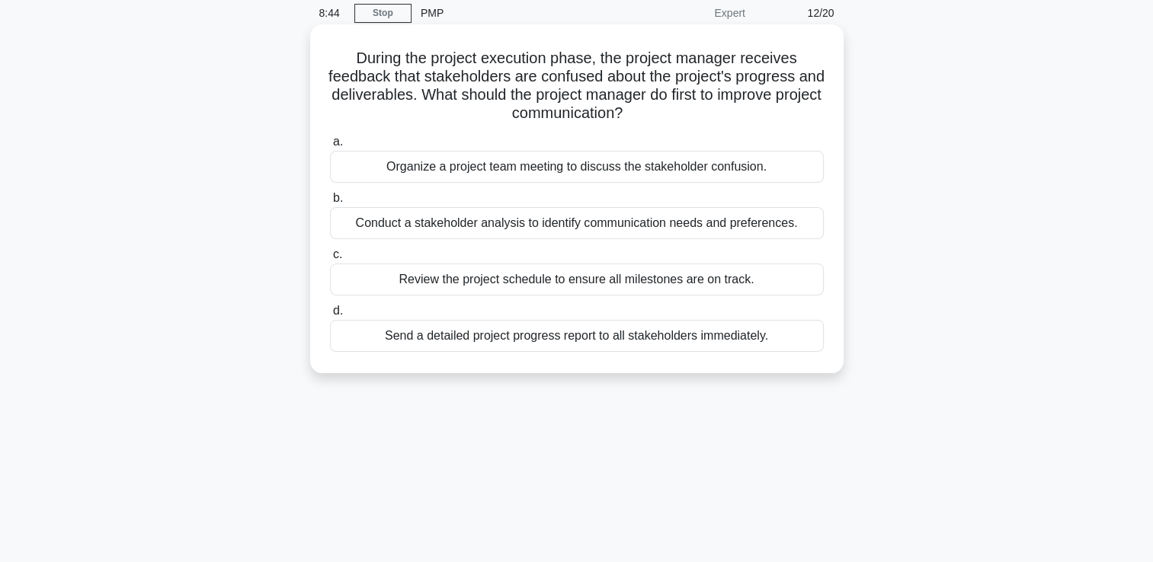
click at [641, 166] on div "Organize a project team meeting to discuss the stakeholder confusion." at bounding box center [577, 167] width 494 height 32
click at [330, 147] on input "a. Organize a project team meeting to discuss the stakeholder confusion." at bounding box center [330, 142] width 0 height 10
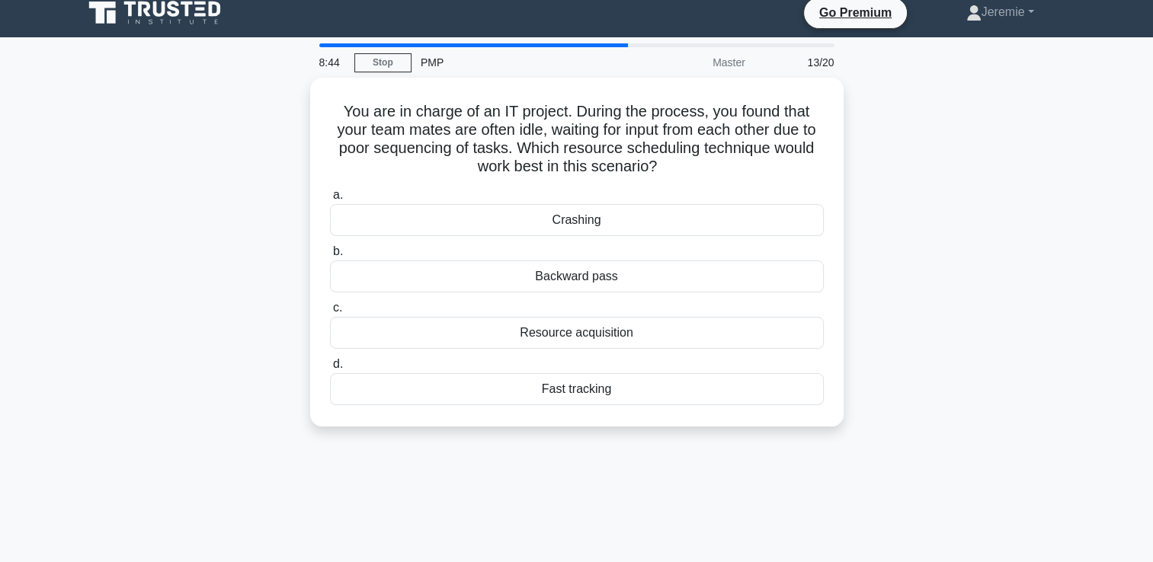
scroll to position [0, 0]
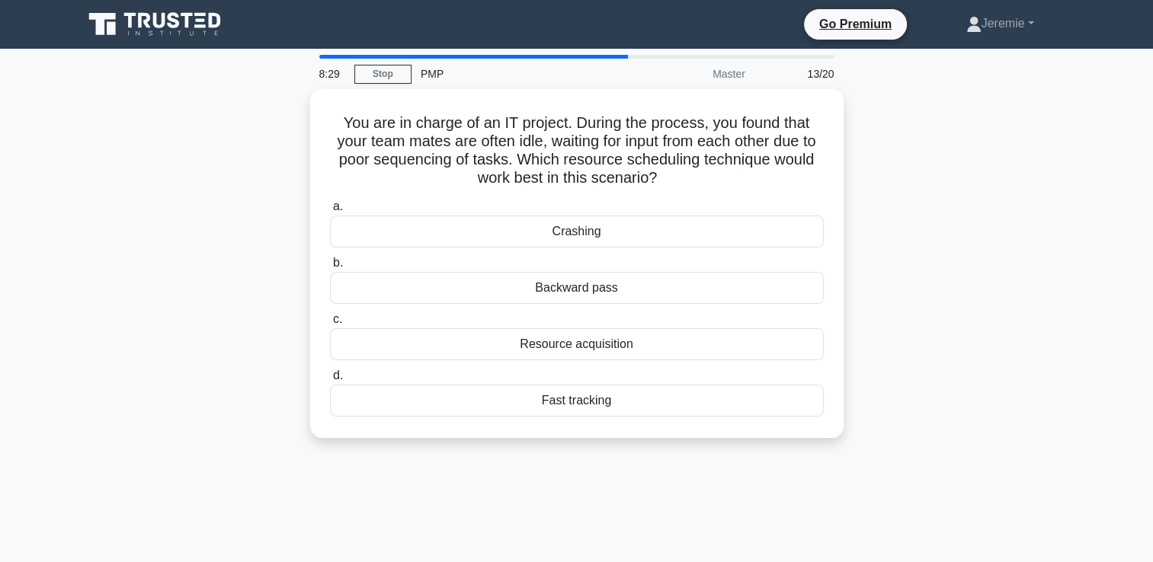
click at [239, 218] on div "You are in charge of an IT project. During the process, you found that your tea…" at bounding box center [577, 272] width 1006 height 367
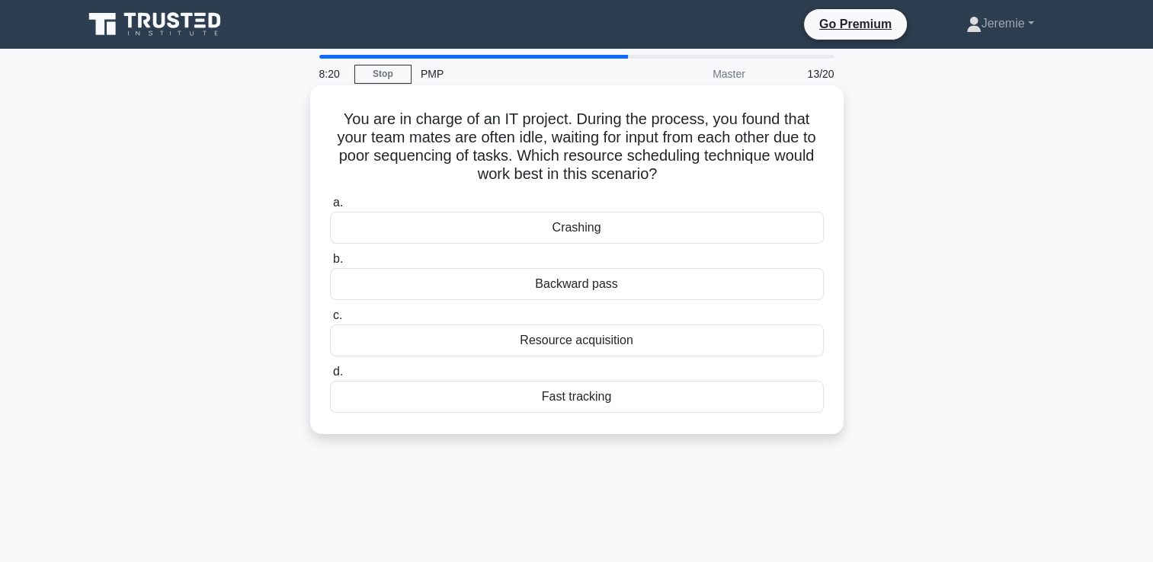
click at [596, 232] on div "Crashing" at bounding box center [577, 228] width 494 height 32
click at [330, 208] on input "a. Crashing" at bounding box center [330, 203] width 0 height 10
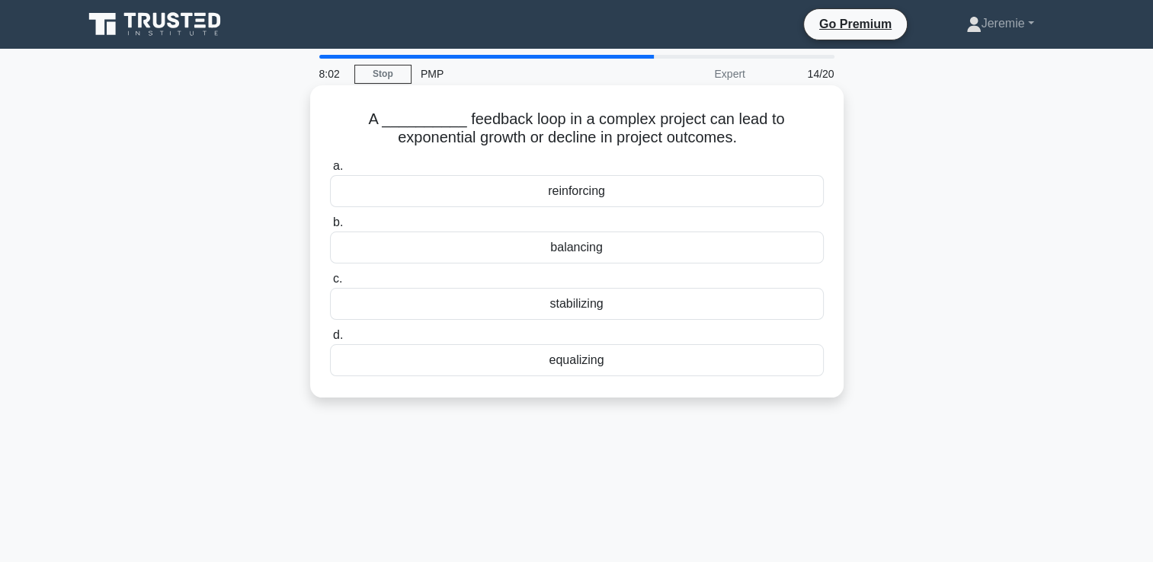
click at [597, 194] on div "reinforcing" at bounding box center [577, 191] width 494 height 32
click at [330, 171] on input "a. reinforcing" at bounding box center [330, 167] width 0 height 10
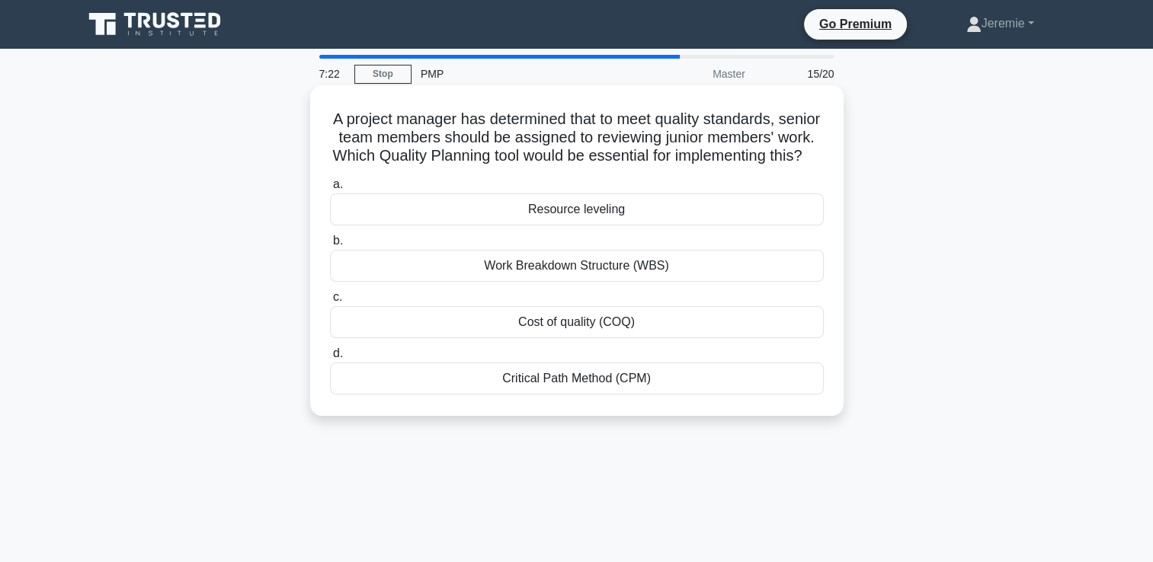
click at [553, 338] on div "Cost of quality (COQ)" at bounding box center [577, 322] width 494 height 32
click at [330, 303] on input "c. Cost of quality (COQ)" at bounding box center [330, 298] width 0 height 10
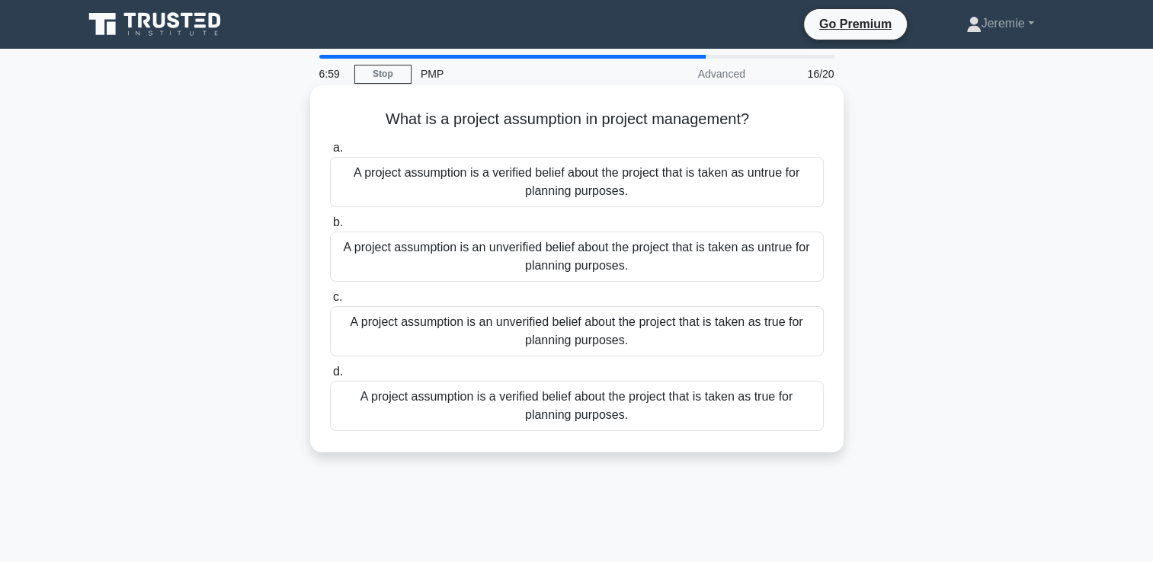
click at [664, 343] on div "A project assumption is an unverified belief about the project that is taken as…" at bounding box center [577, 331] width 494 height 50
click at [330, 303] on input "c. A project assumption is an unverified belief about the project that is taken…" at bounding box center [330, 298] width 0 height 10
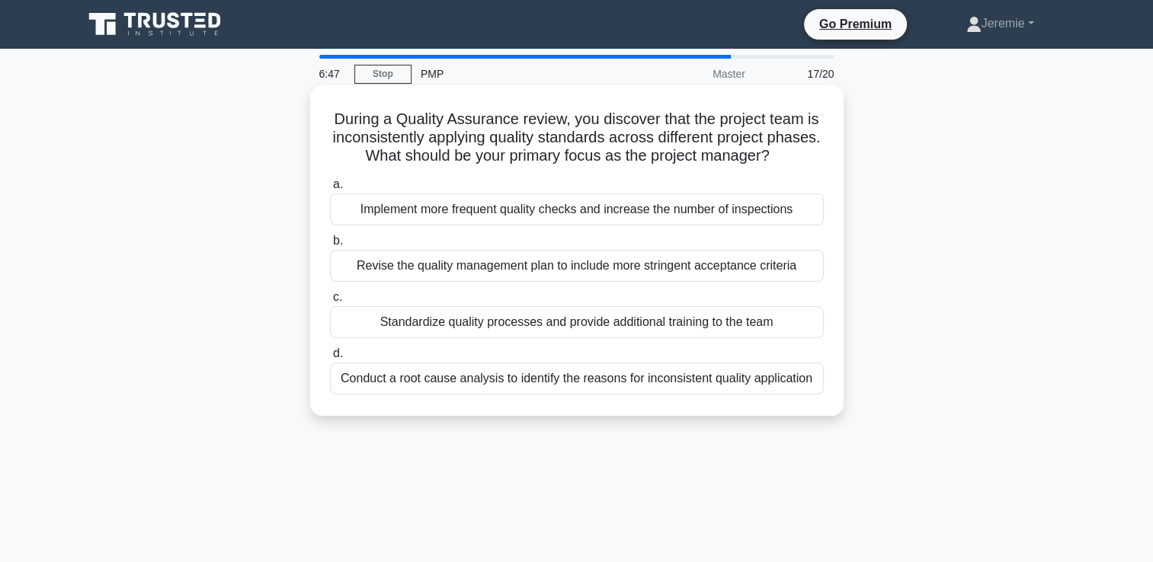
click at [470, 133] on h5 "During a Quality Assurance review, you discover that the project team is incons…" at bounding box center [576, 138] width 497 height 56
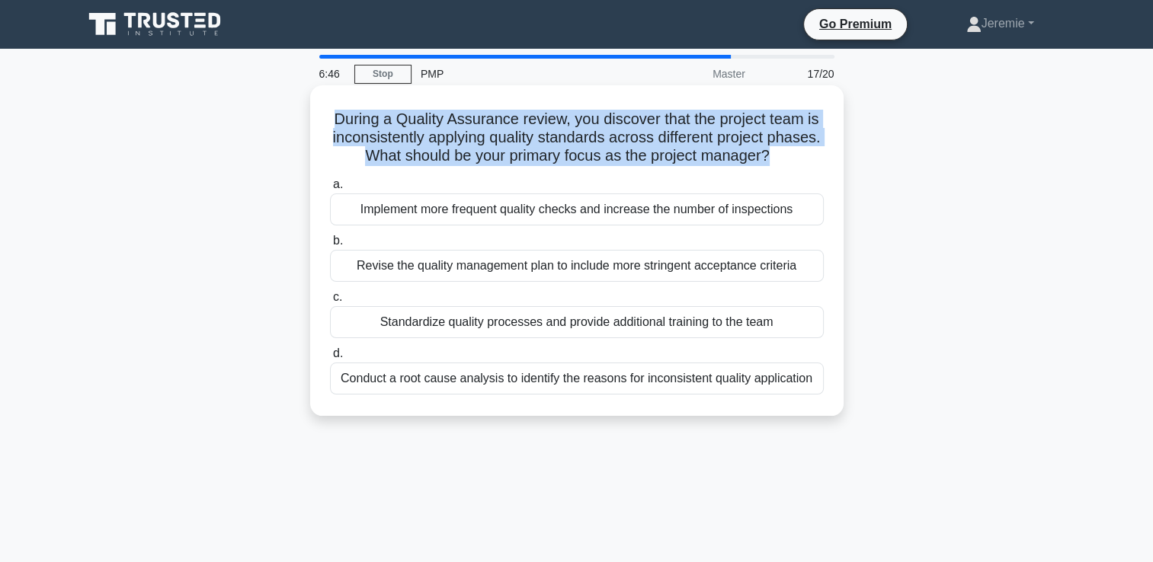
click at [470, 133] on h5 "During a Quality Assurance review, you discover that the project team is incons…" at bounding box center [576, 138] width 497 height 56
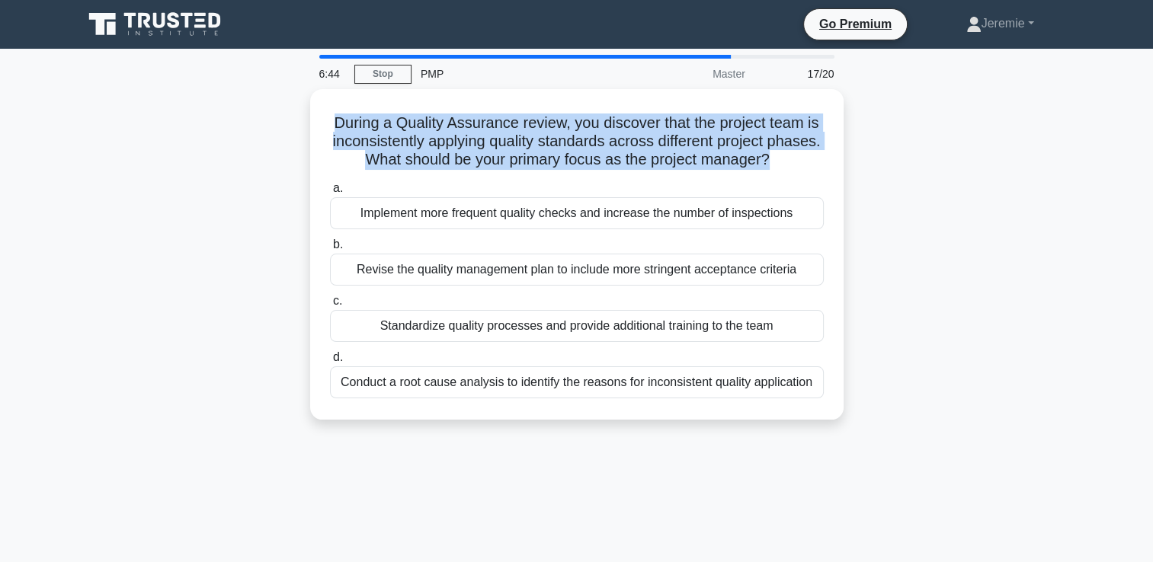
click at [238, 191] on div "During a Quality Assurance review, you discover that the project team is incons…" at bounding box center [577, 263] width 1006 height 349
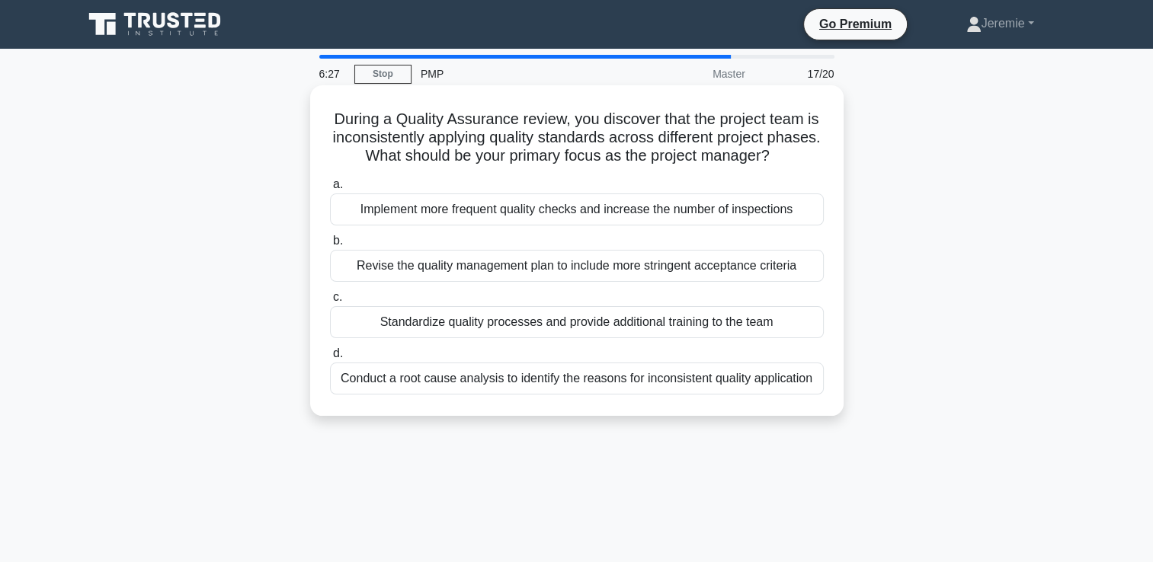
click at [605, 386] on div "Conduct a root cause analysis to identify the reasons for inconsistent quality …" at bounding box center [577, 379] width 494 height 32
click at [330, 359] on input "d. Conduct a root cause analysis to identify the reasons for inconsistent quali…" at bounding box center [330, 354] width 0 height 10
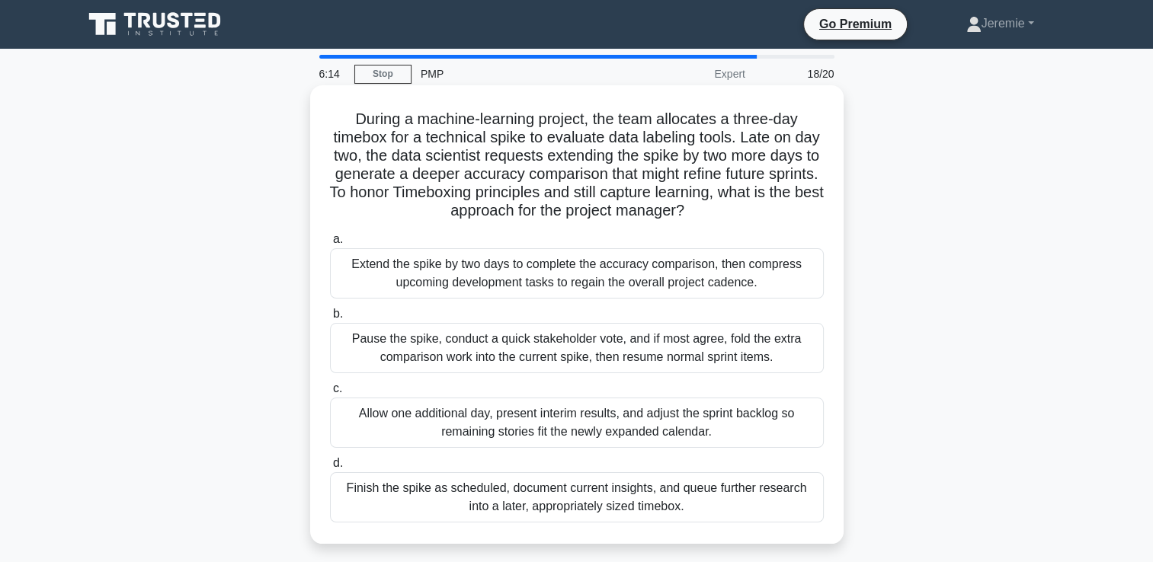
click at [475, 192] on h5 "During a machine-learning project, the team allocates a three-day timebox for a…" at bounding box center [576, 165] width 497 height 111
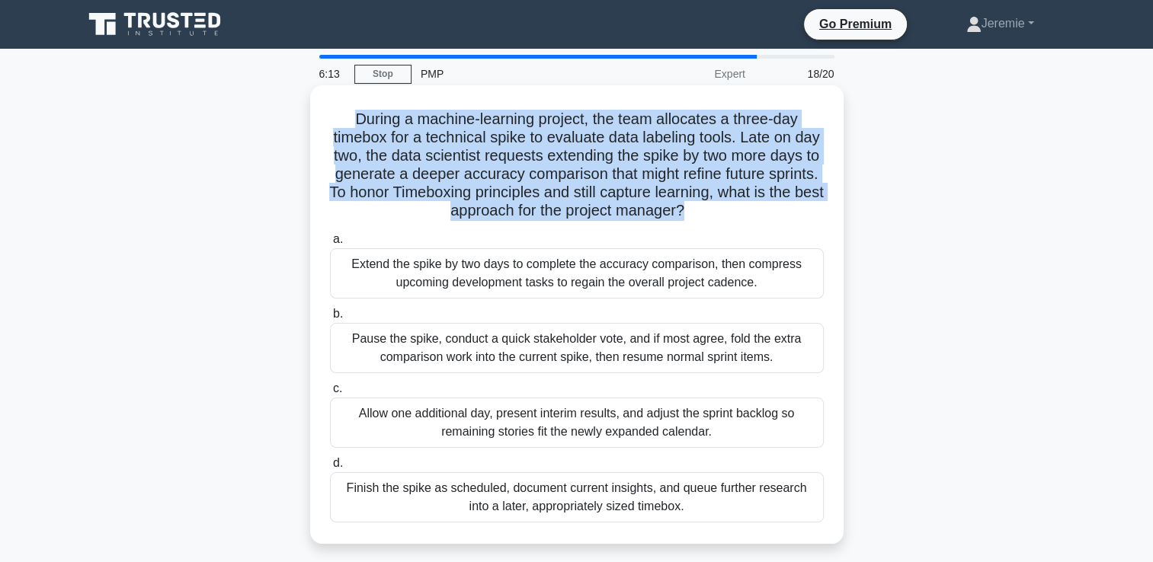
click at [475, 192] on h5 "During a machine-learning project, the team allocates a three-day timebox for a…" at bounding box center [576, 165] width 497 height 111
click at [511, 191] on h5 "During a machine-learning project, the team allocates a three-day timebox for a…" at bounding box center [576, 165] width 497 height 111
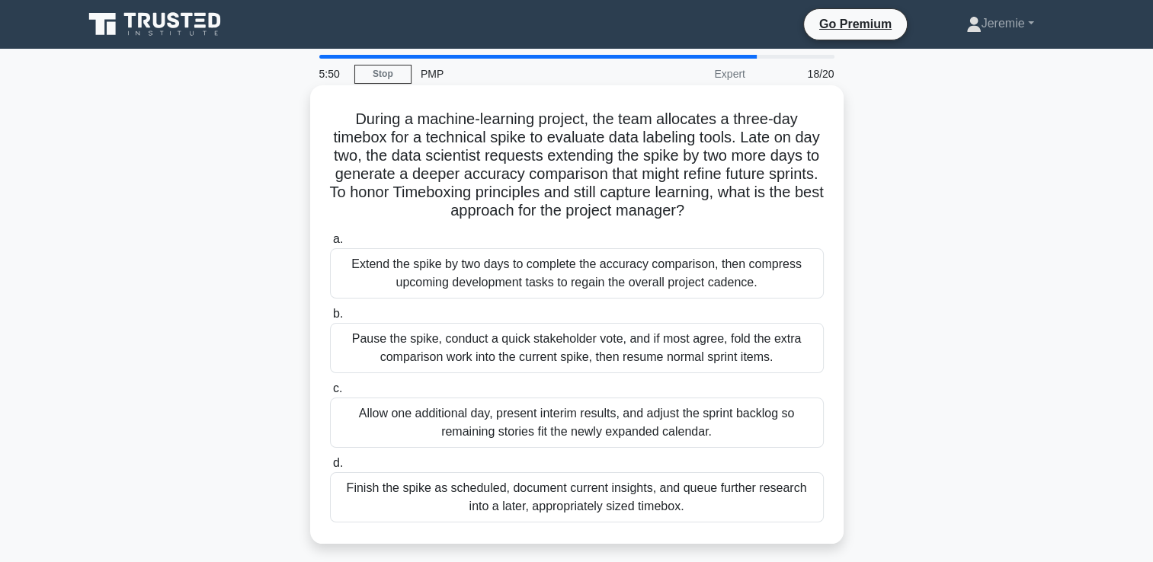
click at [707, 514] on div "Finish the spike as scheduled, document current insights, and queue further res…" at bounding box center [577, 497] width 494 height 50
click at [330, 469] on input "d. Finish the spike as scheduled, document current insights, and queue further …" at bounding box center [330, 464] width 0 height 10
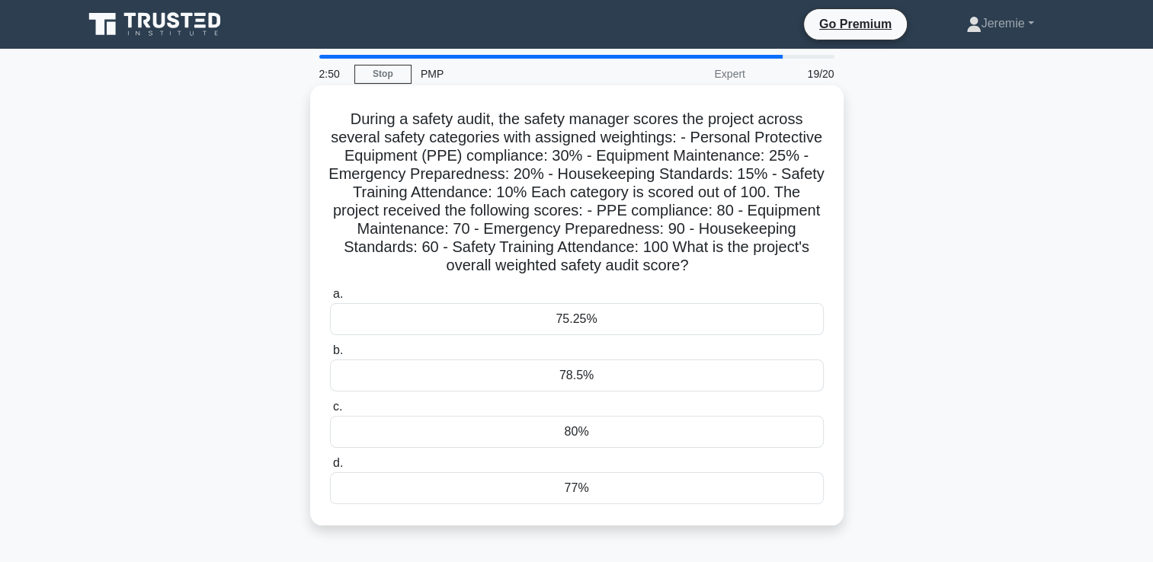
click at [625, 379] on div "78.5%" at bounding box center [577, 376] width 494 height 32
click at [330, 356] on input "b. 78.5%" at bounding box center [330, 351] width 0 height 10
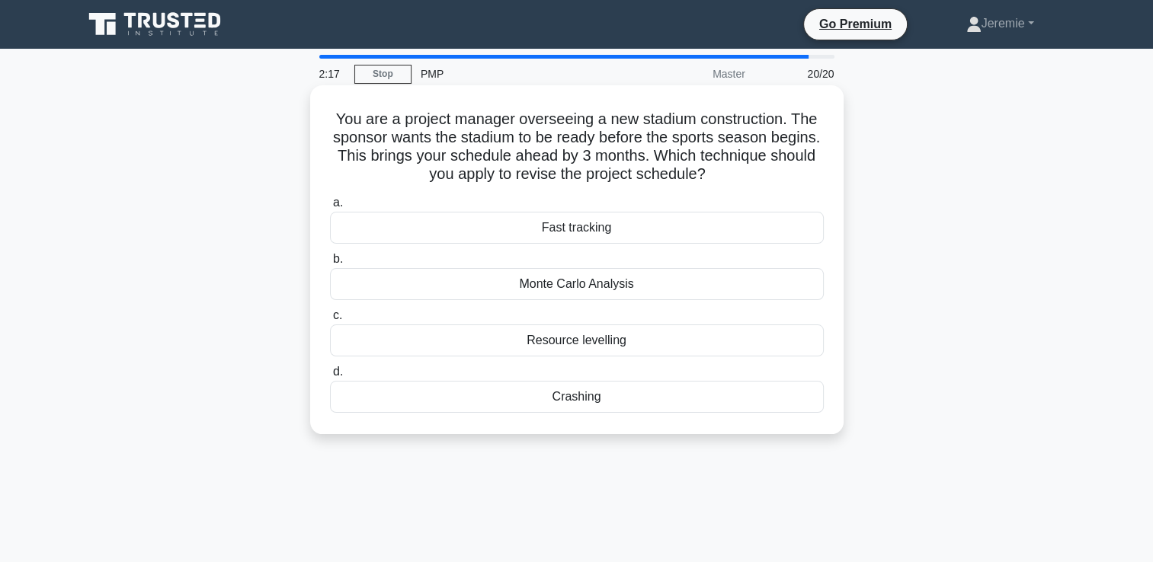
click at [636, 395] on div "Crashing" at bounding box center [577, 397] width 494 height 32
click at [330, 377] on input "d. Crashing" at bounding box center [330, 372] width 0 height 10
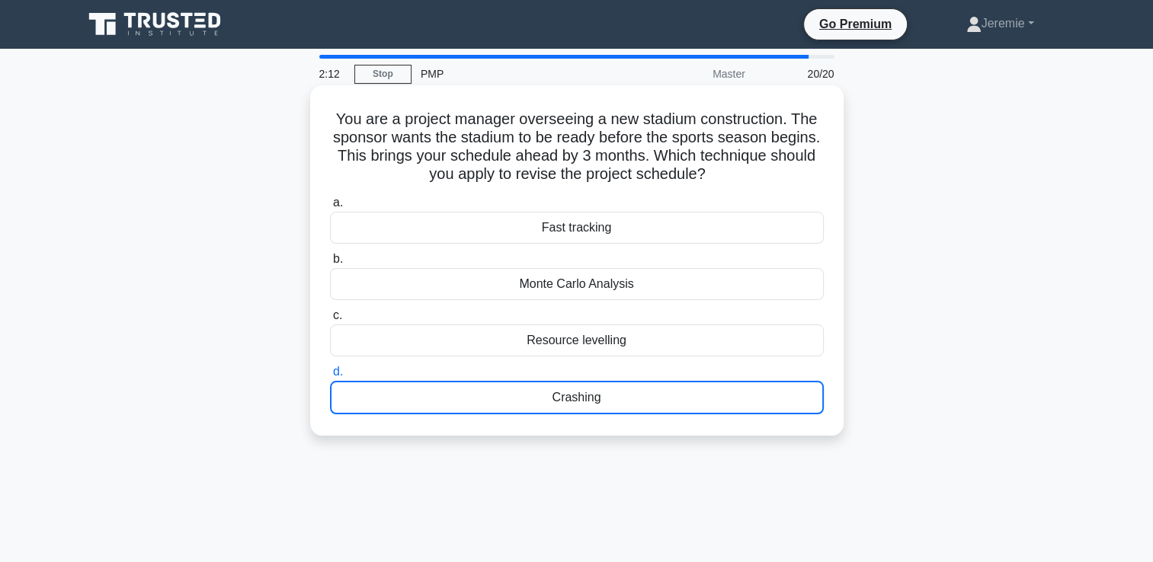
click at [602, 400] on div "Crashing" at bounding box center [577, 398] width 494 height 34
click at [330, 377] on input "d. Crashing" at bounding box center [330, 372] width 0 height 10
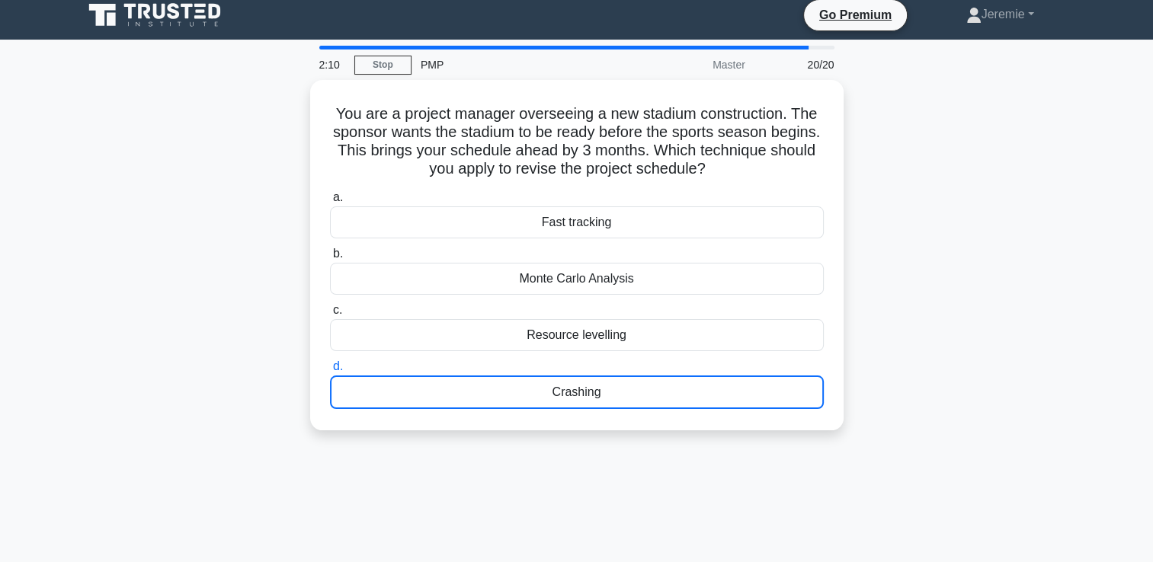
scroll to position [2, 0]
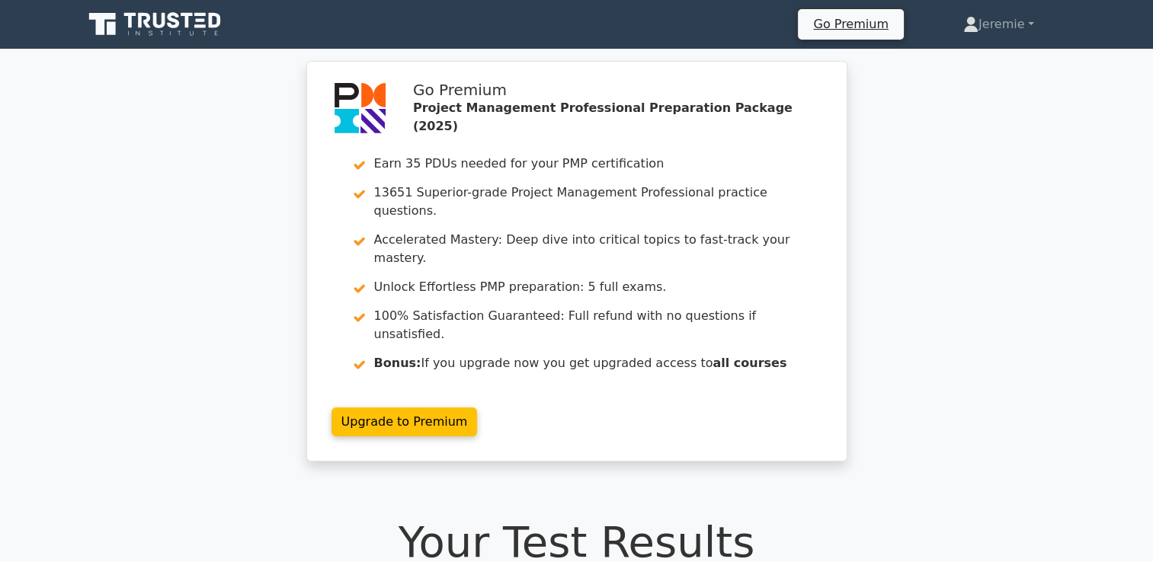
click at [948, 184] on div "Go Premium Project Management Professional Preparation Package (2025) Earn 35 P…" at bounding box center [576, 270] width 1153 height 419
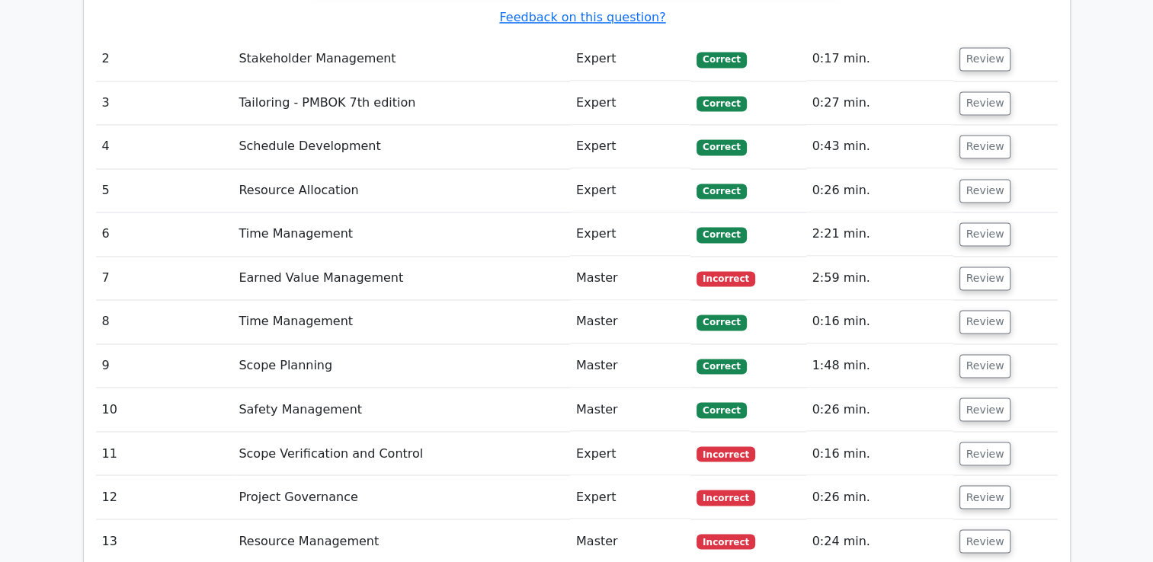
scroll to position [2443, 0]
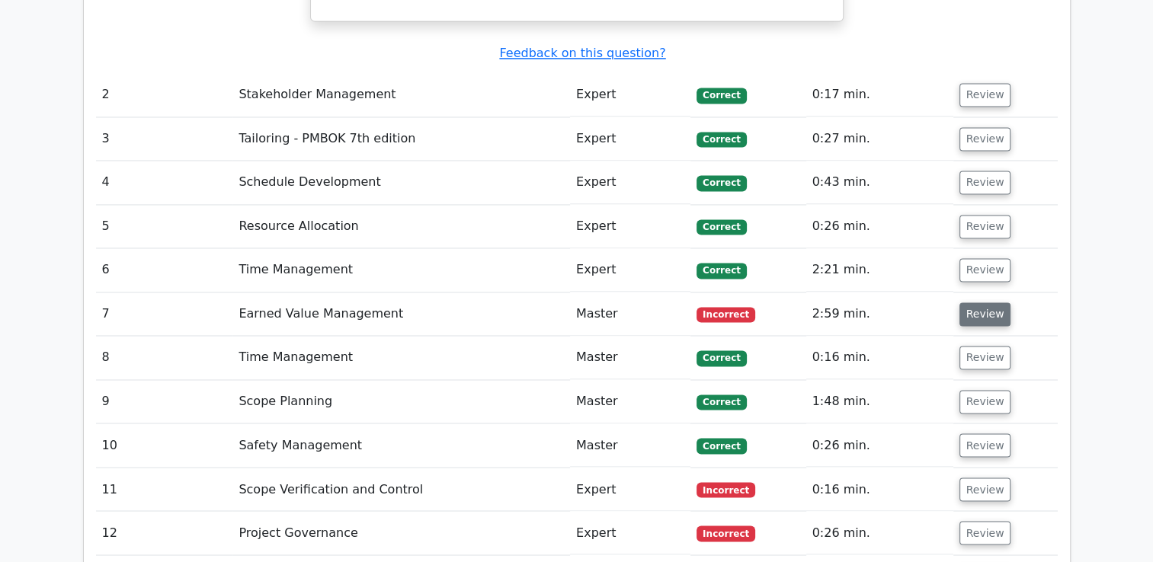
click at [994, 303] on button "Review" at bounding box center [985, 315] width 52 height 24
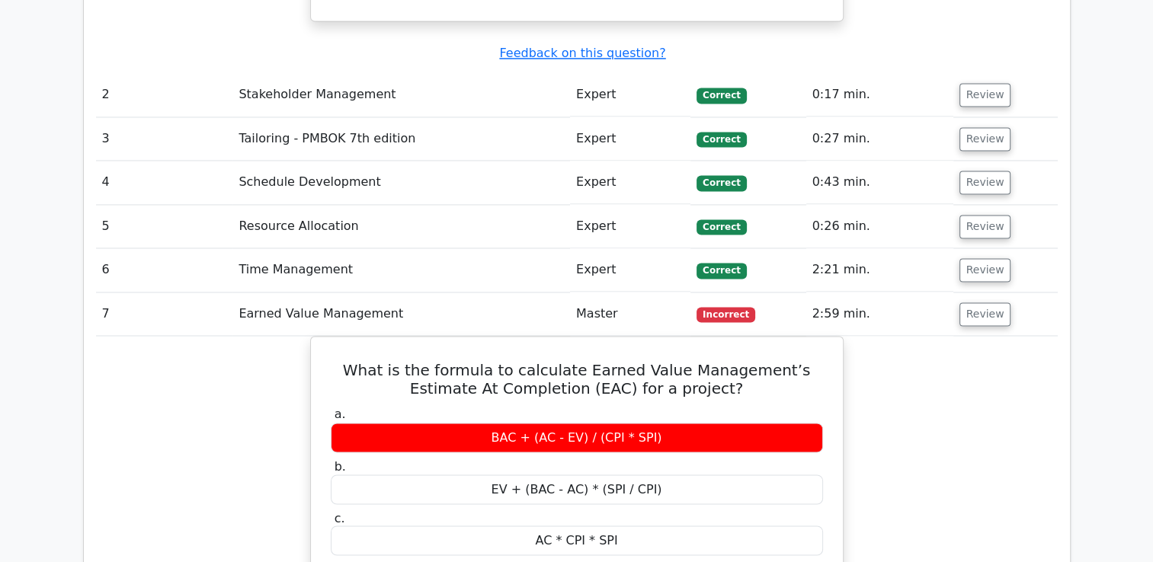
drag, startPoint x: 957, startPoint y: 419, endPoint x: 927, endPoint y: 462, distance: 52.4
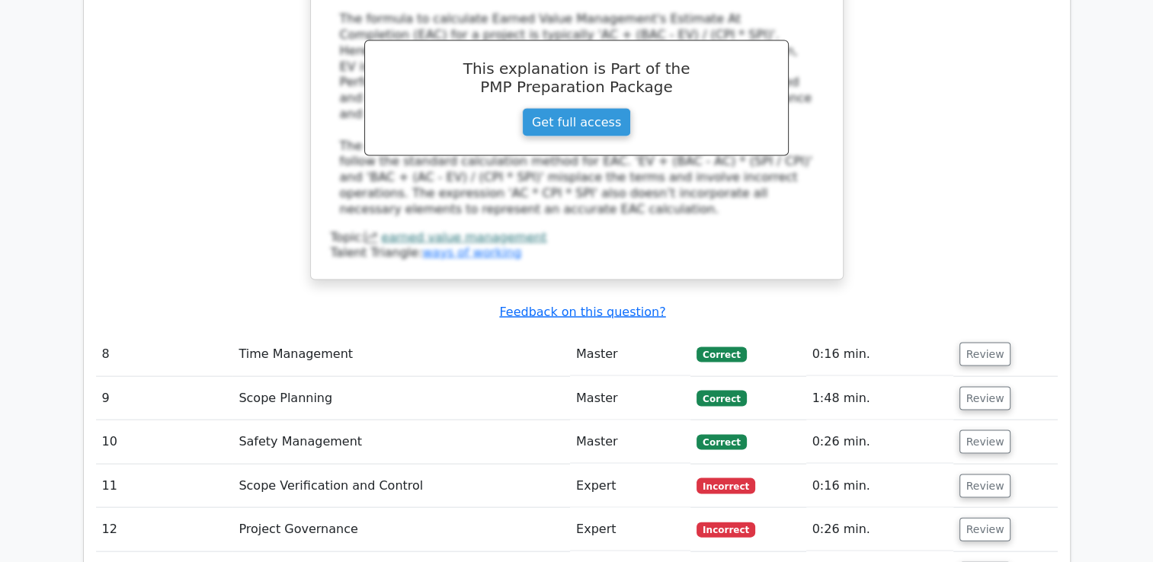
scroll to position [3144, 0]
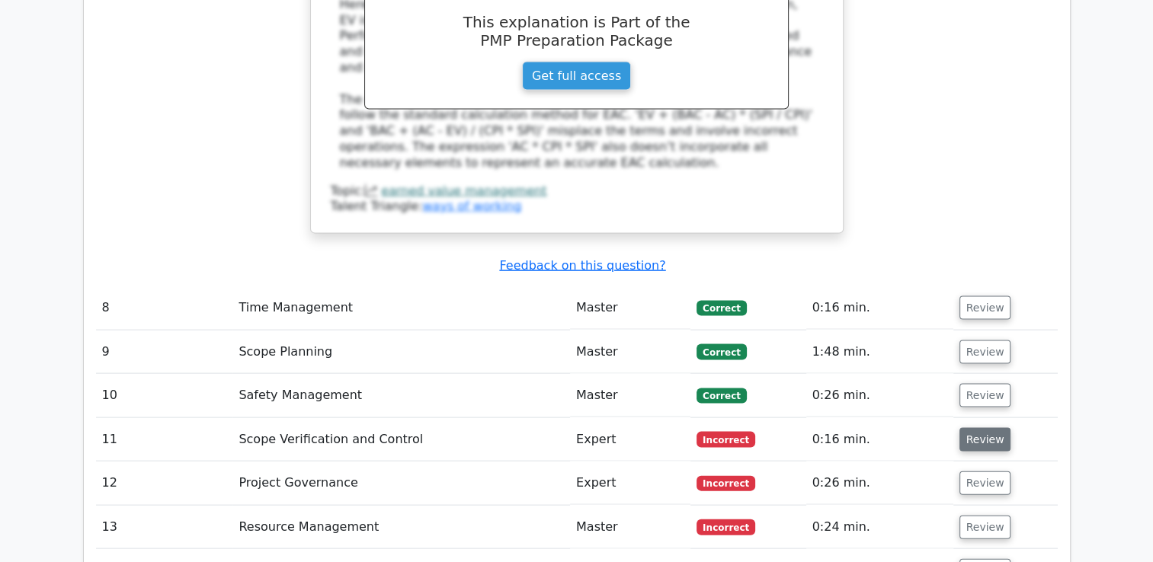
click at [986, 428] on button "Review" at bounding box center [985, 440] width 52 height 24
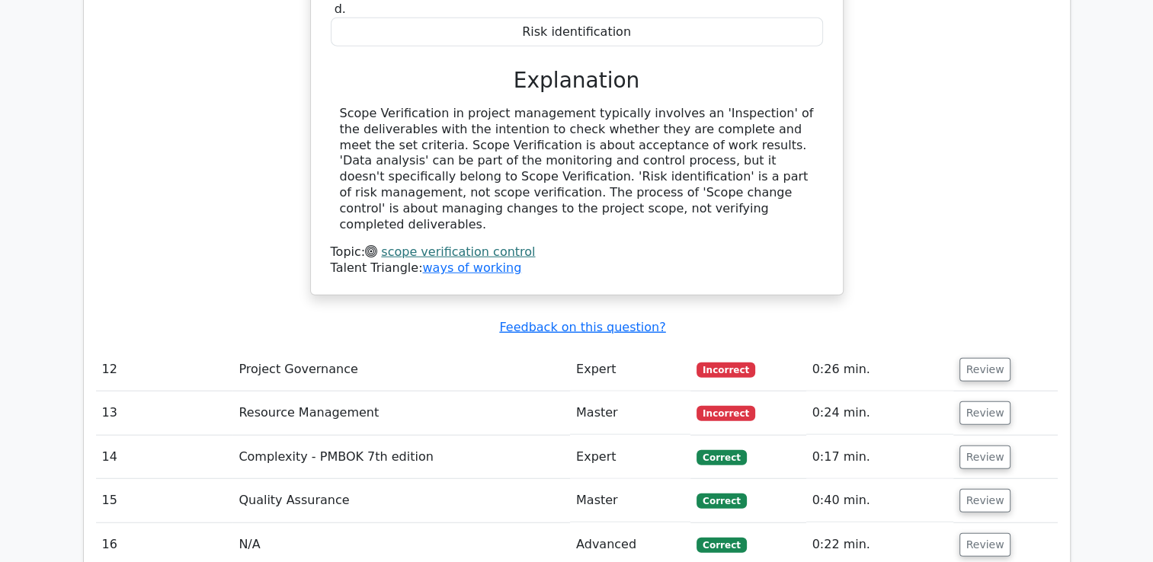
scroll to position [3845, 0]
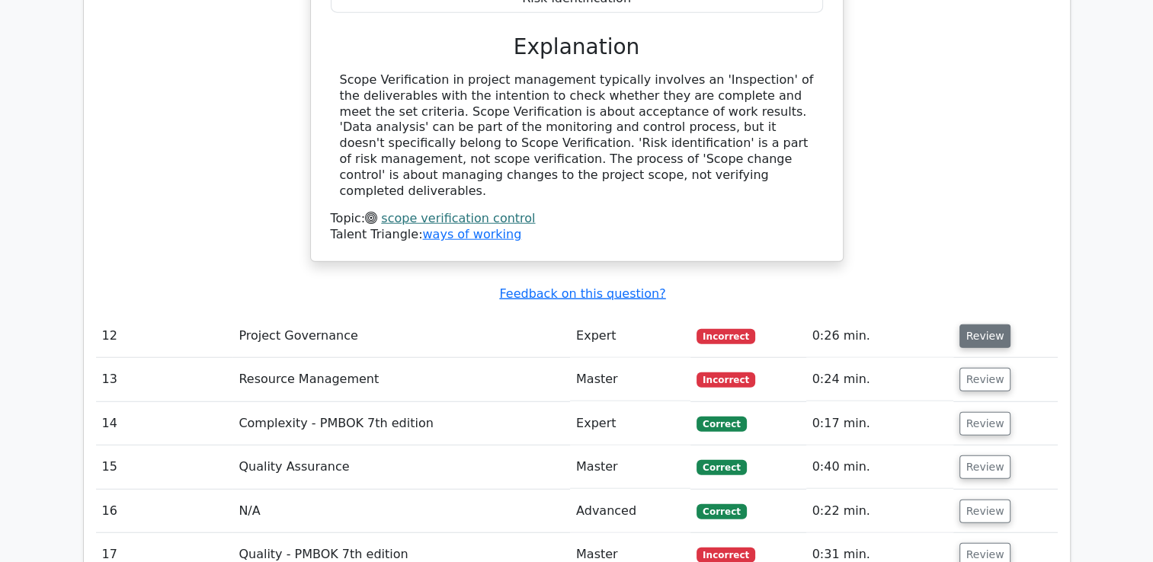
click at [986, 325] on button "Review" at bounding box center [985, 337] width 52 height 24
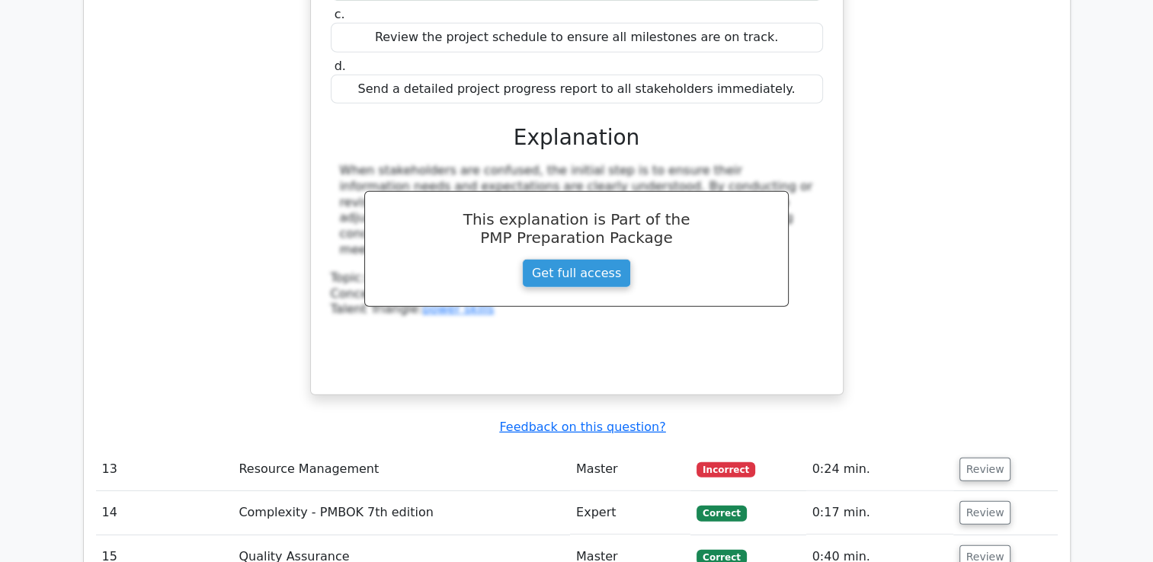
scroll to position [4424, 0]
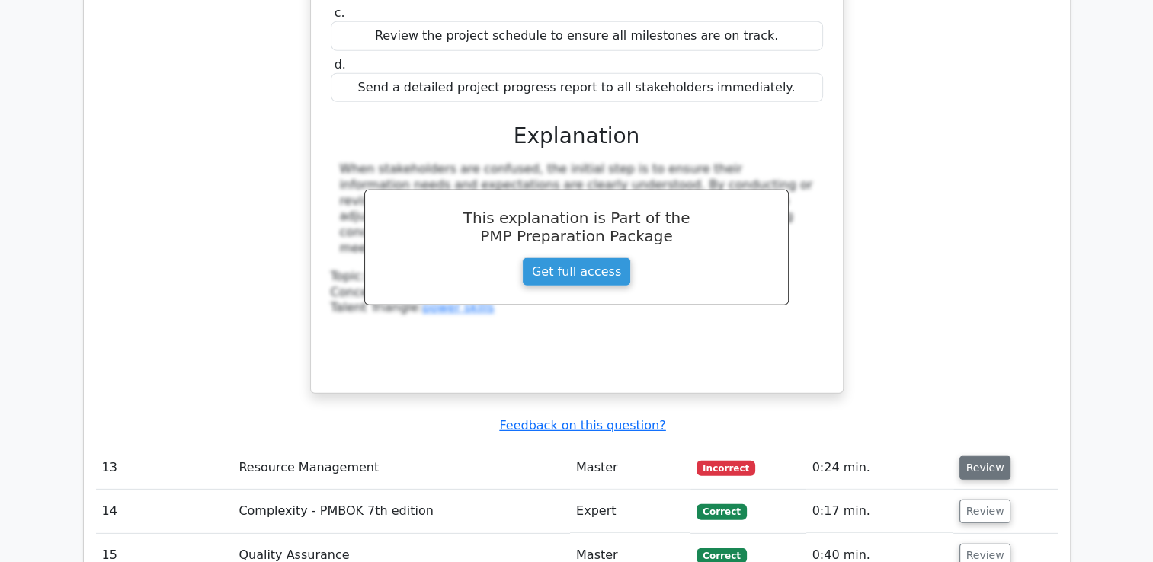
click at [973, 456] on button "Review" at bounding box center [985, 468] width 52 height 24
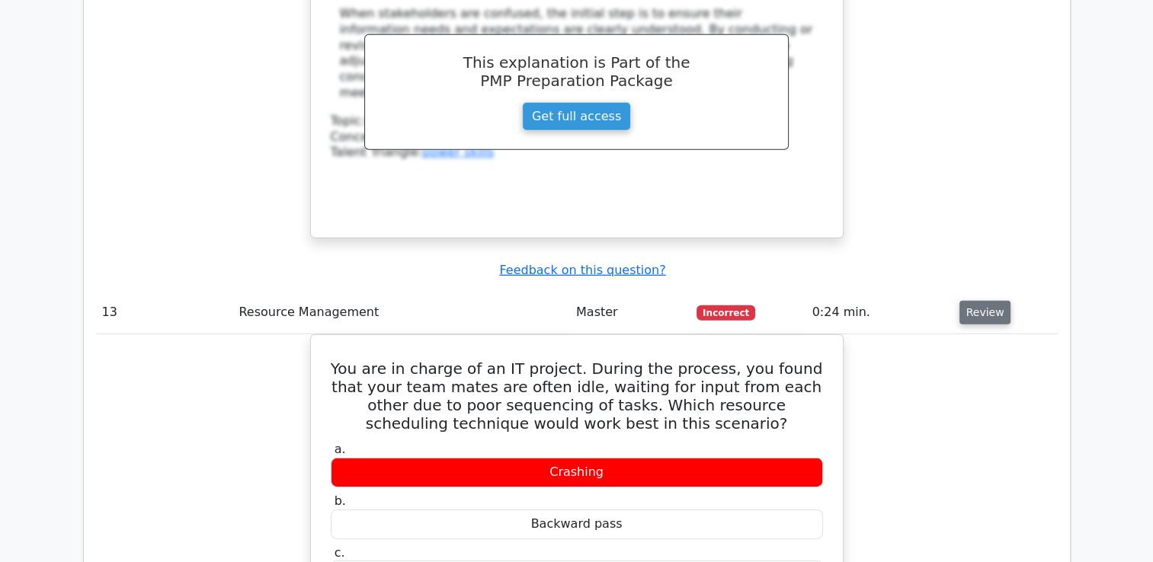
scroll to position [4607, 0]
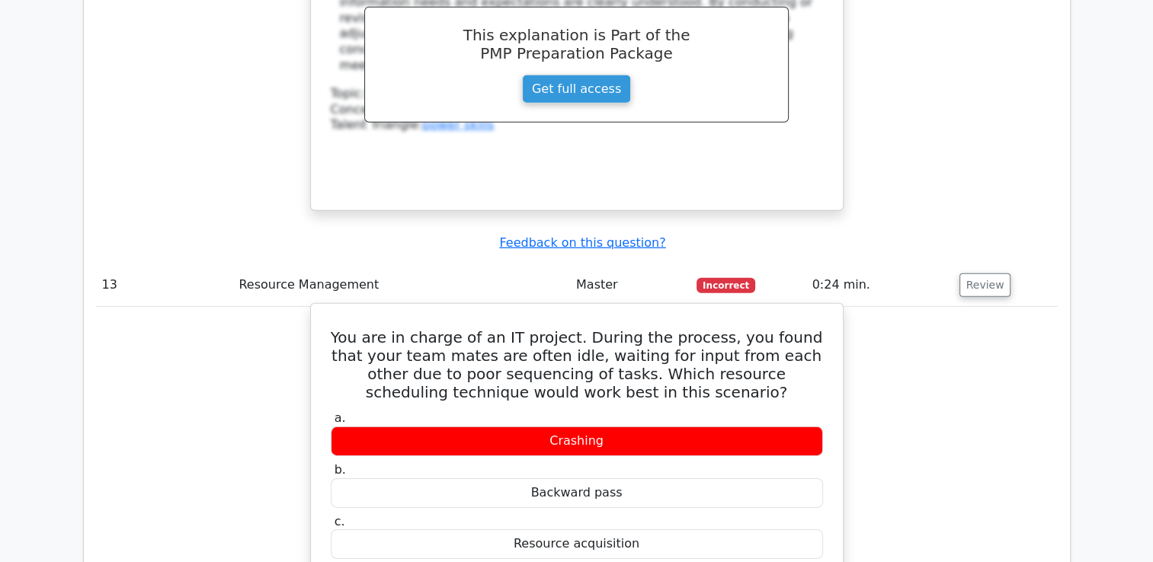
click at [668, 328] on h5 "You are in charge of an IT project. During the process, you found that your tea…" at bounding box center [576, 364] width 495 height 73
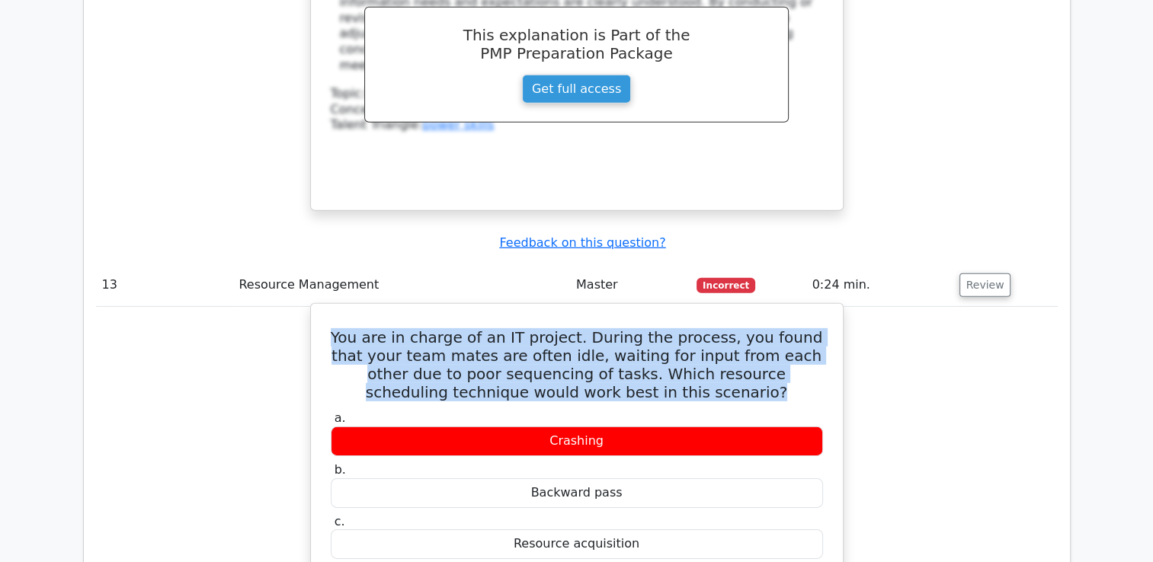
click at [668, 328] on h5 "You are in charge of an IT project. During the process, you found that your tea…" at bounding box center [576, 364] width 495 height 73
drag, startPoint x: 668, startPoint y: 218, endPoint x: 643, endPoint y: 244, distance: 35.6
click at [643, 328] on h5 "You are in charge of an IT project. During the process, you found that your tea…" at bounding box center [576, 364] width 495 height 73
drag, startPoint x: 643, startPoint y: 244, endPoint x: 735, endPoint y: 251, distance: 91.8
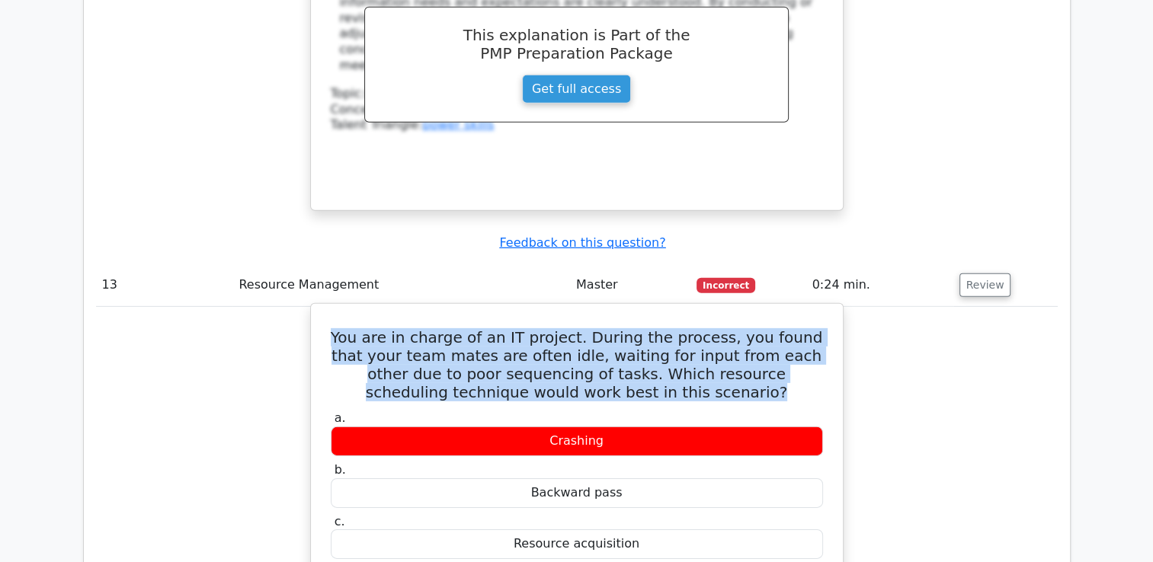
click at [735, 328] on h5 "You are in charge of an IT project. During the process, you found that your tea…" at bounding box center [576, 364] width 495 height 73
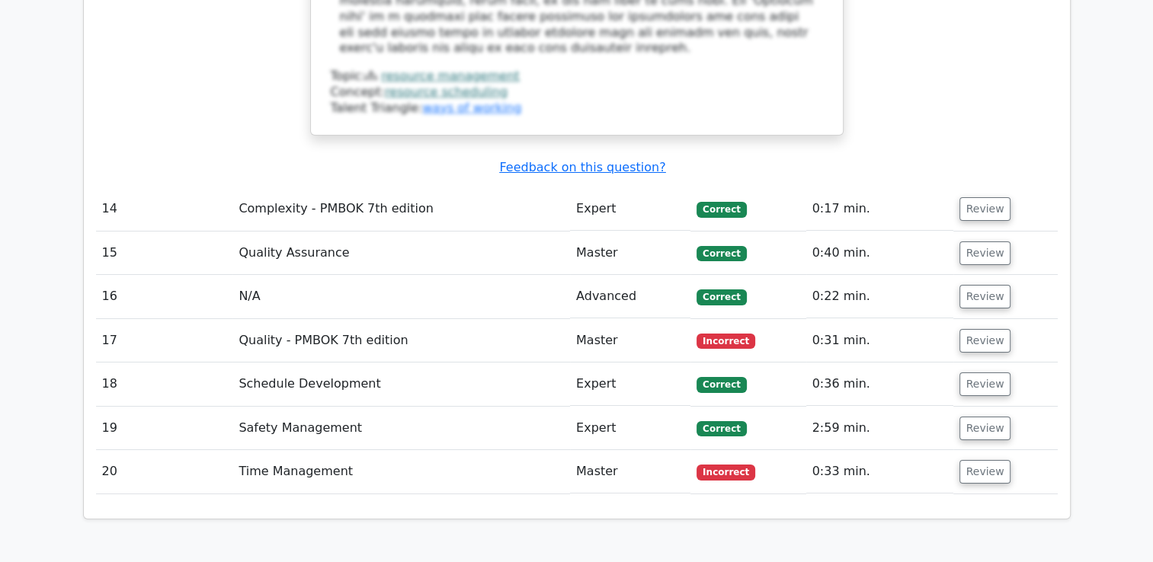
scroll to position [5491, 0]
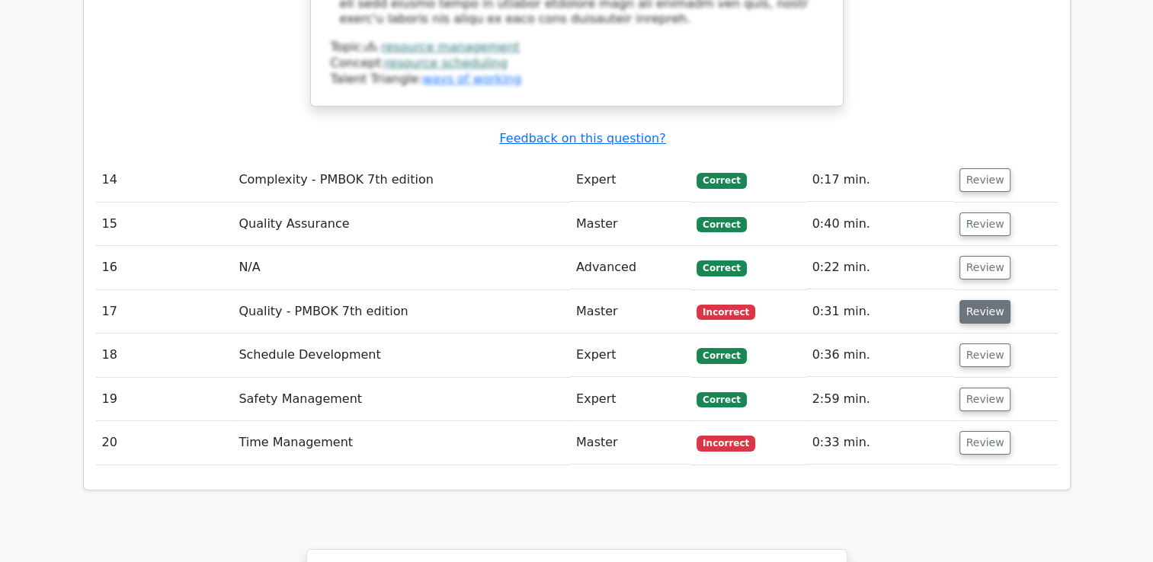
click at [994, 300] on button "Review" at bounding box center [985, 312] width 52 height 24
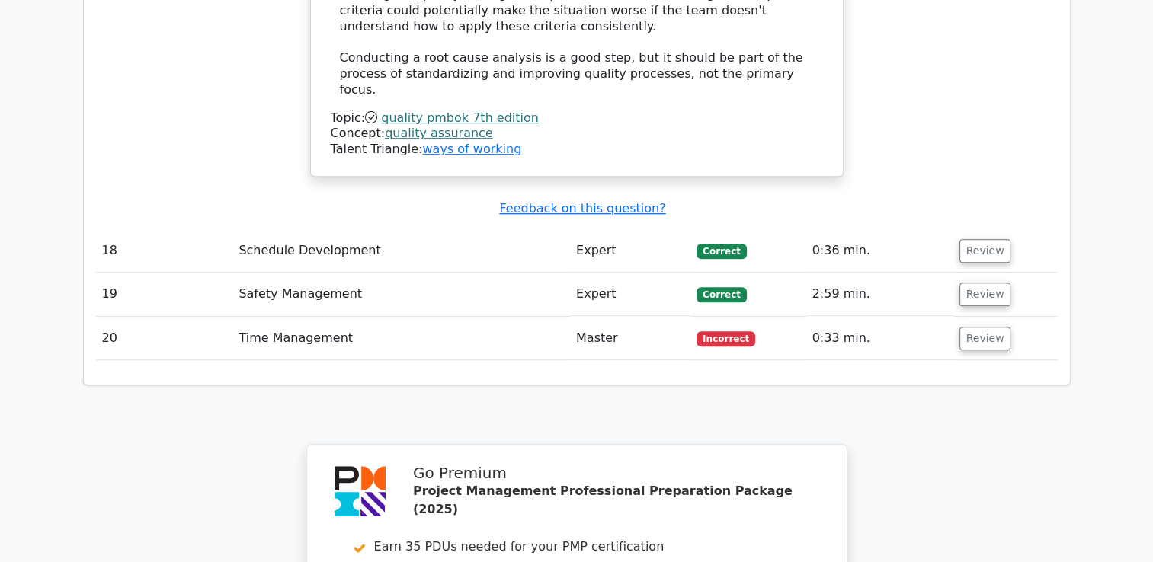
scroll to position [6558, 0]
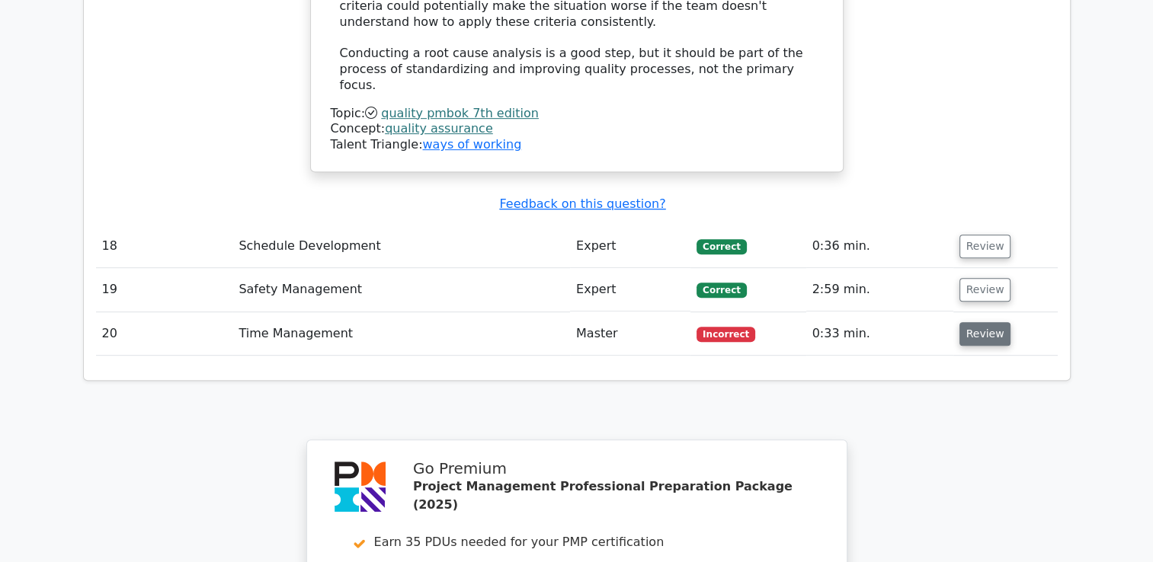
click at [987, 322] on button "Review" at bounding box center [985, 334] width 52 height 24
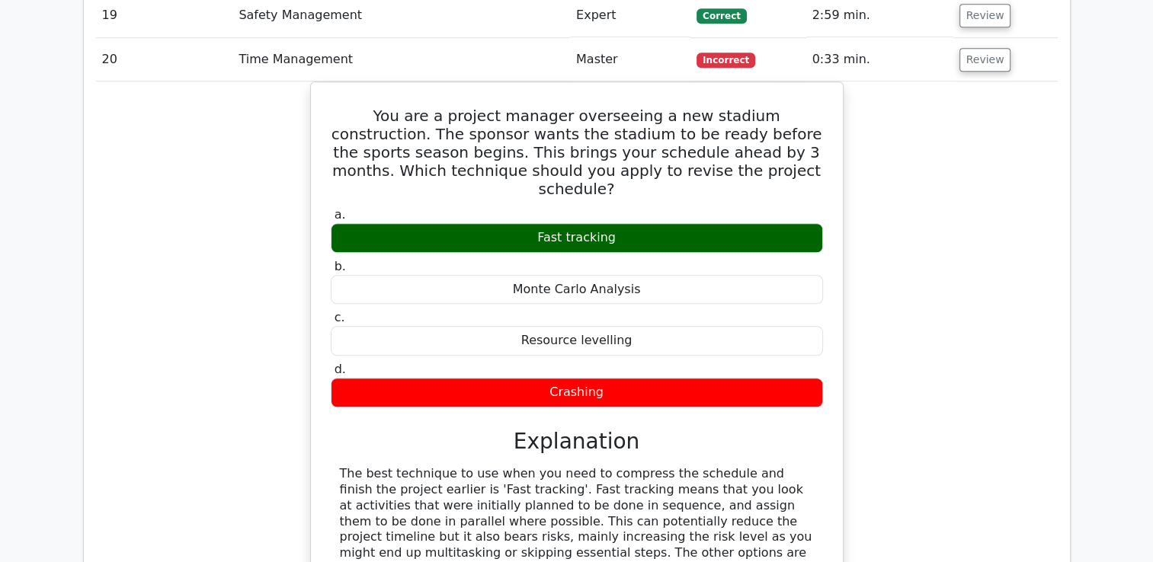
scroll to position [6863, 0]
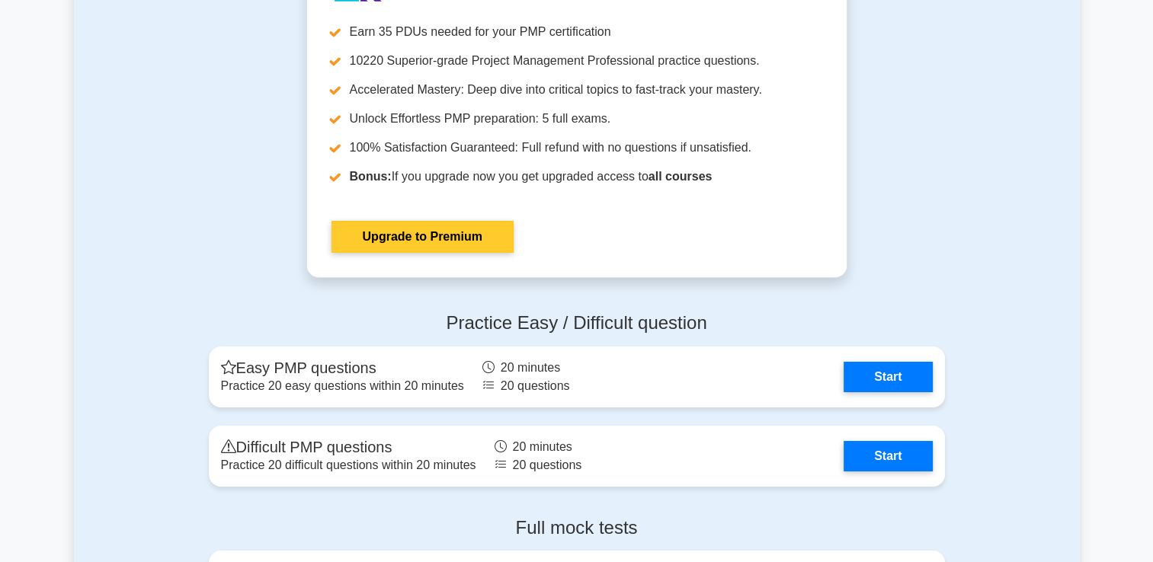
scroll to position [5512, 0]
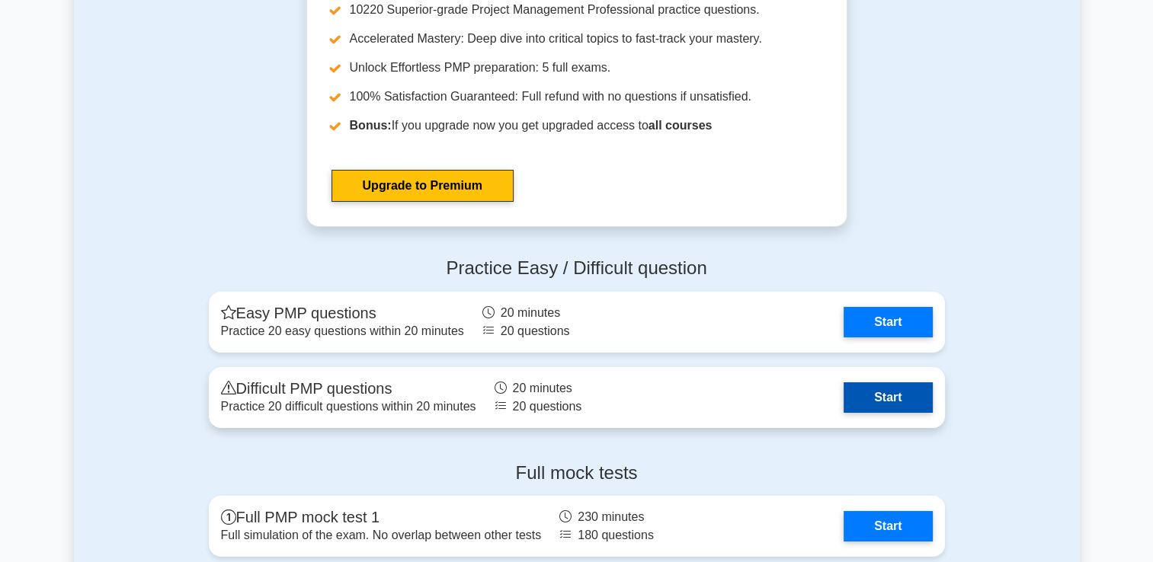
click at [911, 395] on link "Start" at bounding box center [888, 398] width 88 height 30
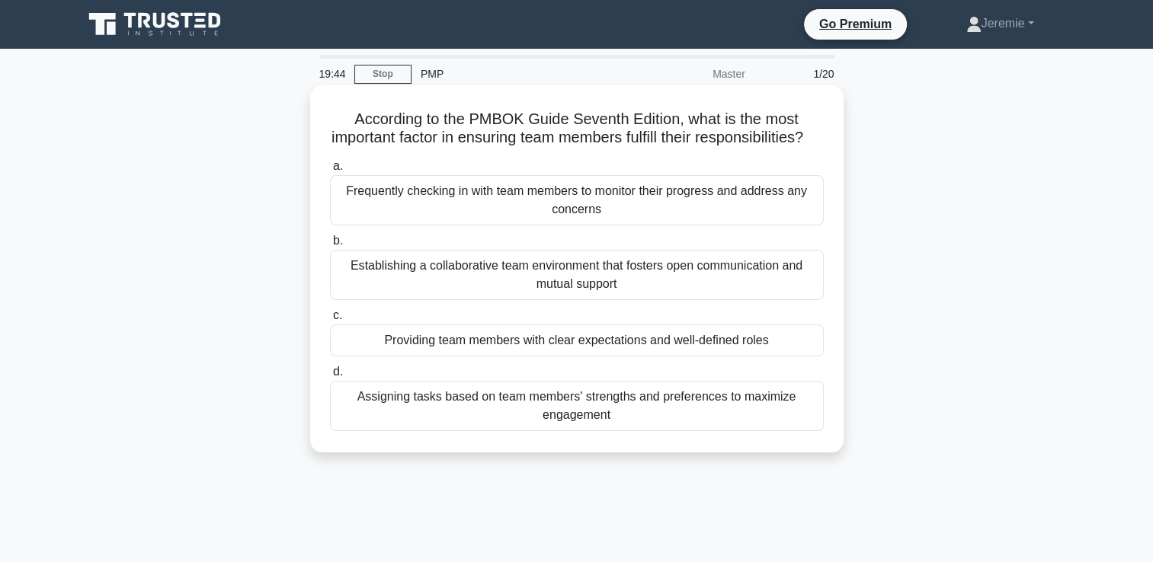
click at [712, 292] on div "Establishing a collaborative team environment that fosters open communication a…" at bounding box center [577, 275] width 494 height 50
click at [330, 246] on input "b. Establishing a collaborative team environment that fosters open communicatio…" at bounding box center [330, 241] width 0 height 10
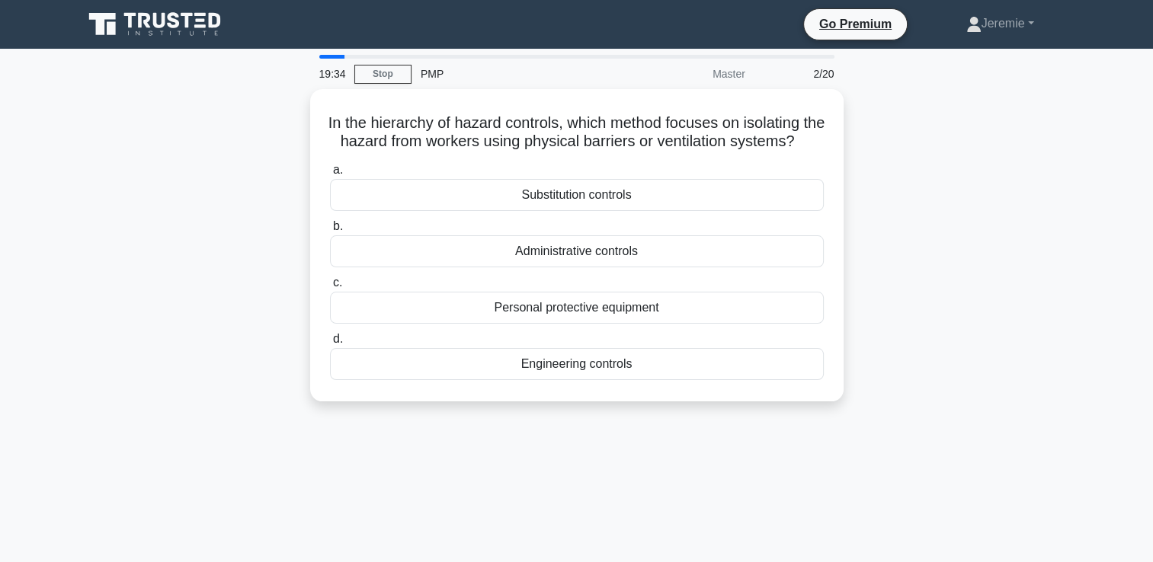
click at [266, 176] on div "In the hierarchy of hazard controls, which method focuses on isolating the haza…" at bounding box center [577, 254] width 1006 height 331
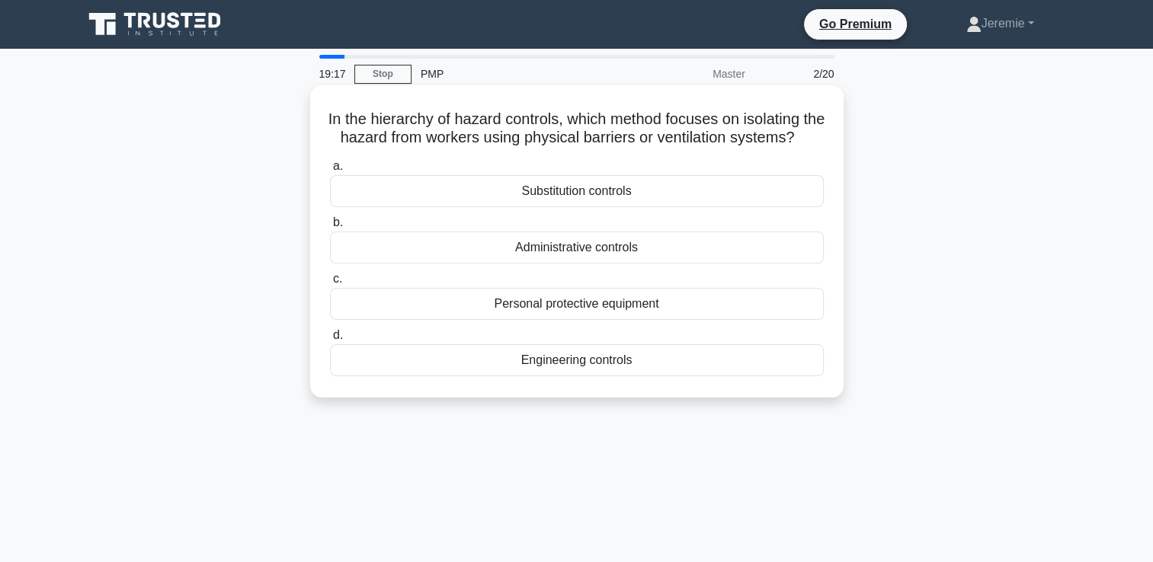
click at [604, 320] on div "Personal protective equipment" at bounding box center [577, 304] width 494 height 32
click at [330, 284] on input "c. Personal protective equipment" at bounding box center [330, 279] width 0 height 10
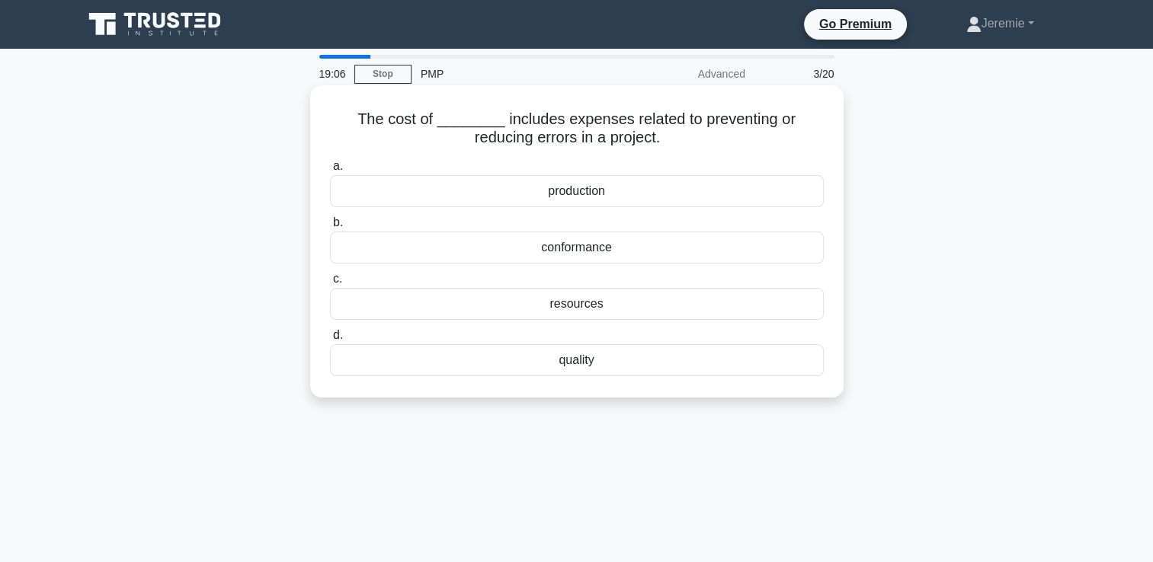
click at [578, 362] on div "quality" at bounding box center [577, 360] width 494 height 32
click at [330, 341] on input "d. quality" at bounding box center [330, 336] width 0 height 10
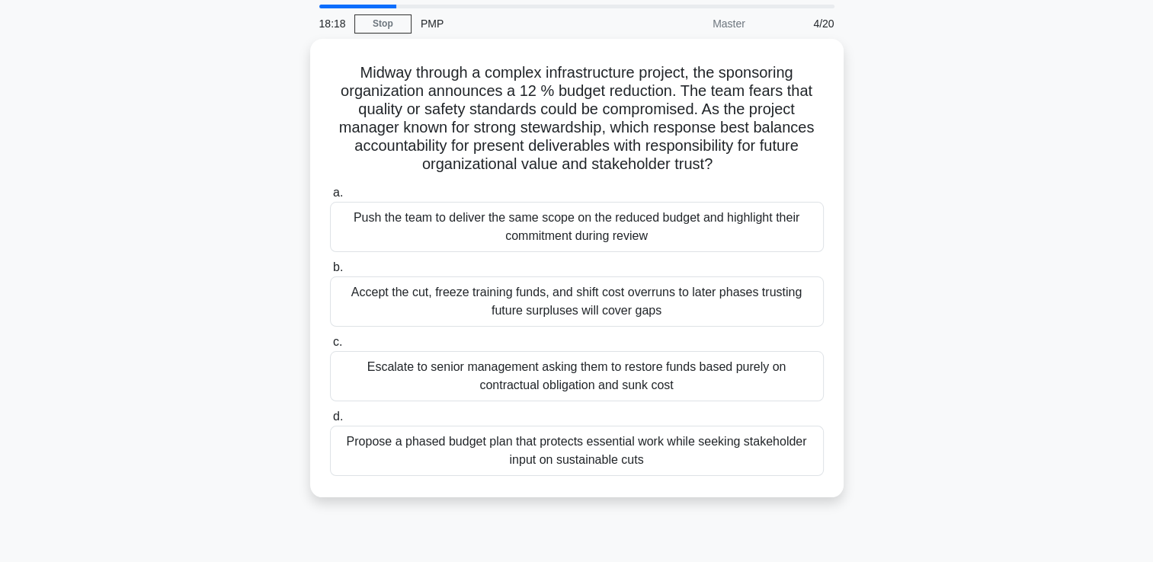
scroll to position [47, 0]
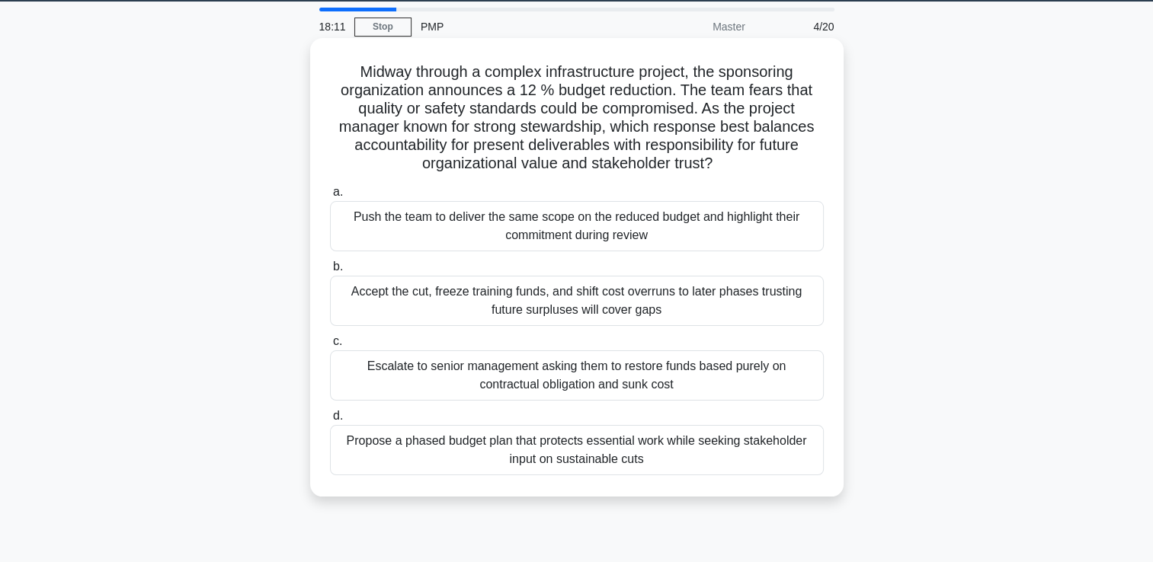
click at [554, 454] on div "Propose a phased budget plan that protects essential work while seeking stakeho…" at bounding box center [577, 450] width 494 height 50
click at [330, 421] on input "d. Propose a phased budget plan that protects essential work while seeking stak…" at bounding box center [330, 416] width 0 height 10
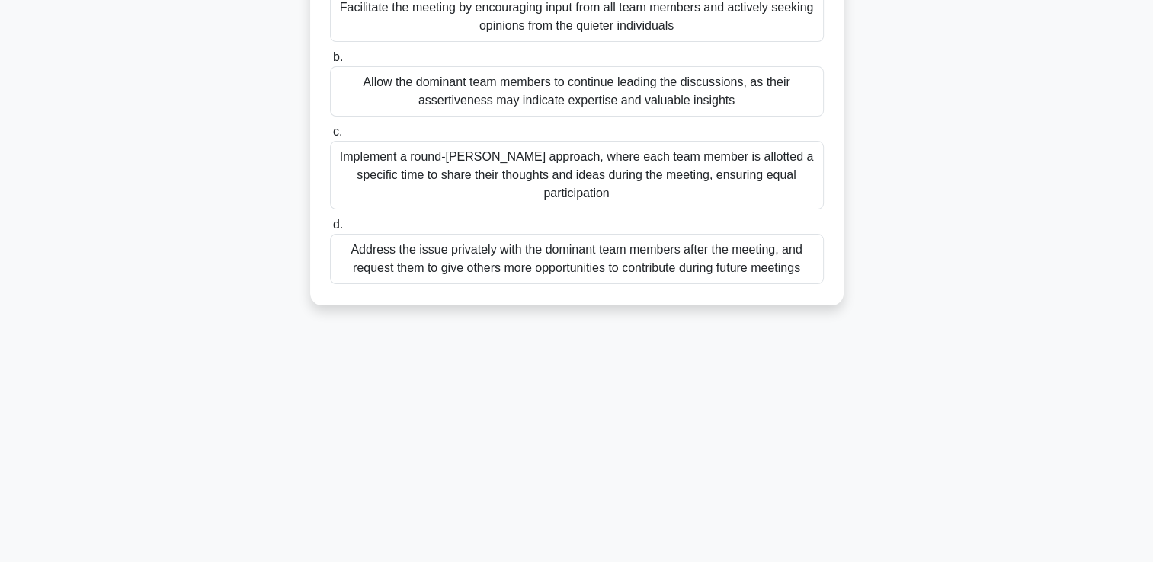
scroll to position [244, 0]
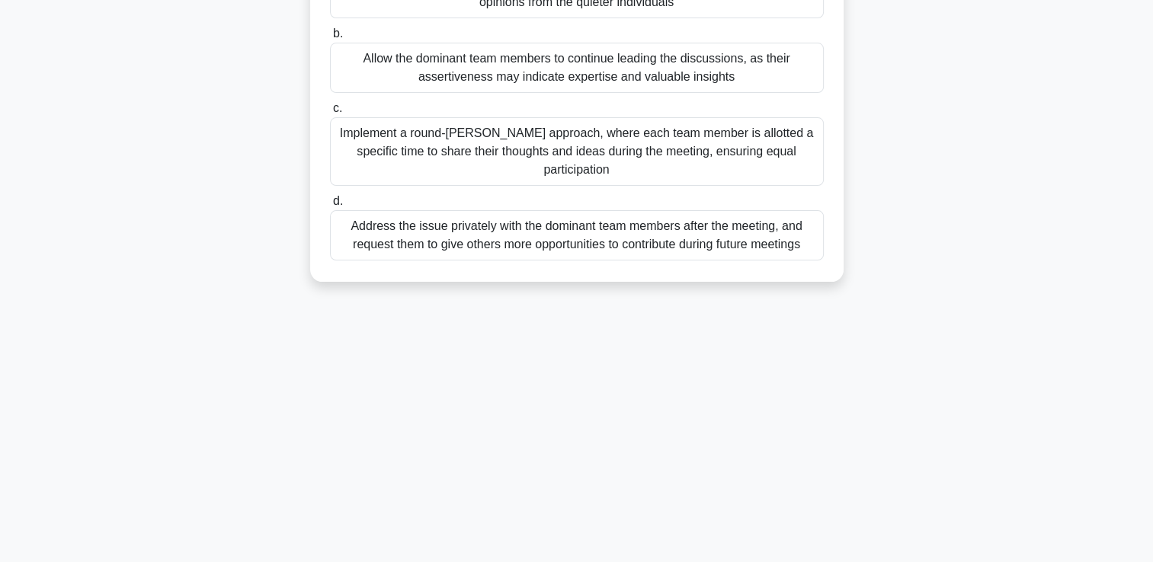
click at [525, 169] on div "Implement a round-robin approach, where each team member is allotted a specific…" at bounding box center [577, 151] width 494 height 69
click at [330, 114] on input "c. Implement a round-robin approach, where each team member is allotted a speci…" at bounding box center [330, 109] width 0 height 10
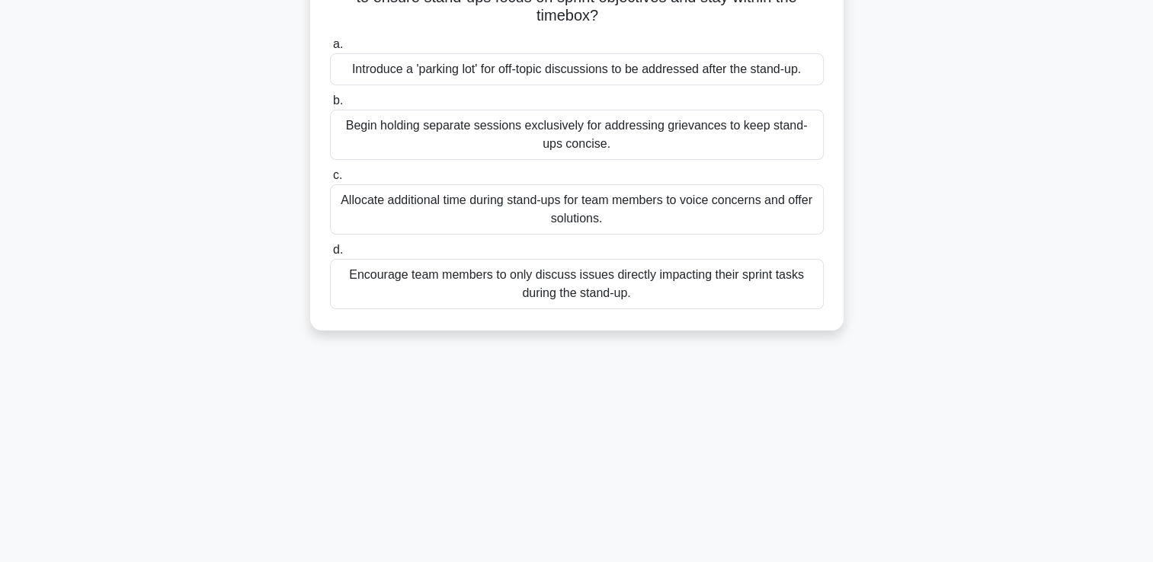
scroll to position [0, 0]
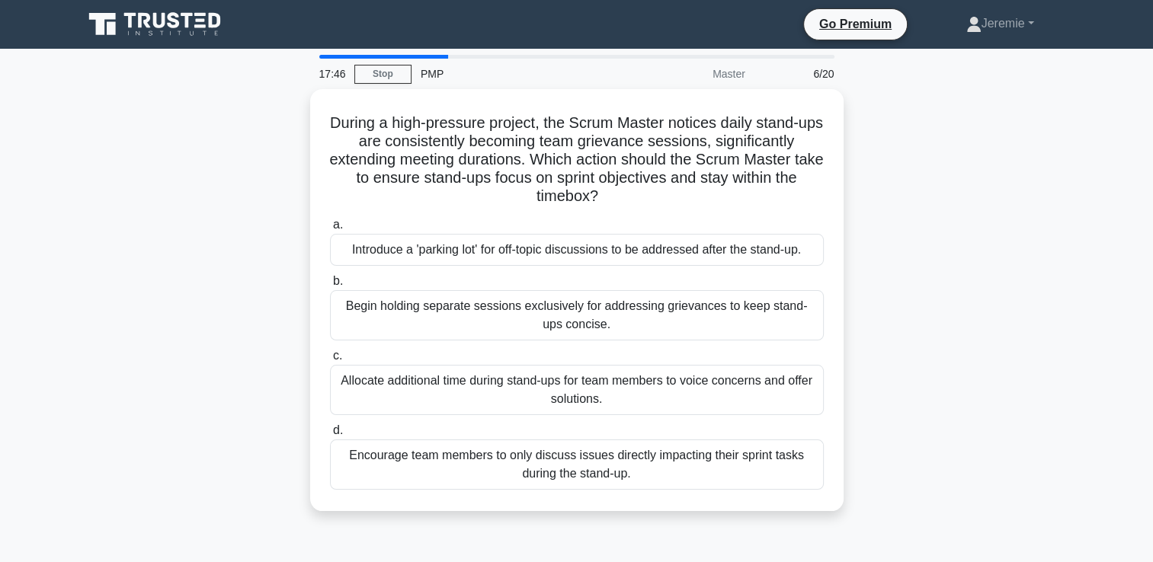
click at [207, 224] on div "During a high-pressure project, the Scrum Master notices daily stand-ups are co…" at bounding box center [577, 309] width 1006 height 440
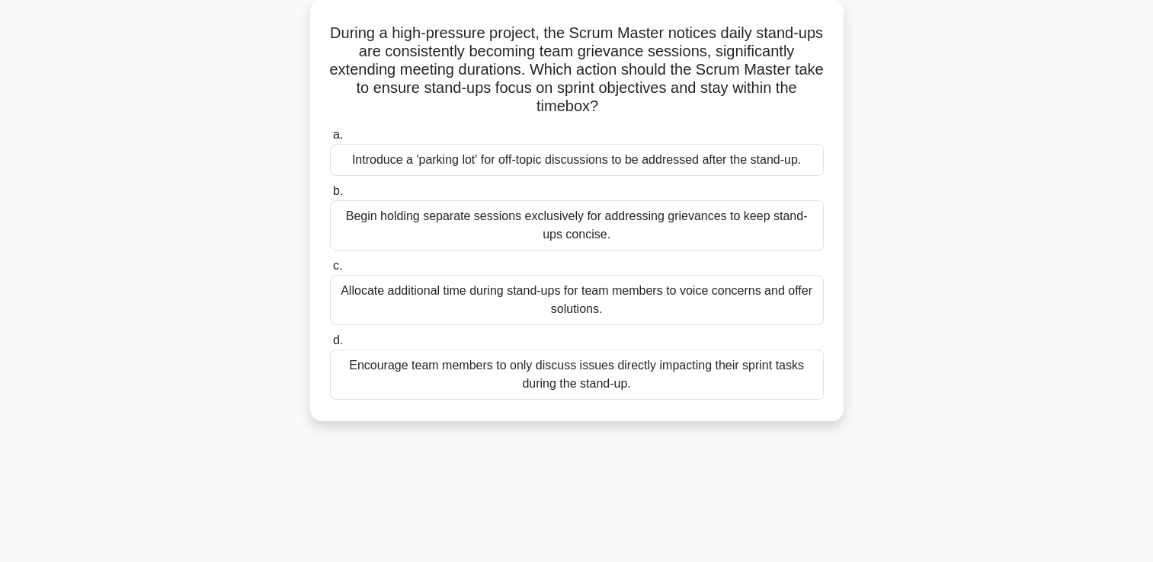
scroll to position [91, 0]
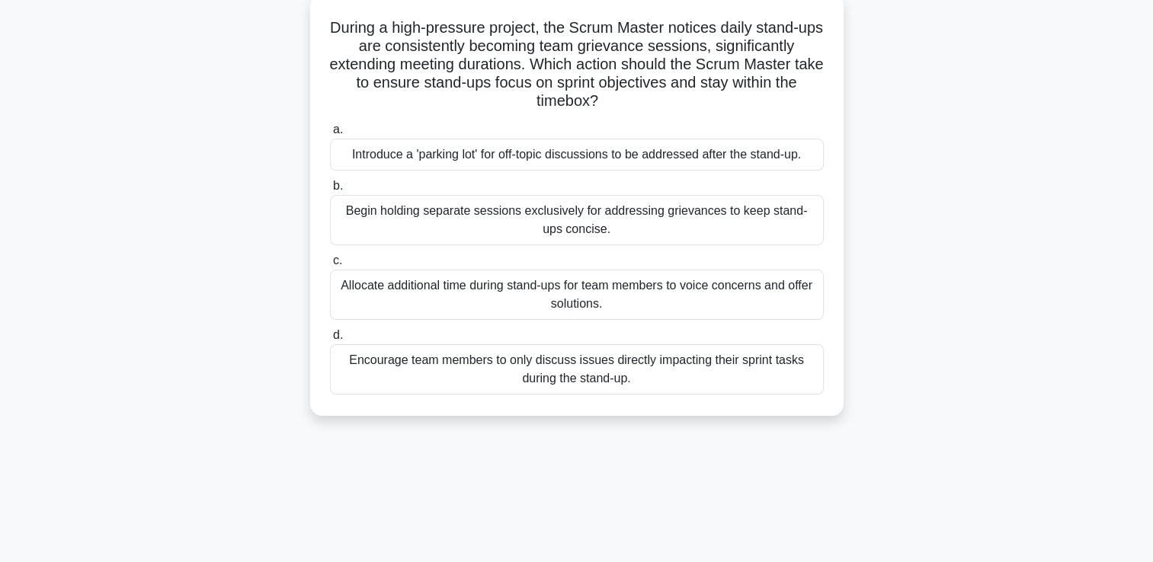
click at [586, 152] on div "Introduce a 'parking lot' for off-topic discussions to be addressed after the s…" at bounding box center [577, 155] width 494 height 32
click at [330, 135] on input "a. Introduce a 'parking lot' for off-topic discussions to be addressed after th…" at bounding box center [330, 130] width 0 height 10
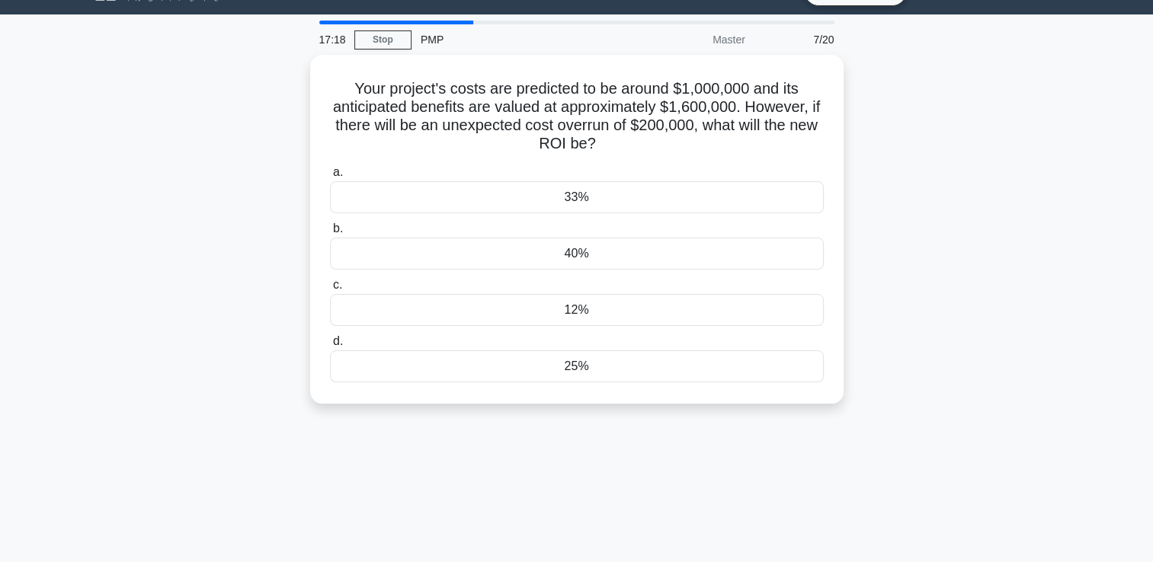
scroll to position [0, 0]
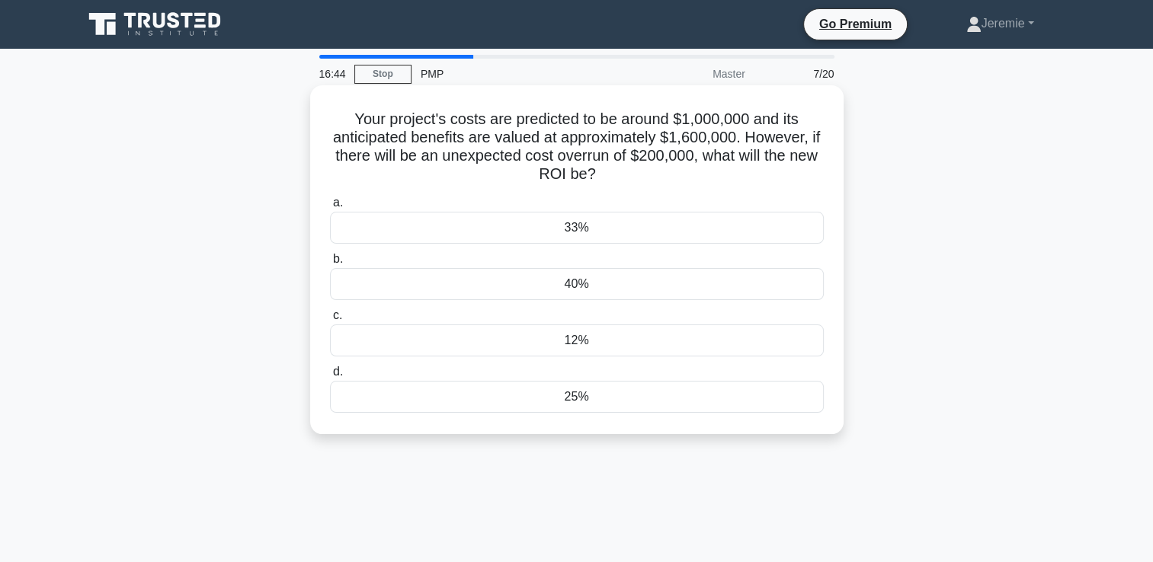
click at [582, 230] on div "33%" at bounding box center [577, 228] width 494 height 32
click at [330, 208] on input "a. 33%" at bounding box center [330, 203] width 0 height 10
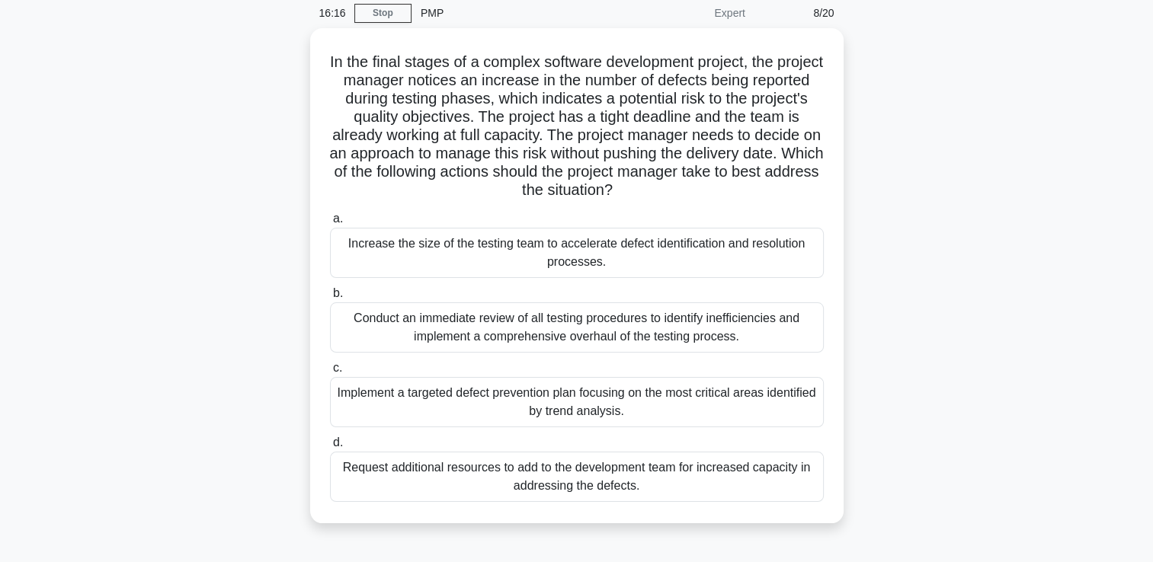
scroll to position [30, 0]
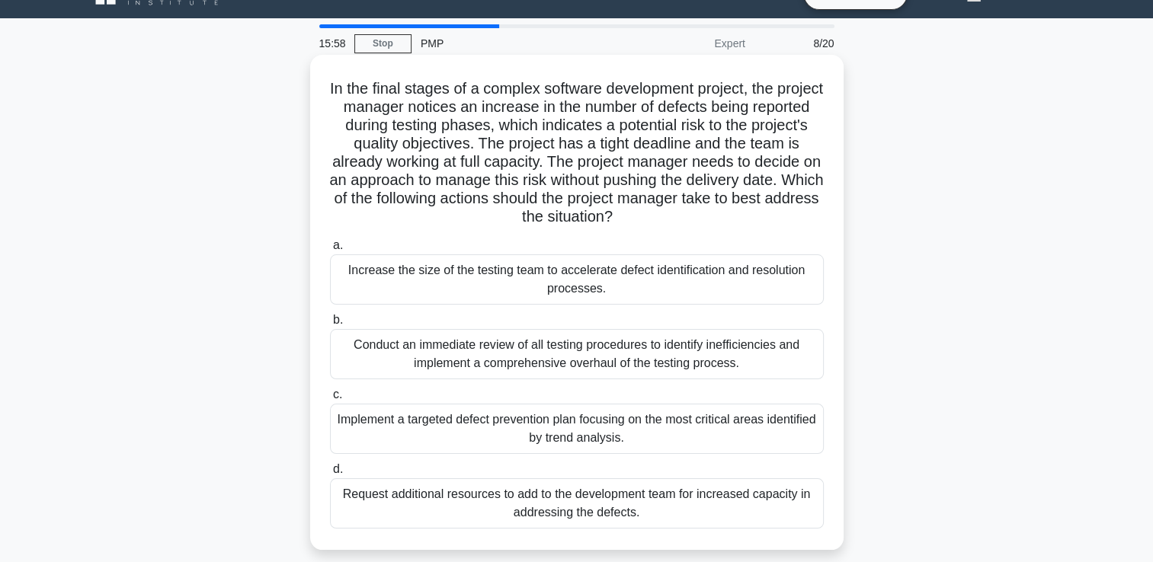
click at [570, 427] on div "Implement a targeted defect prevention plan focusing on the most critical areas…" at bounding box center [577, 429] width 494 height 50
click at [330, 400] on input "c. Implement a targeted defect prevention plan focusing on the most critical ar…" at bounding box center [330, 395] width 0 height 10
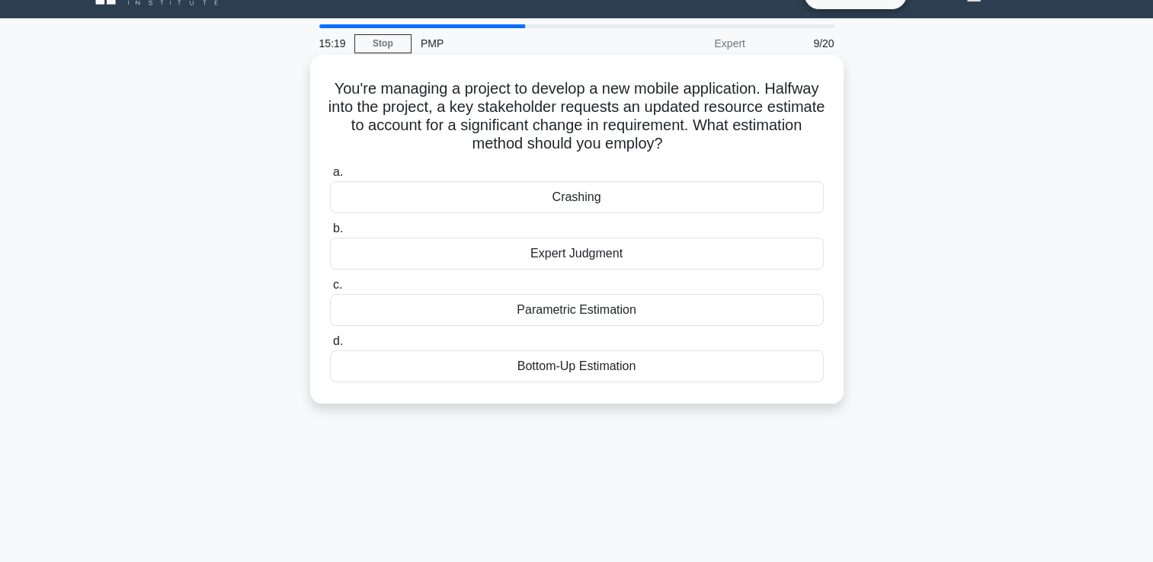
click at [609, 319] on div "Parametric Estimation" at bounding box center [577, 310] width 494 height 32
click at [330, 290] on input "c. Parametric Estimation" at bounding box center [330, 285] width 0 height 10
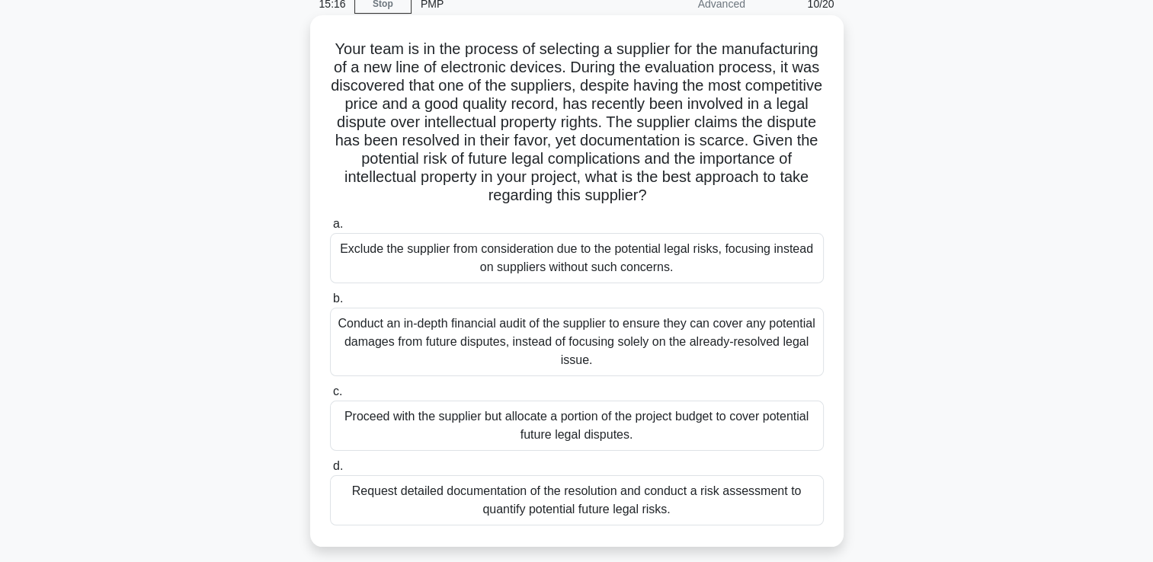
scroll to position [91, 0]
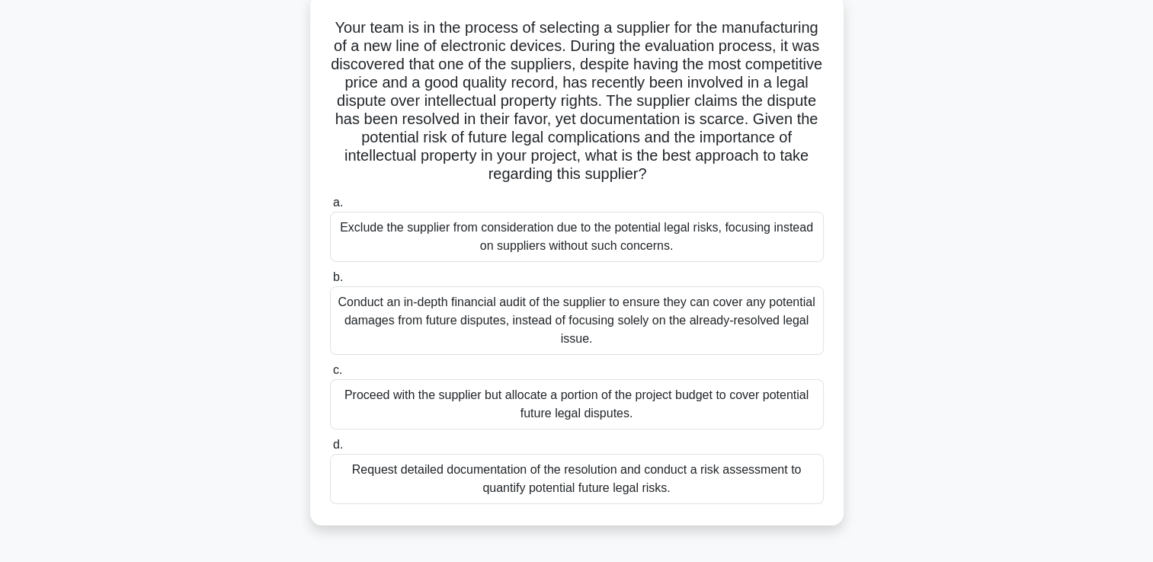
click at [588, 468] on div "Request detailed documentation of the resolution and conduct a risk assessment …" at bounding box center [577, 479] width 494 height 50
click at [330, 450] on input "d. Request detailed documentation of the resolution and conduct a risk assessme…" at bounding box center [330, 445] width 0 height 10
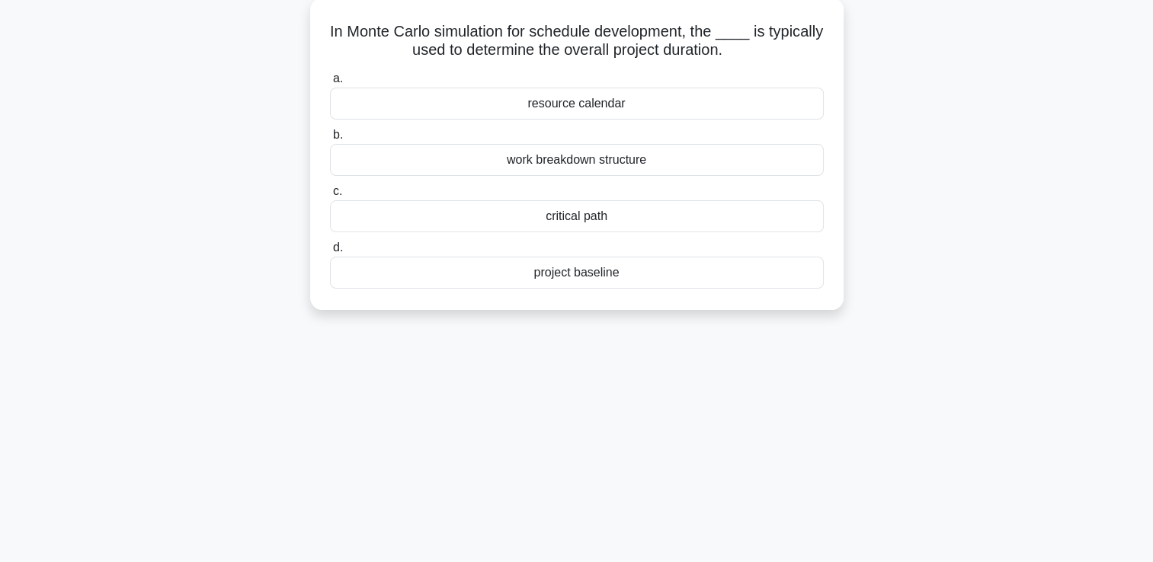
scroll to position [0, 0]
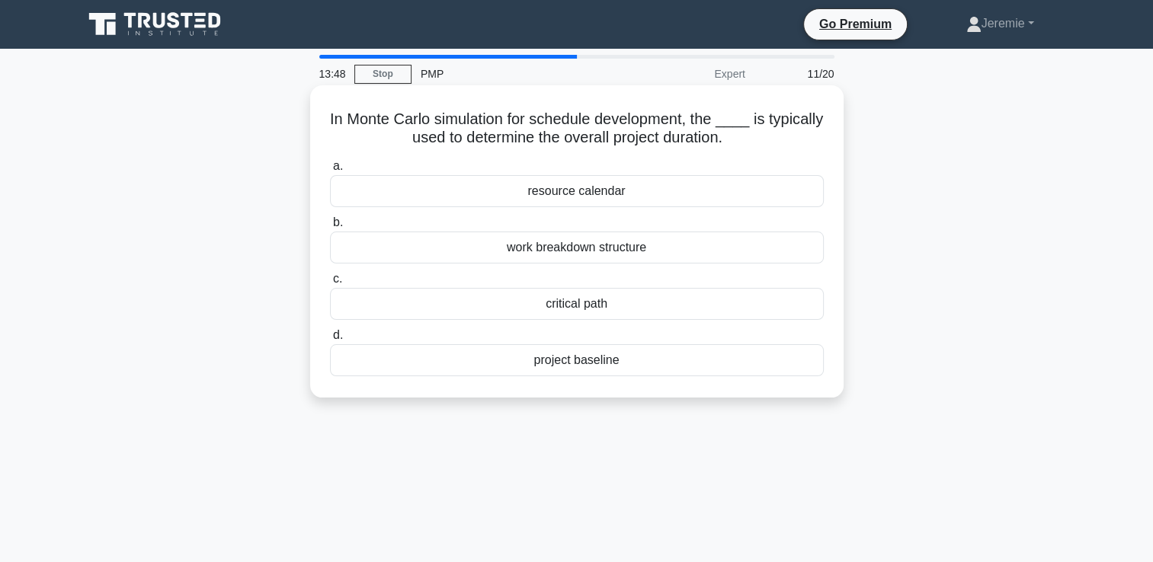
click at [570, 309] on div "critical path" at bounding box center [577, 304] width 494 height 32
click at [330, 284] on input "c. critical path" at bounding box center [330, 279] width 0 height 10
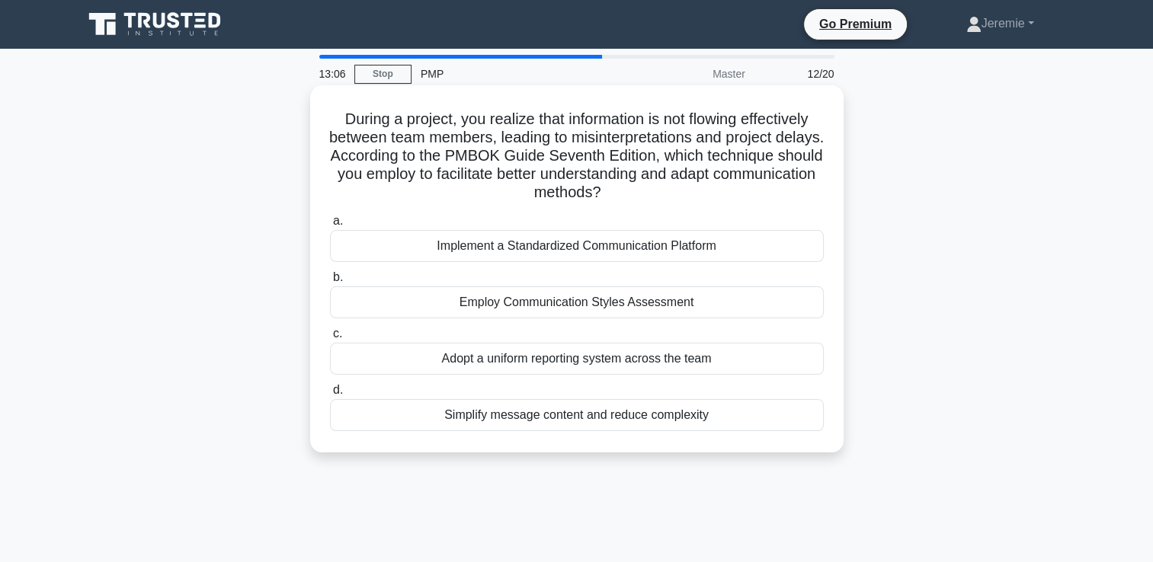
click at [578, 419] on div "Simplify message content and reduce complexity" at bounding box center [577, 415] width 494 height 32
click at [330, 395] on input "d. Simplify message content and reduce complexity" at bounding box center [330, 391] width 0 height 10
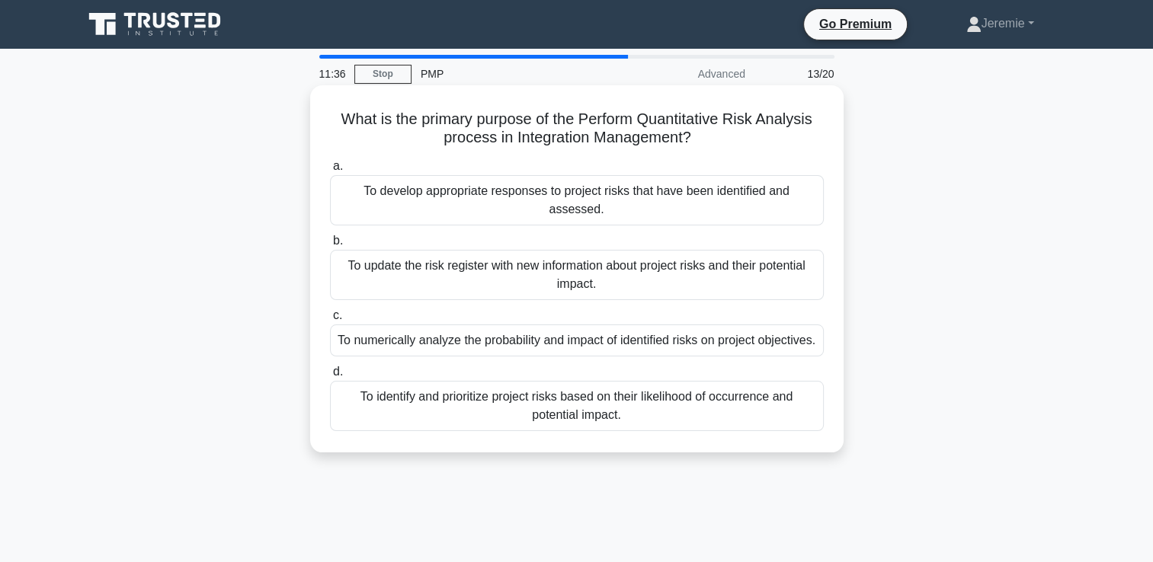
click at [543, 250] on div "To update the risk register with new information about project risks and their …" at bounding box center [577, 275] width 494 height 50
click at [330, 239] on input "b. To update the risk register with new information about project risks and the…" at bounding box center [330, 241] width 0 height 10
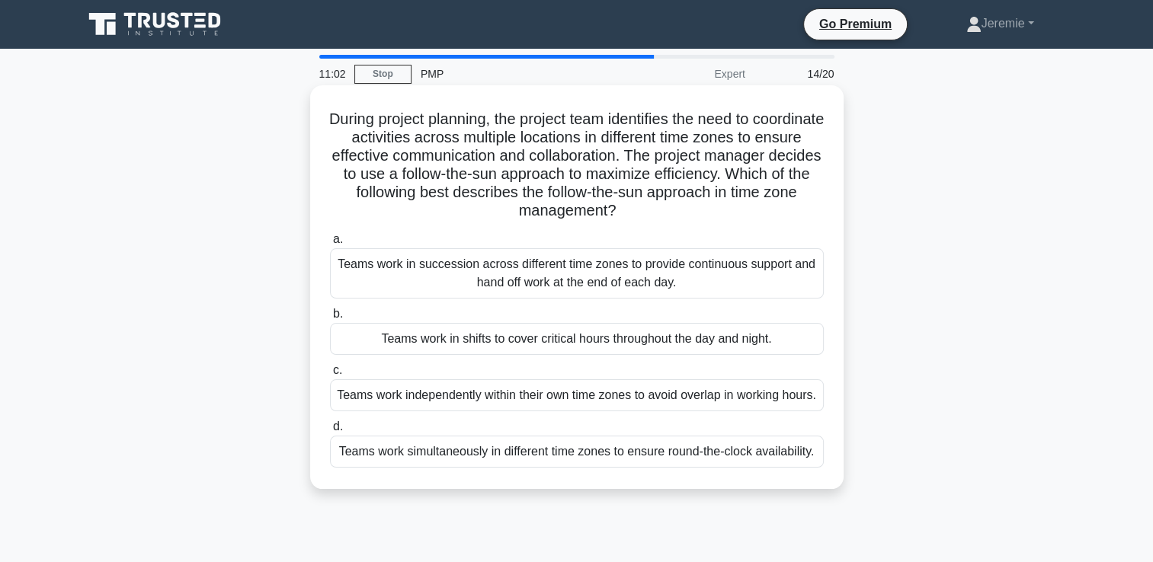
click at [585, 270] on div "Teams work in succession across different time zones to provide continuous supp…" at bounding box center [577, 273] width 494 height 50
click at [330, 245] on input "a. Teams work in succession across different time zones to provide continuous s…" at bounding box center [330, 240] width 0 height 10
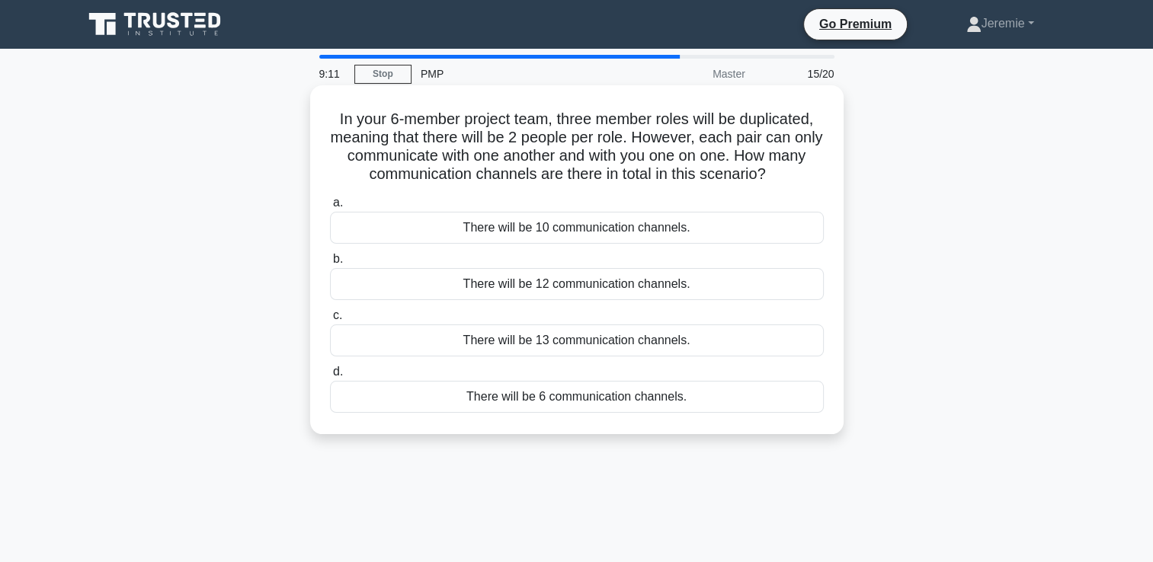
click at [543, 293] on div "There will be 12 communication channels." at bounding box center [577, 284] width 494 height 32
click at [330, 264] on input "b. There will be 12 communication channels." at bounding box center [330, 260] width 0 height 10
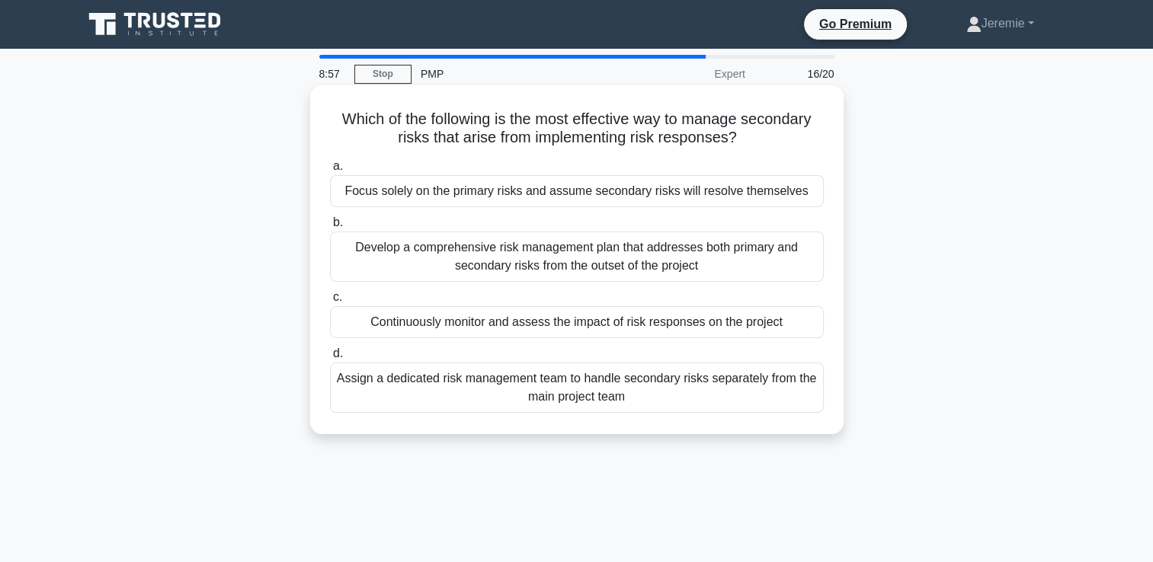
click at [555, 271] on div "Develop a comprehensive risk management plan that addresses both primary and se…" at bounding box center [577, 257] width 494 height 50
click at [330, 228] on input "b. Develop a comprehensive risk management plan that addresses both primary and…" at bounding box center [330, 223] width 0 height 10
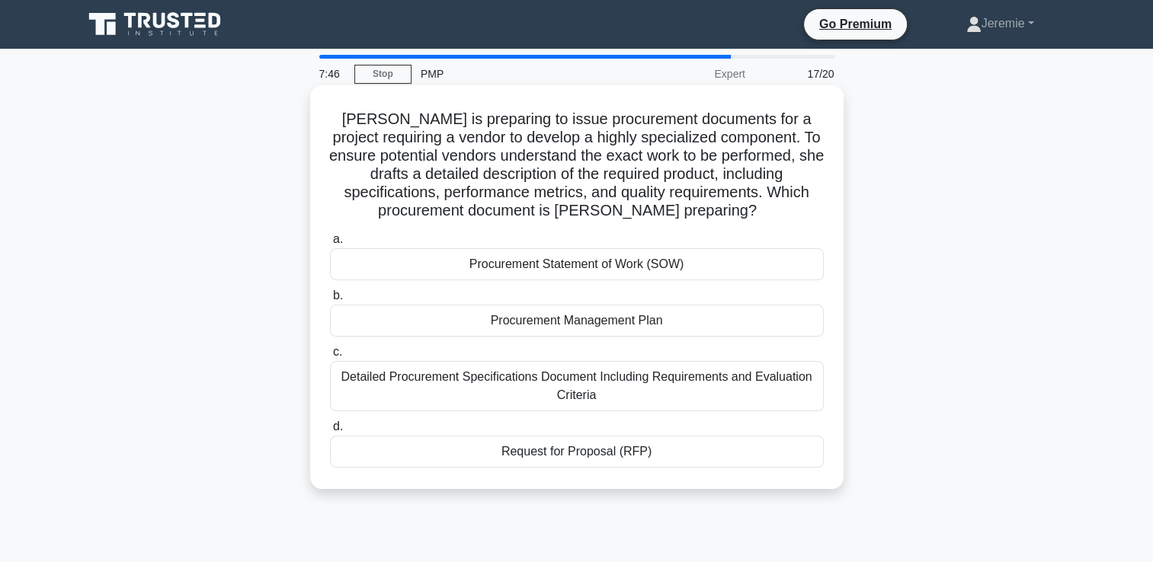
click at [572, 279] on div "Procurement Statement of Work (SOW)" at bounding box center [577, 264] width 494 height 32
click at [330, 245] on input "a. Procurement Statement of Work (SOW)" at bounding box center [330, 240] width 0 height 10
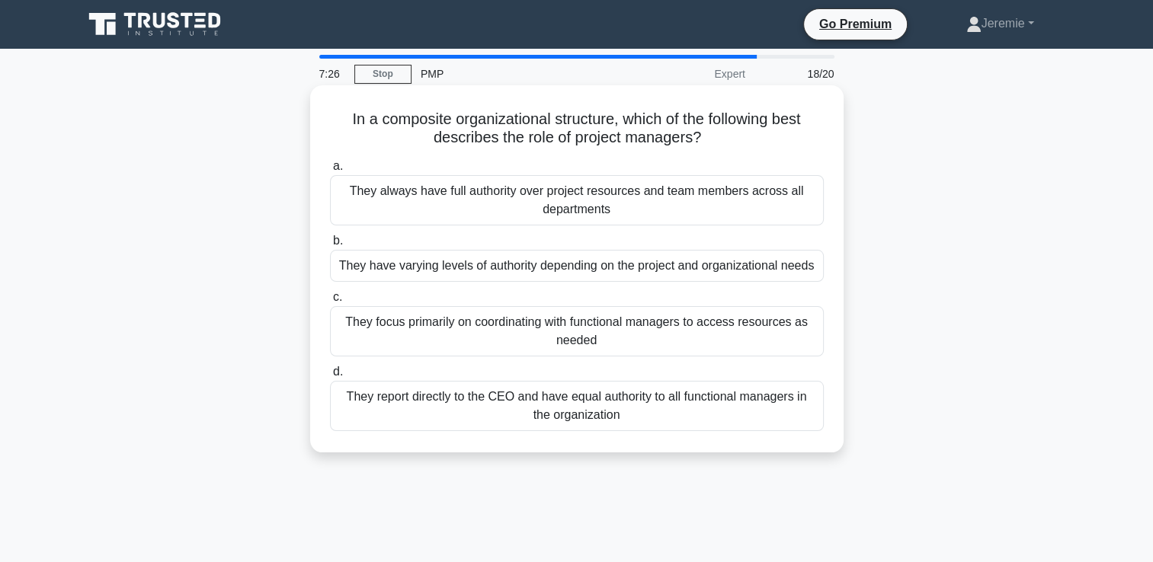
click at [683, 266] on div "They have varying levels of authority depending on the project and organization…" at bounding box center [577, 266] width 494 height 32
click at [330, 246] on input "b. They have varying levels of authority depending on the project and organizat…" at bounding box center [330, 241] width 0 height 10
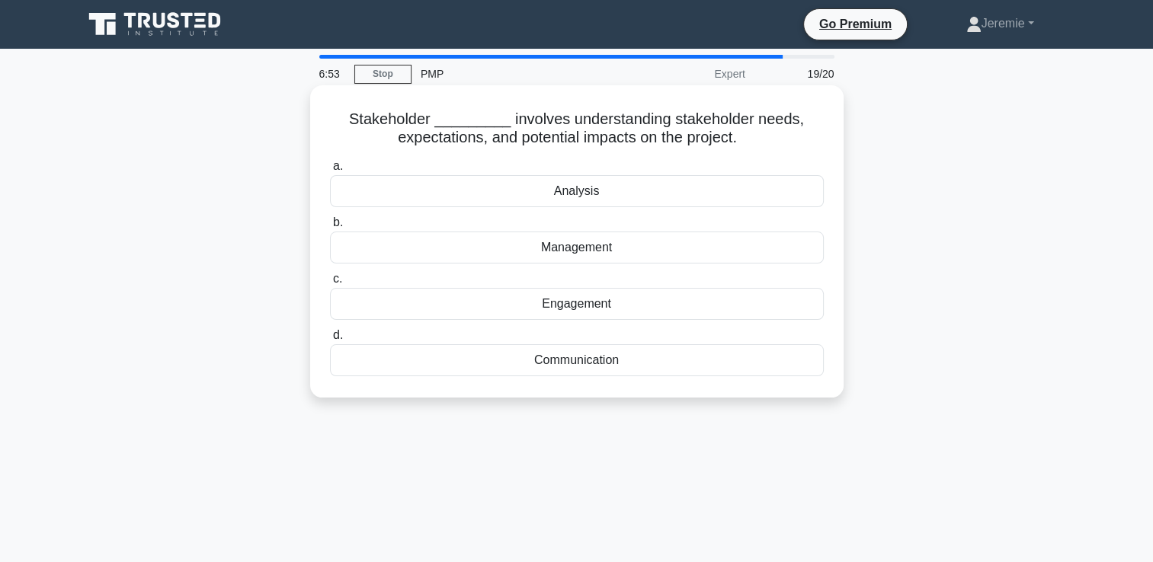
click at [588, 194] on div "Analysis" at bounding box center [577, 191] width 494 height 32
click at [330, 171] on input "a. Analysis" at bounding box center [330, 167] width 0 height 10
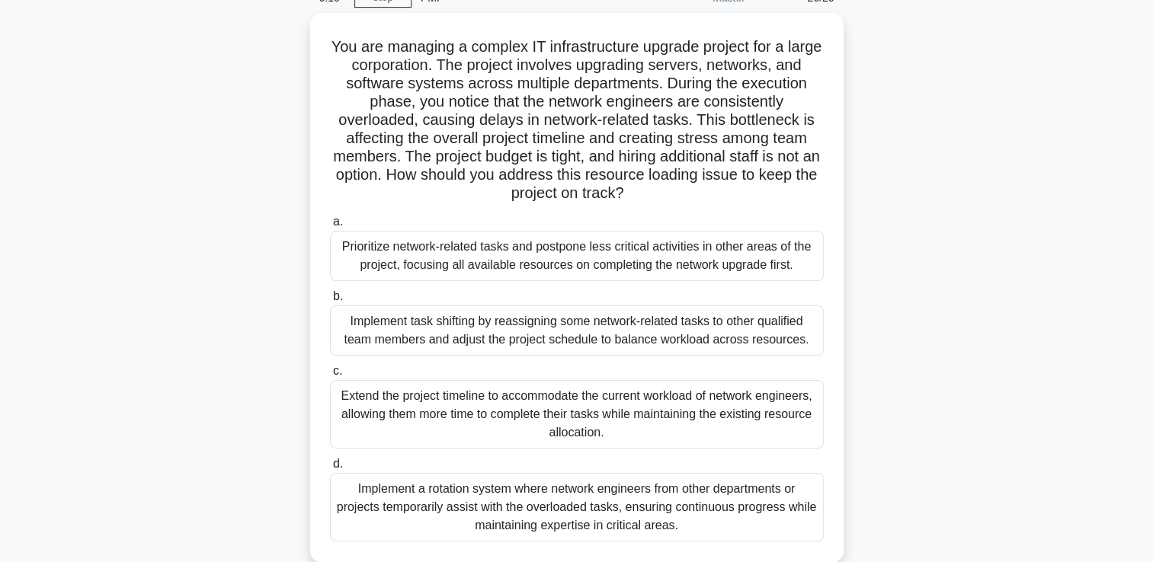
scroll to position [78, 0]
click at [886, 328] on div "You are managing a complex IT infrastructure upgrade project for a large corpor…" at bounding box center [577, 295] width 1006 height 568
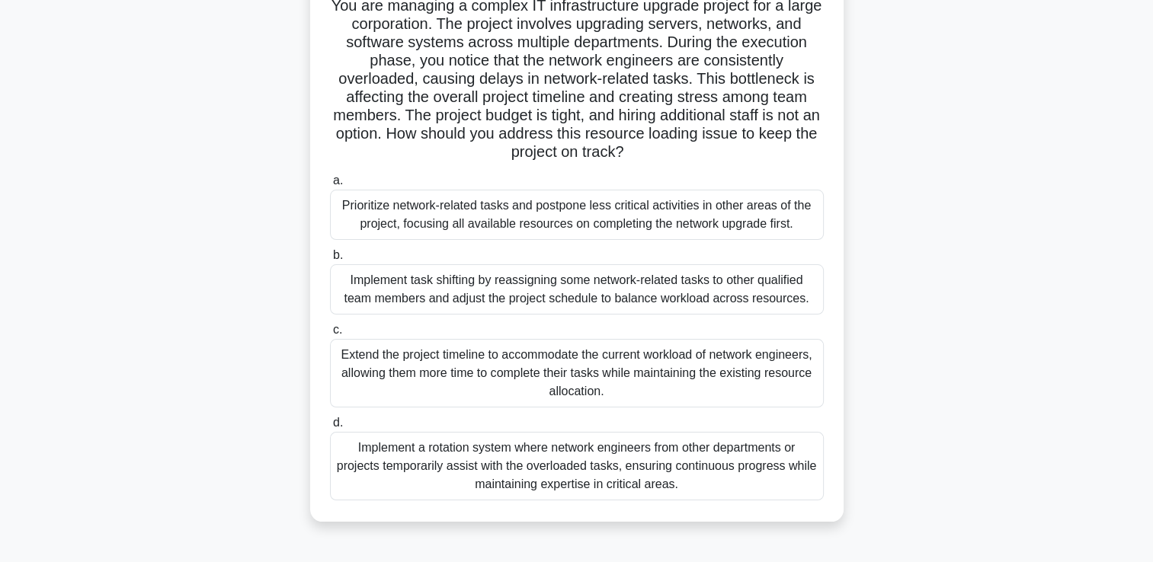
scroll to position [116, 0]
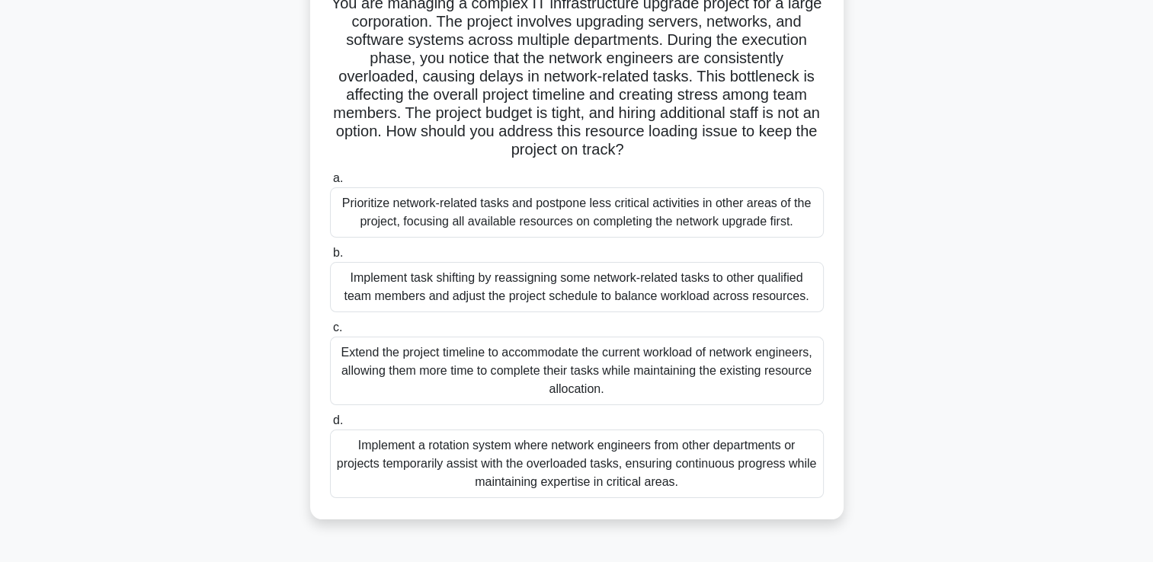
click at [739, 298] on div "Implement task shifting by reassigning some network-related tasks to other qual…" at bounding box center [577, 287] width 494 height 50
click at [330, 258] on input "b. Implement task shifting by reassigning some network-related tasks to other q…" at bounding box center [330, 253] width 0 height 10
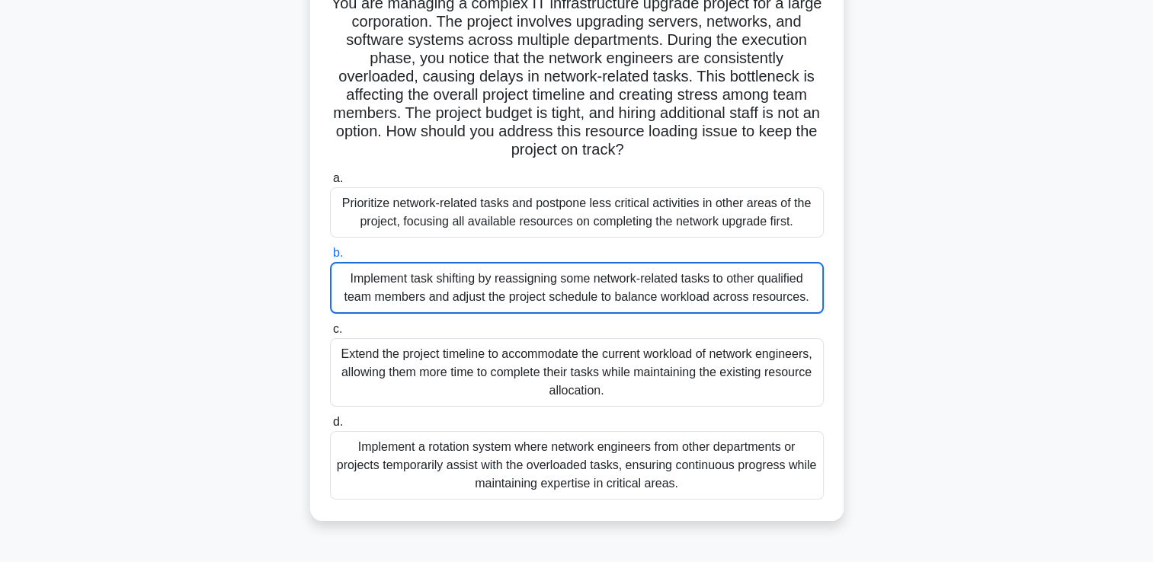
click at [744, 298] on div "Implement task shifting by reassigning some network-related tasks to other qual…" at bounding box center [577, 288] width 494 height 52
click at [330, 258] on input "b. Implement task shifting by reassigning some network-related tasks to other q…" at bounding box center [330, 253] width 0 height 10
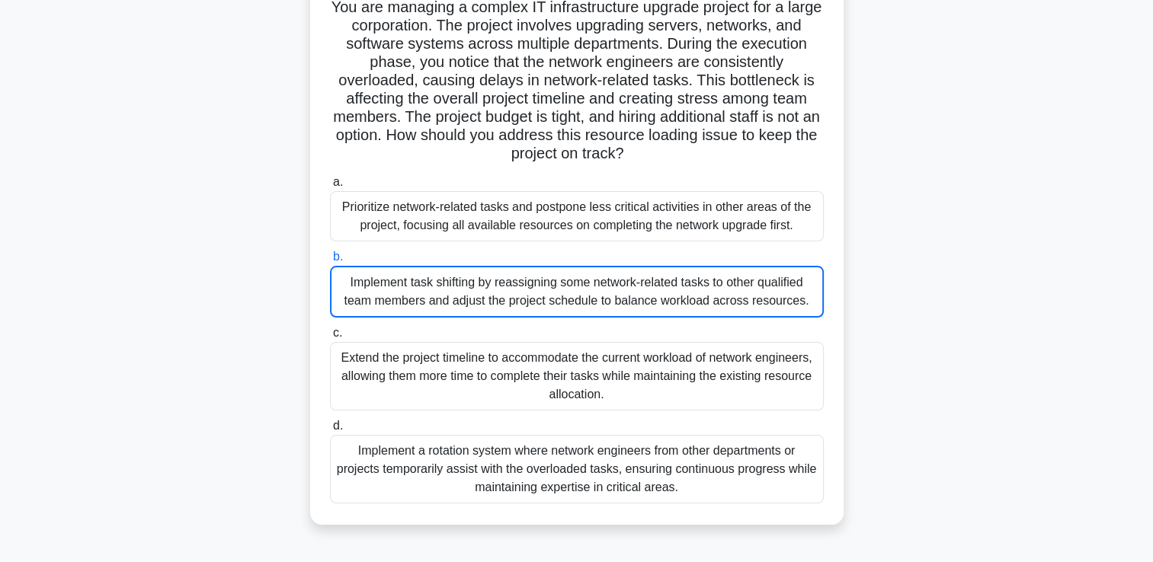
scroll to position [0, 0]
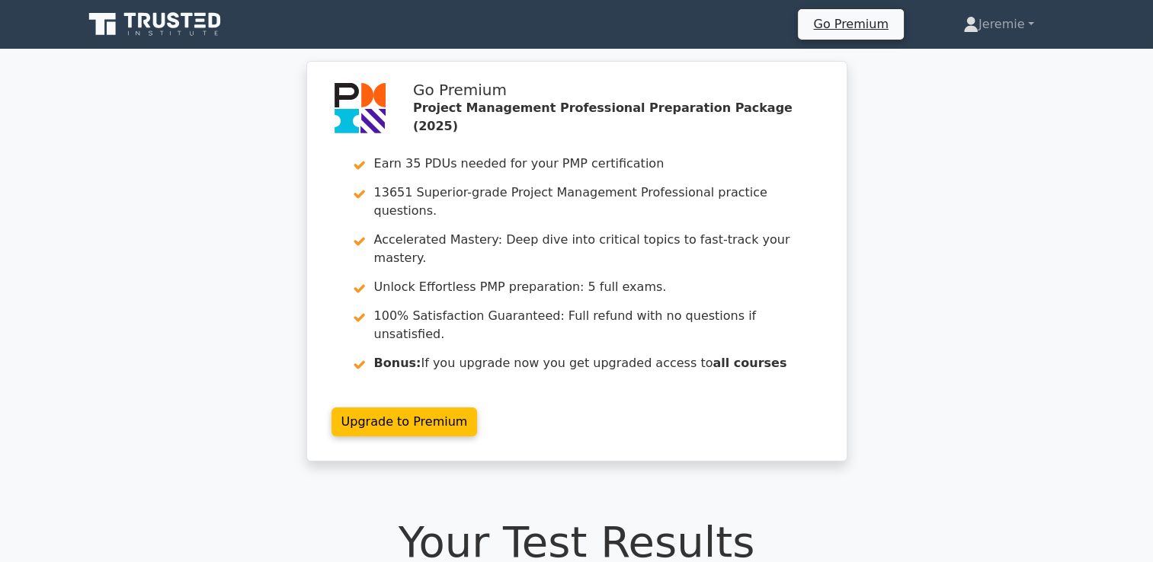
click at [637, 404] on div "Go Premium Project Management Professional Preparation Package (2025) Earn 35 P…" at bounding box center [576, 270] width 553 height 419
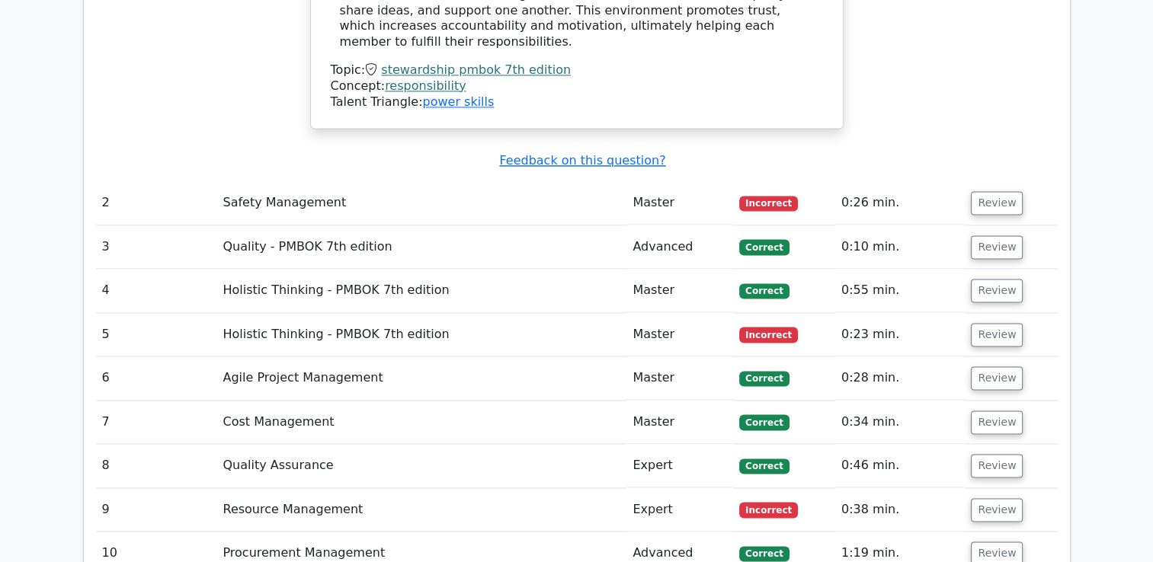
scroll to position [2204, 0]
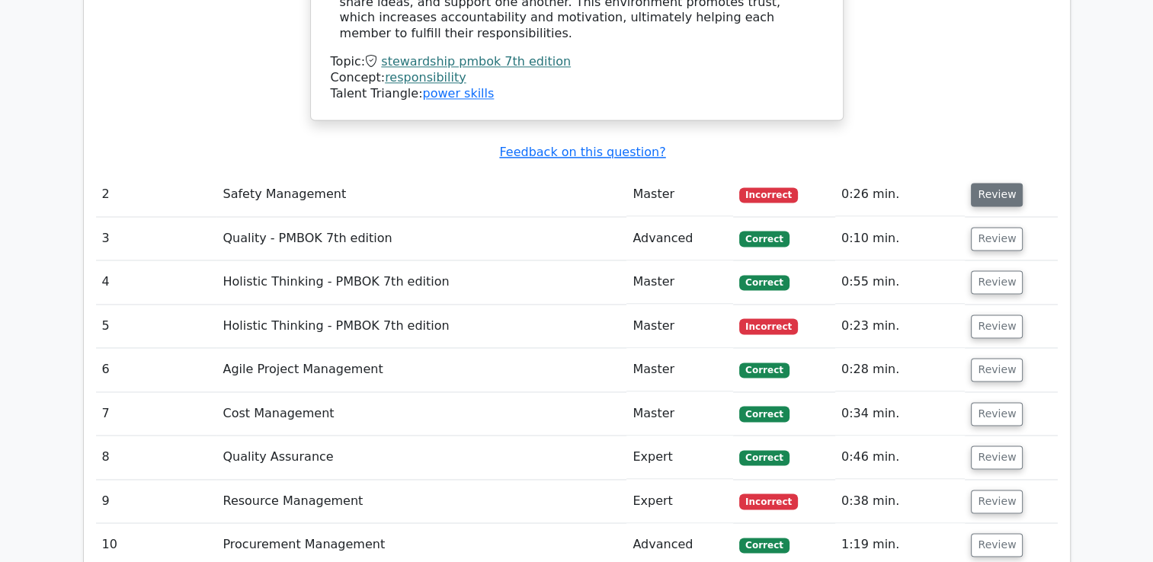
click at [994, 183] on button "Review" at bounding box center [997, 195] width 52 height 24
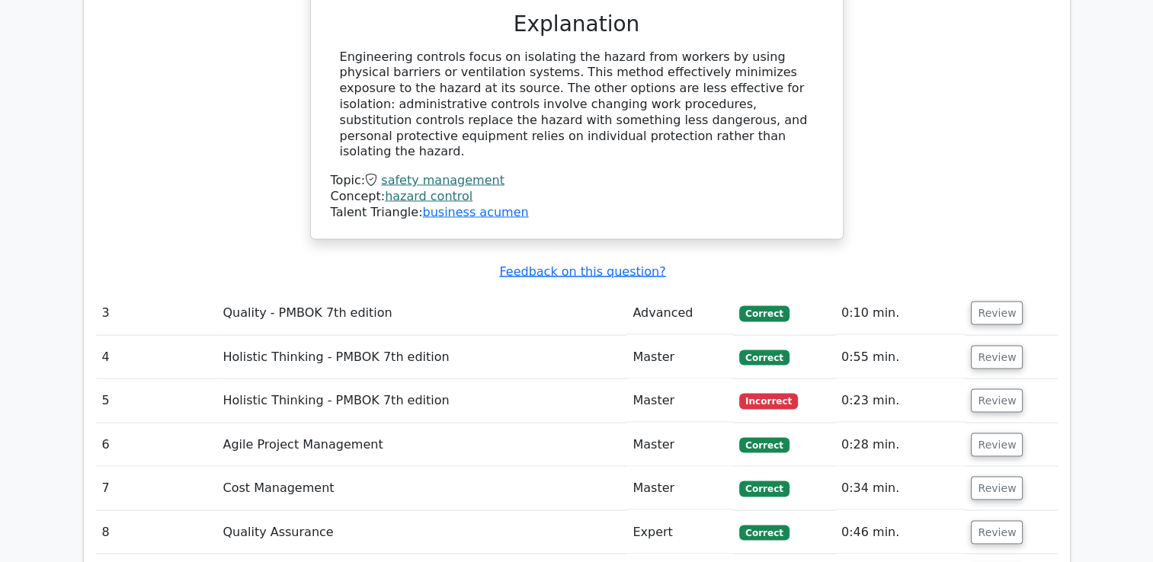
scroll to position [2728, 0]
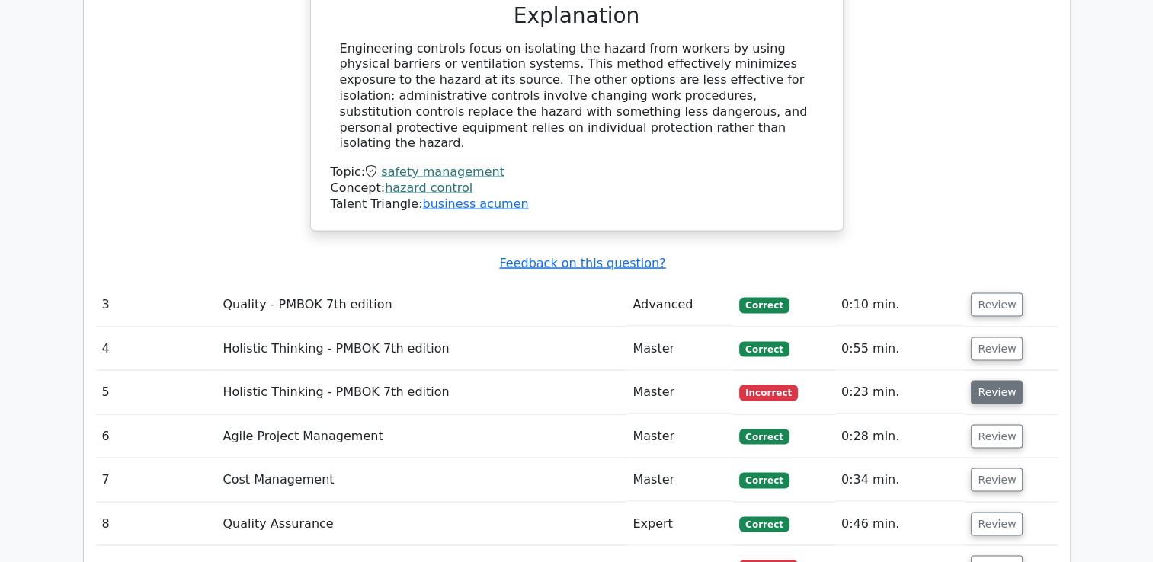
click at [996, 380] on button "Review" at bounding box center [997, 392] width 52 height 24
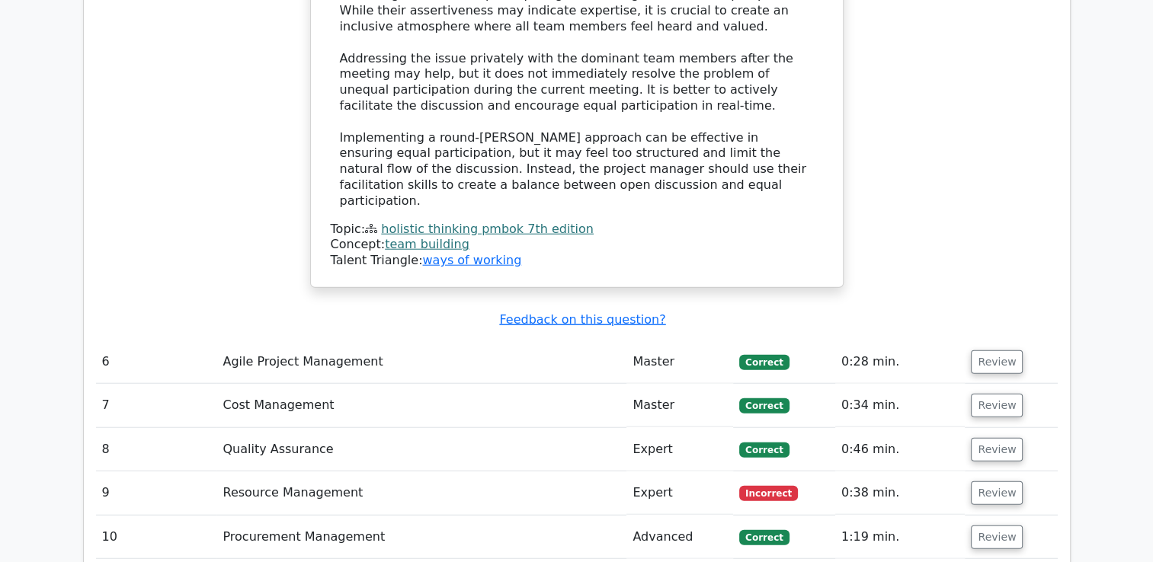
scroll to position [3758, 0]
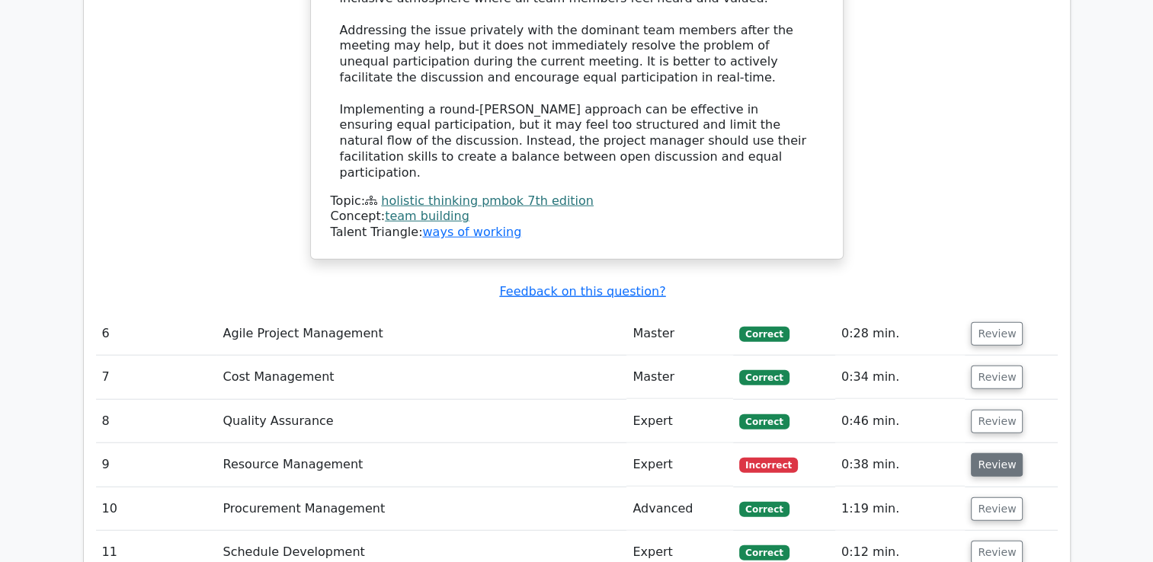
click at [988, 453] on button "Review" at bounding box center [997, 465] width 52 height 24
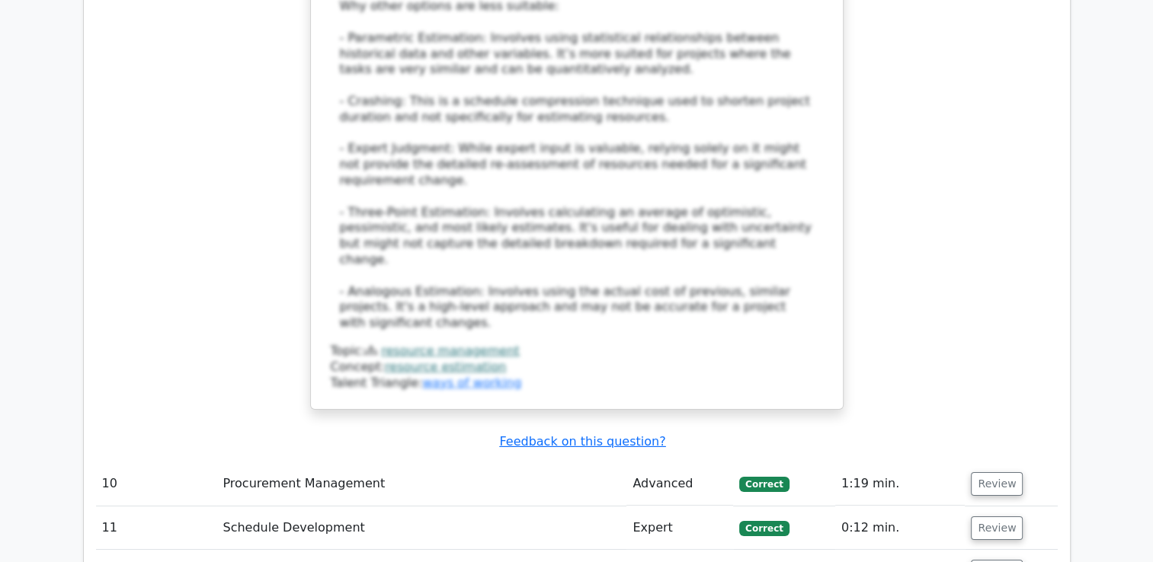
scroll to position [4859, 0]
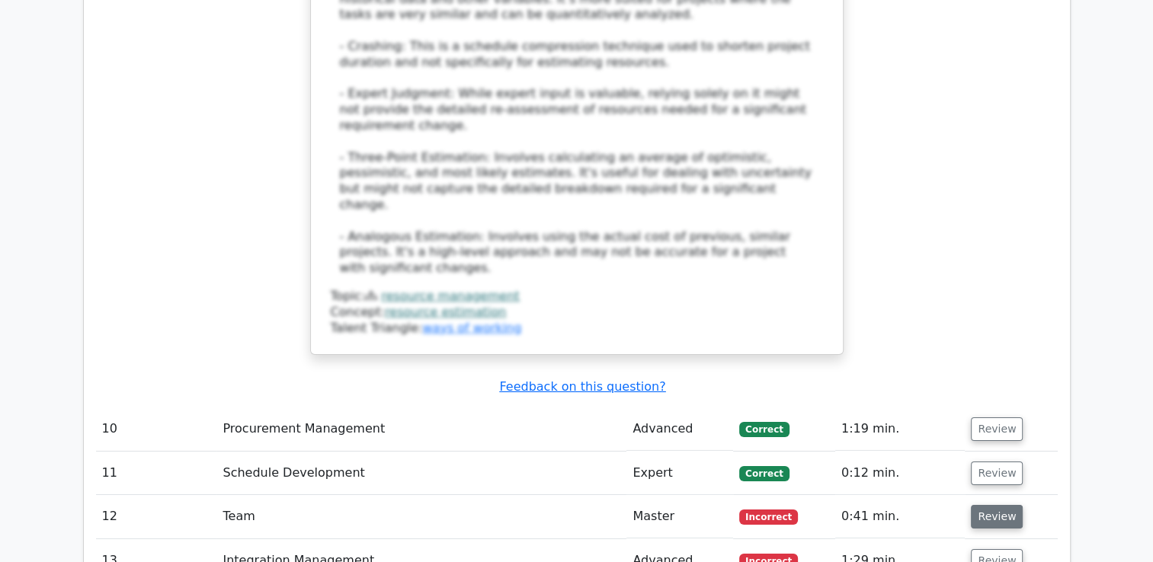
click at [972, 505] on button "Review" at bounding box center [997, 517] width 52 height 24
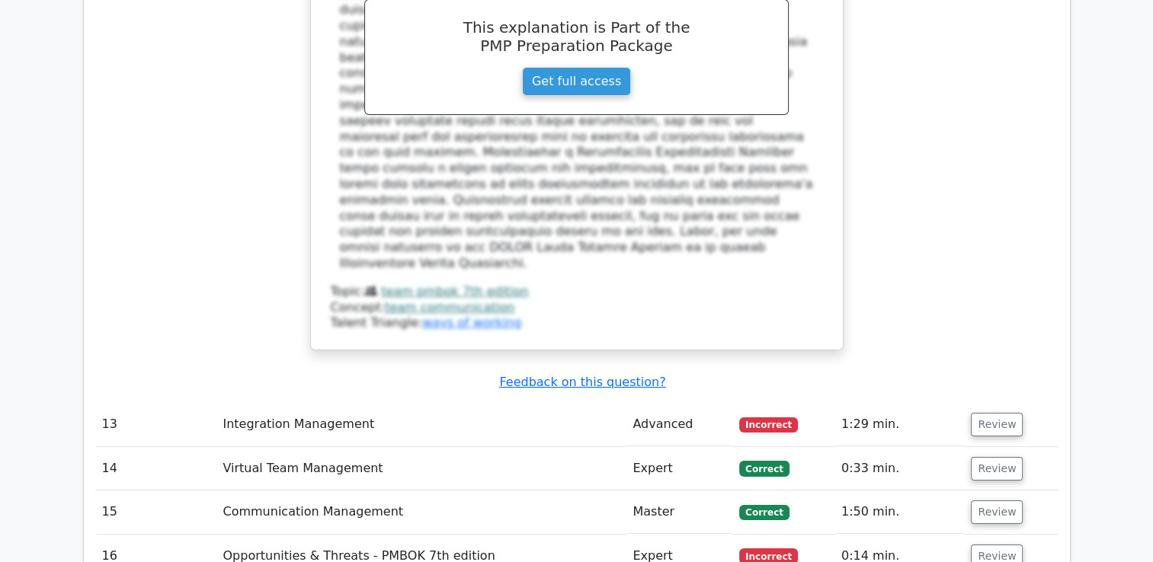
scroll to position [5858, 0]
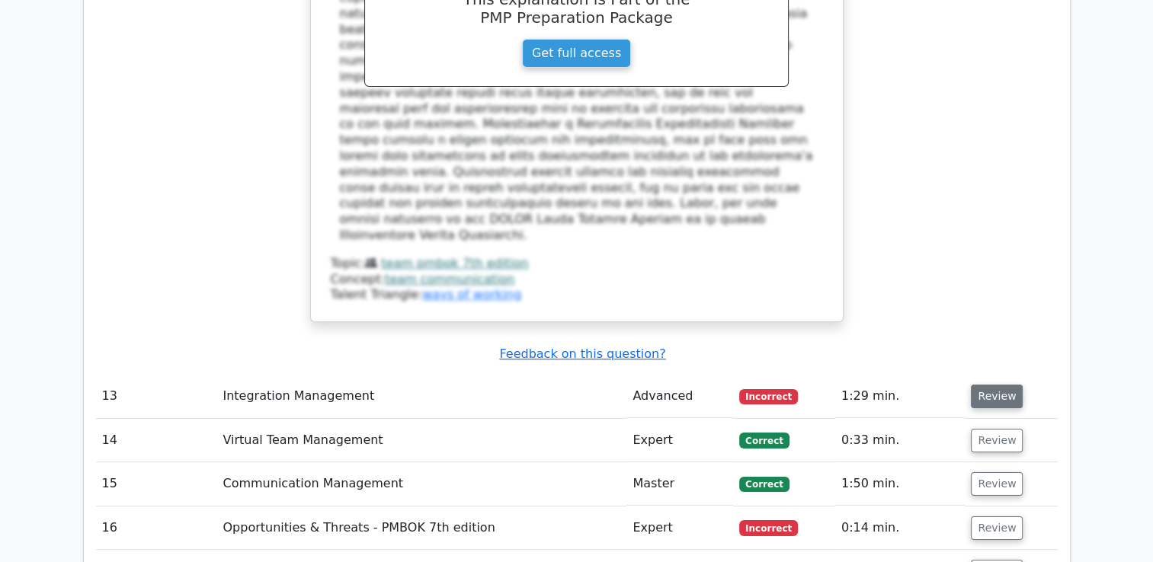
click at [991, 385] on button "Review" at bounding box center [997, 397] width 52 height 24
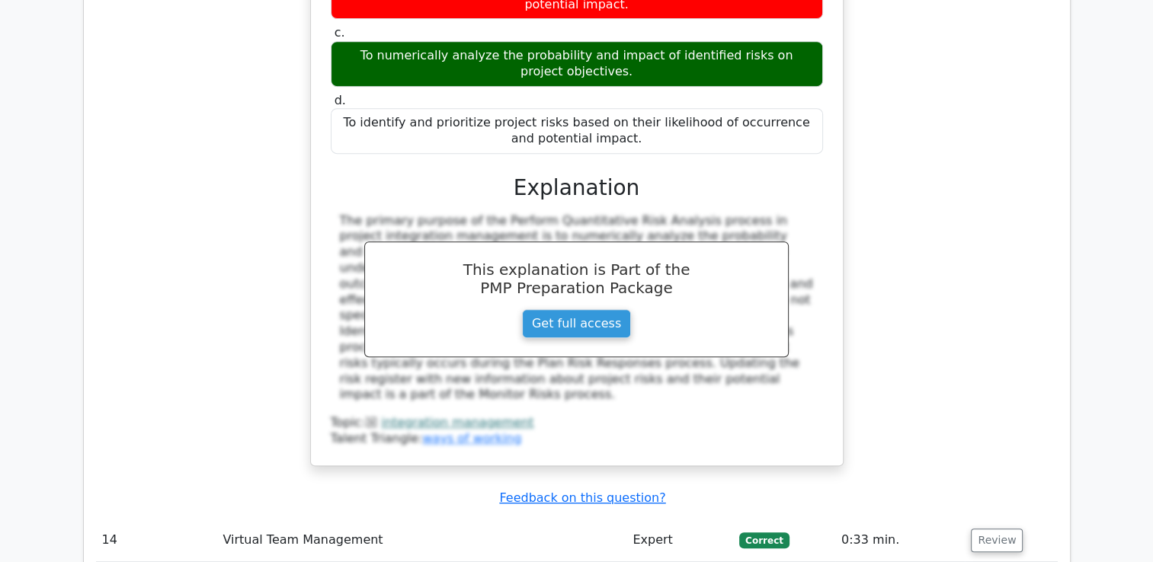
scroll to position [6523, 0]
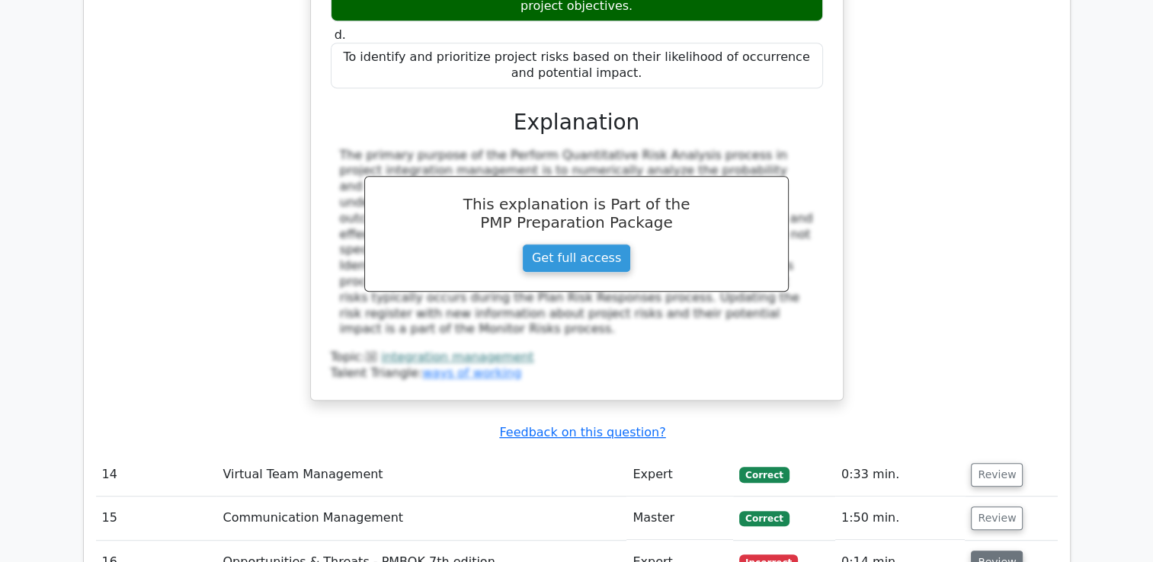
click at [1000, 551] on button "Review" at bounding box center [997, 563] width 52 height 24
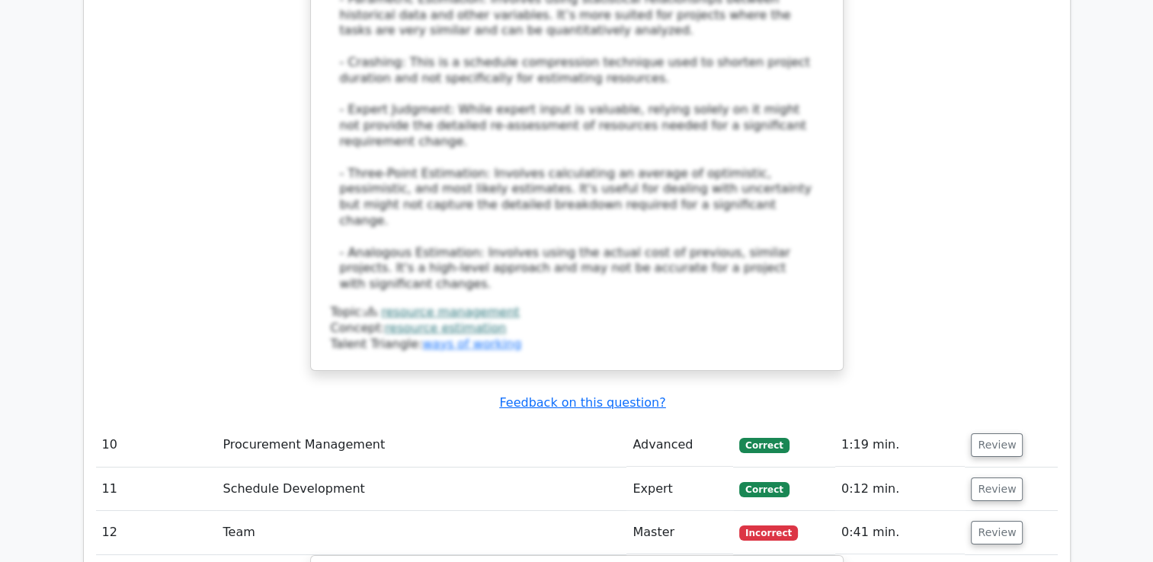
scroll to position [0, 0]
